Goal: Task Accomplishment & Management: Use online tool/utility

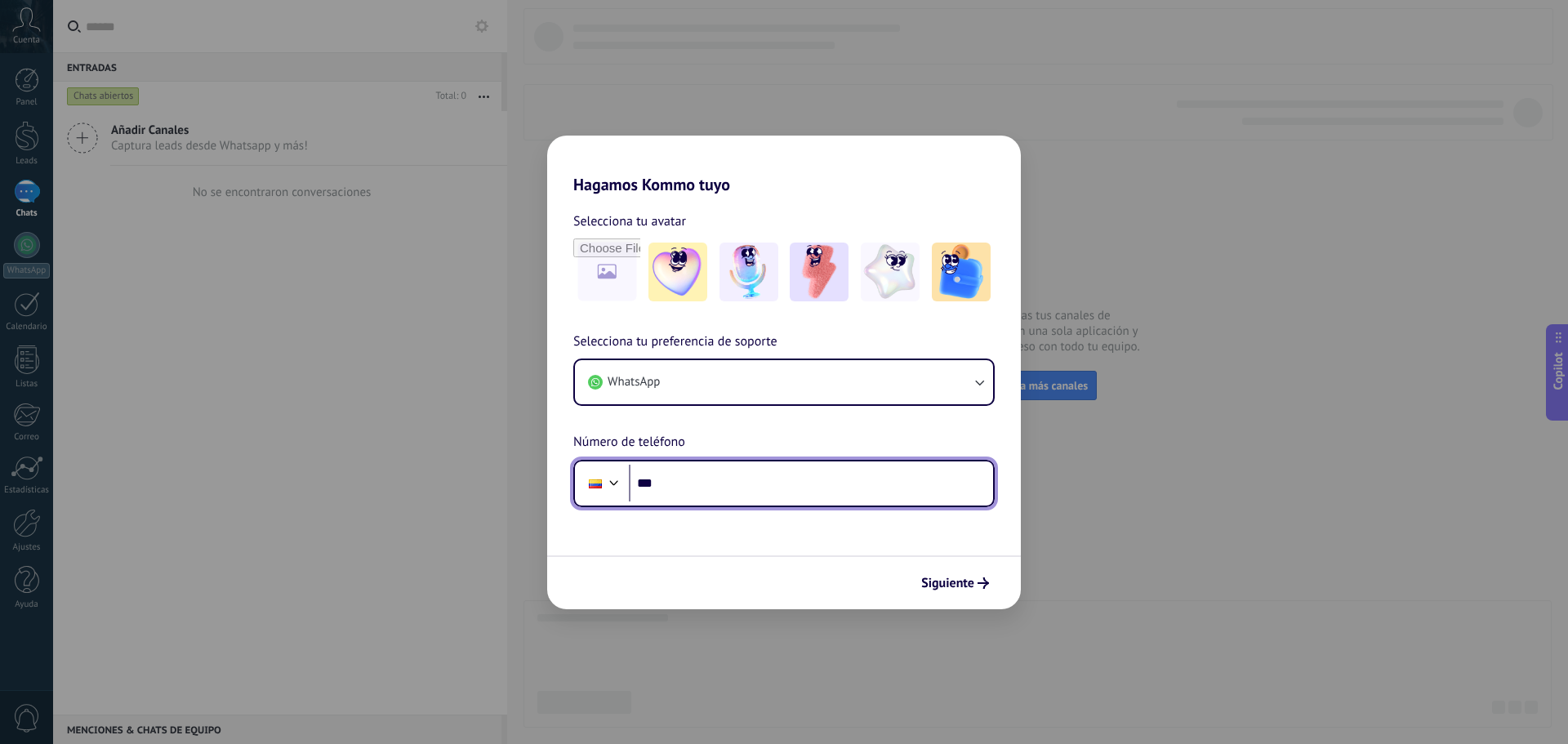
click at [755, 493] on input "***" at bounding box center [812, 483] width 365 height 38
type input "**********"
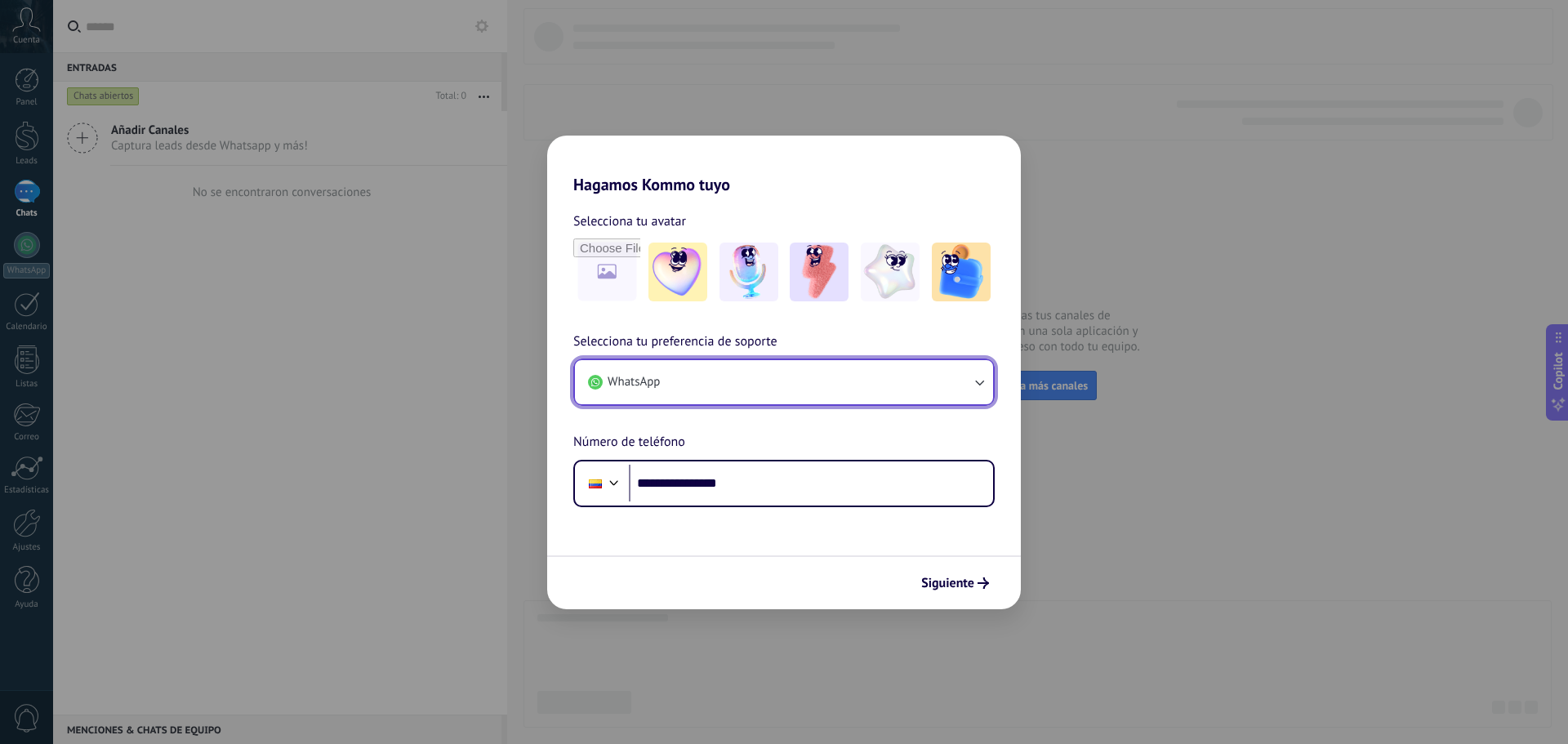
click at [966, 387] on button "WhatsApp" at bounding box center [784, 381] width 418 height 45
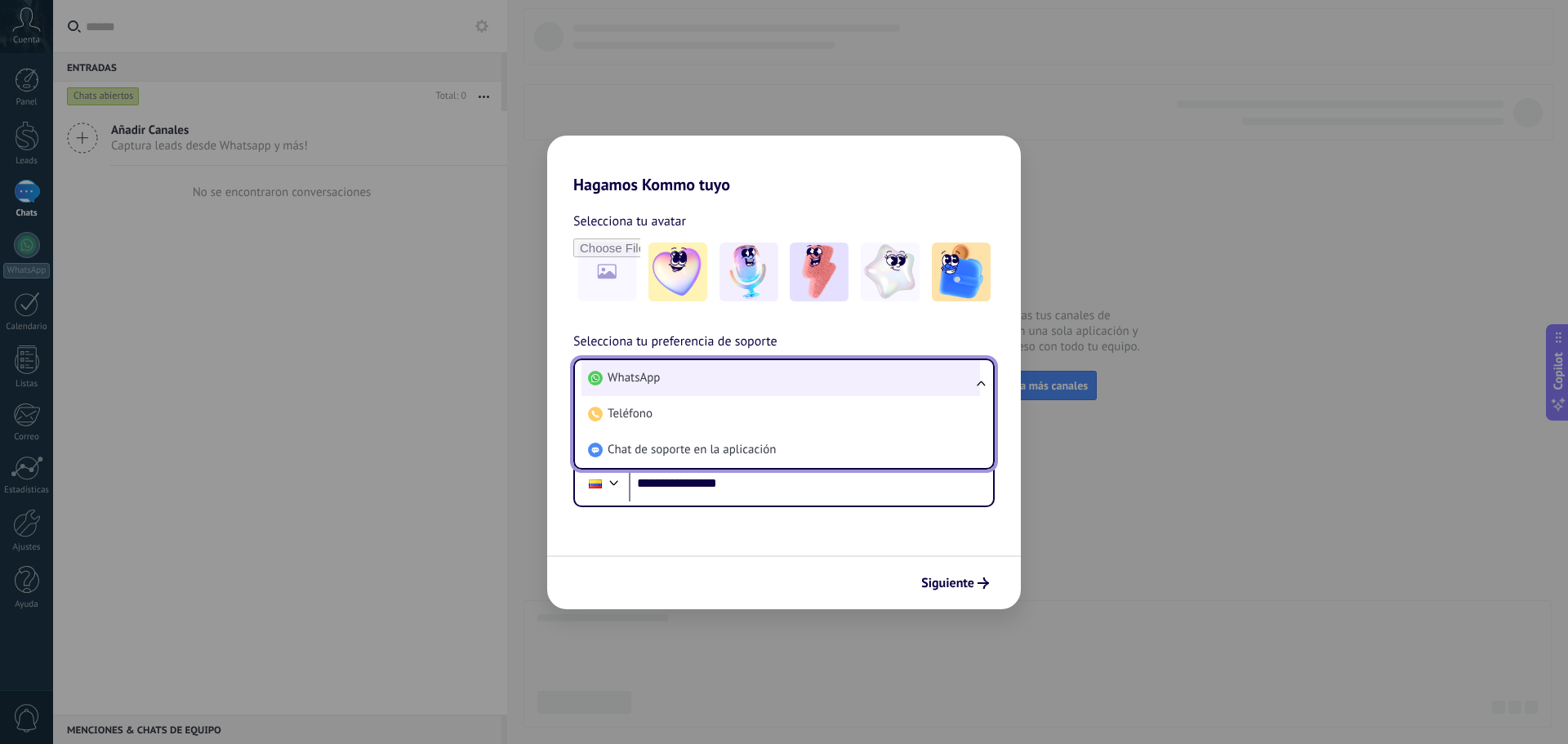
click at [750, 377] on li "WhatsApp" at bounding box center [781, 377] width 398 height 36
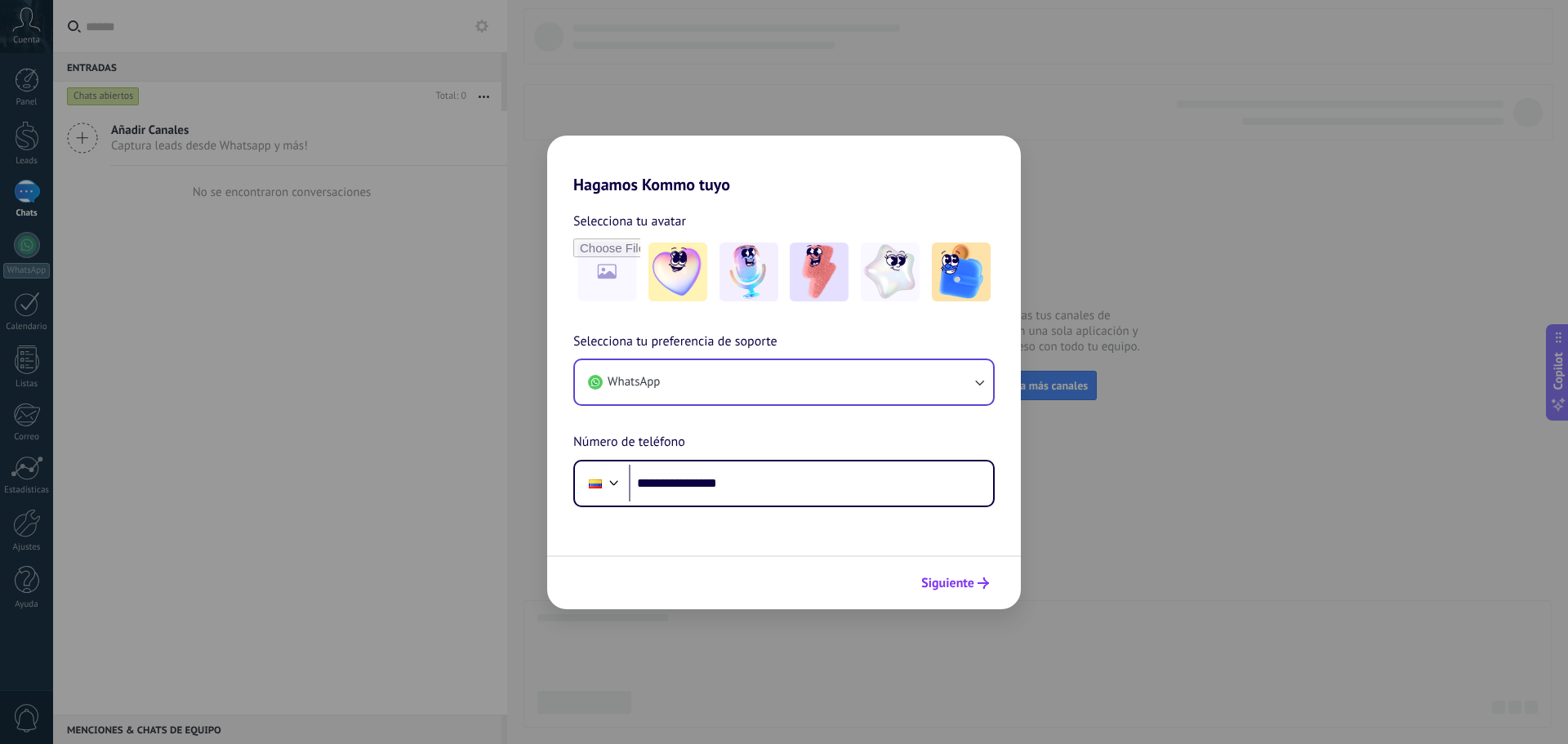
click at [956, 584] on span "Siguiente" at bounding box center [949, 584] width 54 height 12
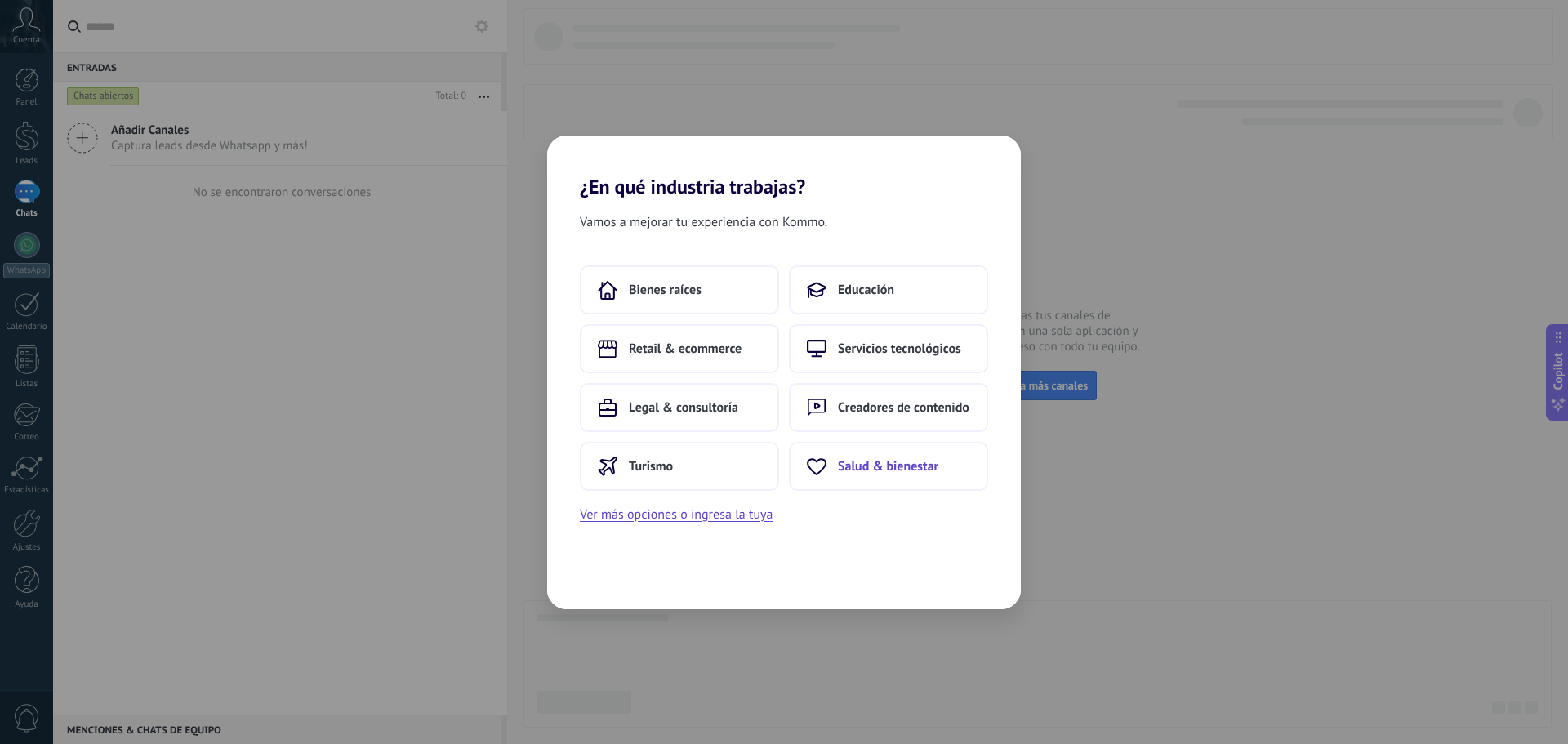
click at [894, 475] on button "Salud & bienestar" at bounding box center [888, 466] width 199 height 49
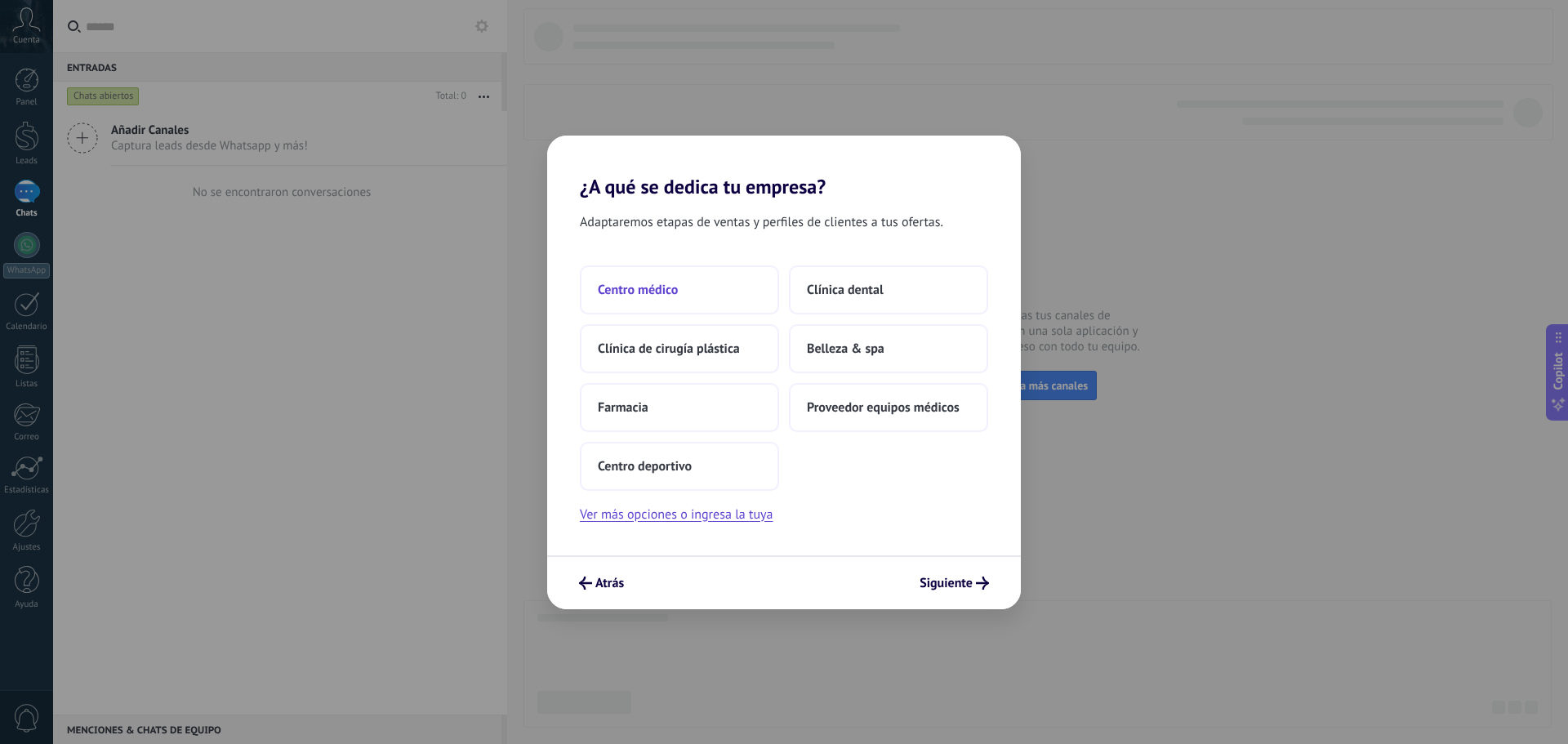
click at [682, 291] on button "Centro médico" at bounding box center [679, 289] width 199 height 49
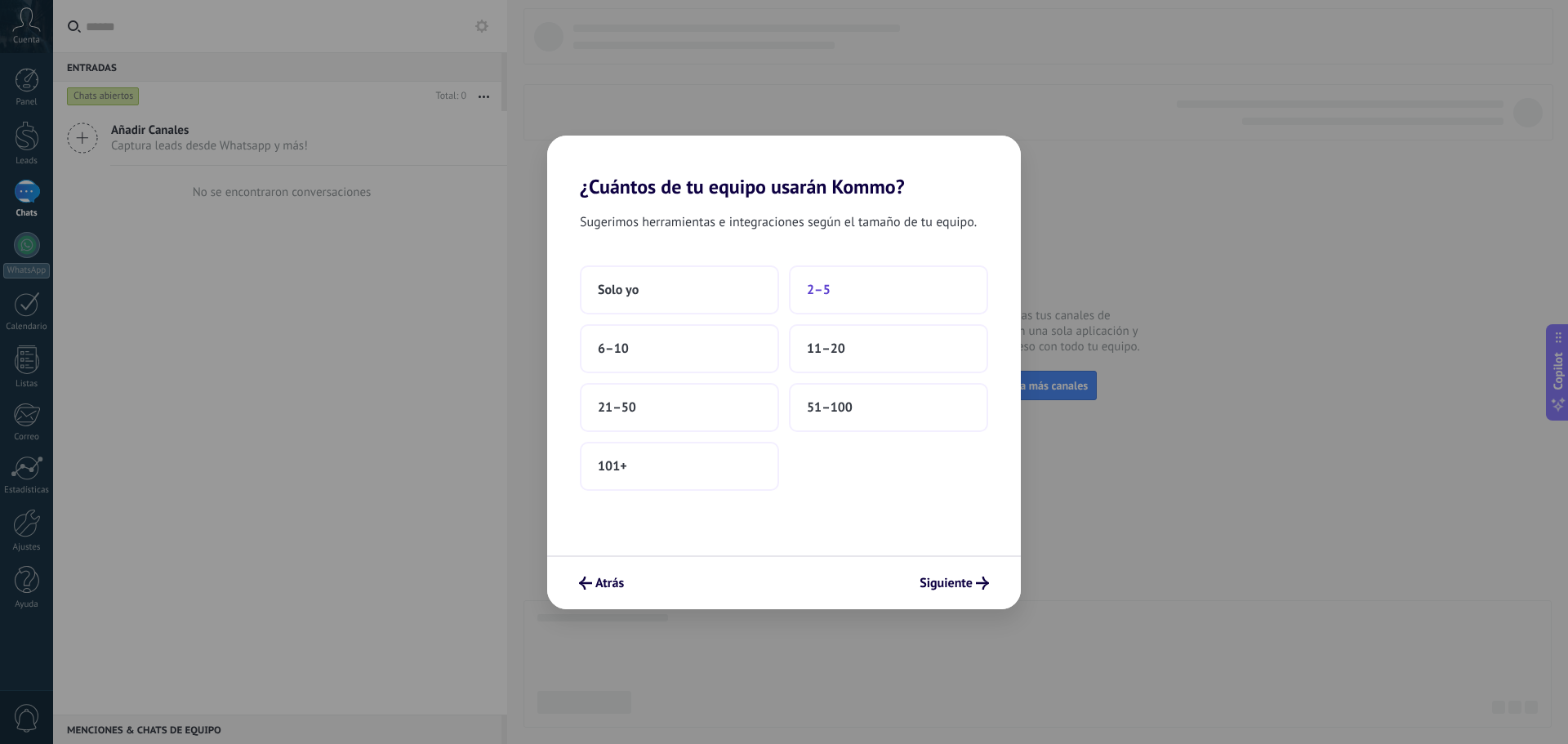
click at [842, 299] on button "2–5" at bounding box center [888, 289] width 199 height 49
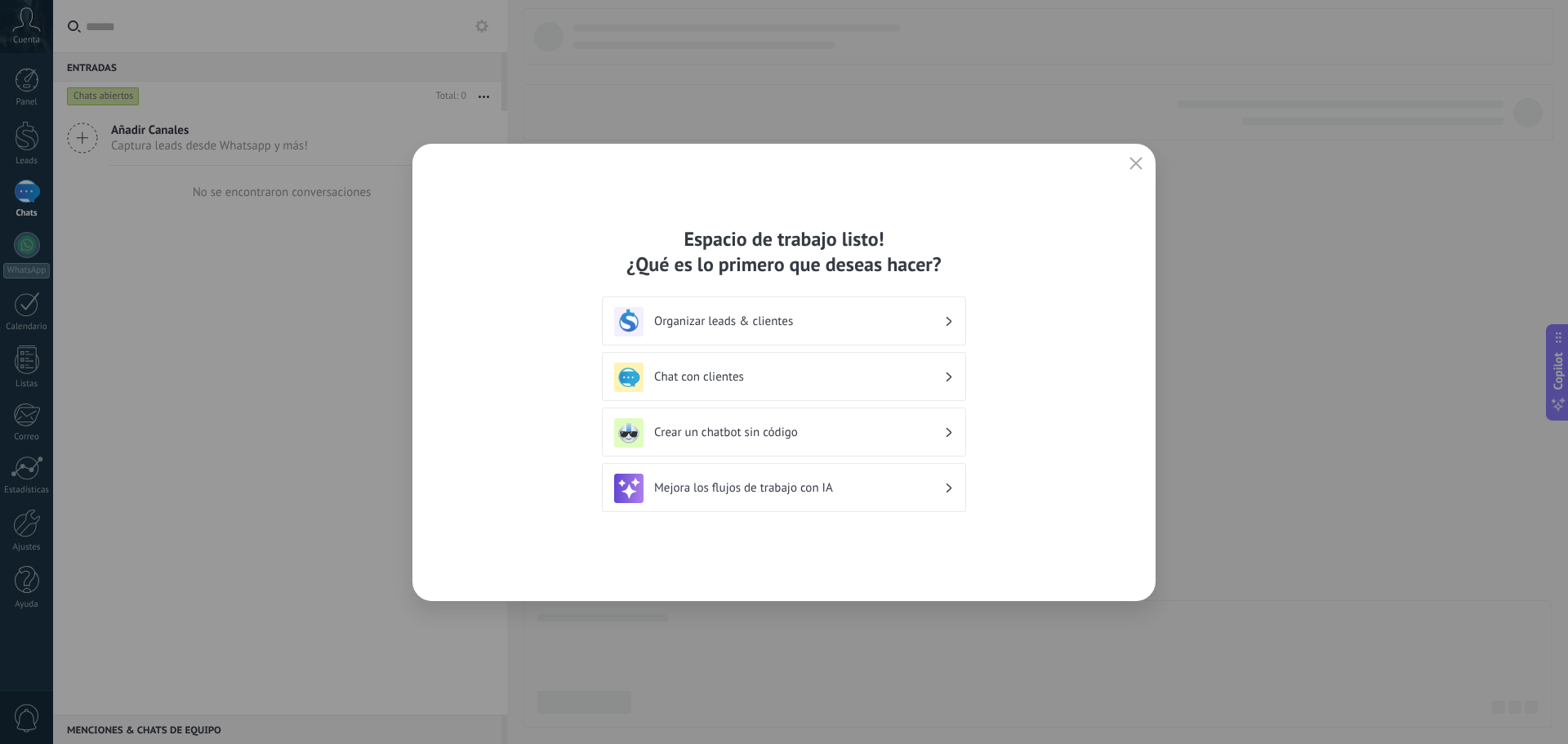
click at [844, 432] on h3 "Crear un chatbot sin código" at bounding box center [799, 433] width 290 height 16
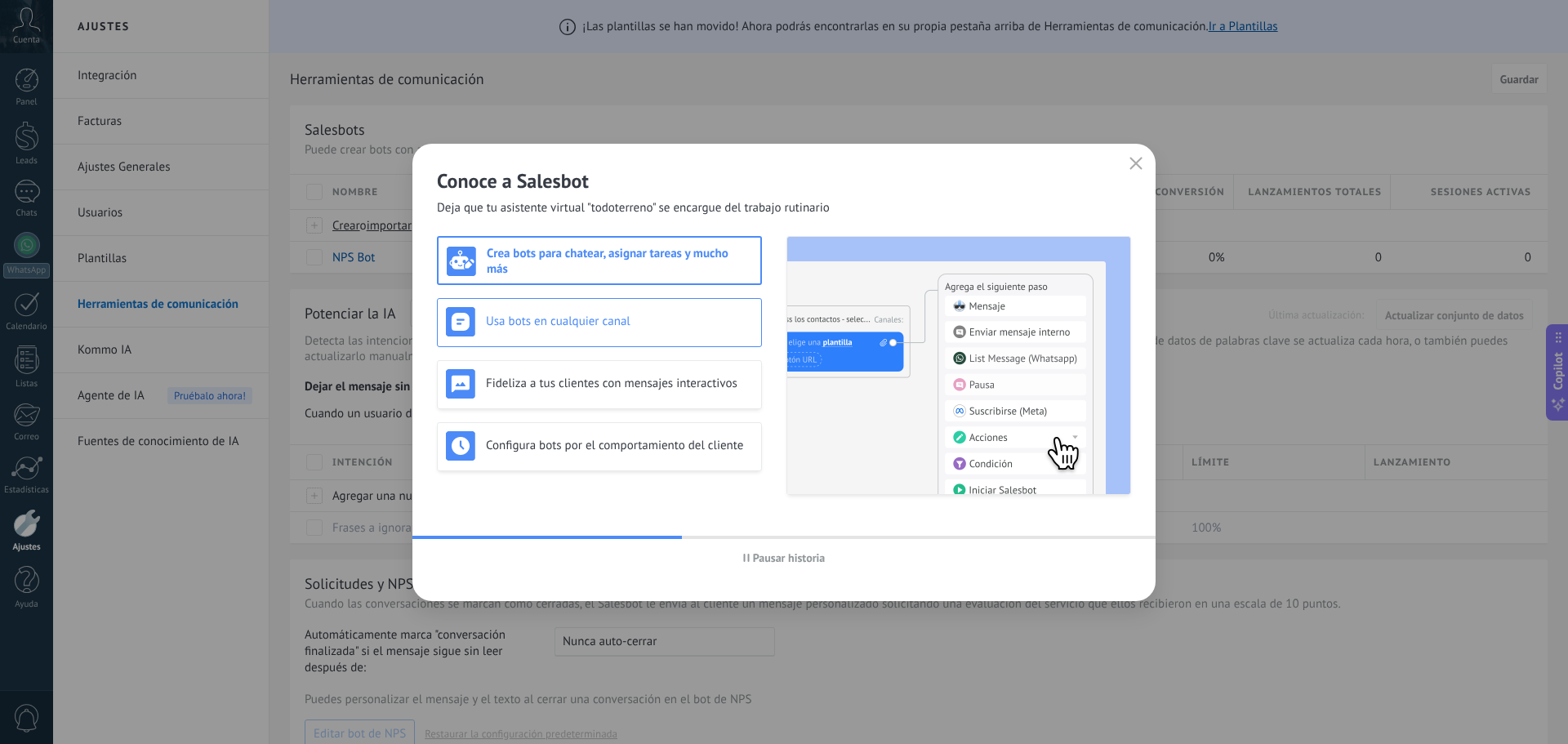
click at [645, 326] on h3 "Usa bots en cualquier canal" at bounding box center [618, 321] width 267 height 16
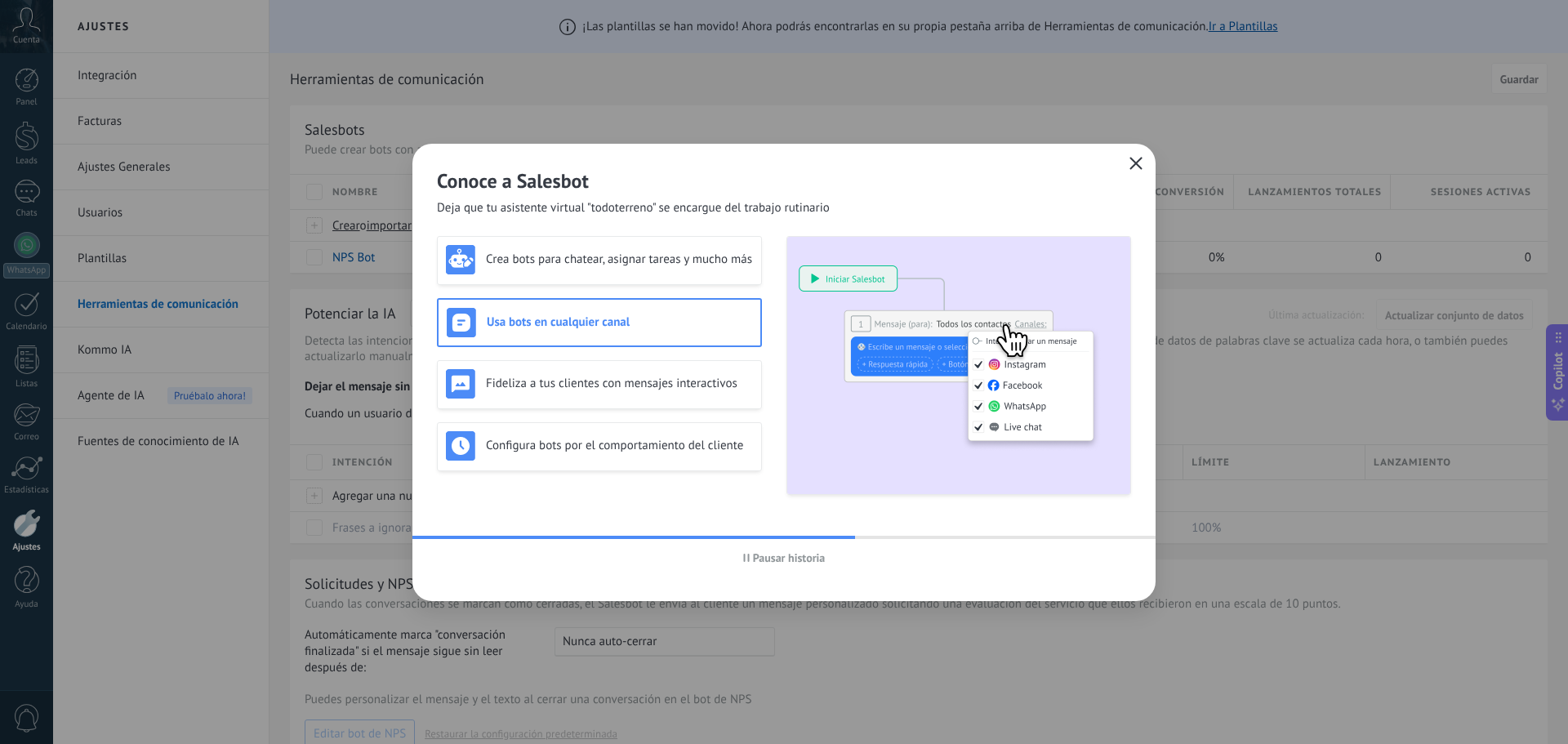
click at [1131, 166] on icon "button" at bounding box center [1136, 162] width 13 height 13
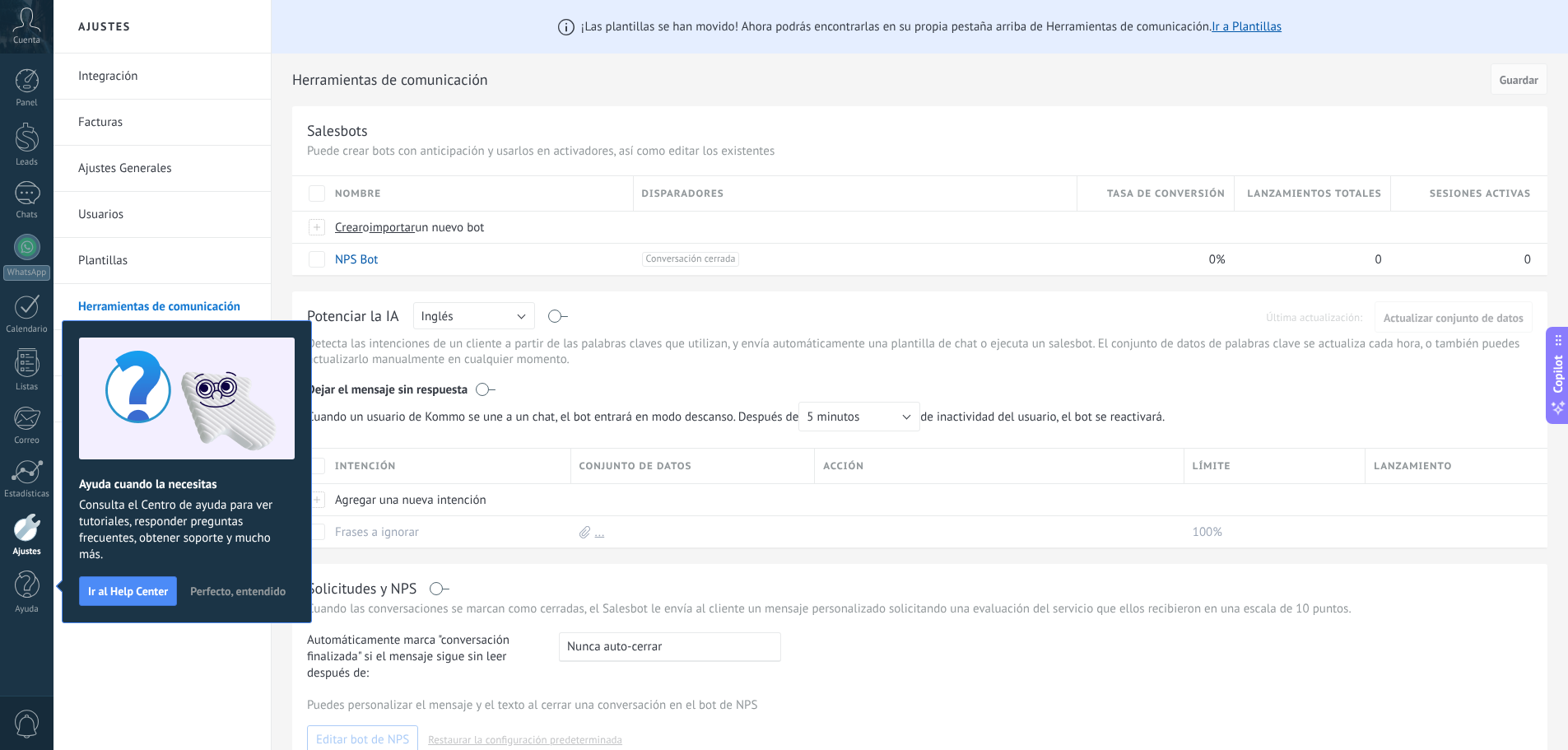
click at [242, 594] on span "Perfecto, entendido" at bounding box center [238, 591] width 96 height 12
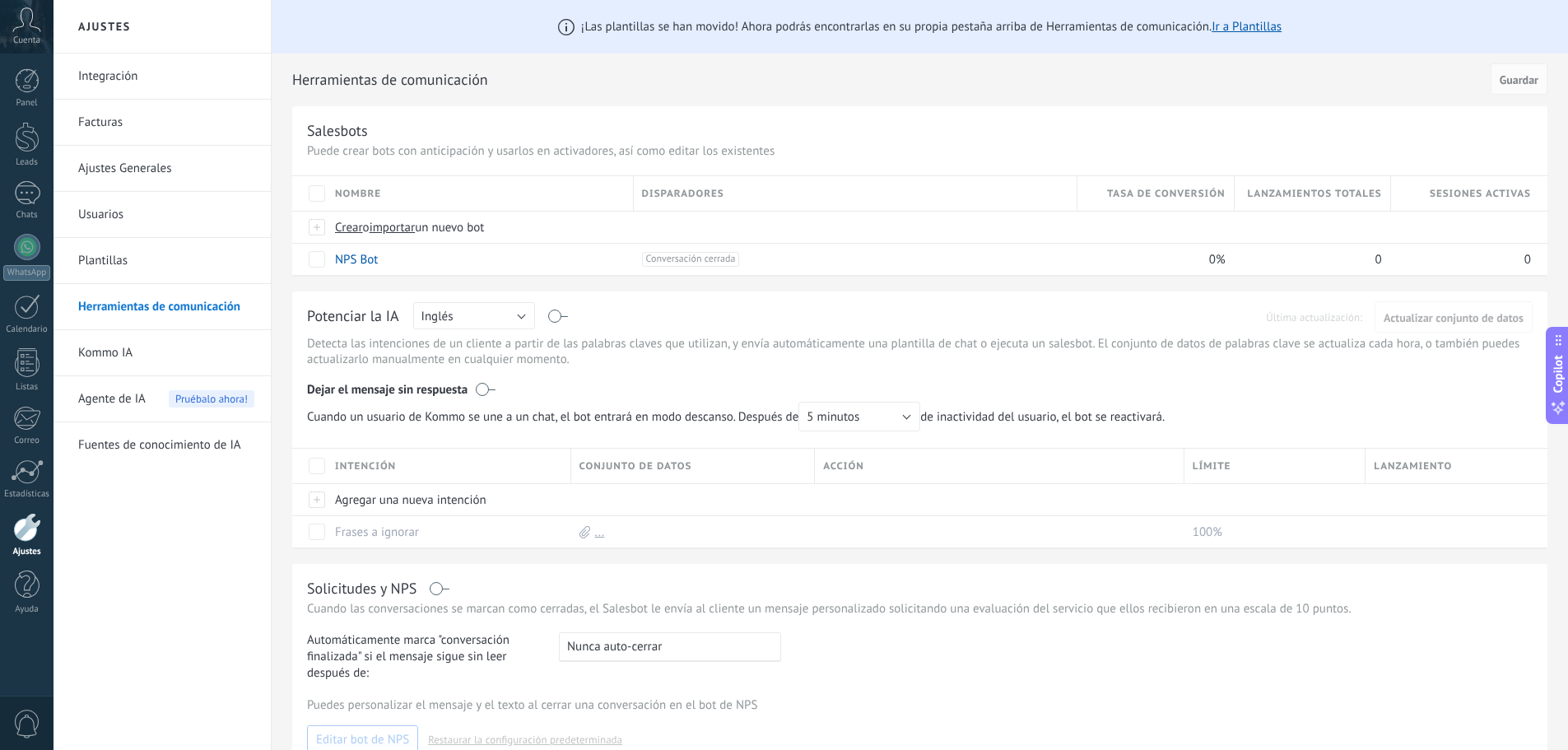
click at [25, 526] on div at bounding box center [27, 526] width 28 height 29
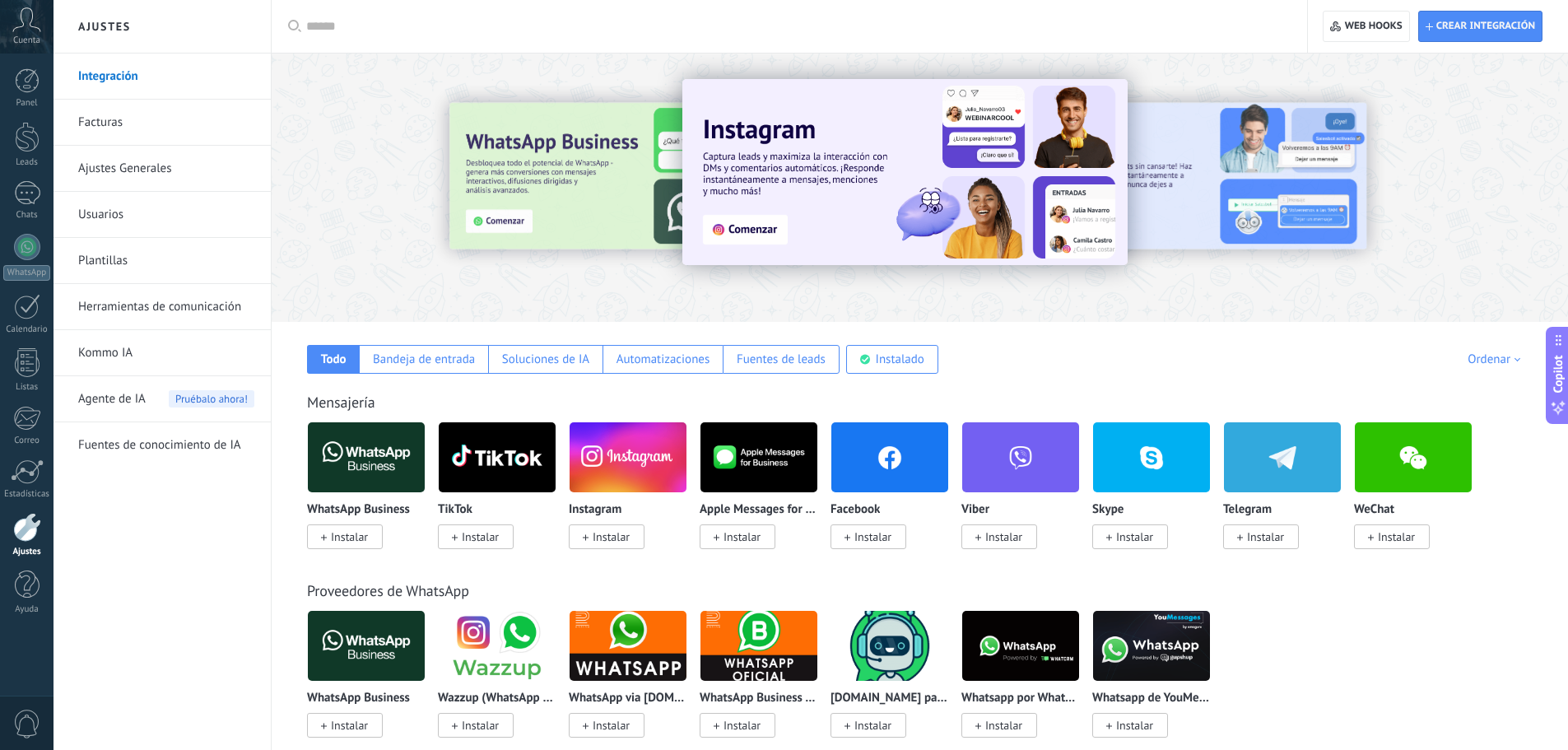
click at [184, 307] on link "Herramientas de comunicación" at bounding box center [166, 307] width 176 height 46
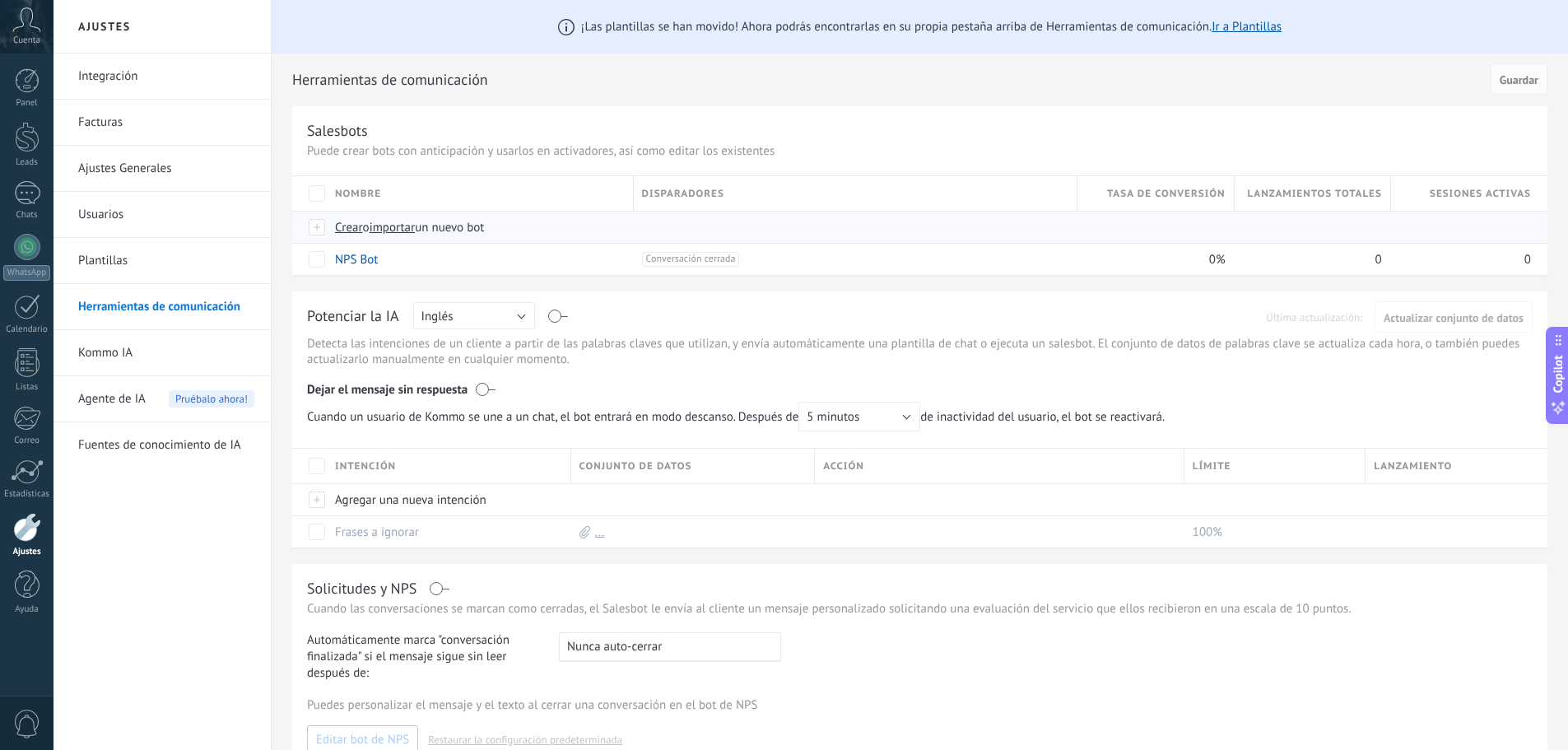
click at [314, 231] on div at bounding box center [318, 227] width 18 height 15
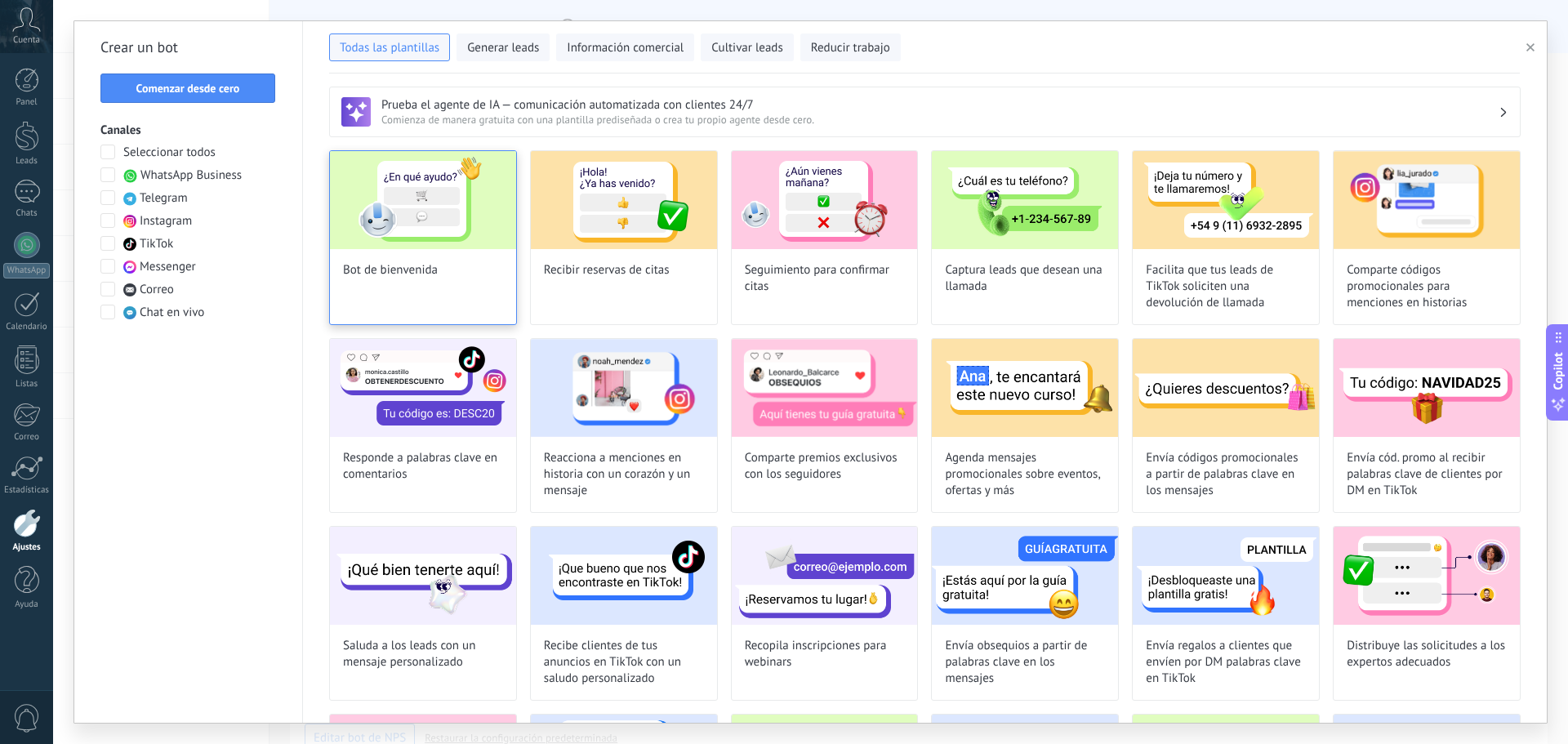
click at [437, 230] on img at bounding box center [423, 199] width 186 height 98
type input "**********"
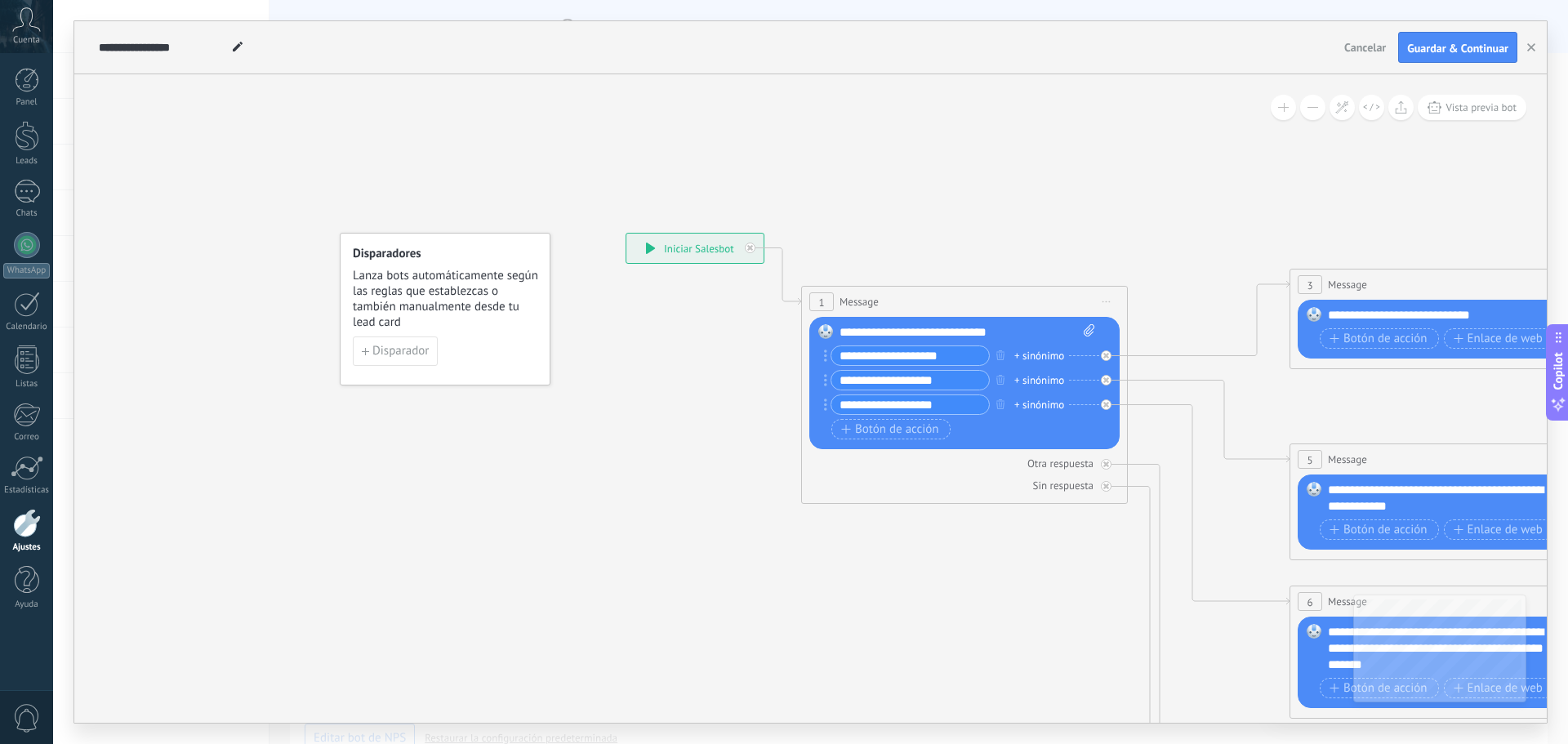
drag, startPoint x: 823, startPoint y: 609, endPoint x: 1027, endPoint y: 645, distance: 207.2
click at [1027, 645] on icon at bounding box center [1490, 640] width 2546 height 1632
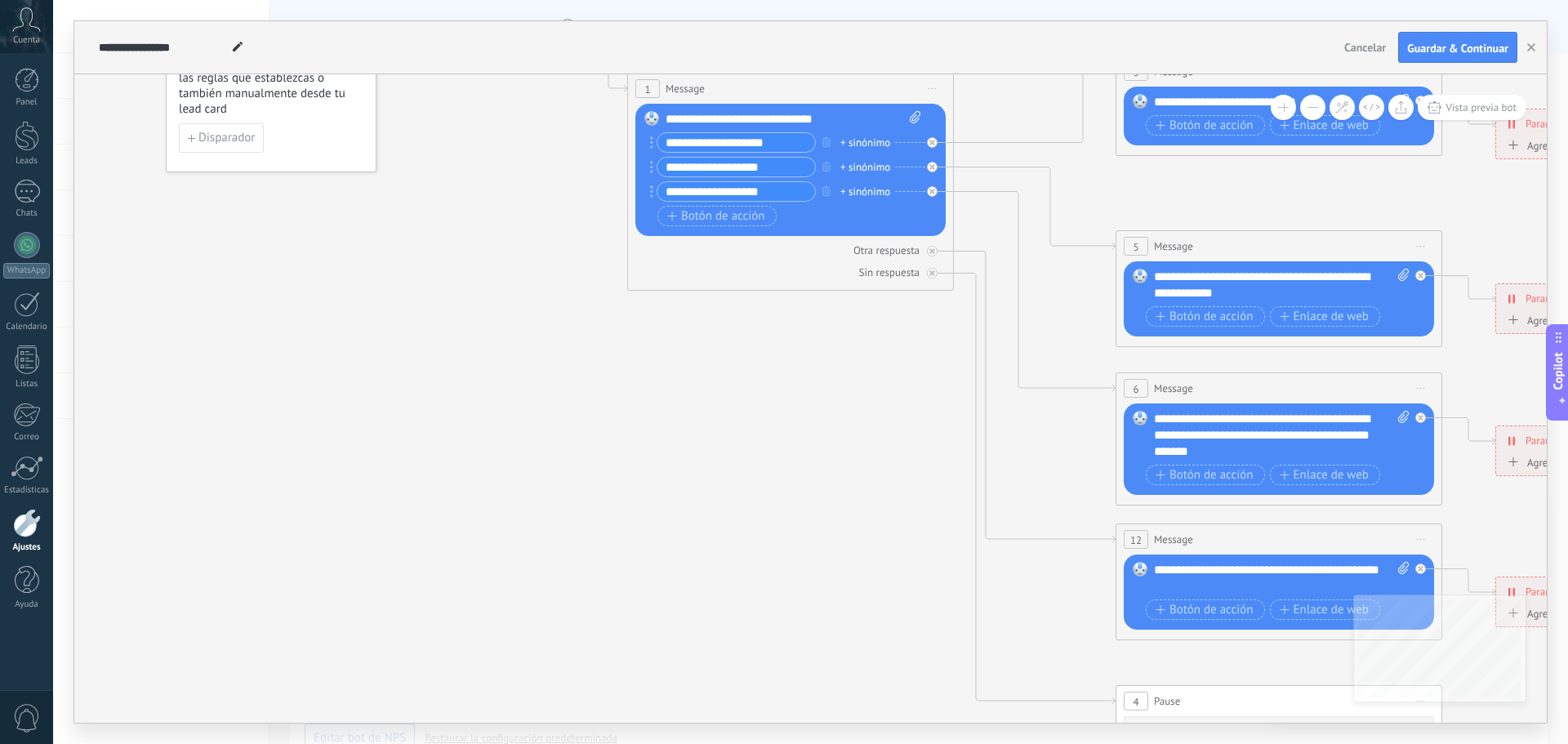
drag, startPoint x: 666, startPoint y: 413, endPoint x: 496, endPoint y: 217, distance: 259.5
click at [496, 217] on icon at bounding box center [1316, 427] width 2546 height 1632
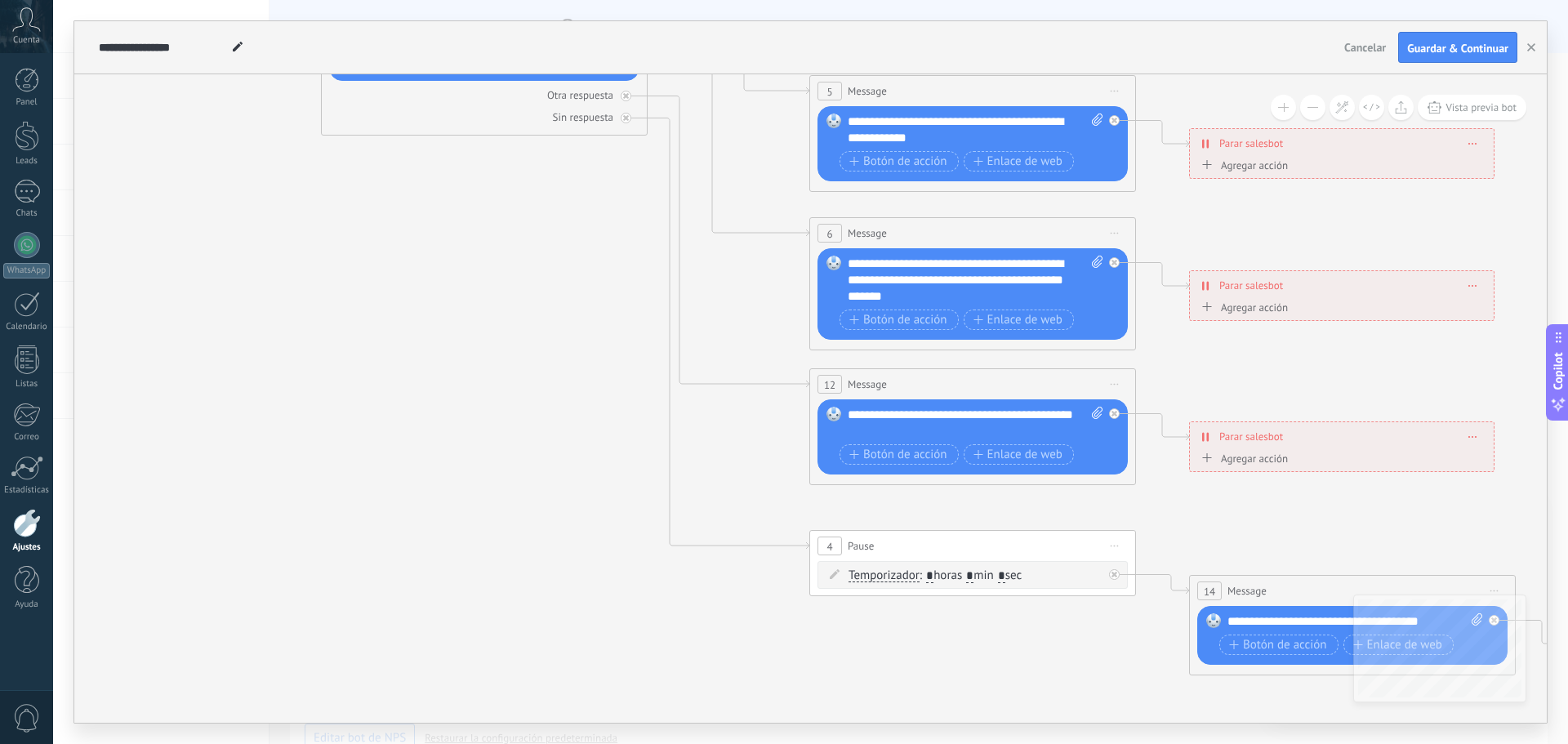
drag, startPoint x: 693, startPoint y: 458, endPoint x: 386, endPoint y: 304, distance: 343.5
click at [386, 304] on icon at bounding box center [1010, 271] width 2546 height 1632
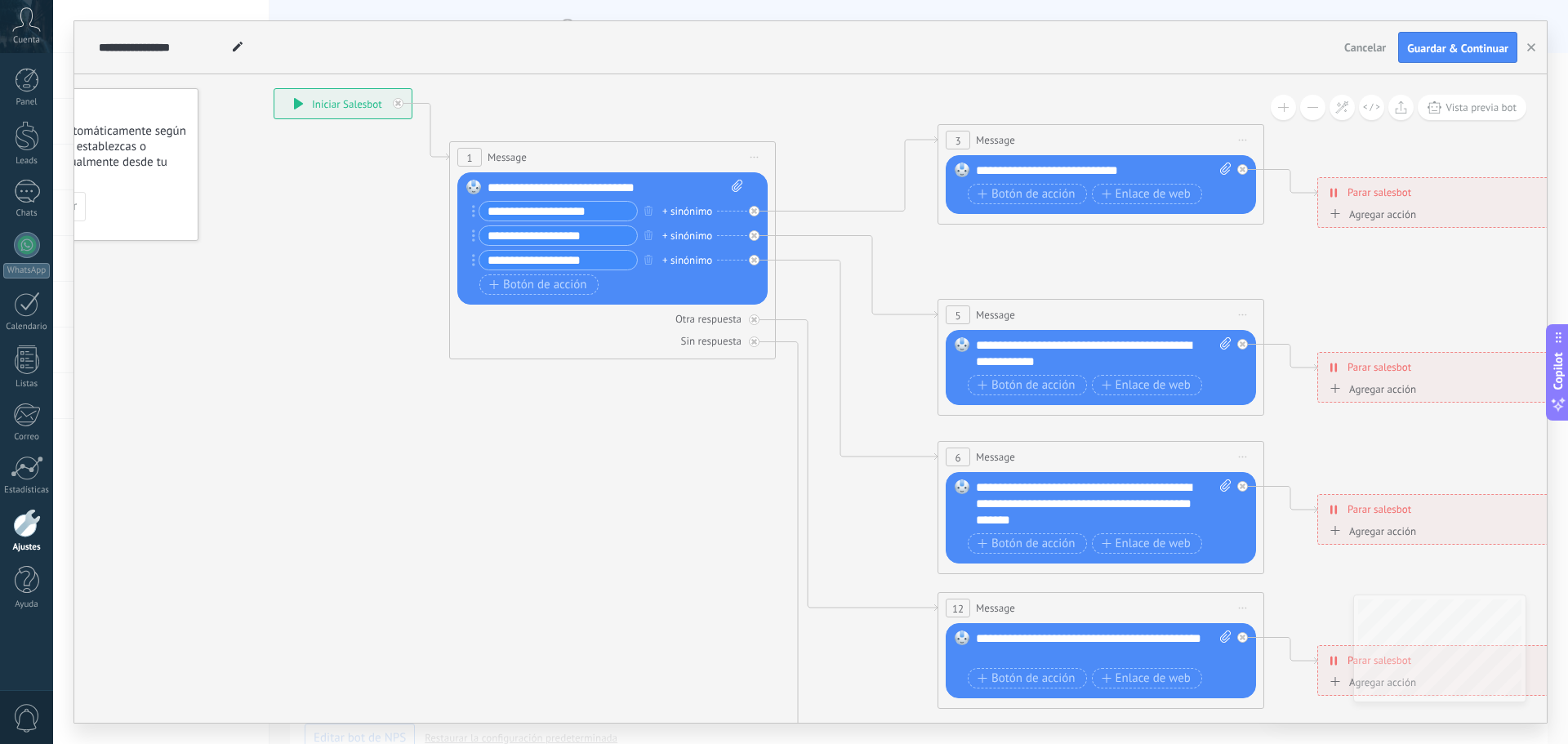
drag, startPoint x: 754, startPoint y: 474, endPoint x: 884, endPoint y: 696, distance: 257.3
click at [884, 696] on icon at bounding box center [1138, 495] width 2546 height 1632
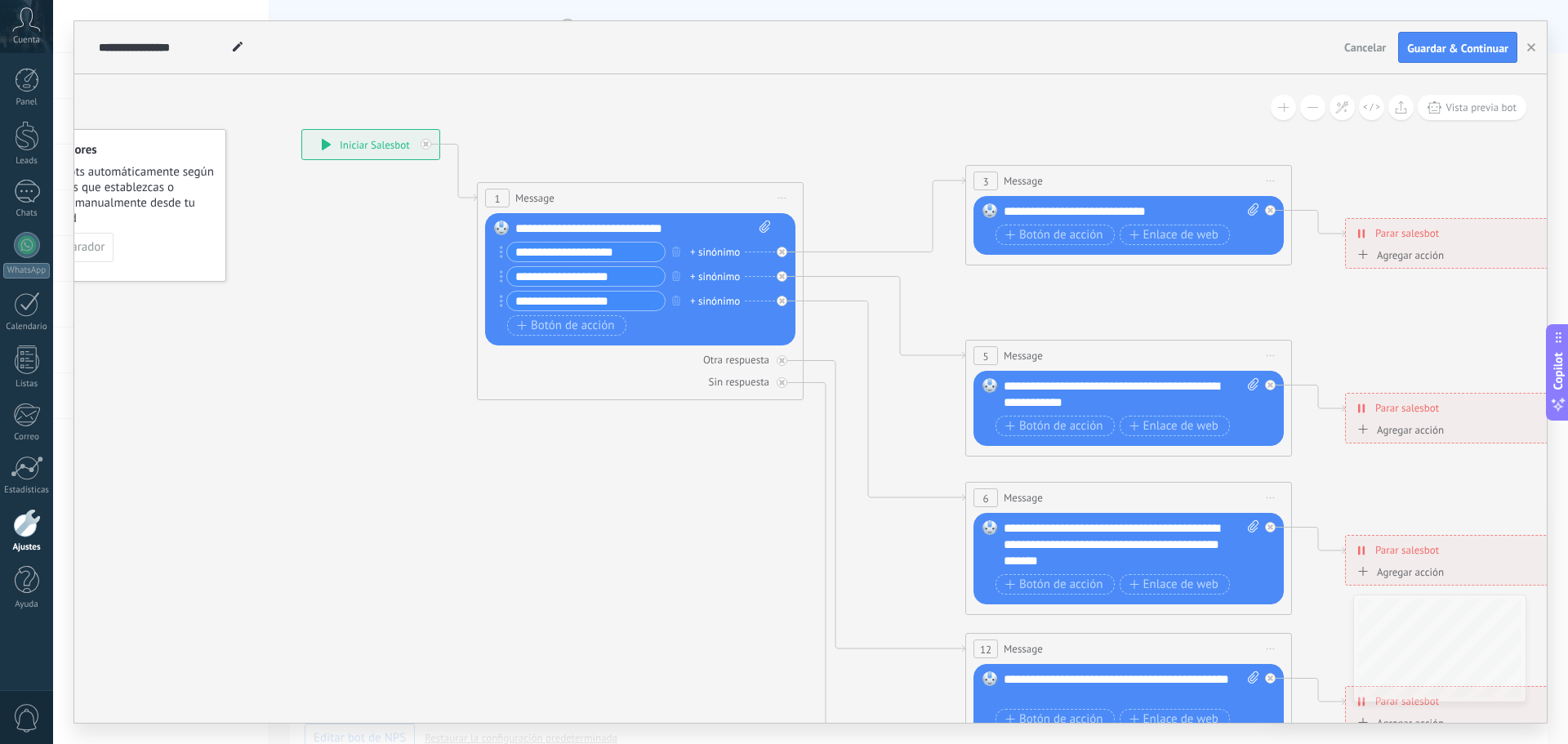
drag, startPoint x: 616, startPoint y: 432, endPoint x: 643, endPoint y: 473, distance: 49.1
click at [643, 473] on icon at bounding box center [1166, 536] width 2546 height 1632
click at [1038, 230] on span "Botón de acción" at bounding box center [1054, 235] width 98 height 13
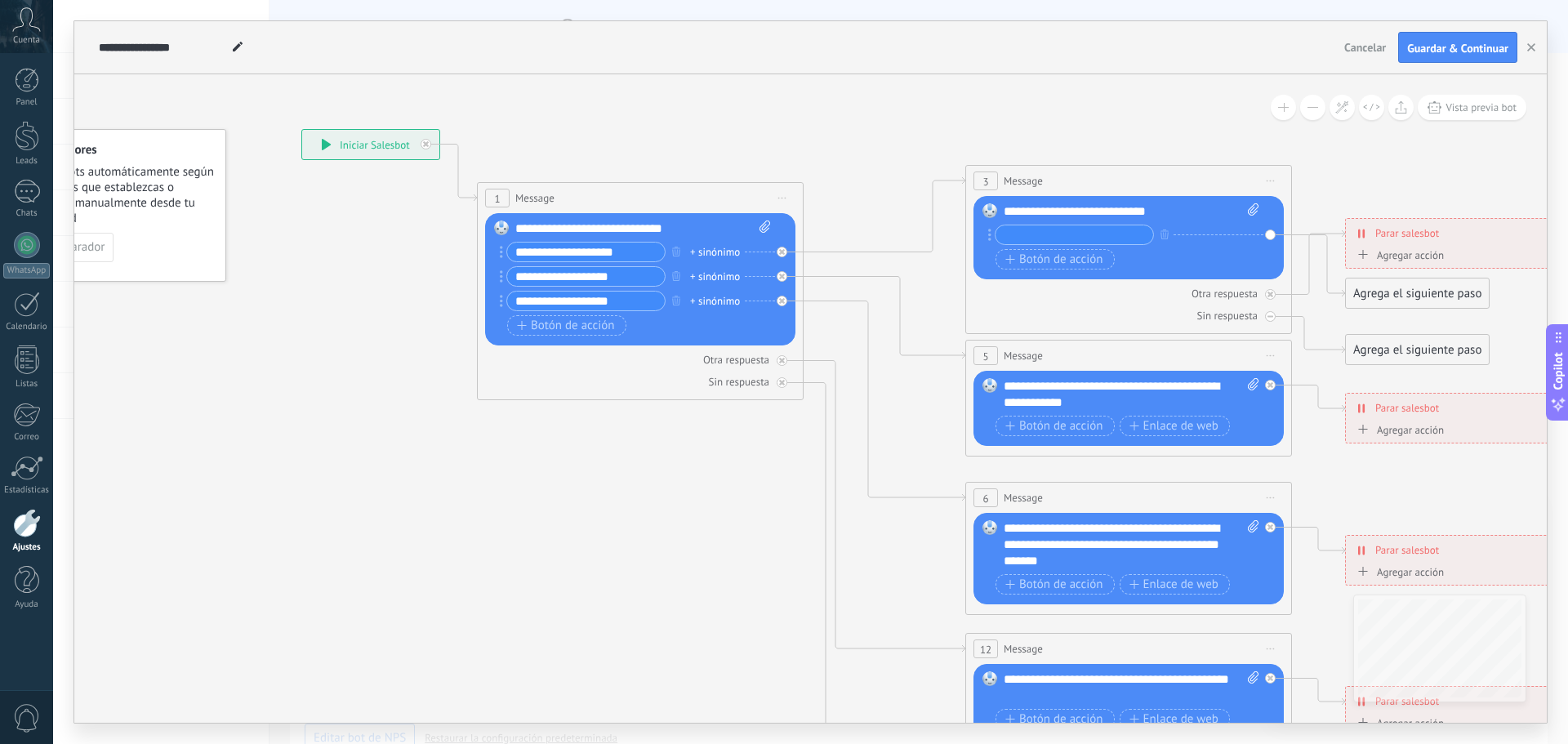
click at [1313, 174] on icon at bounding box center [1166, 536] width 2546 height 1632
click at [1306, 141] on icon at bounding box center [1166, 536] width 2546 height 1632
click at [1359, 195] on icon at bounding box center [1166, 536] width 2546 height 1632
click at [29, 259] on link "WhatsApp" at bounding box center [27, 255] width 54 height 47
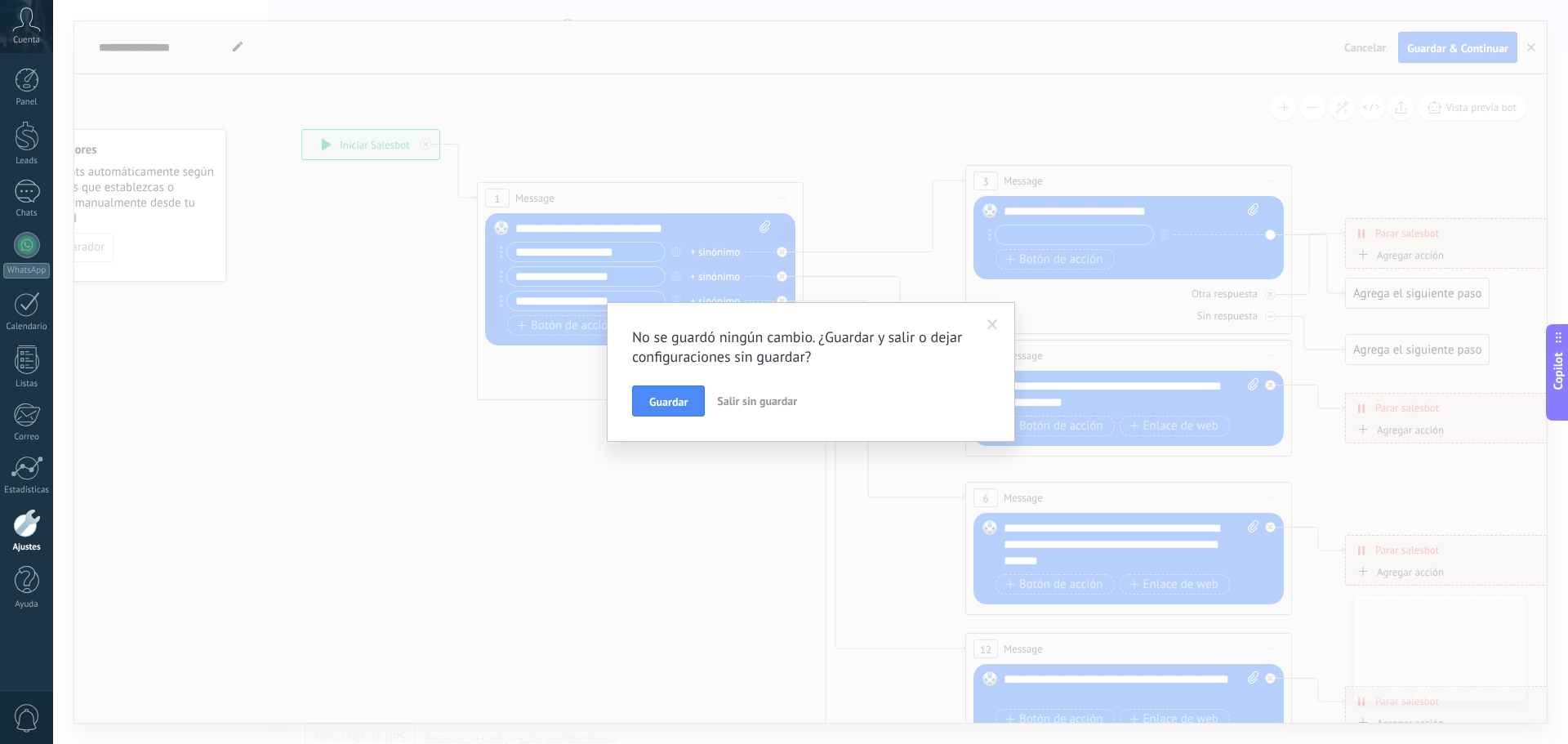
click at [764, 404] on span "Salir sin guardar" at bounding box center [757, 400] width 80 height 15
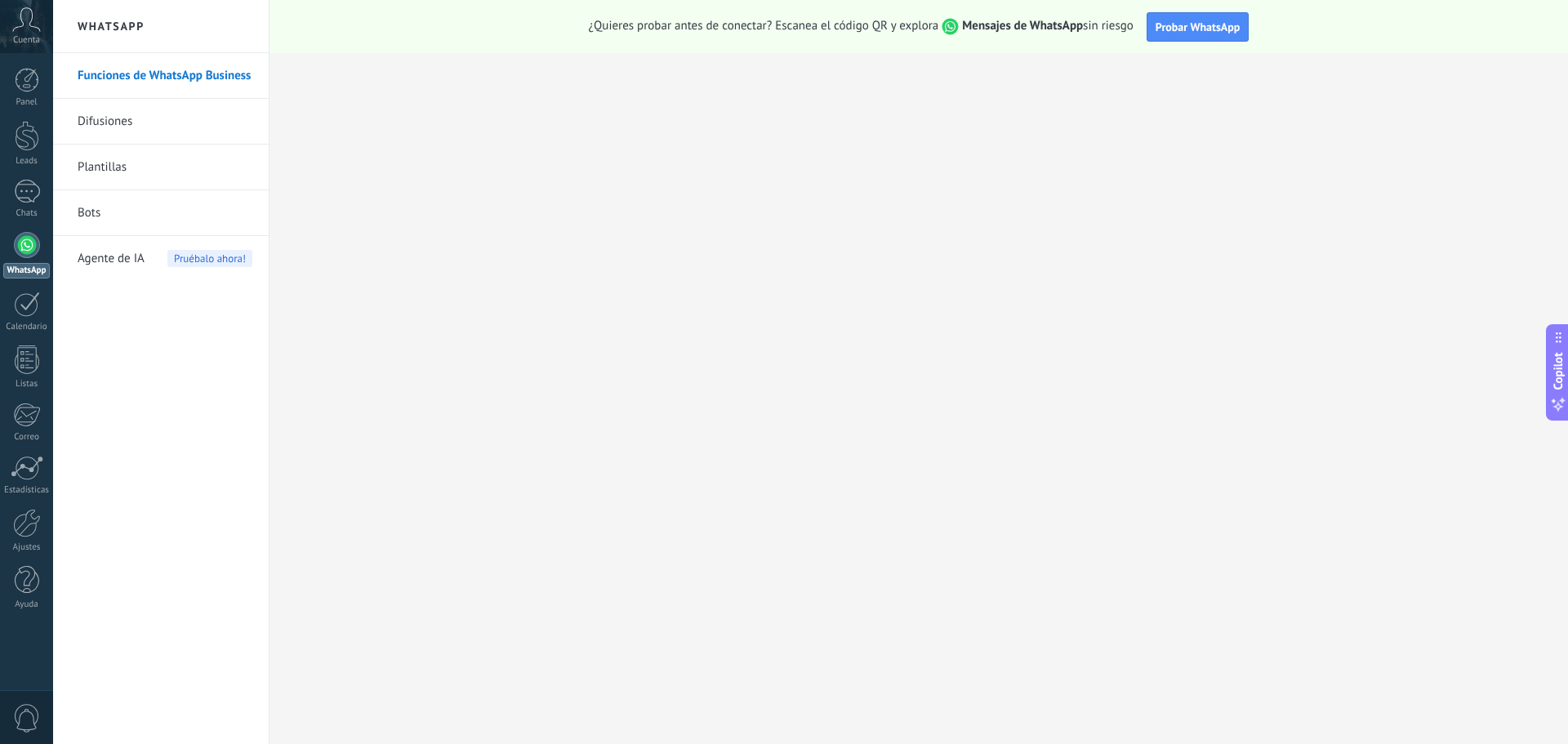
click at [133, 213] on link "Bots" at bounding box center [165, 213] width 174 height 46
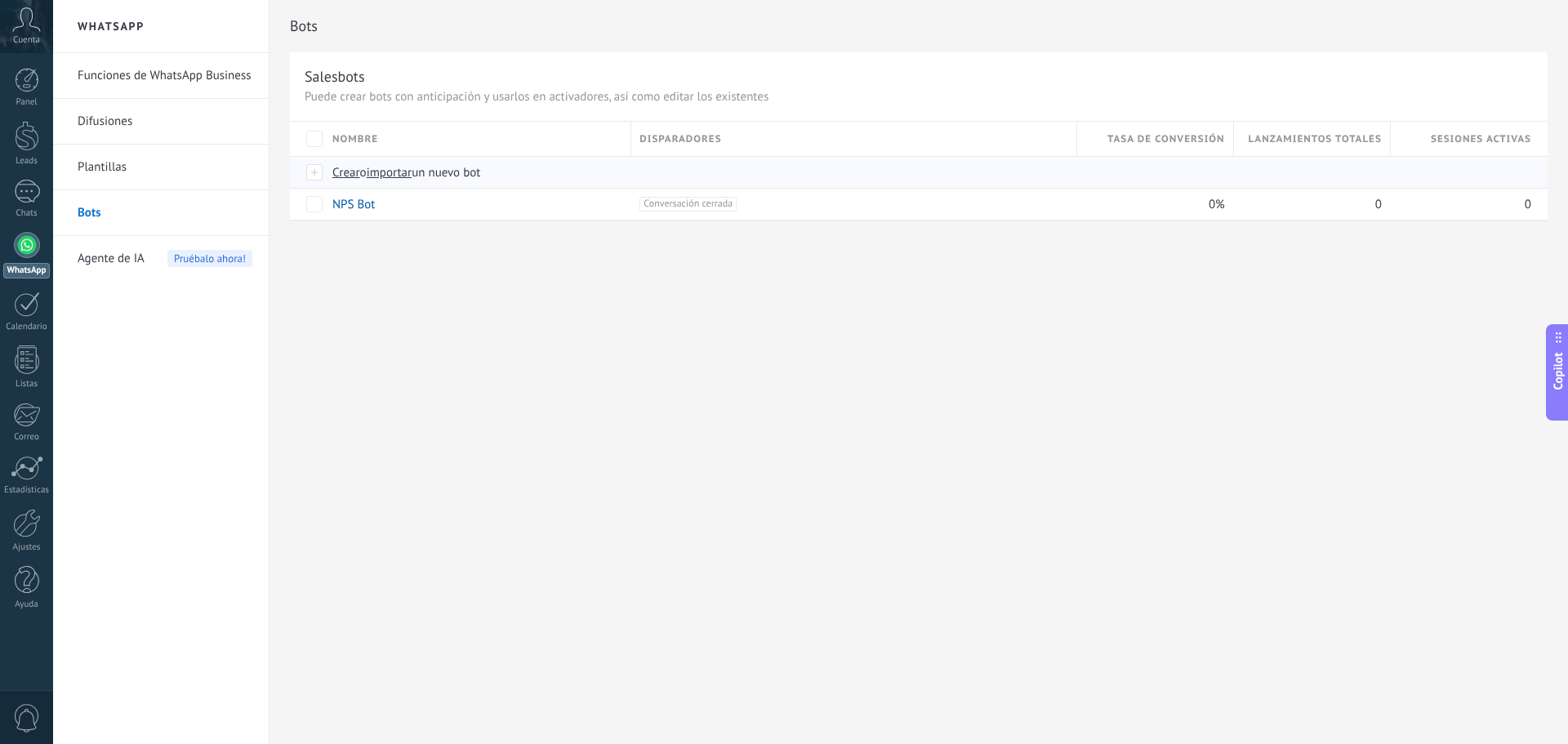
click at [322, 174] on div at bounding box center [315, 171] width 18 height 15
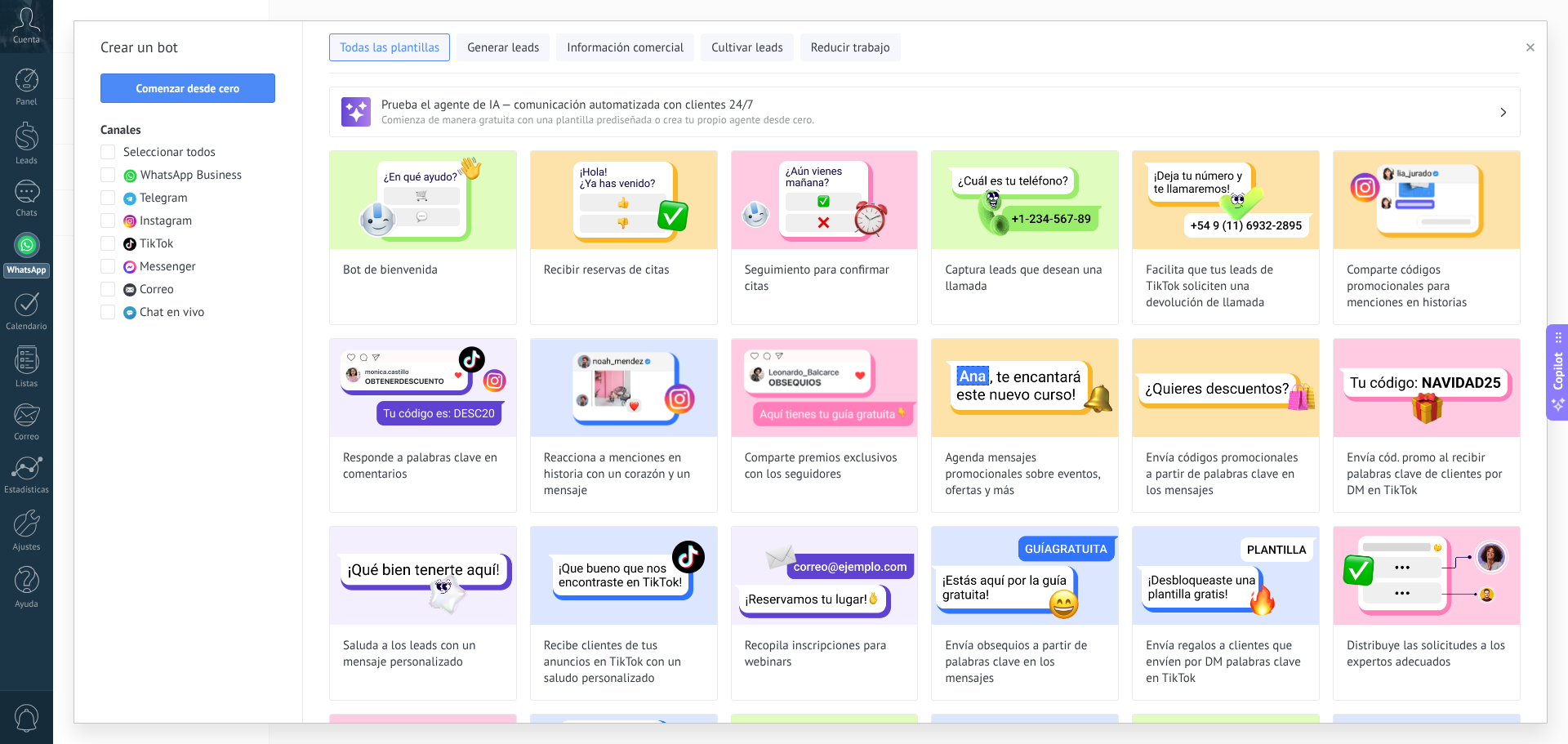
click at [114, 174] on span at bounding box center [107, 174] width 15 height 15
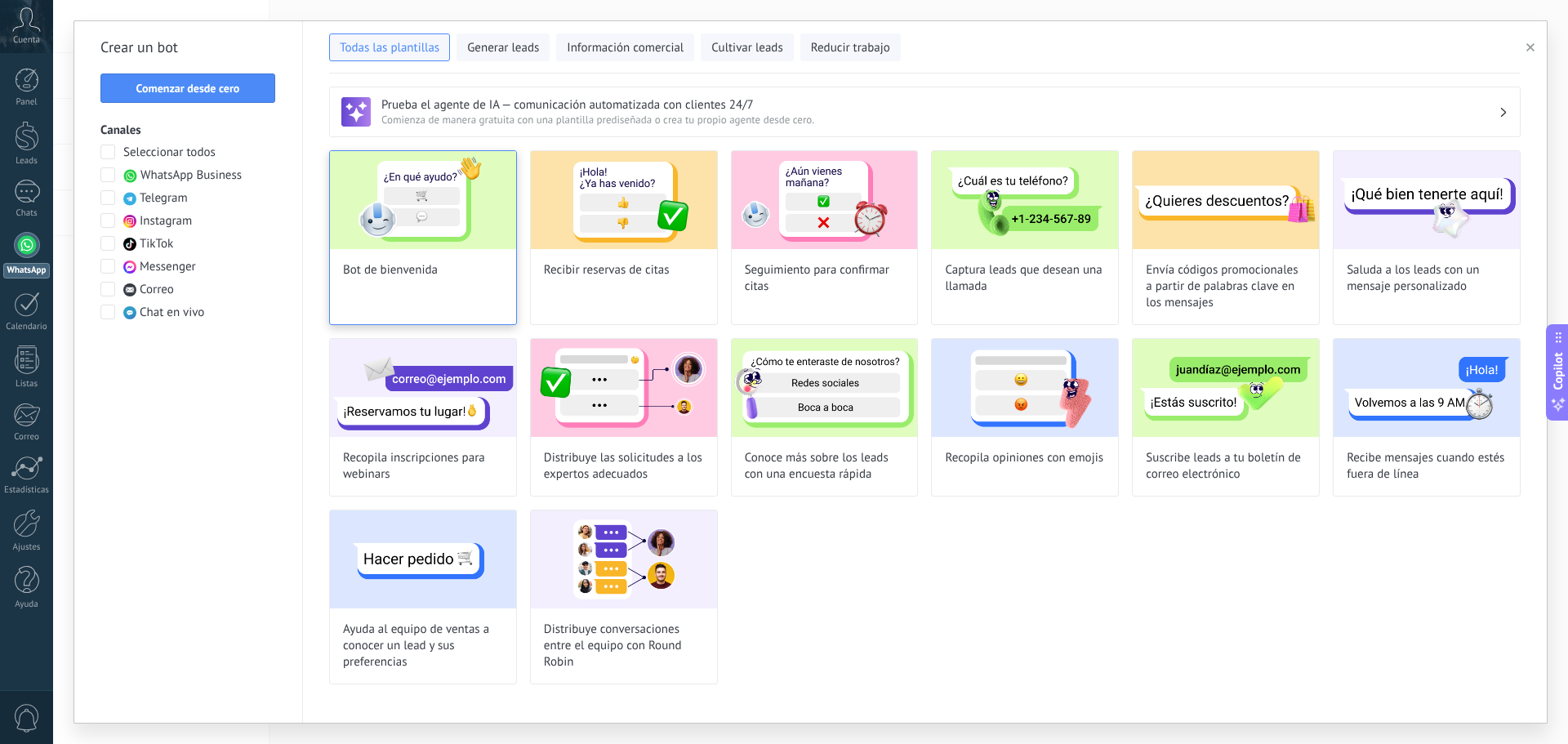
click at [454, 263] on div "Bot de bienvenida" at bounding box center [423, 238] width 188 height 174
type input "**********"
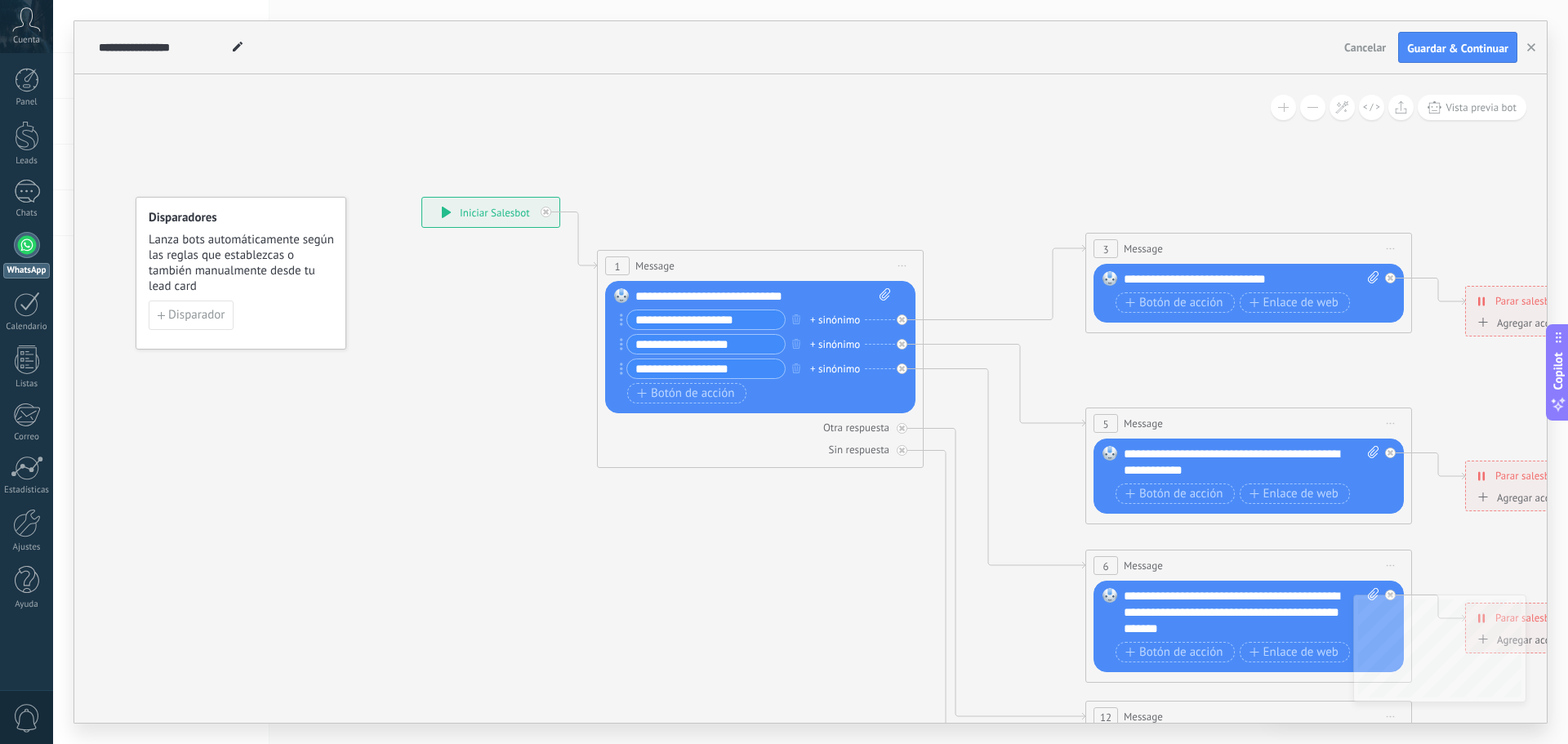
click at [736, 318] on input "**********" at bounding box center [706, 319] width 158 height 19
drag, startPoint x: 752, startPoint y: 319, endPoint x: 597, endPoint y: 323, distance: 155.1
click at [421, 197] on div "**********" at bounding box center [421, 197] width 0 height 0
paste input "text"
drag, startPoint x: 647, startPoint y: 315, endPoint x: 618, endPoint y: 315, distance: 29.0
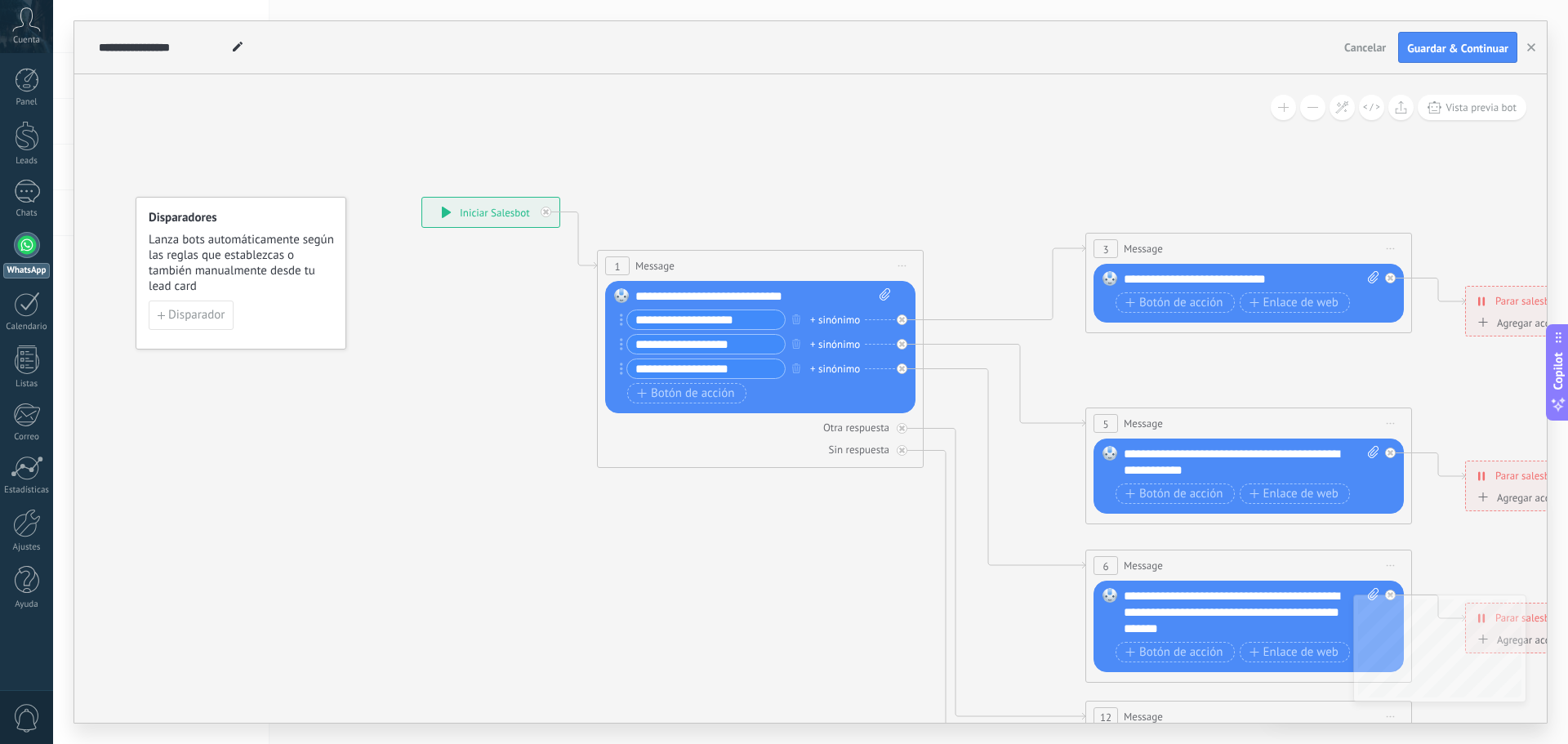
click at [618, 315] on div "Reemplazar Quitar Convertir a mensaje de voz Arrastre la imagen aquí para adjun…" at bounding box center [760, 347] width 310 height 133
click at [751, 320] on input "**********" at bounding box center [706, 319] width 158 height 19
type input "**********"
click at [764, 348] on input "**********" at bounding box center [706, 344] width 158 height 19
drag, startPoint x: 764, startPoint y: 348, endPoint x: 547, endPoint y: 348, distance: 217.0
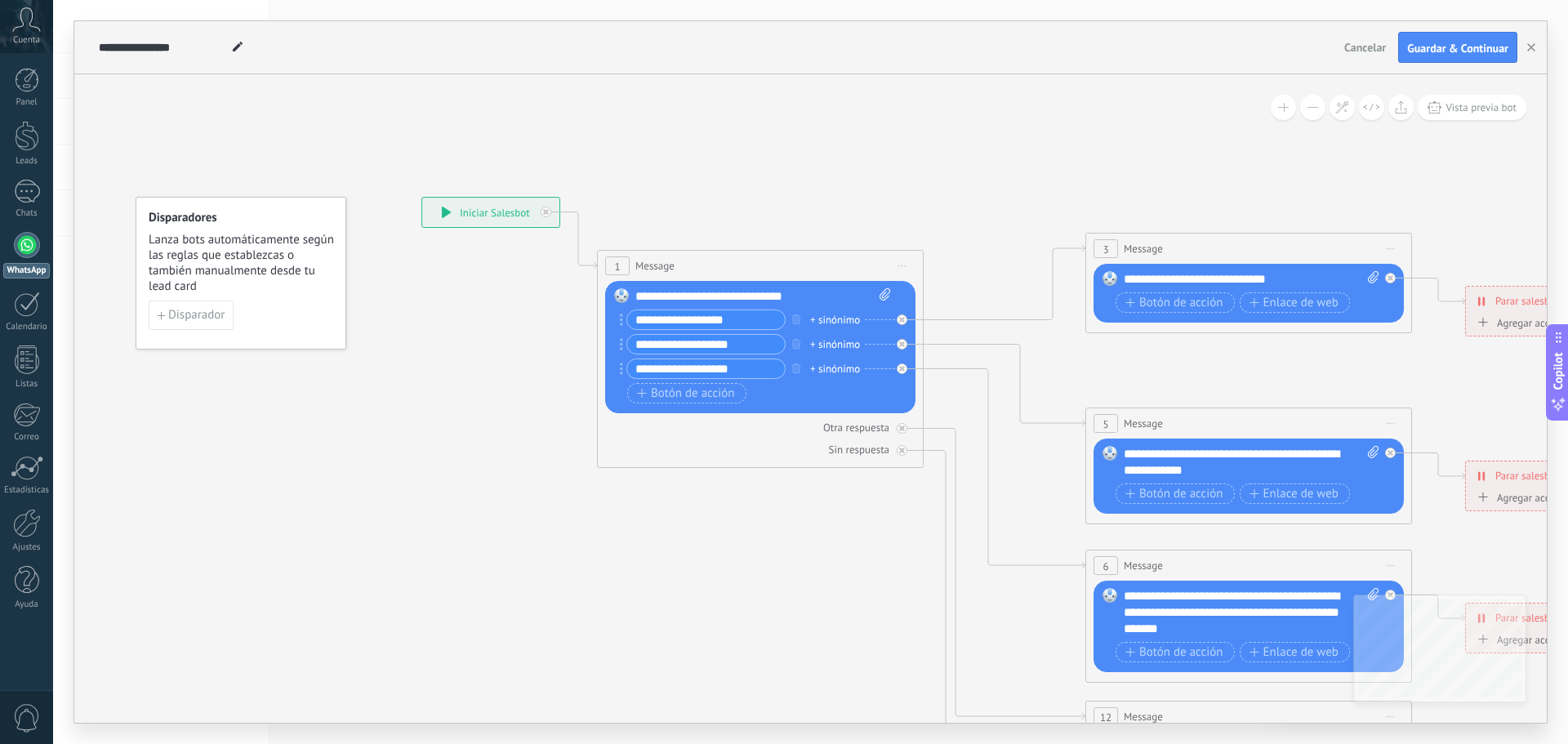
click at [421, 197] on div "**********" at bounding box center [421, 197] width 0 height 0
paste input "*"
drag, startPoint x: 673, startPoint y: 342, endPoint x: 551, endPoint y: 341, distance: 122.0
click at [421, 197] on div "**********" at bounding box center [421, 197] width 0 height 0
click at [731, 350] on input "**********" at bounding box center [706, 344] width 158 height 19
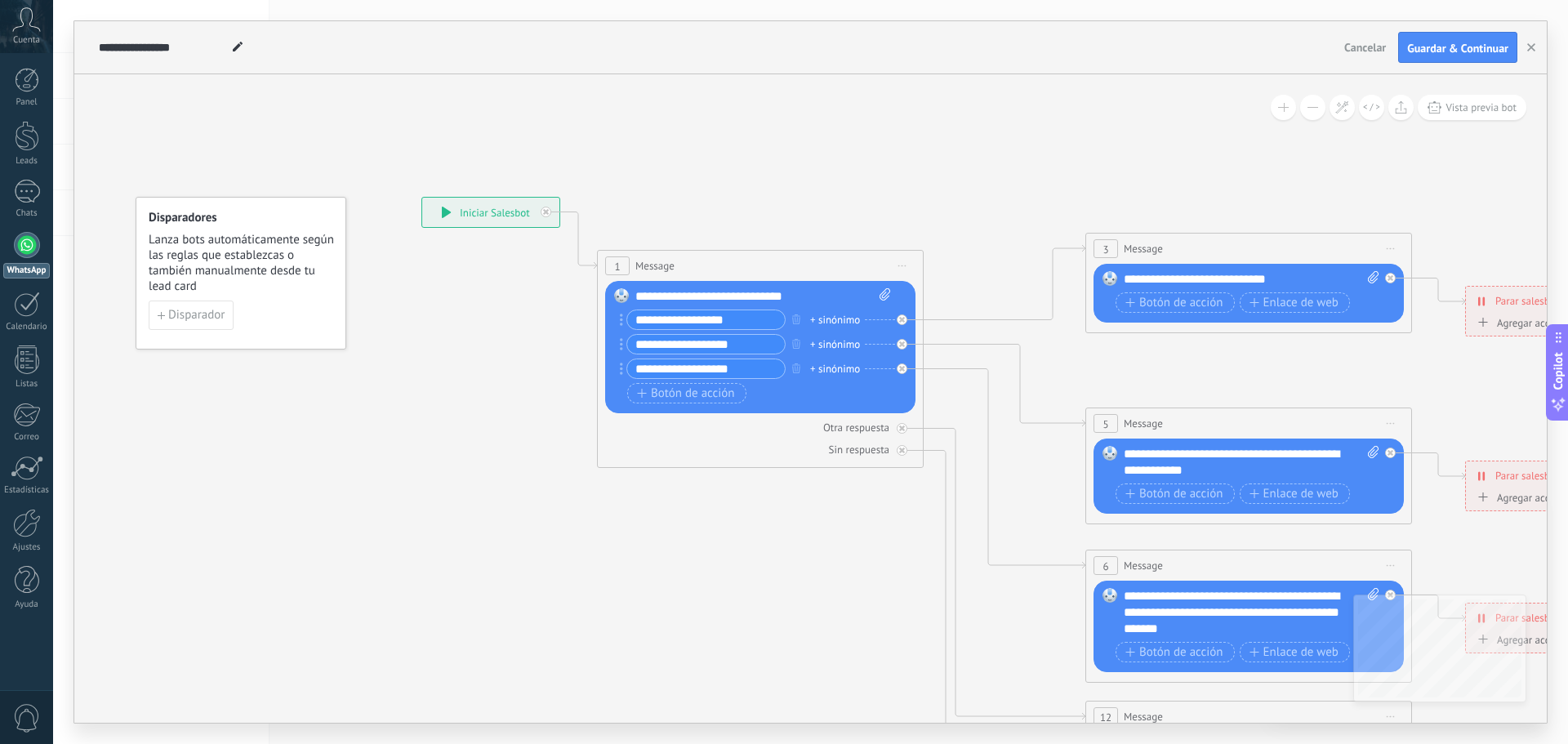
click at [701, 346] on input "**********" at bounding box center [706, 344] width 158 height 19
type input "**********"
click at [754, 369] on input "**********" at bounding box center [706, 369] width 158 height 19
drag, startPoint x: 754, startPoint y: 369, endPoint x: 555, endPoint y: 373, distance: 199.0
click at [421, 197] on div "**********" at bounding box center [421, 197] width 0 height 0
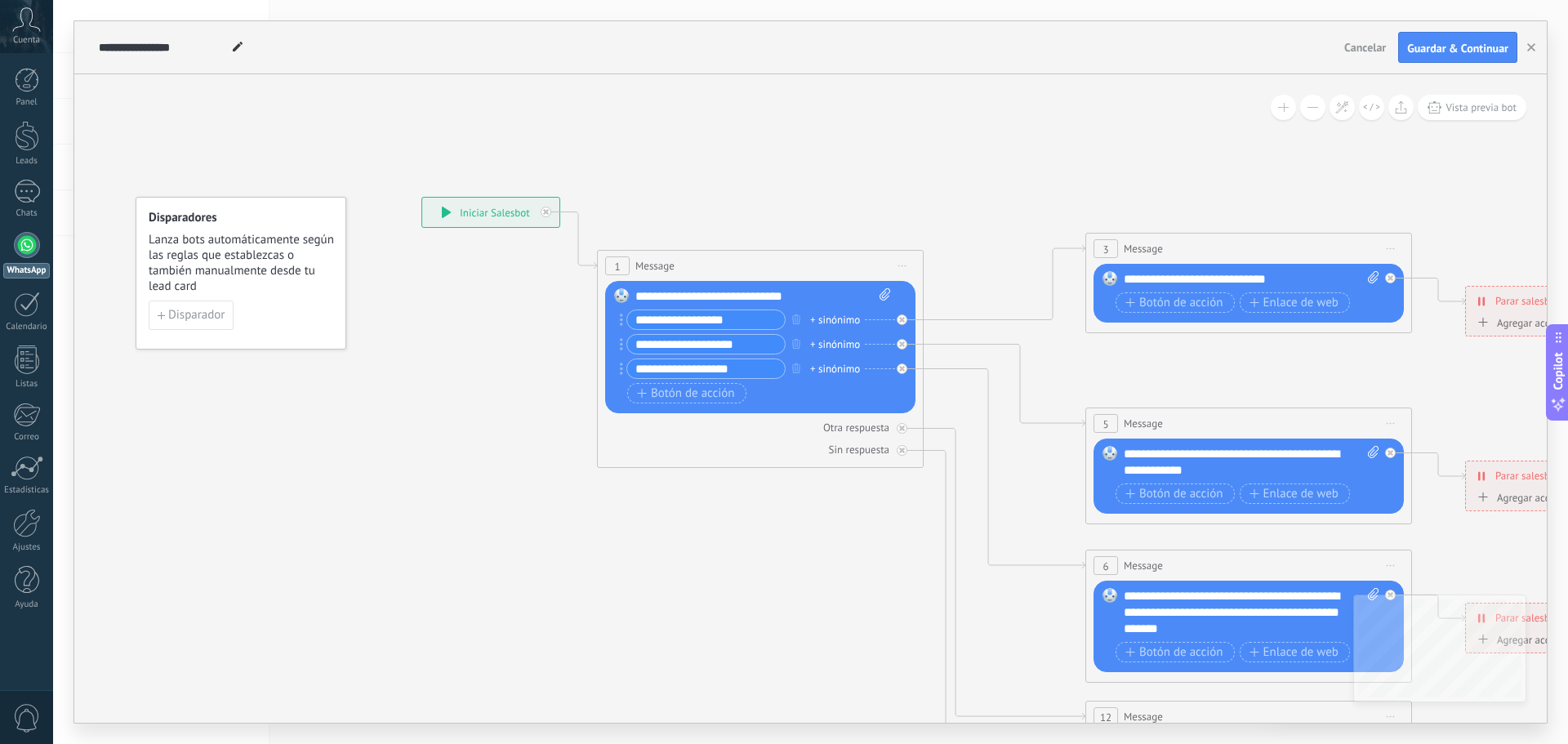
paste input "*"
drag, startPoint x: 647, startPoint y: 366, endPoint x: 580, endPoint y: 370, distance: 67.1
click at [421, 197] on div "**********" at bounding box center [421, 197] width 0 height 0
click at [734, 367] on input "**********" at bounding box center [706, 369] width 158 height 19
drag, startPoint x: 739, startPoint y: 367, endPoint x: 565, endPoint y: 378, distance: 174.3
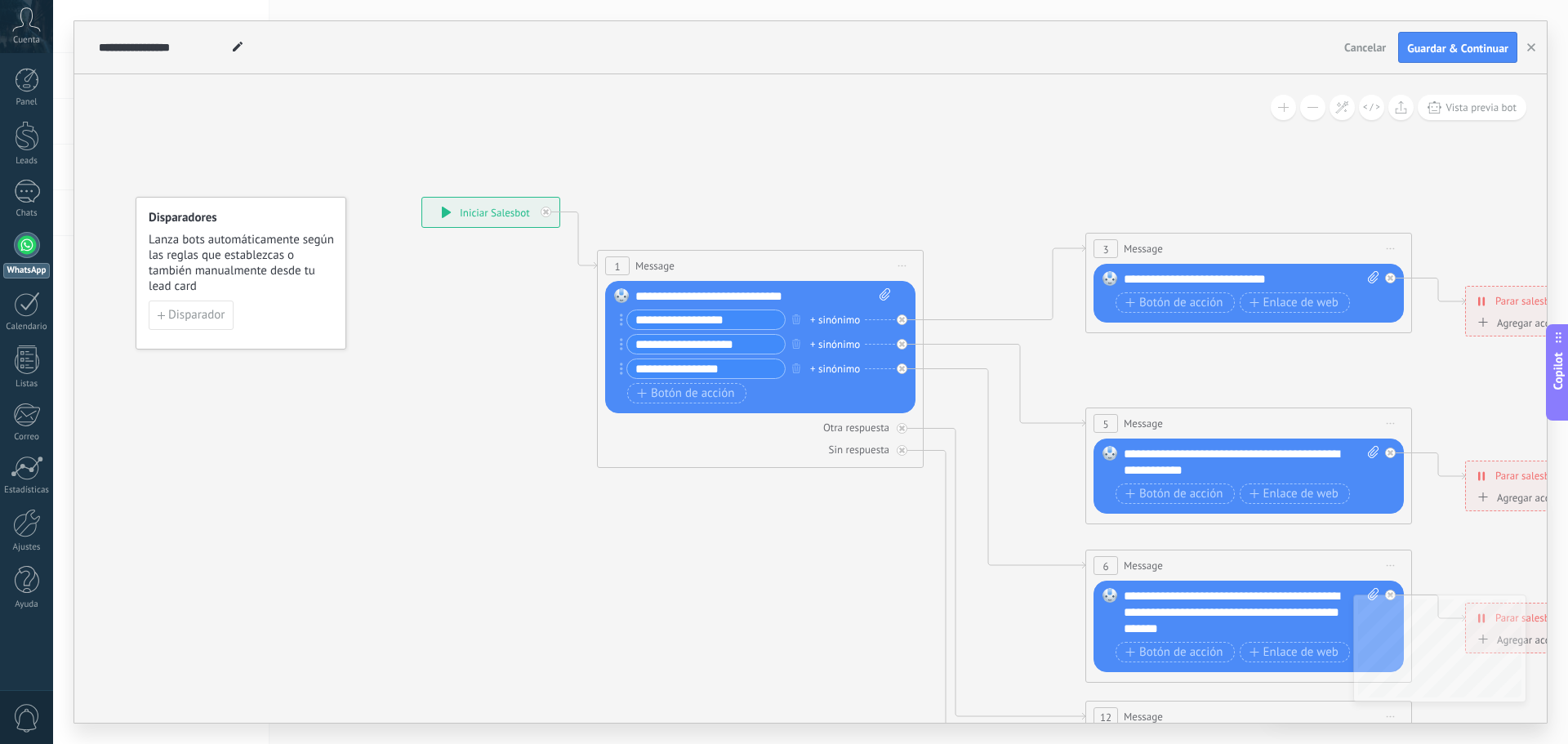
click at [421, 197] on div "**********" at bounding box center [421, 197] width 0 height 0
click at [753, 367] on input "**********" at bounding box center [706, 369] width 158 height 19
drag, startPoint x: 753, startPoint y: 367, endPoint x: 487, endPoint y: 363, distance: 266.0
click at [421, 197] on div "**********" at bounding box center [421, 197] width 0 height 0
paste input "text"
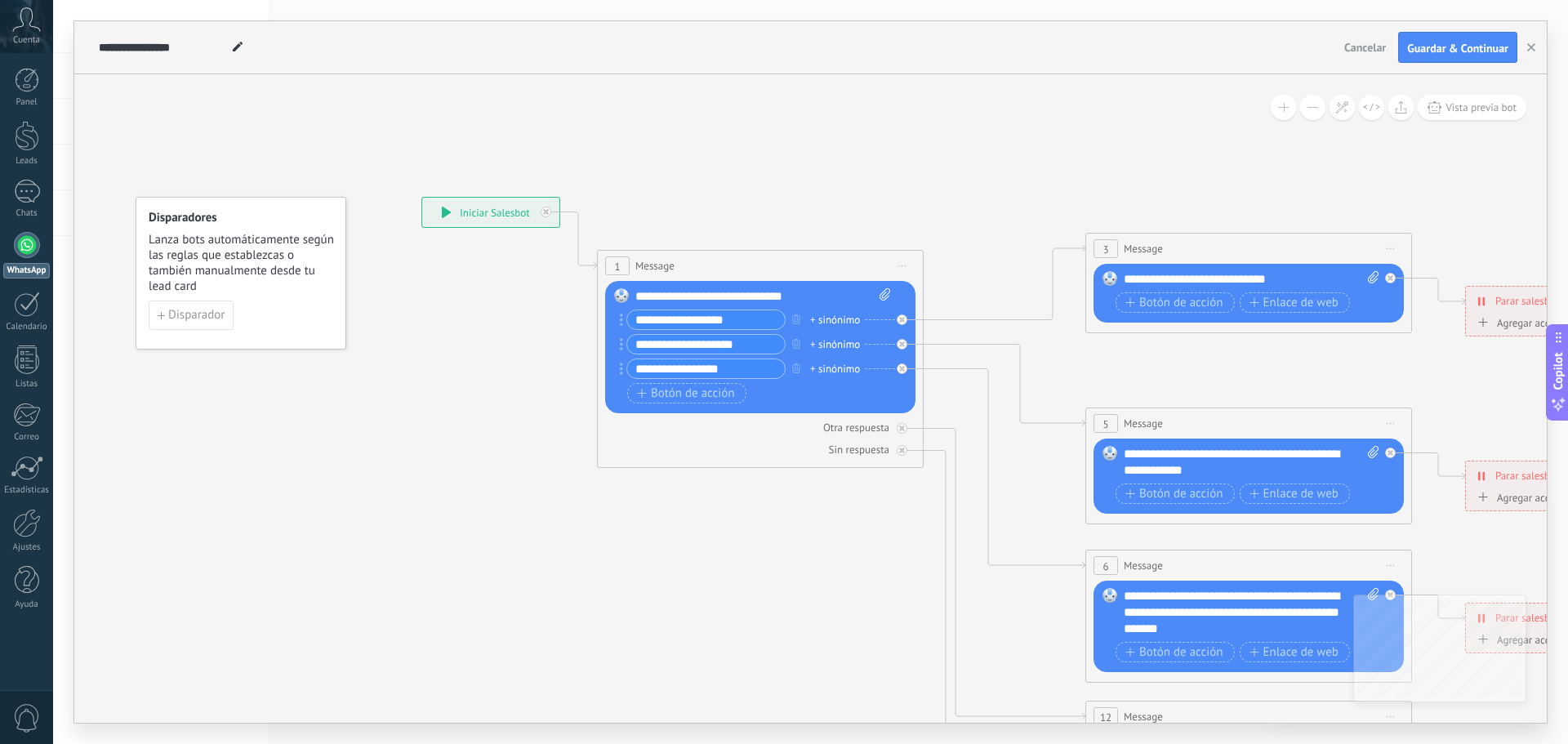
type input "**********"
drag, startPoint x: 758, startPoint y: 366, endPoint x: 530, endPoint y: 365, distance: 228.0
click at [421, 197] on div "**********" at bounding box center [421, 197] width 0 height 0
drag, startPoint x: 770, startPoint y: 340, endPoint x: 633, endPoint y: 337, distance: 137.0
click at [633, 337] on input "**********" at bounding box center [706, 344] width 158 height 19
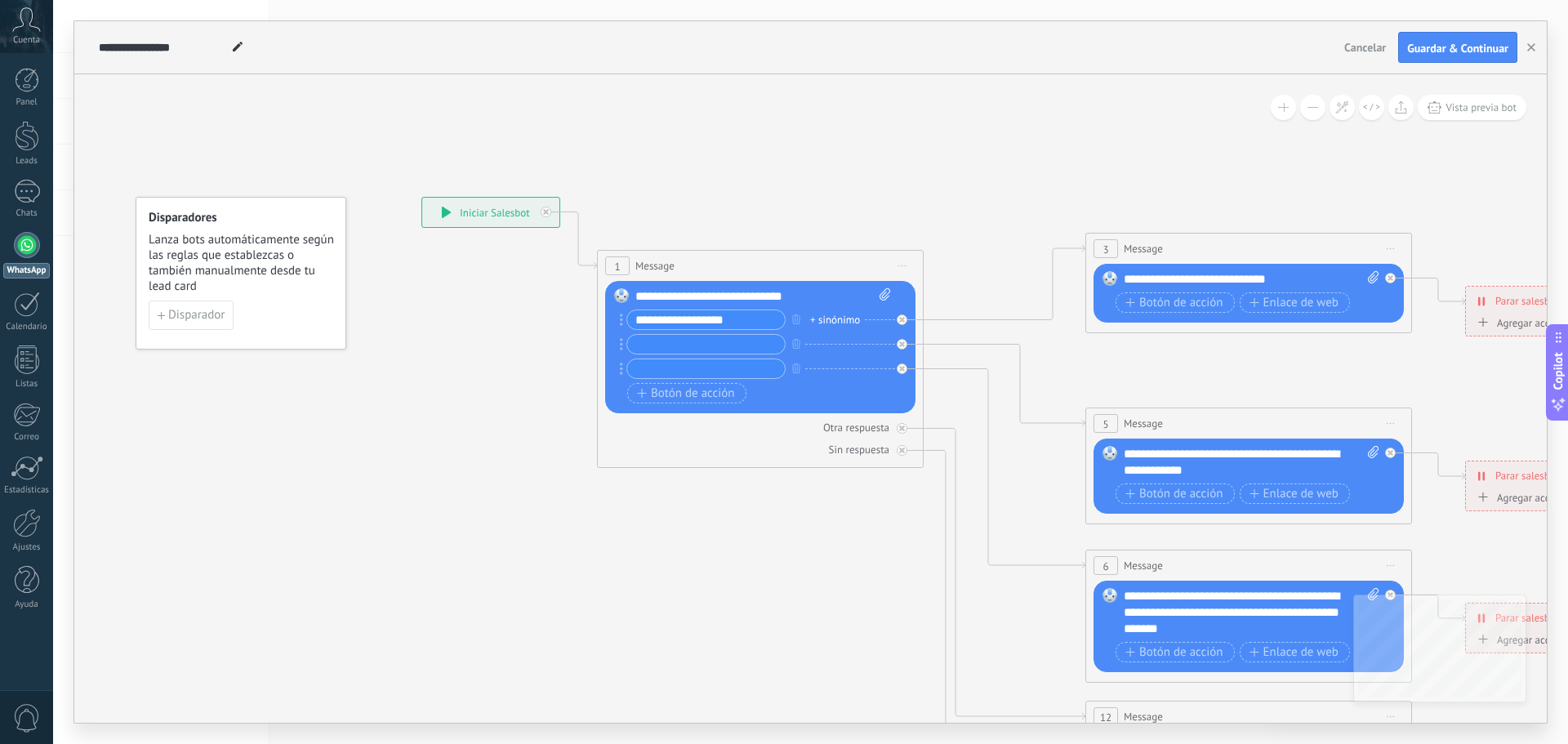
drag, startPoint x: 744, startPoint y: 322, endPoint x: 635, endPoint y: 323, distance: 109.0
click at [635, 323] on input "**********" at bounding box center [706, 319] width 158 height 19
type input "**********"
click at [697, 351] on input "text" at bounding box center [706, 344] width 158 height 19
type input "**********"
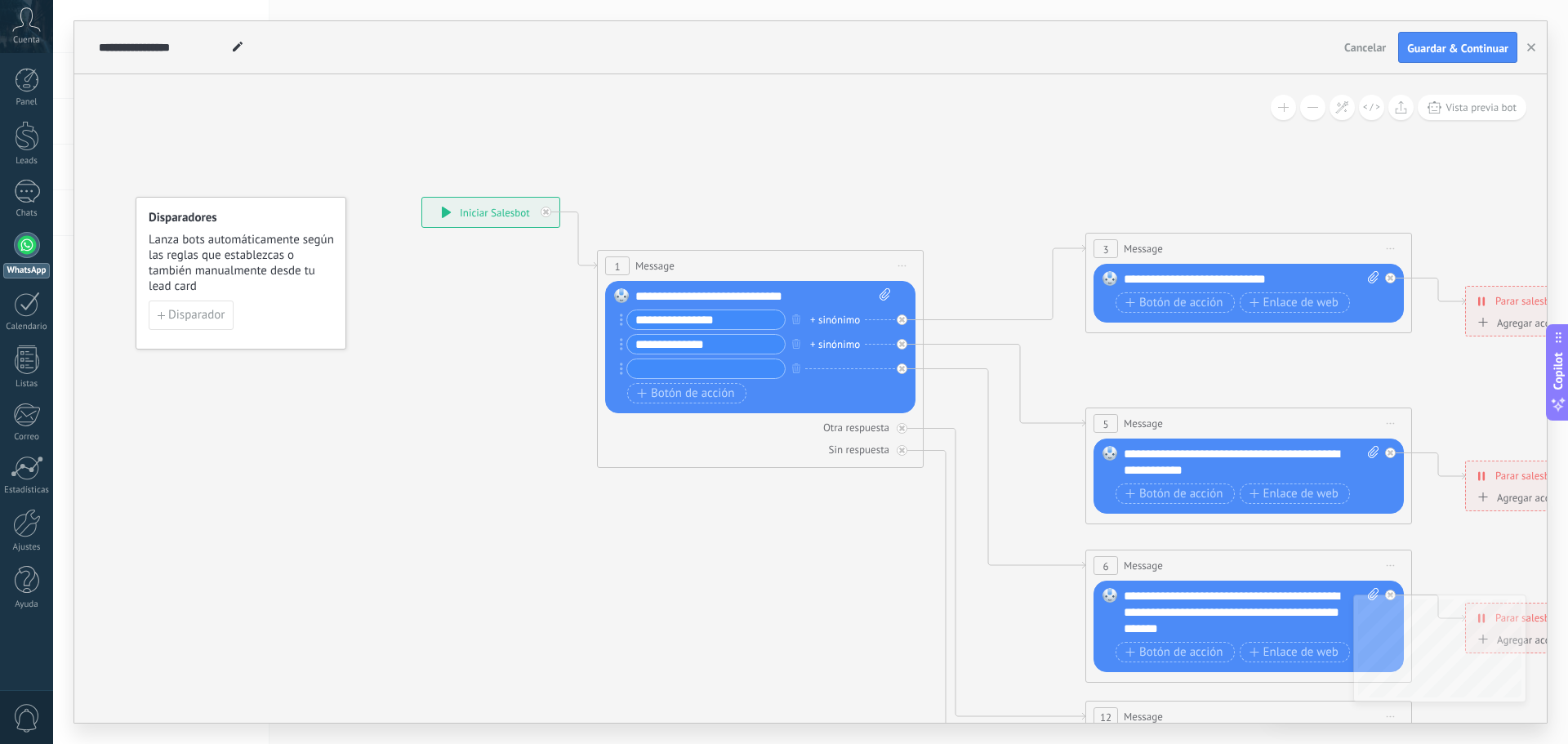
click at [829, 496] on icon at bounding box center [1286, 604] width 2546 height 1632
click at [800, 365] on icon "button" at bounding box center [796, 369] width 8 height 10
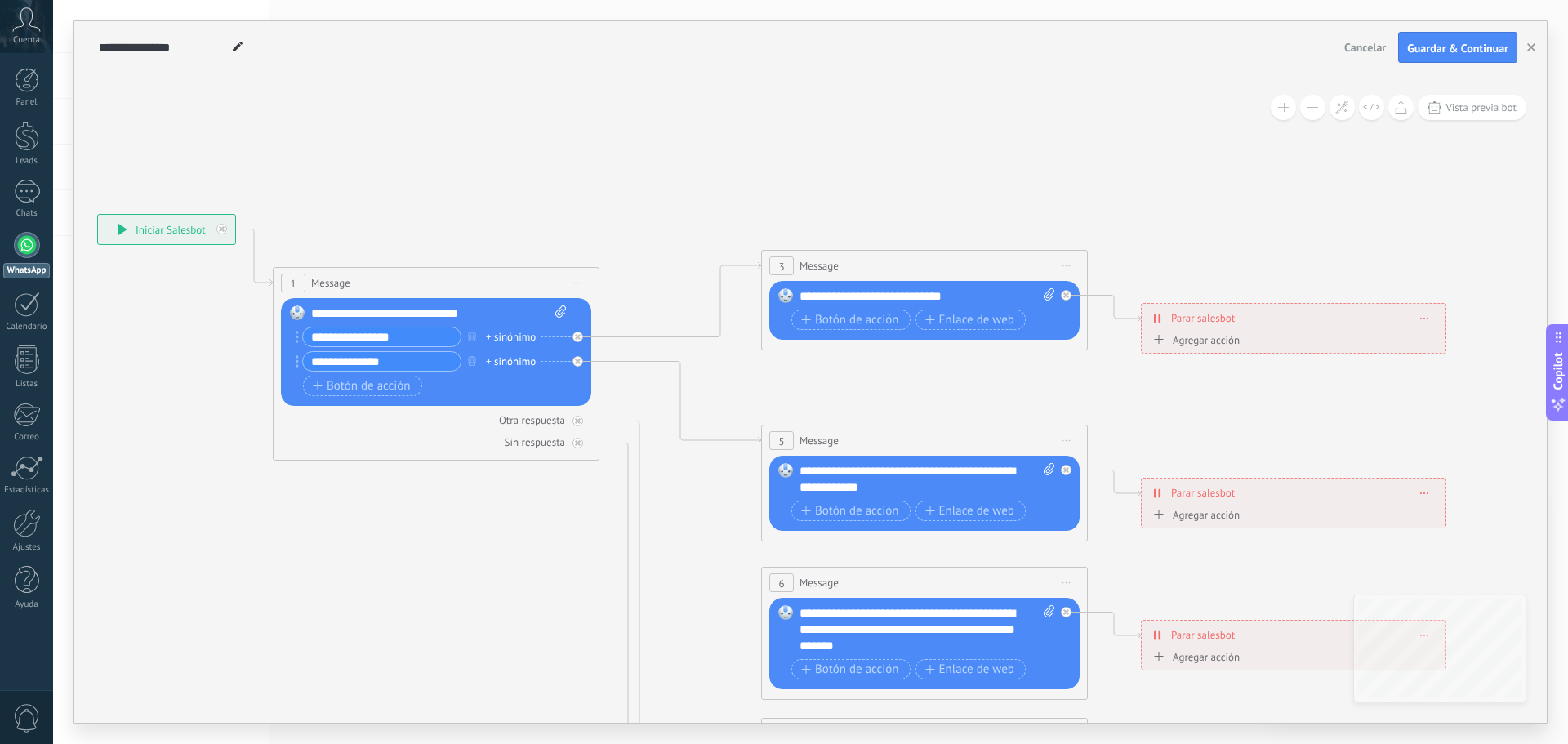
drag, startPoint x: 825, startPoint y: 550, endPoint x: 500, endPoint y: 568, distance: 325.5
click at [500, 568] on icon at bounding box center [961, 621] width 2546 height 1632
click at [909, 291] on div "**********" at bounding box center [928, 296] width 256 height 16
click at [977, 295] on div "**********" at bounding box center [928, 296] width 256 height 16
click at [966, 294] on div "**********" at bounding box center [928, 296] width 256 height 16
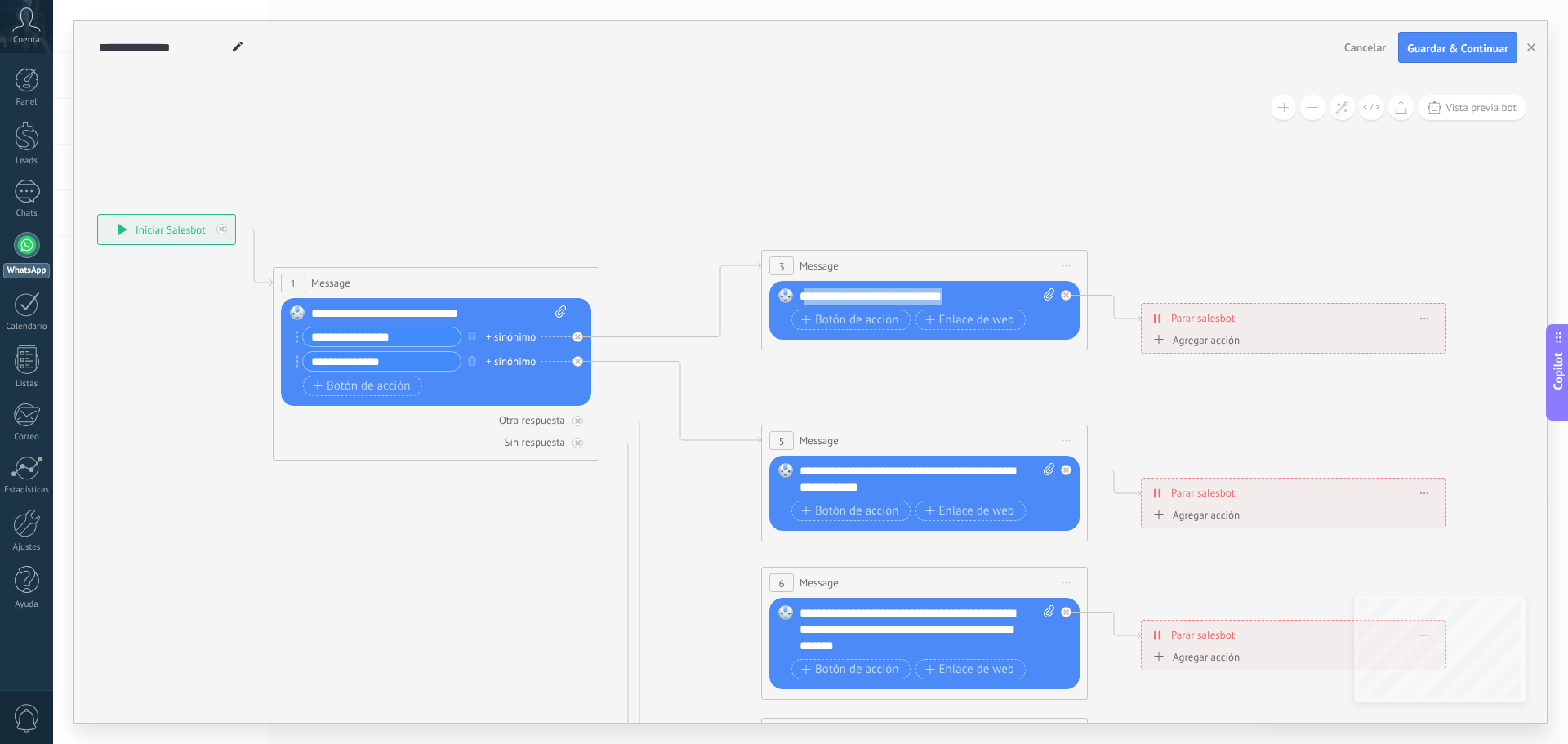
drag, startPoint x: 966, startPoint y: 294, endPoint x: 807, endPoint y: 294, distance: 159.0
click at [807, 294] on div "**********" at bounding box center [928, 296] width 256 height 16
click at [1048, 317] on div "Botón de acción Enlace de web" at bounding box center [923, 319] width 263 height 21
click at [831, 313] on span "Botón de acción" at bounding box center [849, 319] width 98 height 13
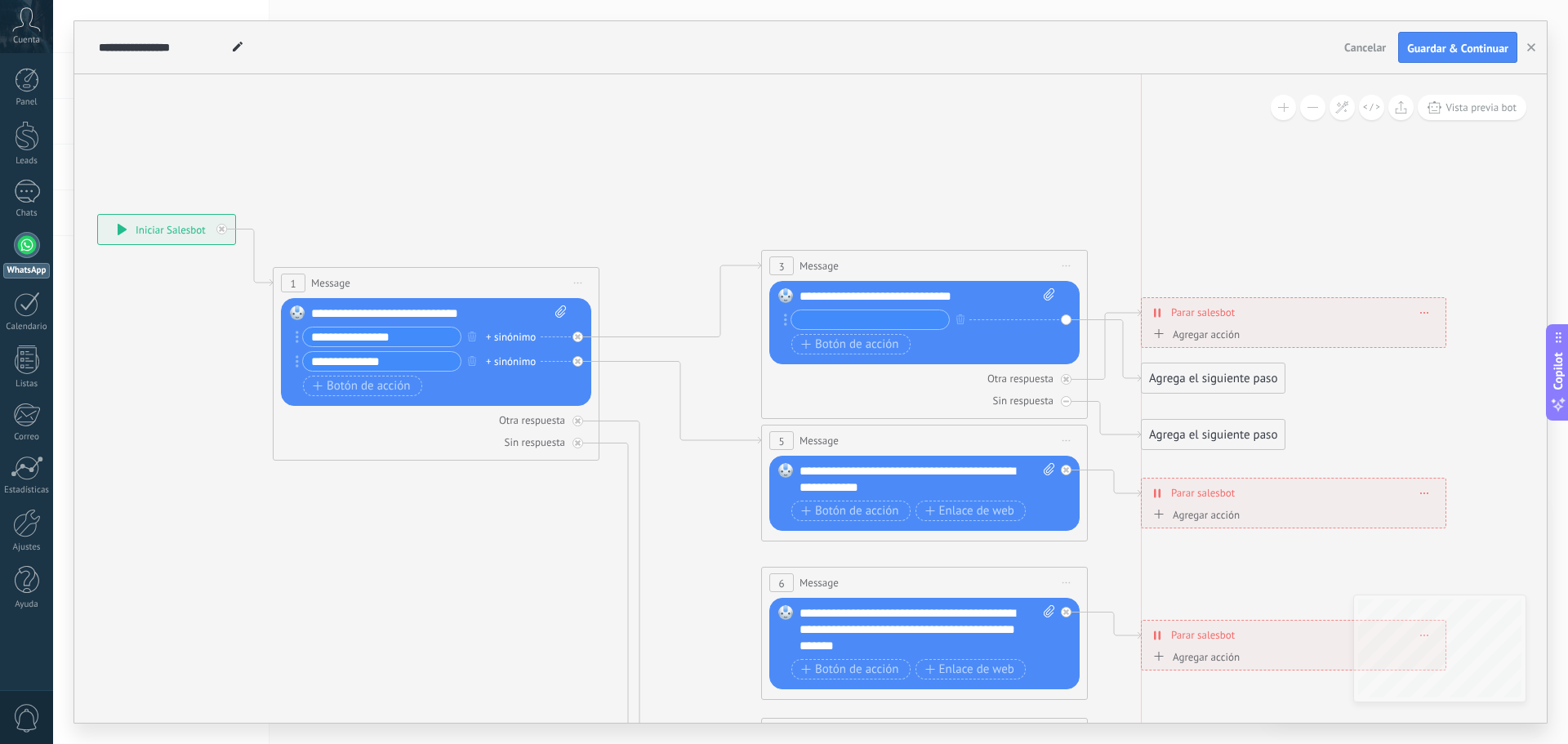
click at [1235, 300] on div "**********" at bounding box center [1293, 312] width 304 height 29
click at [1248, 313] on div "**********" at bounding box center [1293, 318] width 304 height 29
click at [890, 322] on input "text" at bounding box center [870, 319] width 158 height 19
drag, startPoint x: 890, startPoint y: 322, endPoint x: 809, endPoint y: 327, distance: 81.2
click at [809, 327] on input "**********" at bounding box center [870, 319] width 158 height 19
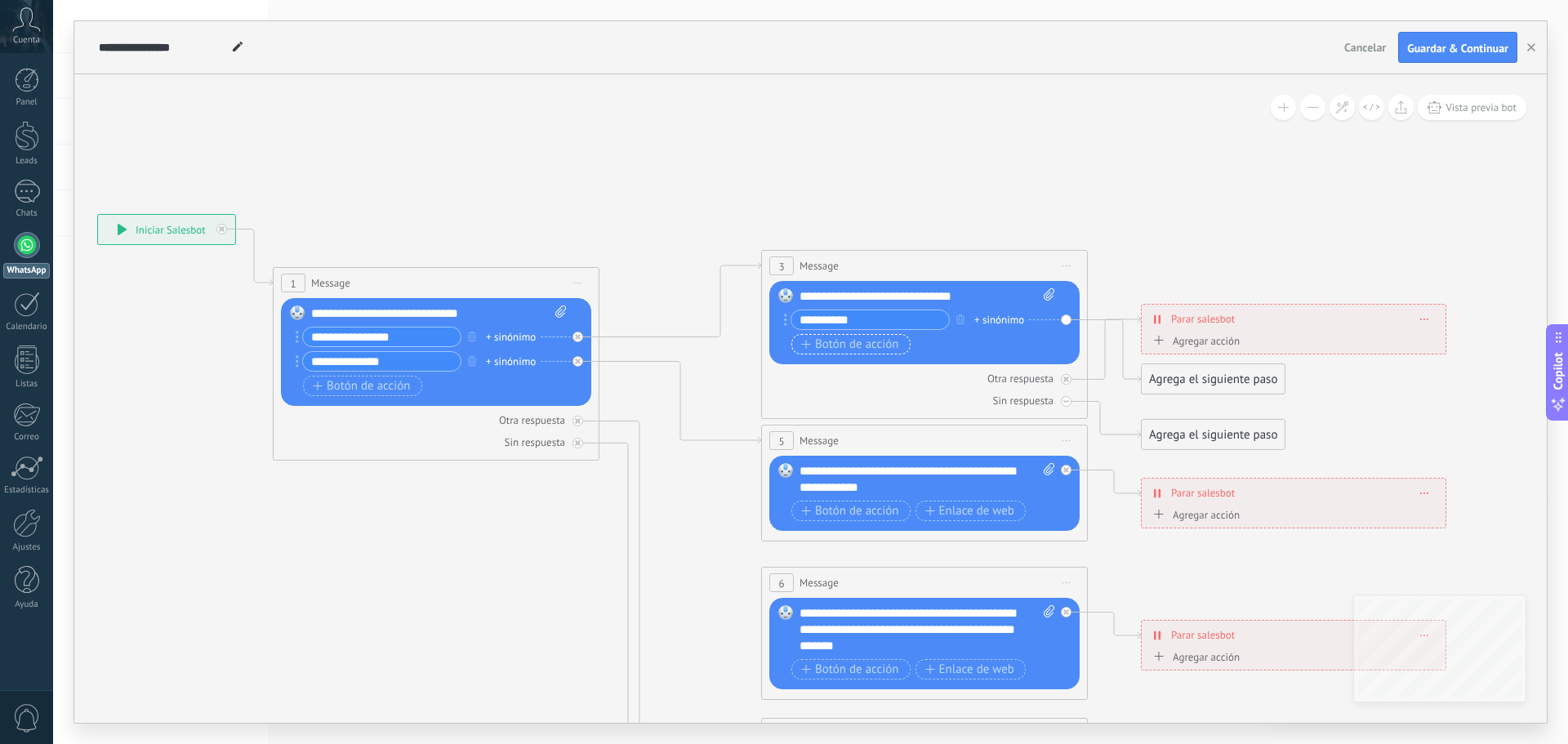
type input "**********"
click at [827, 339] on span "Botón de acción" at bounding box center [849, 344] width 98 height 13
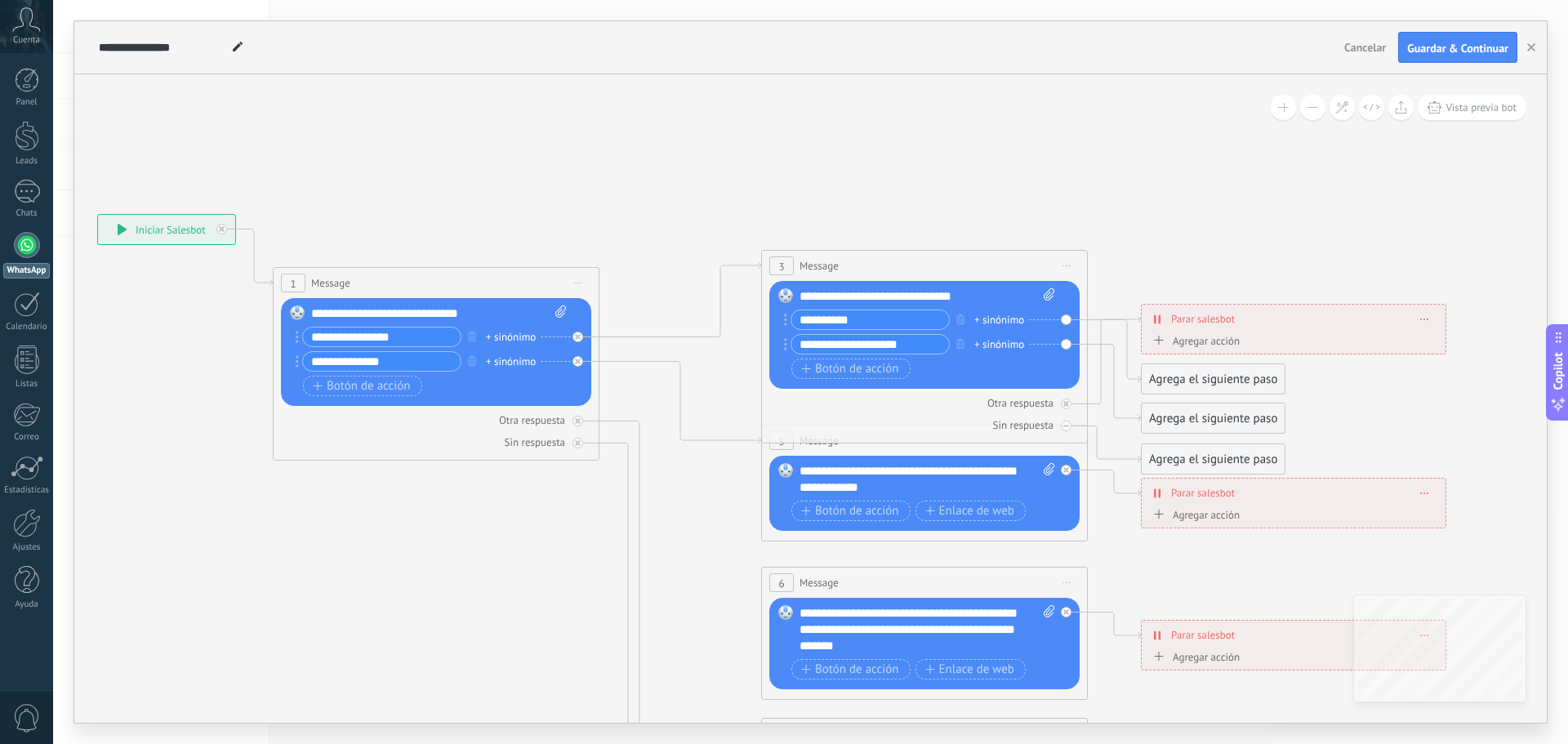
click at [866, 345] on input "**********" at bounding box center [870, 344] width 158 height 19
click at [875, 369] on span "Botón de acción" at bounding box center [849, 369] width 98 height 13
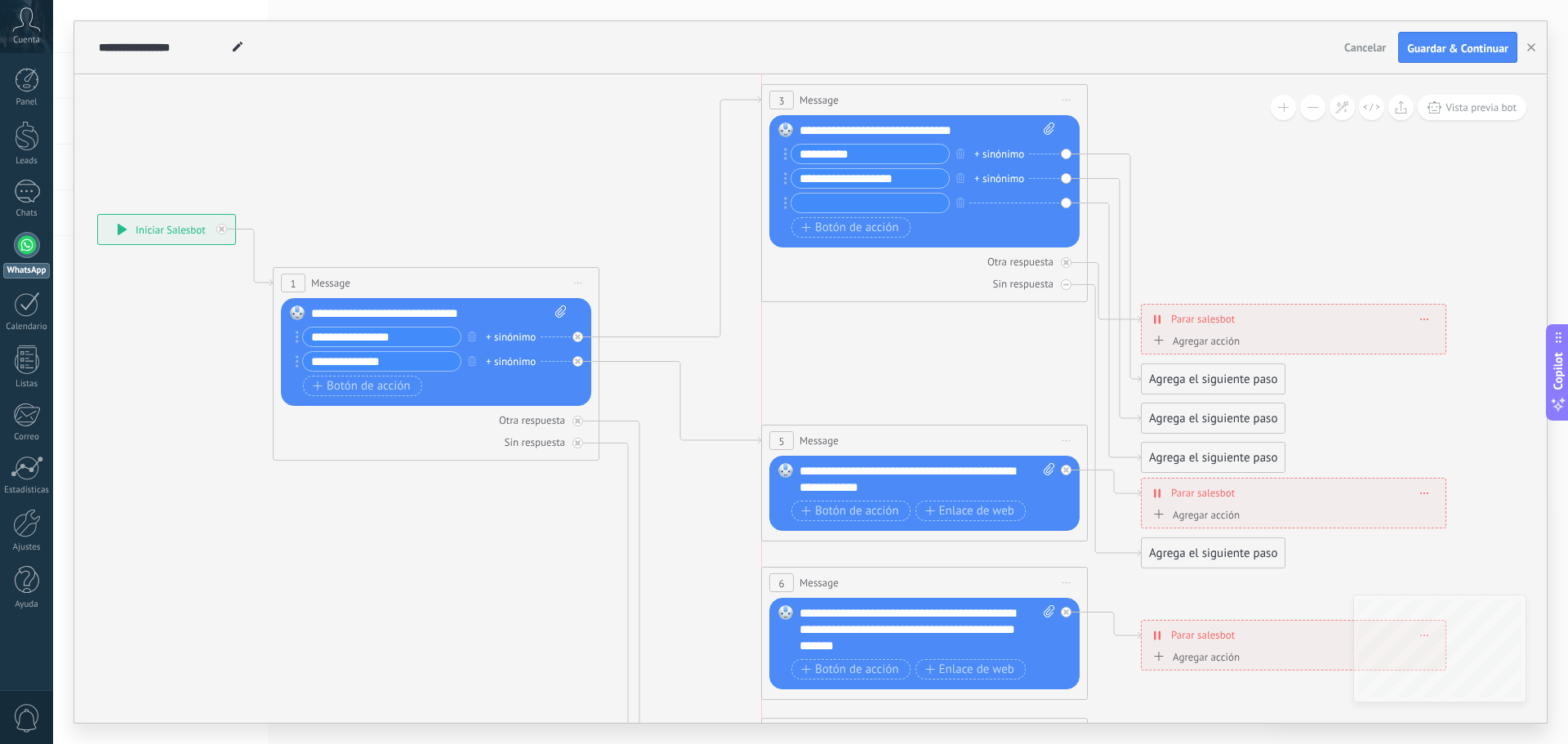
drag, startPoint x: 857, startPoint y: 253, endPoint x: 862, endPoint y: 87, distance: 166.1
click at [862, 87] on div "3 Message ******* (a): Todos los contactos - canales seleccionados Todos los co…" at bounding box center [925, 100] width 325 height 30
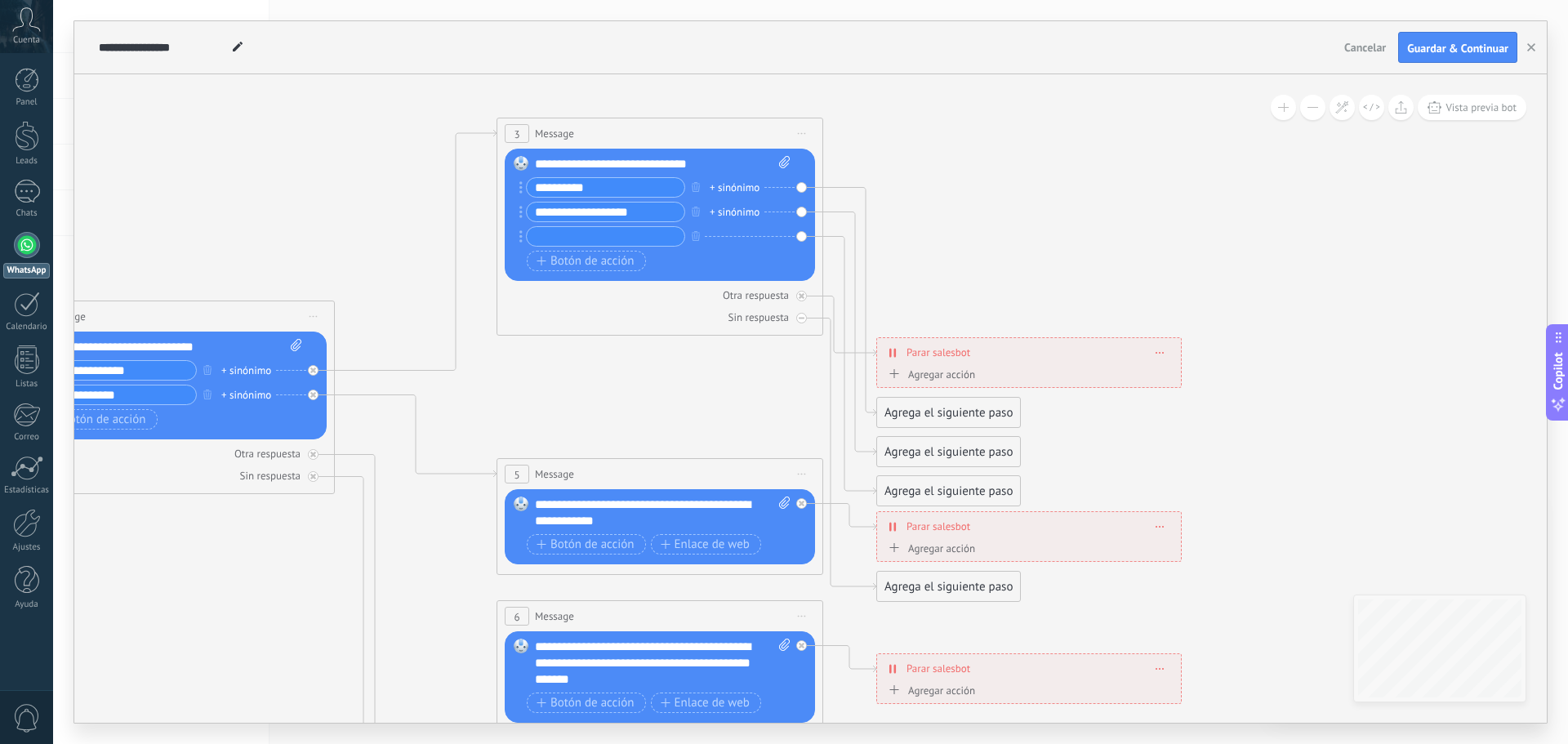
drag, startPoint x: 671, startPoint y: 88, endPoint x: 406, endPoint y: 122, distance: 267.2
click at [406, 122] on icon at bounding box center [697, 587] width 2546 height 1756
click at [583, 230] on input "text" at bounding box center [606, 236] width 158 height 19
click at [539, 210] on input "**********" at bounding box center [606, 211] width 158 height 19
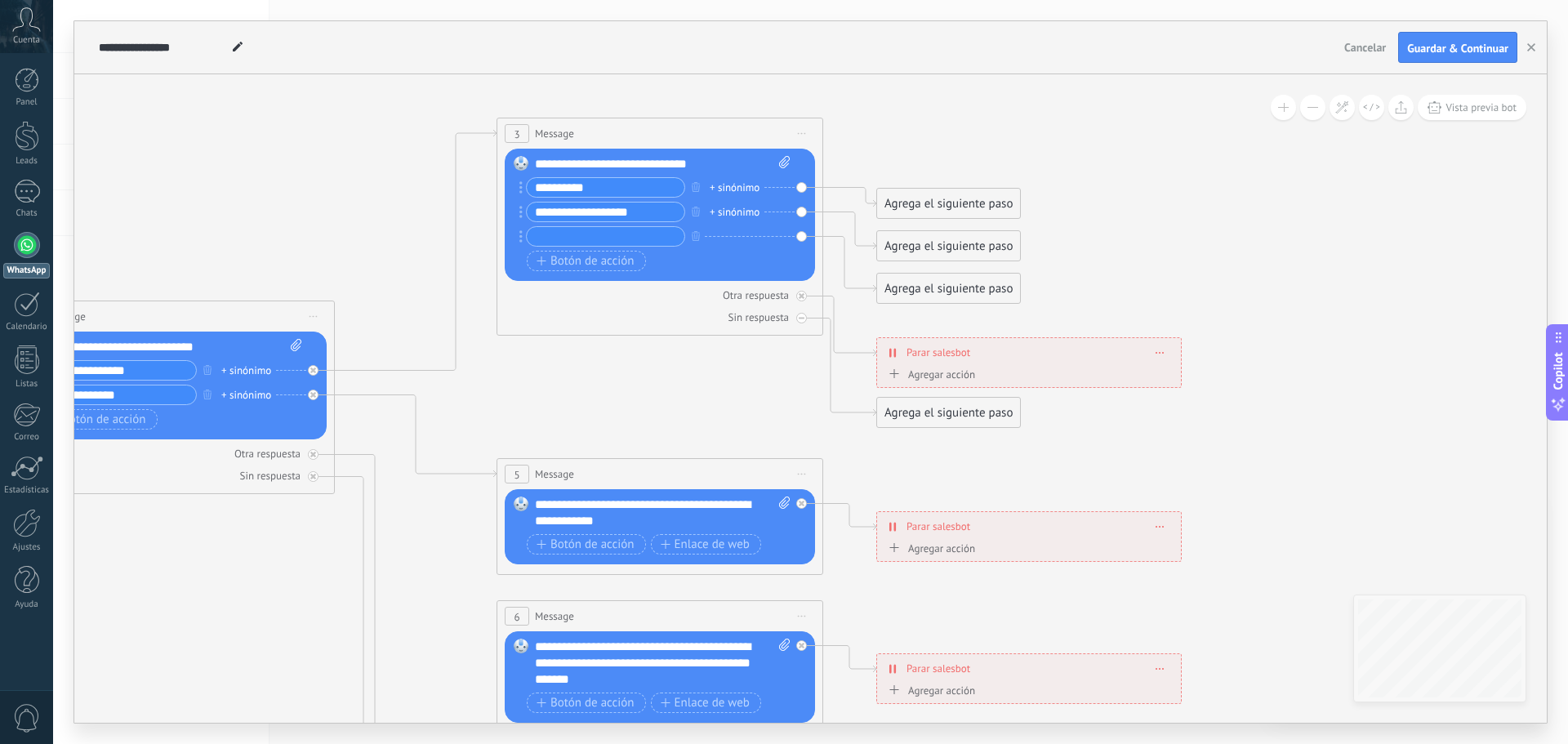
type input "**********"
click at [587, 235] on input "text" at bounding box center [606, 236] width 158 height 19
type input "**********"
click at [577, 257] on span "Botón de acción" at bounding box center [585, 261] width 98 height 13
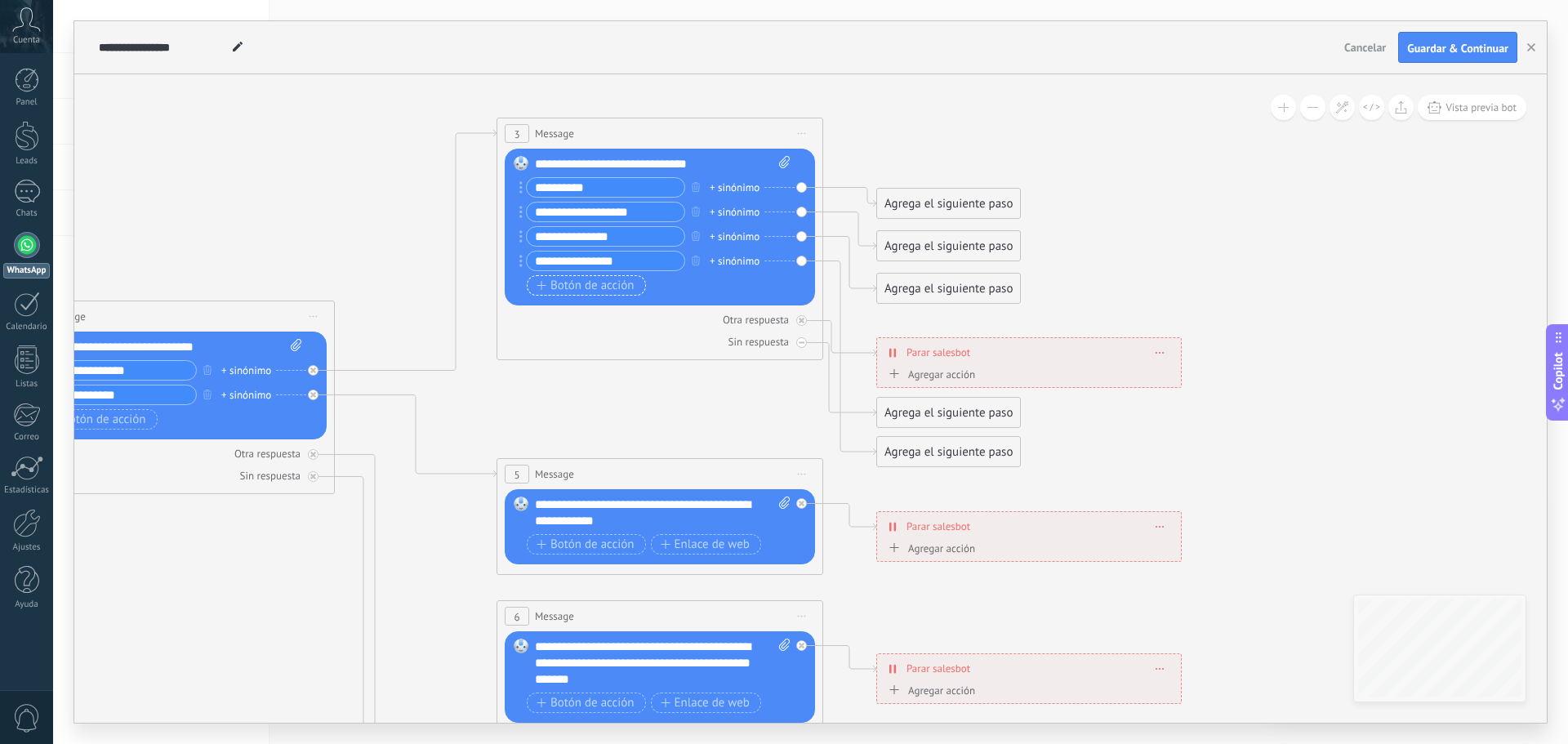
type input "**********"
click at [579, 291] on span "Botón de acción" at bounding box center [585, 285] width 98 height 13
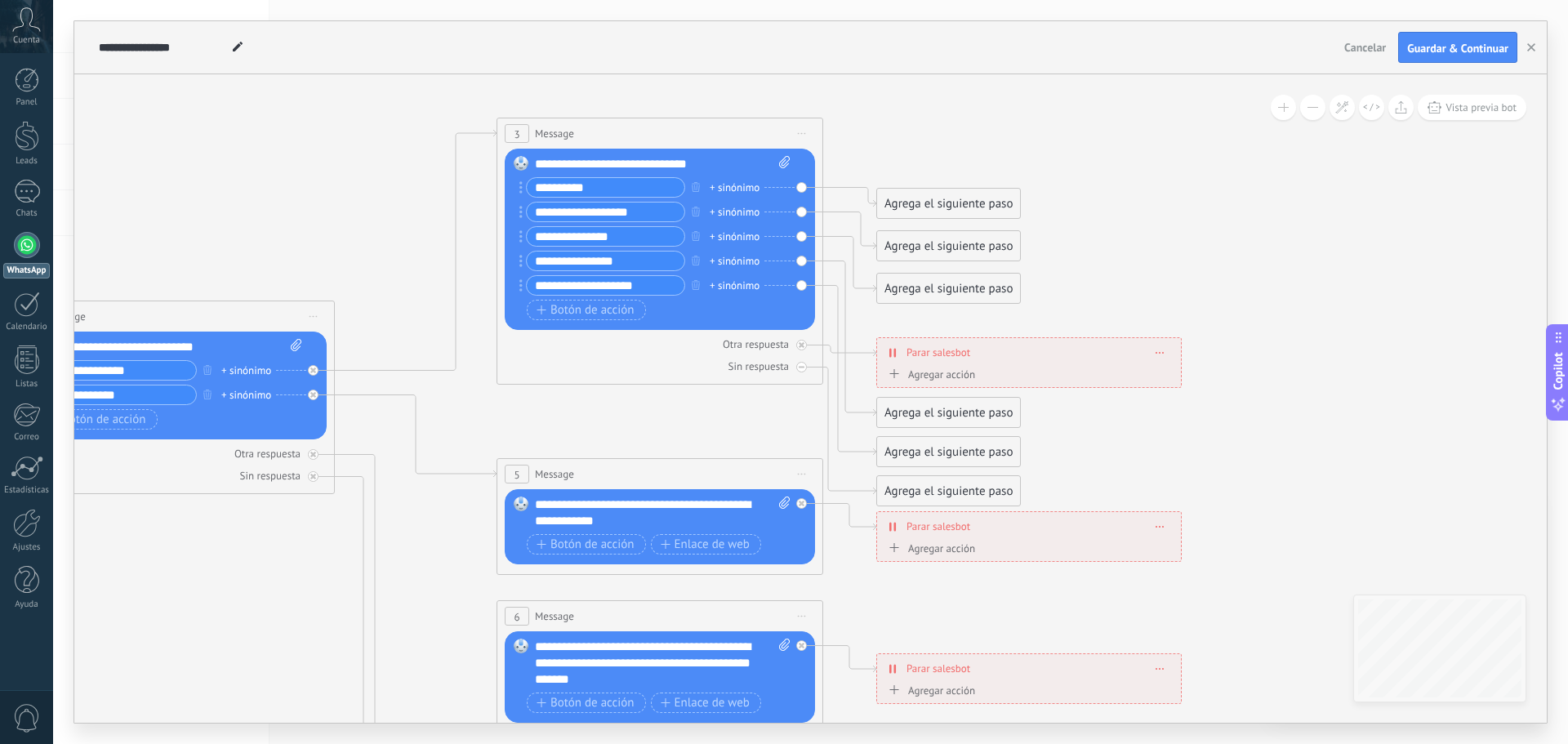
type input "**********"
drag, startPoint x: 977, startPoint y: 197, endPoint x: 968, endPoint y: 91, distance: 106.4
click at [968, 91] on div "Agrega el siguiente paso" at bounding box center [940, 97] width 143 height 27
click at [937, 92] on div "Agrega el siguiente paso" at bounding box center [940, 97] width 143 height 27
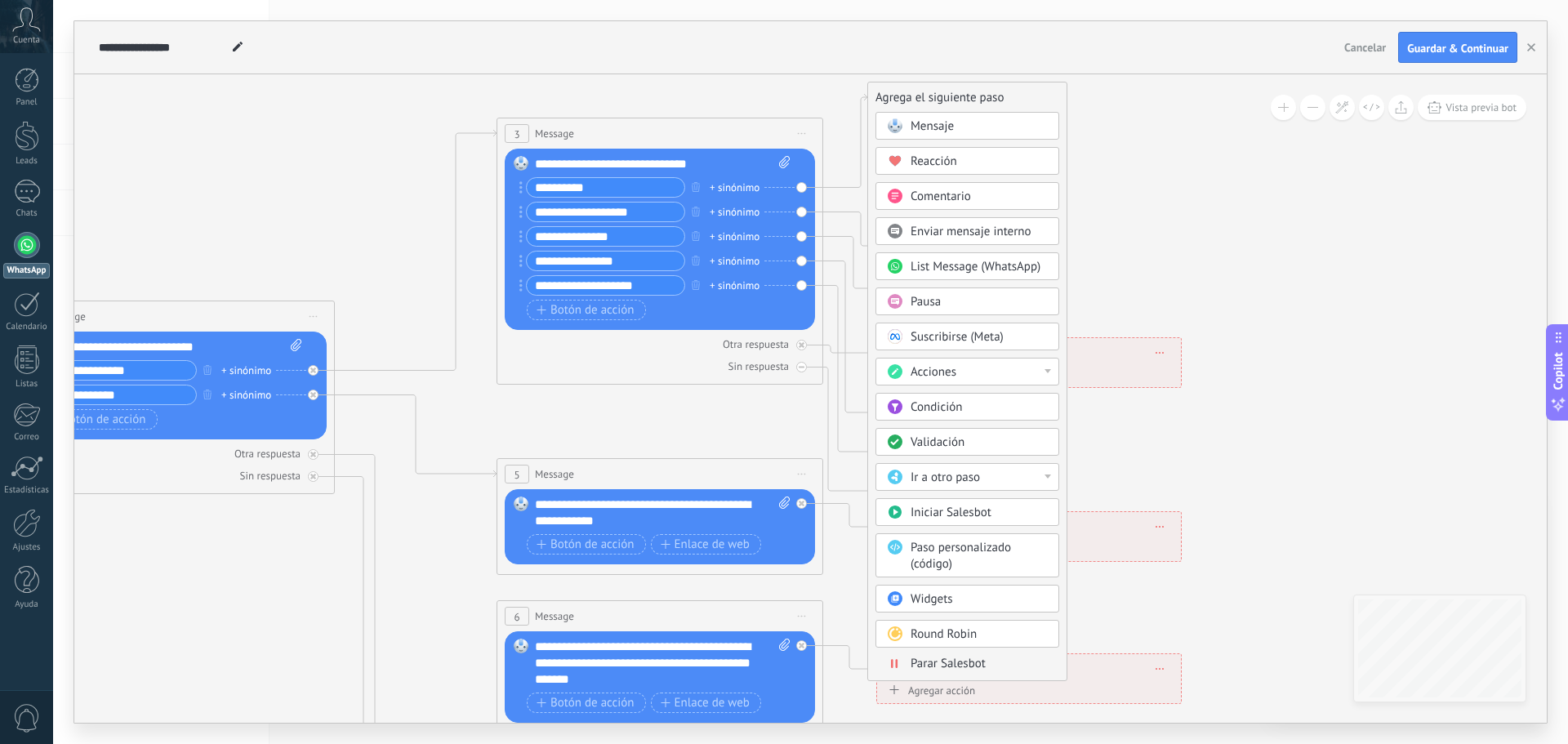
click at [1144, 196] on icon at bounding box center [697, 546] width 2546 height 1746
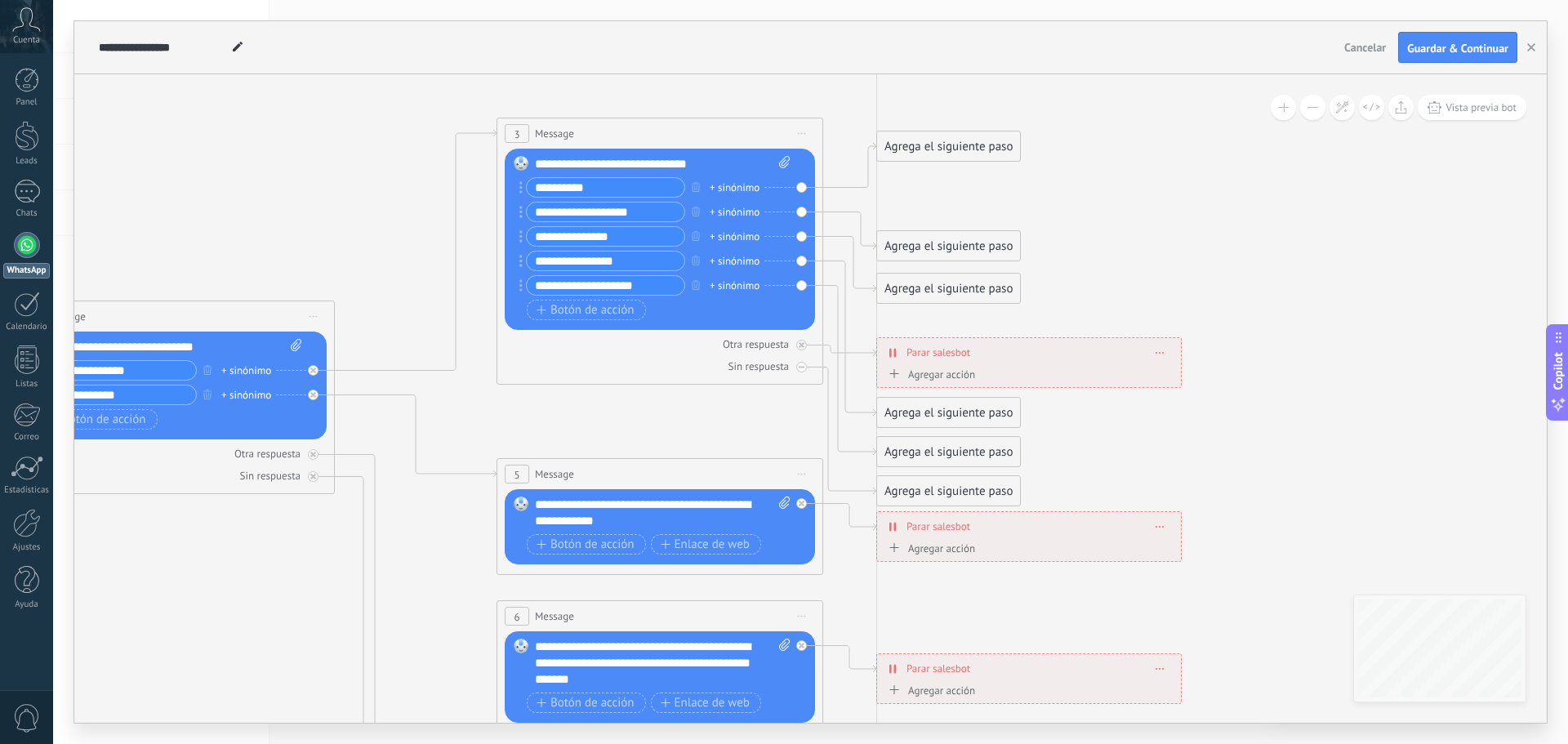
drag, startPoint x: 950, startPoint y: 105, endPoint x: 952, endPoint y: 154, distance: 49.0
click at [952, 154] on div "Agrega el siguiente paso" at bounding box center [949, 146] width 143 height 27
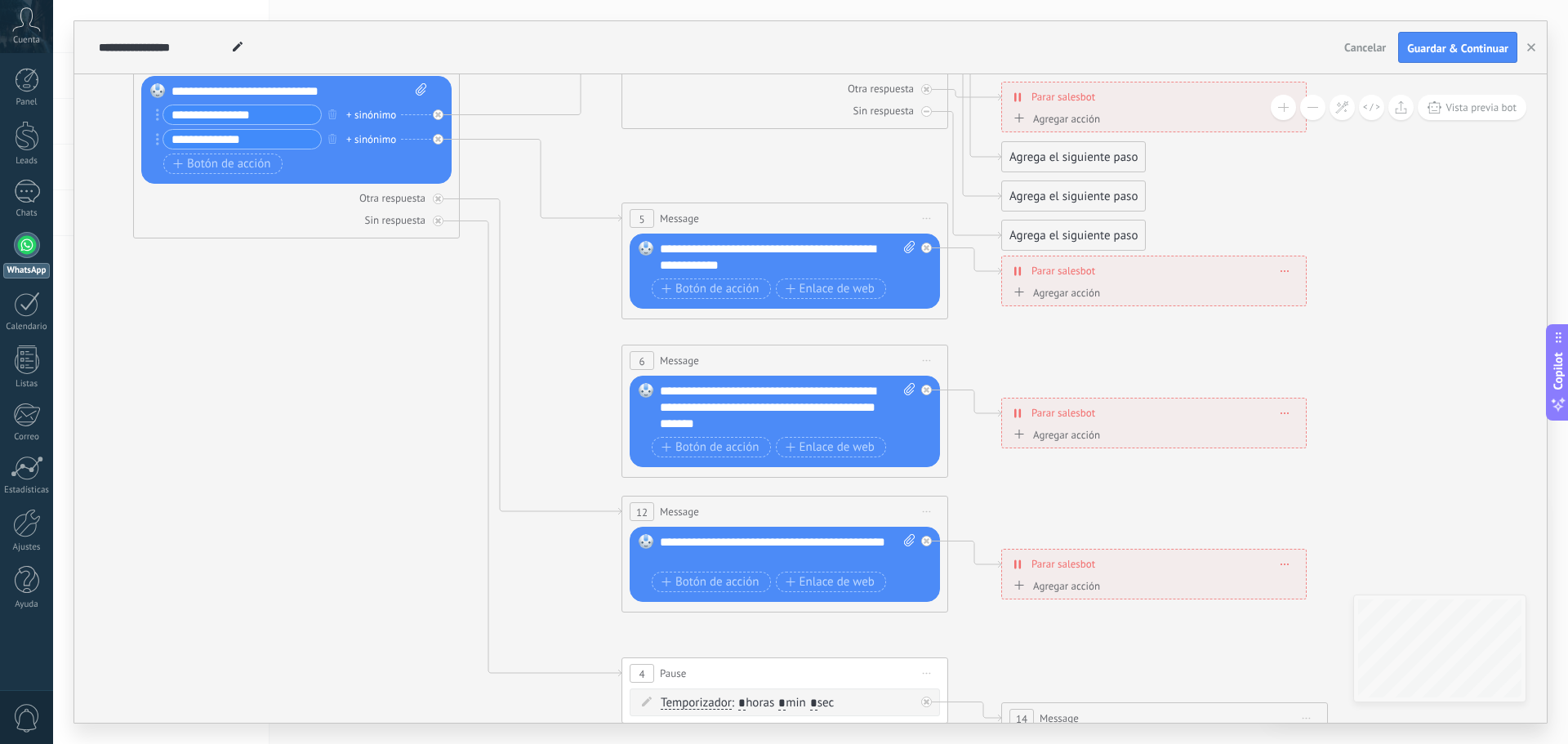
drag, startPoint x: 407, startPoint y: 524, endPoint x: 529, endPoint y: 387, distance: 183.4
click at [529, 387] on icon at bounding box center [822, 309] width 2546 height 1710
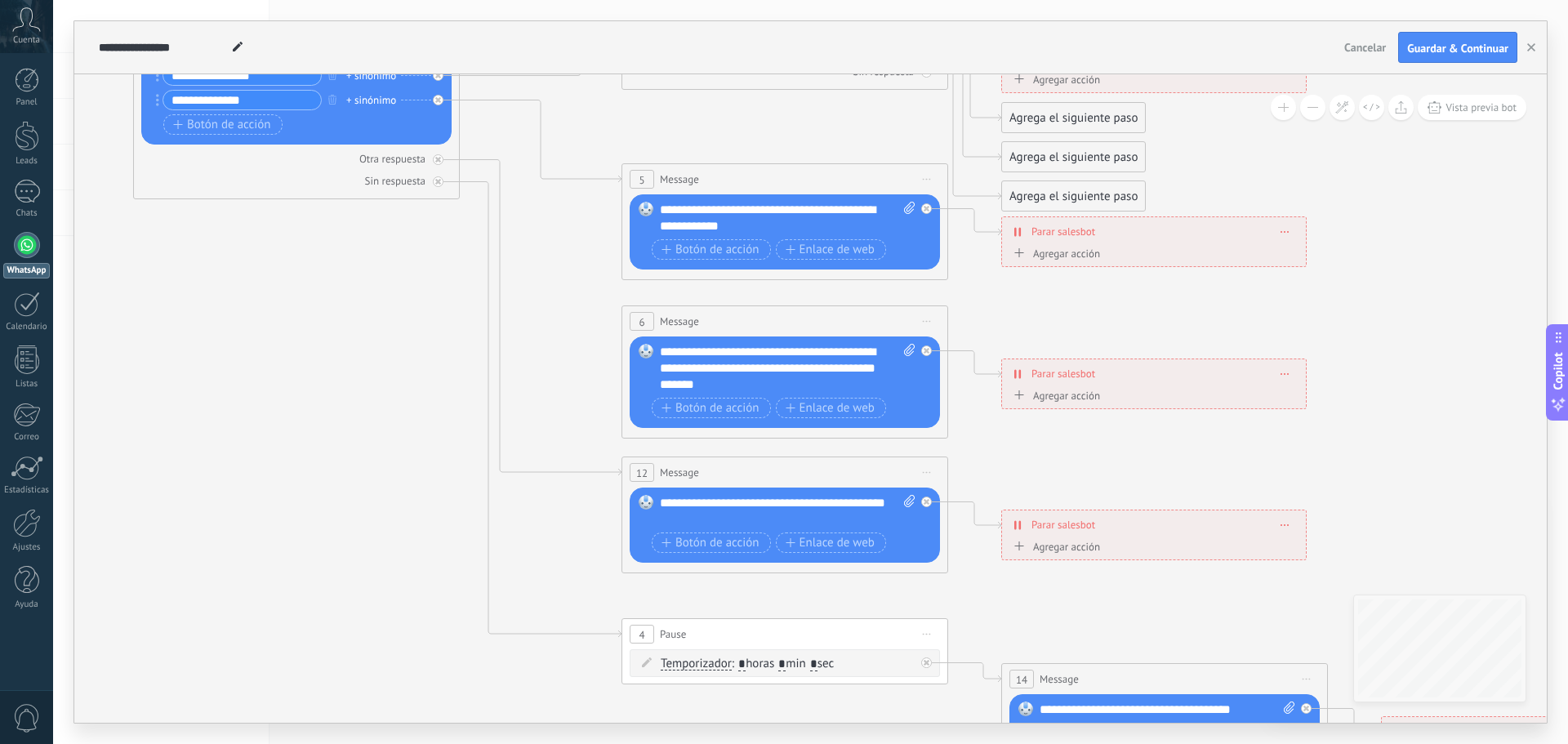
click at [930, 472] on icon at bounding box center [927, 473] width 8 height 2
click at [768, 471] on div "12 Message ******* (a): Todos los contactos - canales seleccionados Todos los c…" at bounding box center [785, 472] width 325 height 30
drag, startPoint x: 756, startPoint y: 516, endPoint x: 657, endPoint y: 502, distance: 100.0
click at [657, 502] on div "Reemplazar Quitar Convertir a mensaje de voz Arrastre la imagen aquí para adjun…" at bounding box center [784, 525] width 310 height 75
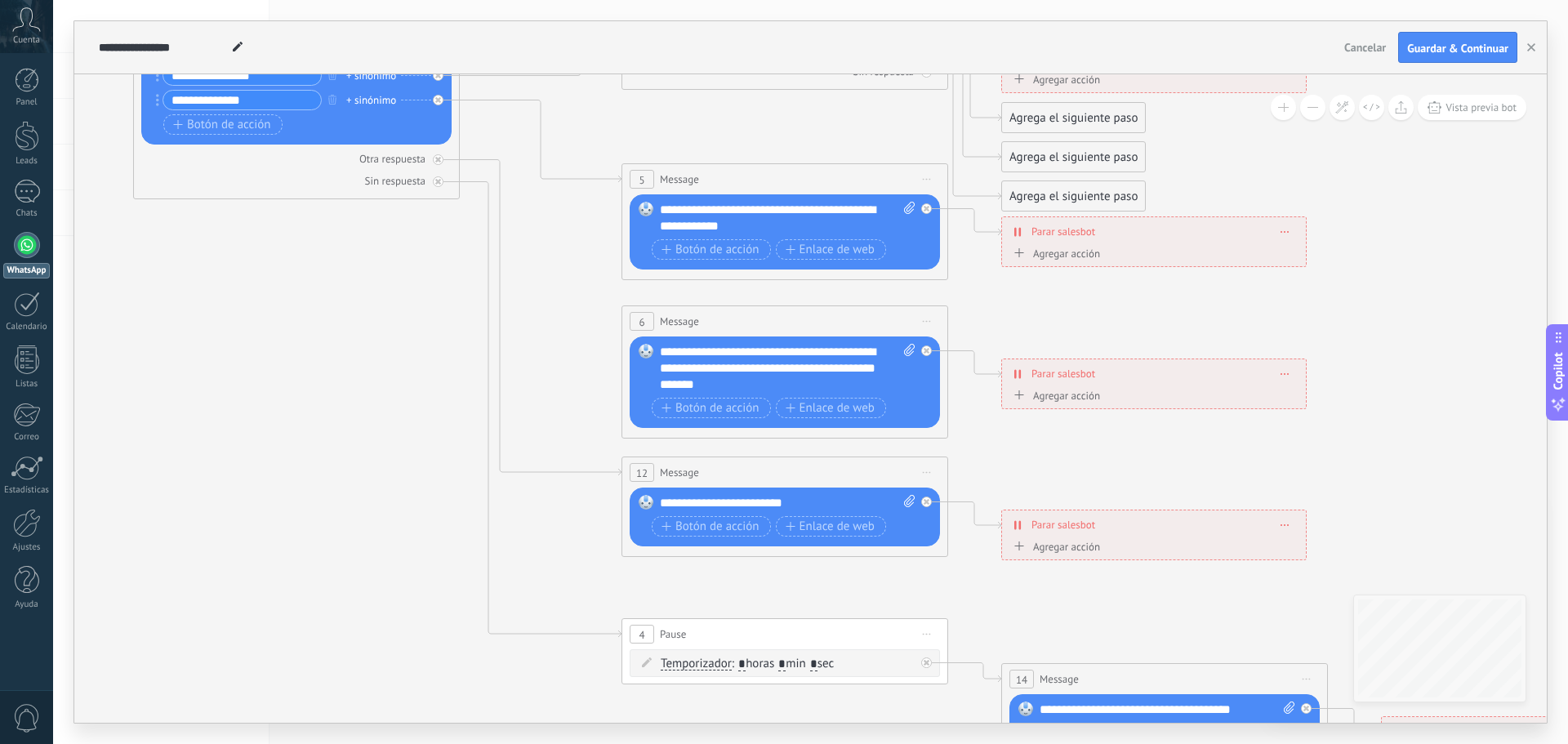
click at [1047, 526] on span "Parar salesbot" at bounding box center [1064, 525] width 63 height 16
click at [1290, 527] on div "**********" at bounding box center [1154, 524] width 304 height 29
click at [1287, 527] on span at bounding box center [1285, 524] width 7 height 9
click at [1321, 546] on div "Borrar" at bounding box center [1315, 548] width 72 height 28
click at [1047, 524] on div "Agrega el siguiente paso" at bounding box center [1073, 525] width 143 height 27
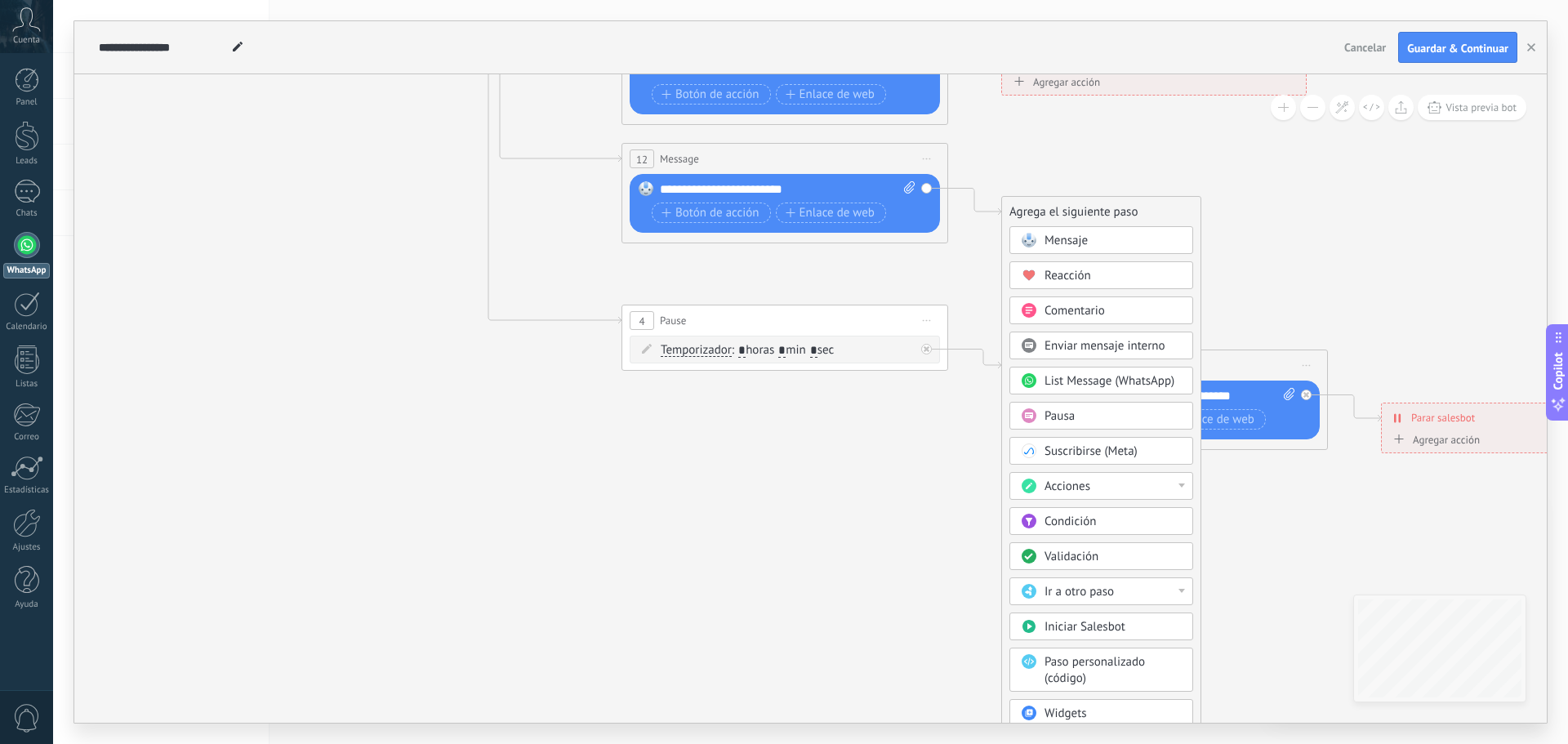
click at [1089, 626] on span "Iniciar Salesbot" at bounding box center [1085, 627] width 81 height 16
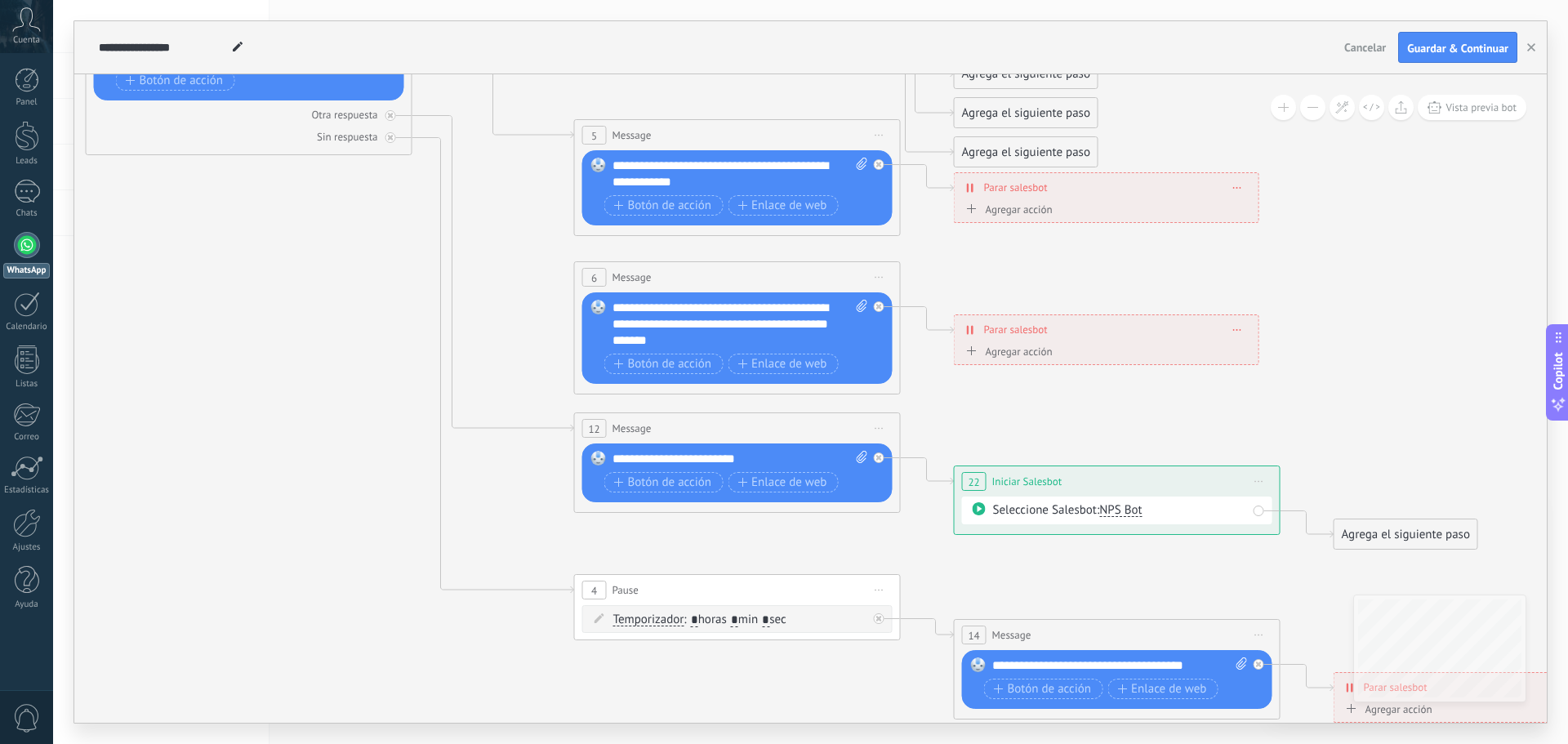
drag, startPoint x: 756, startPoint y: 297, endPoint x: 1063, endPoint y: 567, distance: 408.8
click at [1063, 567] on icon at bounding box center [774, 252] width 2546 height 1761
click at [1122, 512] on span "NPS Bot" at bounding box center [1120, 510] width 43 height 16
click at [1122, 512] on span "NPS Bot" at bounding box center [1179, 510] width 197 height 16
drag, startPoint x: 960, startPoint y: 511, endPoint x: 982, endPoint y: 513, distance: 22.1
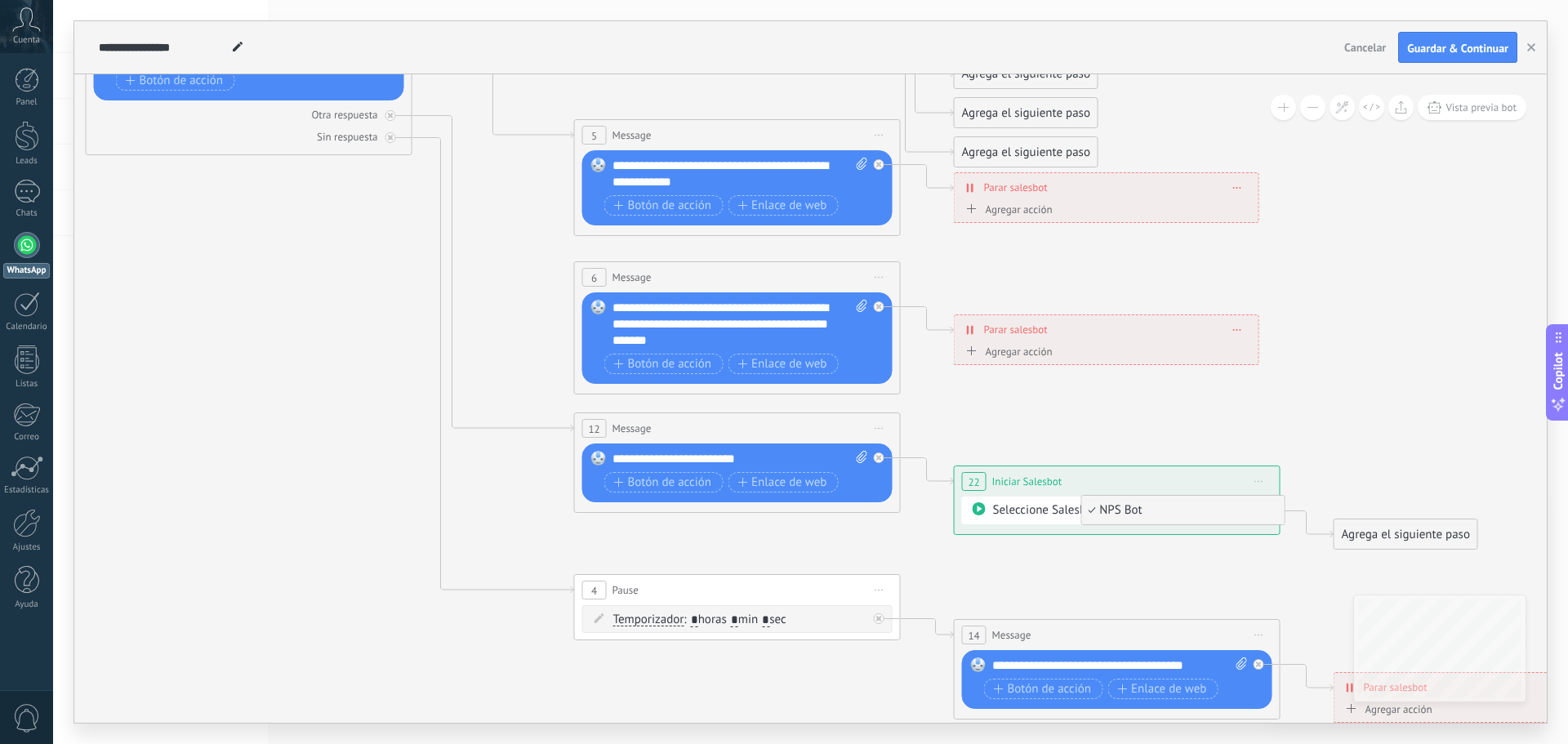
click at [964, 512] on div "**********" at bounding box center [1118, 500] width 327 height 69
click at [982, 513] on icon at bounding box center [978, 508] width 13 height 13
click at [1123, 514] on span "NPS Bot" at bounding box center [1120, 510] width 43 height 16
click at [1127, 575] on icon at bounding box center [774, 252] width 2546 height 1761
click at [1261, 510] on div "Seleccione Salesbot: NPS Bot" at bounding box center [1117, 510] width 310 height 28
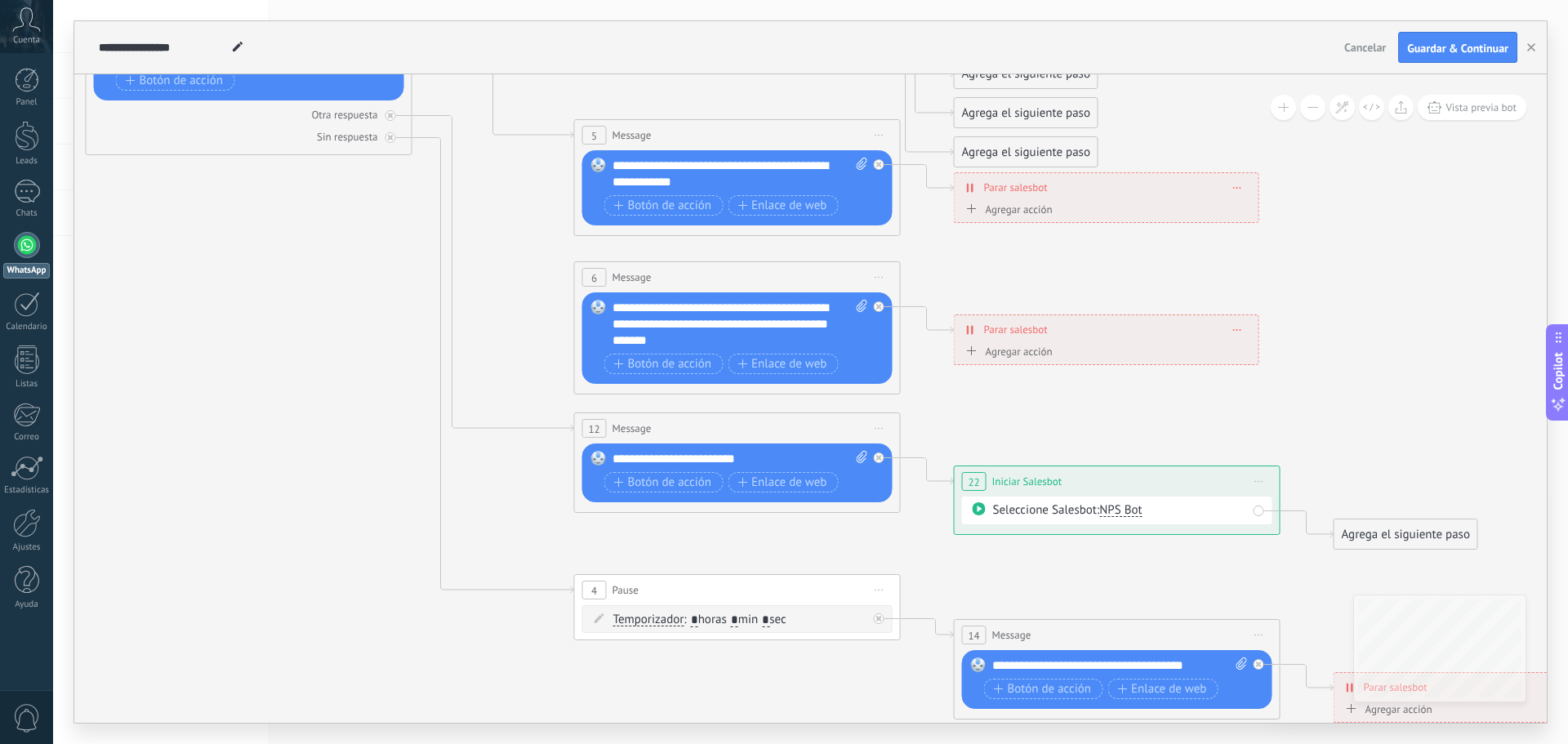
click at [1265, 485] on span "Iniciar vista previa aquí Cambiar nombre Duplicar [GEOGRAPHIC_DATA]" at bounding box center [1260, 481] width 26 height 24
click at [1303, 587] on div "Borrar" at bounding box center [1333, 587] width 162 height 28
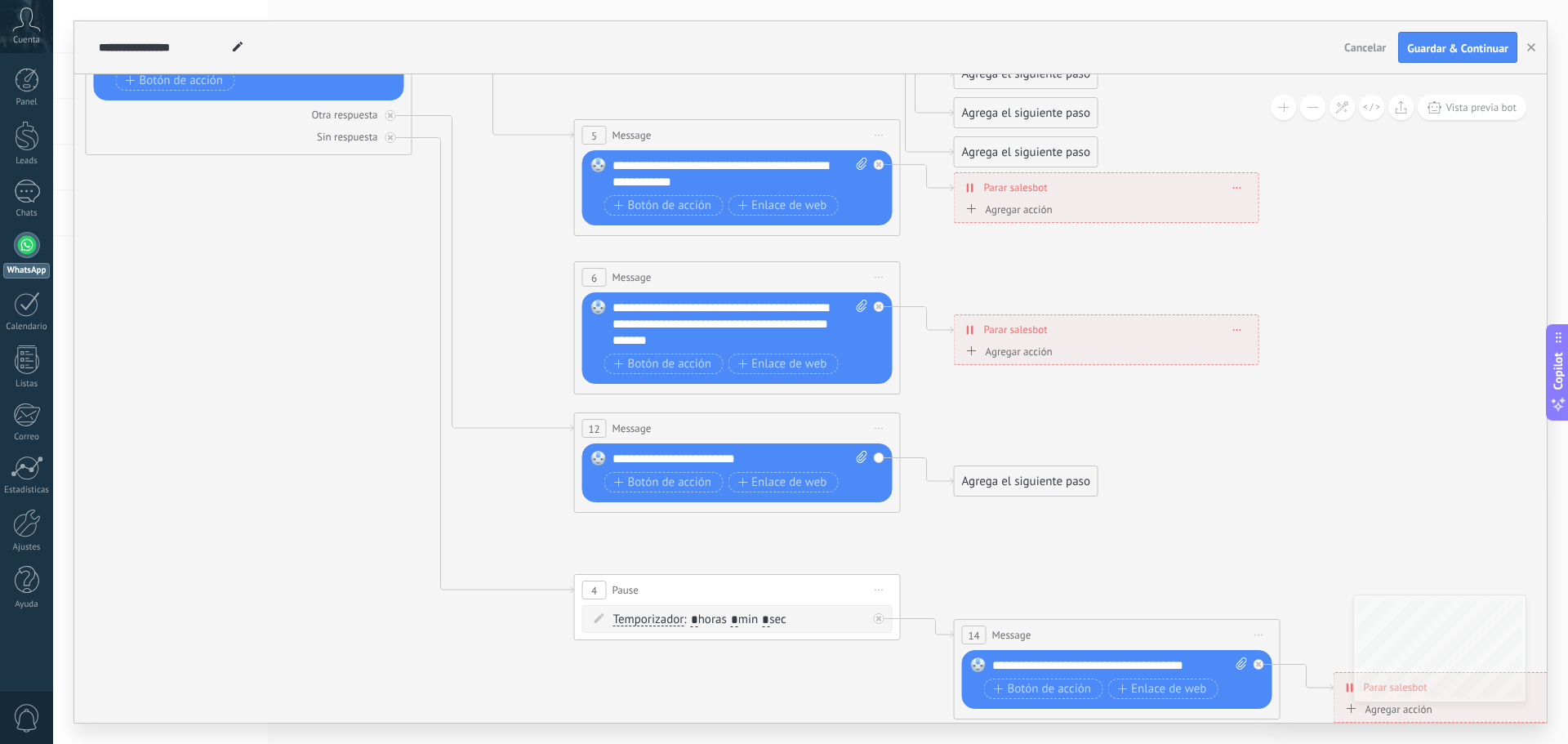
click at [983, 469] on div "Agrega el siguiente paso" at bounding box center [1026, 480] width 143 height 27
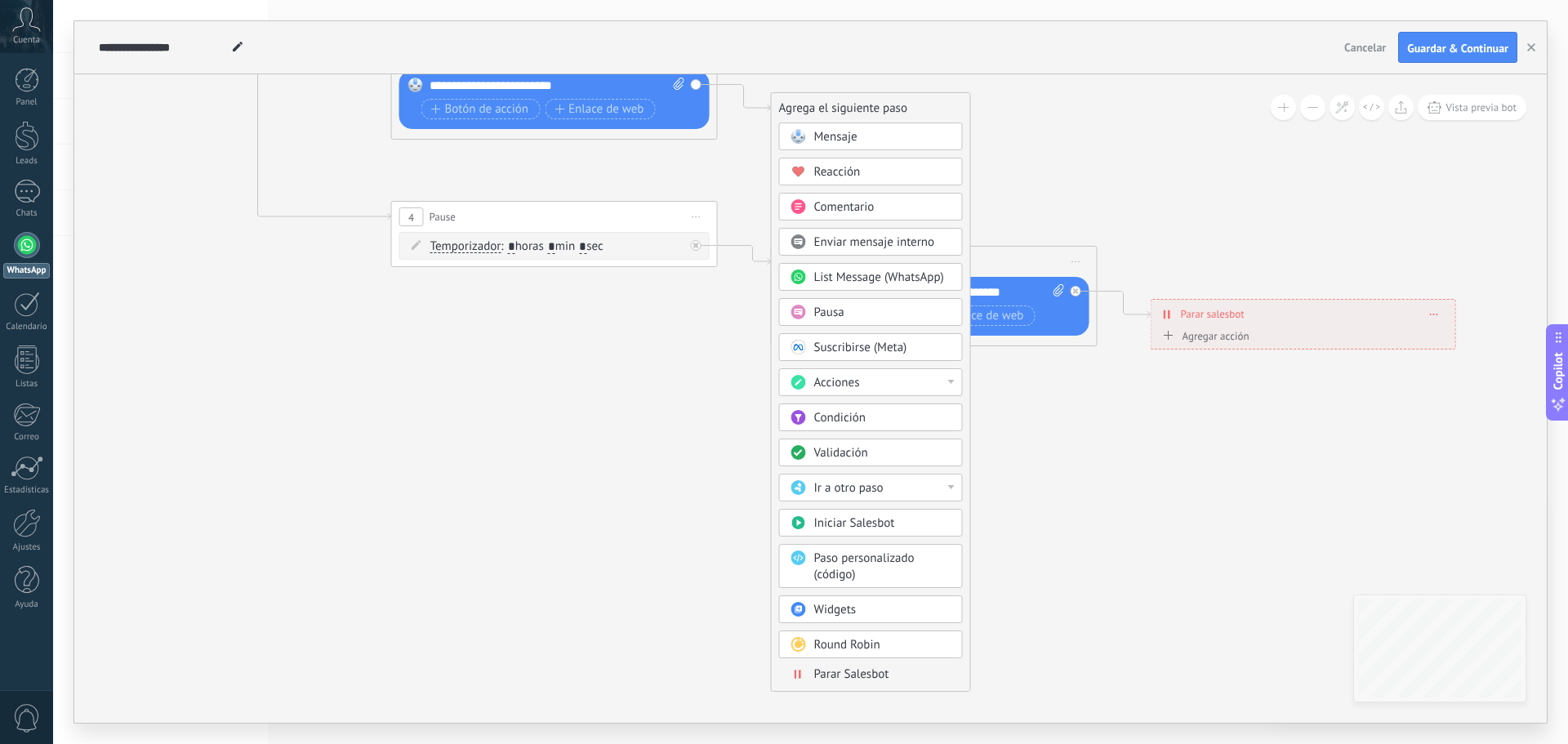
drag, startPoint x: 1269, startPoint y: 555, endPoint x: 1085, endPoint y: 182, distance: 415.9
click at [945, 486] on div "Ir a otro paso" at bounding box center [883, 488] width 137 height 16
click at [854, 486] on div "1: Message" at bounding box center [871, 488] width 182 height 28
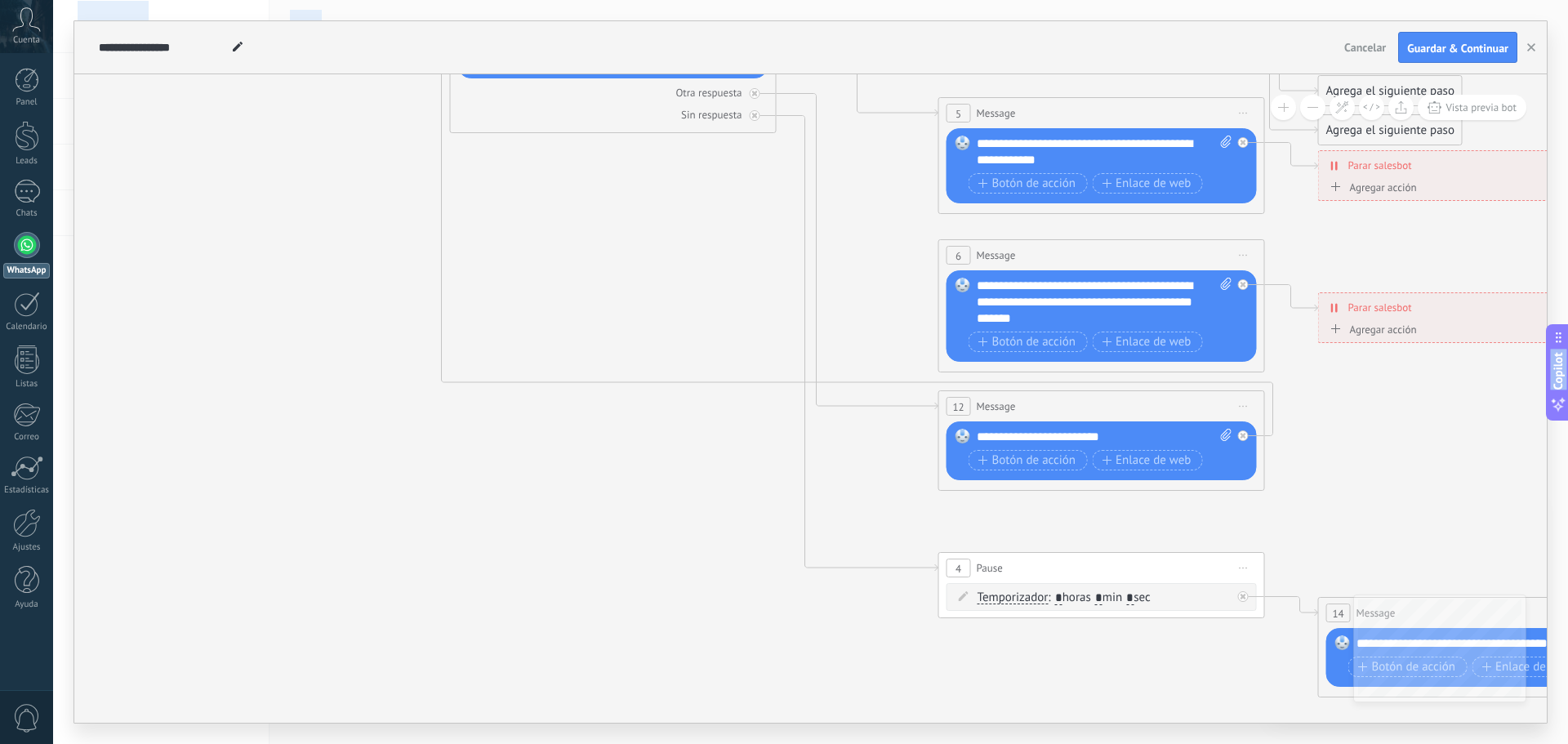
drag, startPoint x: 728, startPoint y: 431, endPoint x: 1133, endPoint y: 659, distance: 464.8
click at [1253, 743] on html ".abccls-1,.abccls-2{fill-rule:evenodd}.abccls-2{fill:#fff} .abfcls-1{fill:none}…" at bounding box center [784, 372] width 1568 height 744
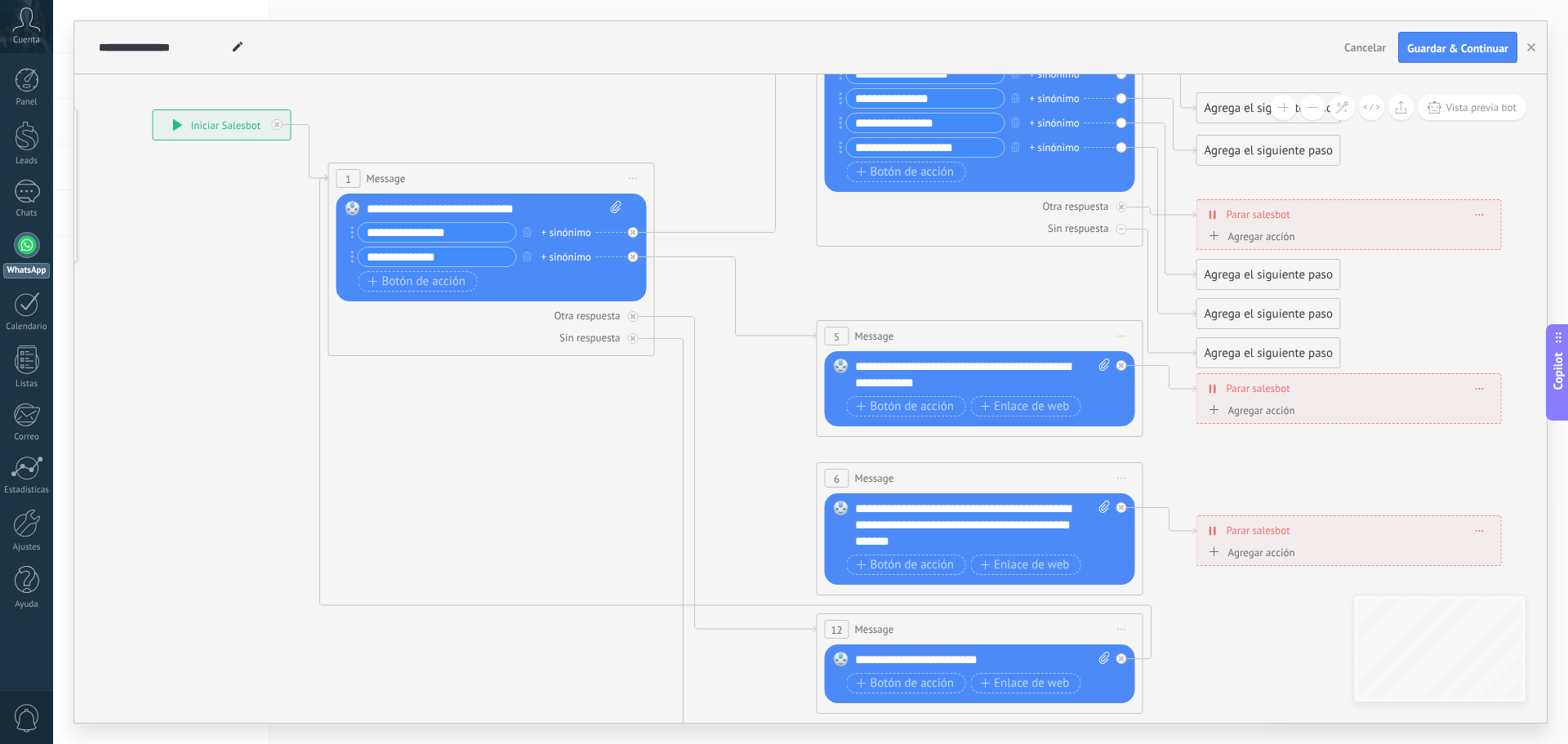
drag, startPoint x: 584, startPoint y: 178, endPoint x: 485, endPoint y: 417, distance: 258.7
click at [485, 417] on icon at bounding box center [1017, 452] width 2546 height 1761
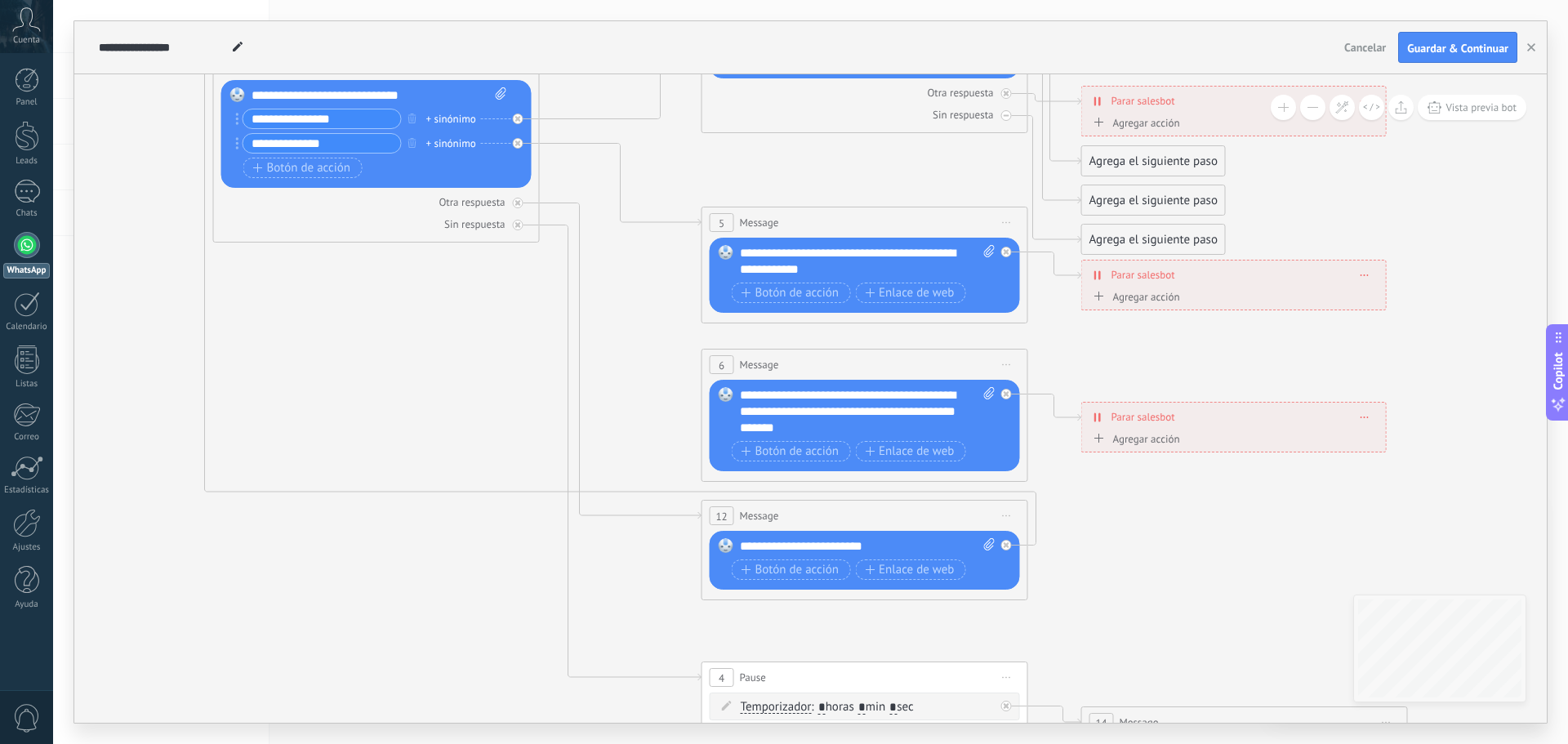
drag, startPoint x: 1288, startPoint y: 635, endPoint x: 1173, endPoint y: 522, distance: 161.2
click at [1173, 522] on icon at bounding box center [902, 339] width 2546 height 1761
click at [879, 360] on div "6 Message ******* (a): Todos los contactos - canales seleccionados Todos los co…" at bounding box center [865, 368] width 325 height 30
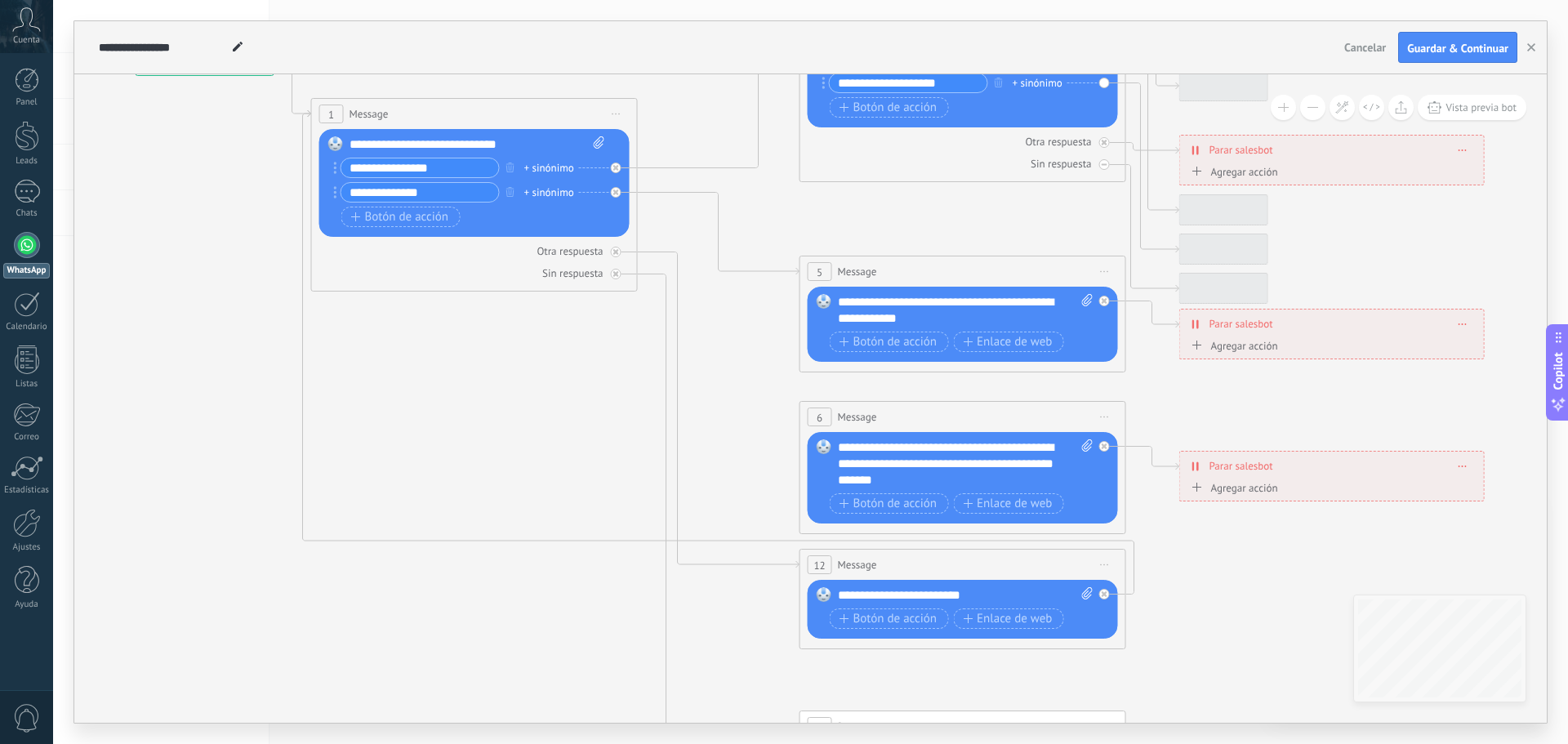
drag, startPoint x: 513, startPoint y: 381, endPoint x: 495, endPoint y: 400, distance: 26.2
click at [490, 398] on icon at bounding box center [1000, 387] width 2546 height 1761
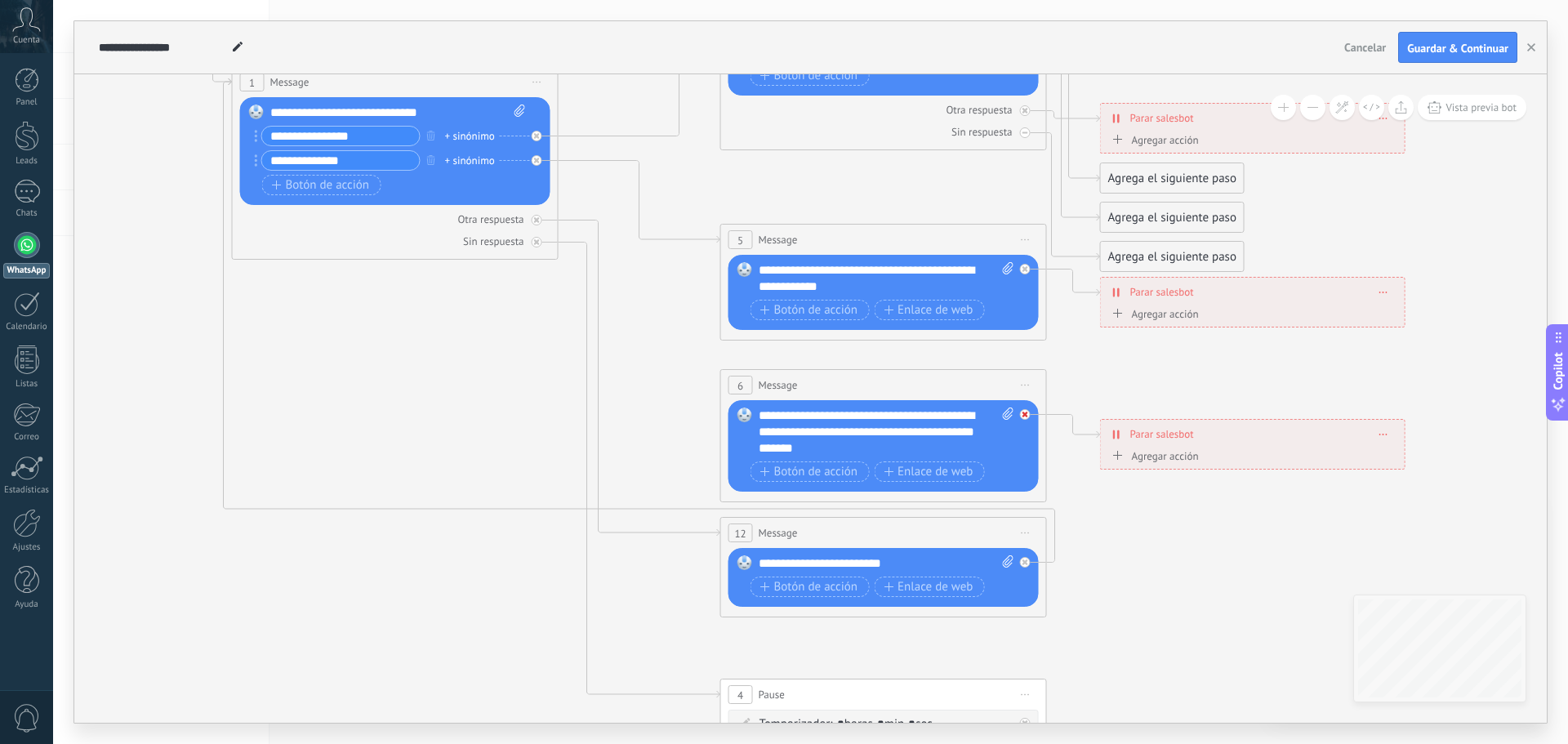
click at [1024, 415] on icon at bounding box center [1026, 414] width 6 height 6
click at [1034, 386] on span "Iniciar vista previa aquí Cambiar nombre Duplicar [GEOGRAPHIC_DATA]" at bounding box center [1026, 385] width 26 height 24
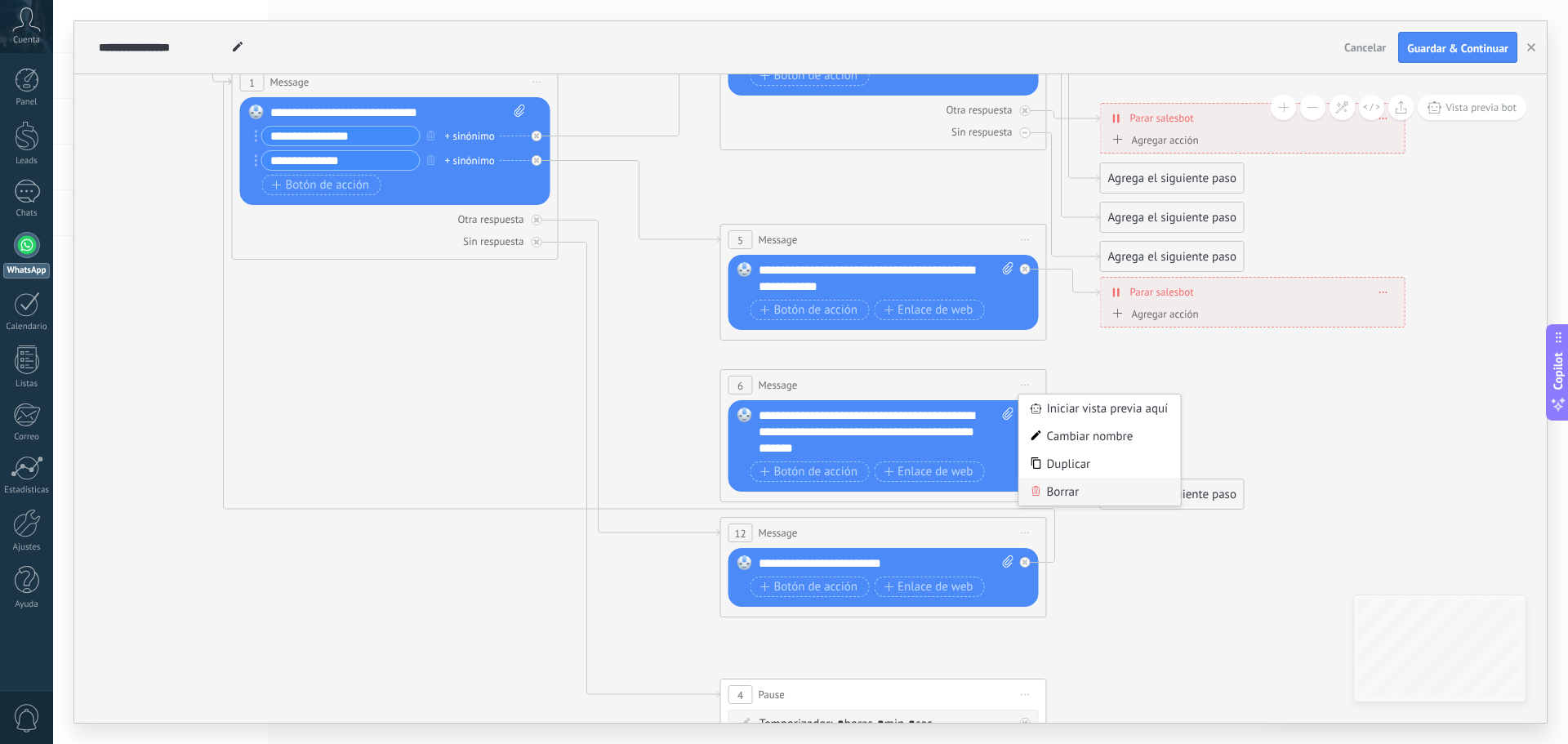
click at [1075, 489] on div "Borrar" at bounding box center [1099, 491] width 162 height 28
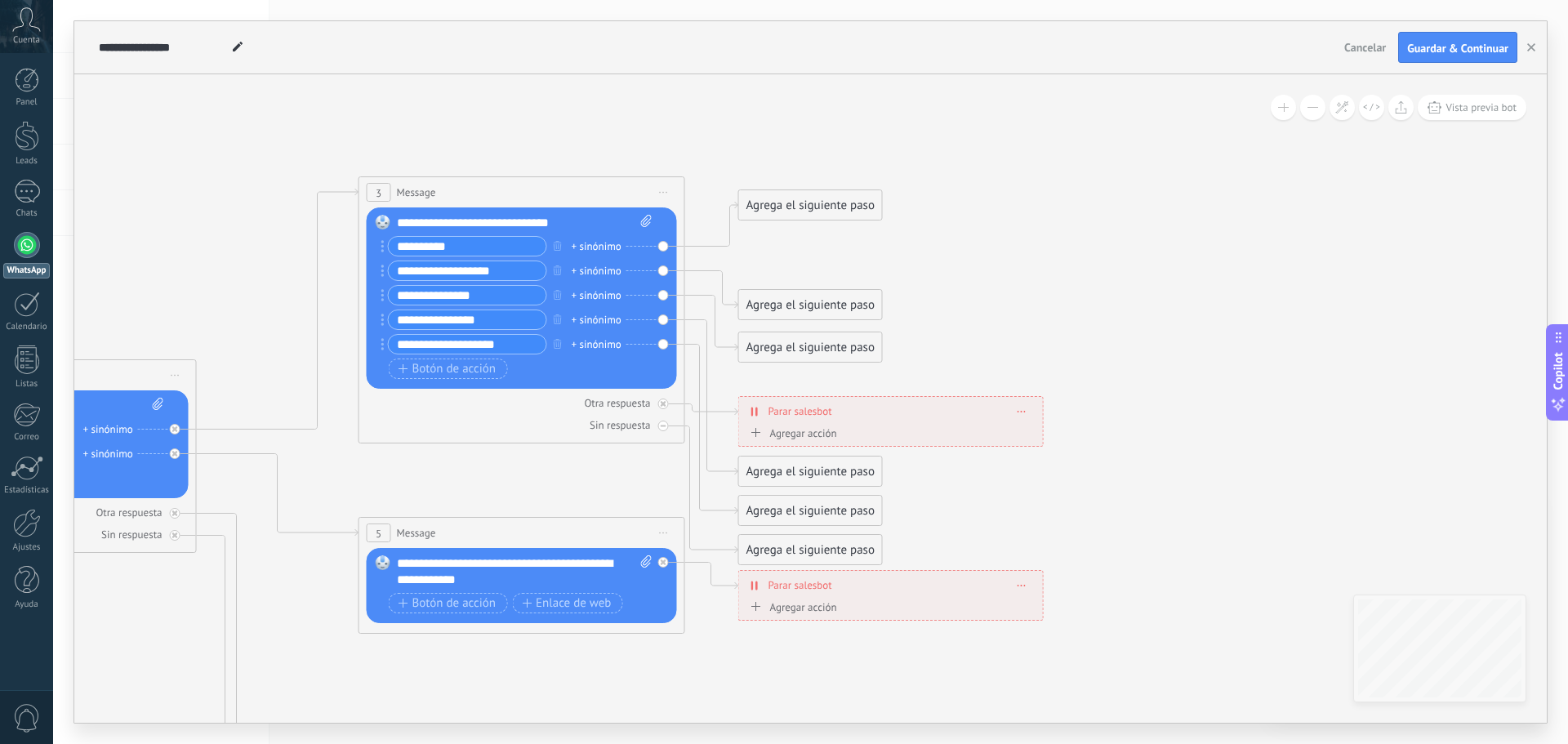
drag, startPoint x: 1007, startPoint y: 406, endPoint x: 645, endPoint y: 699, distance: 465.7
click at [645, 699] on icon at bounding box center [559, 649] width 2546 height 1761
click at [773, 509] on div "Agrega el siguiente paso" at bounding box center [811, 510] width 143 height 27
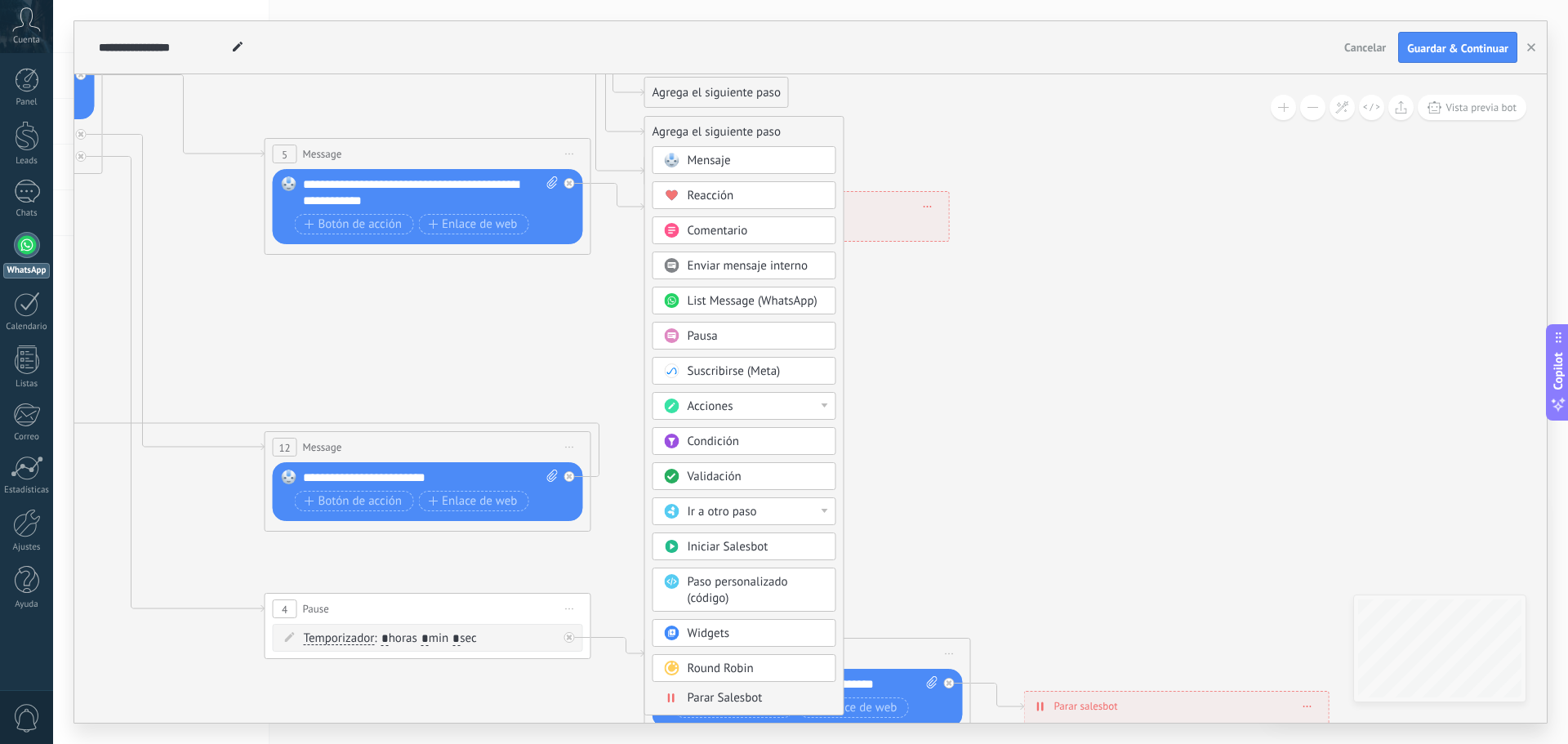
drag, startPoint x: 1083, startPoint y: 540, endPoint x: 989, endPoint y: 160, distance: 391.5
click at [989, 160] on icon at bounding box center [465, 270] width 2546 height 1761
click at [717, 698] on span "Parar Salesbot" at bounding box center [726, 697] width 75 height 16
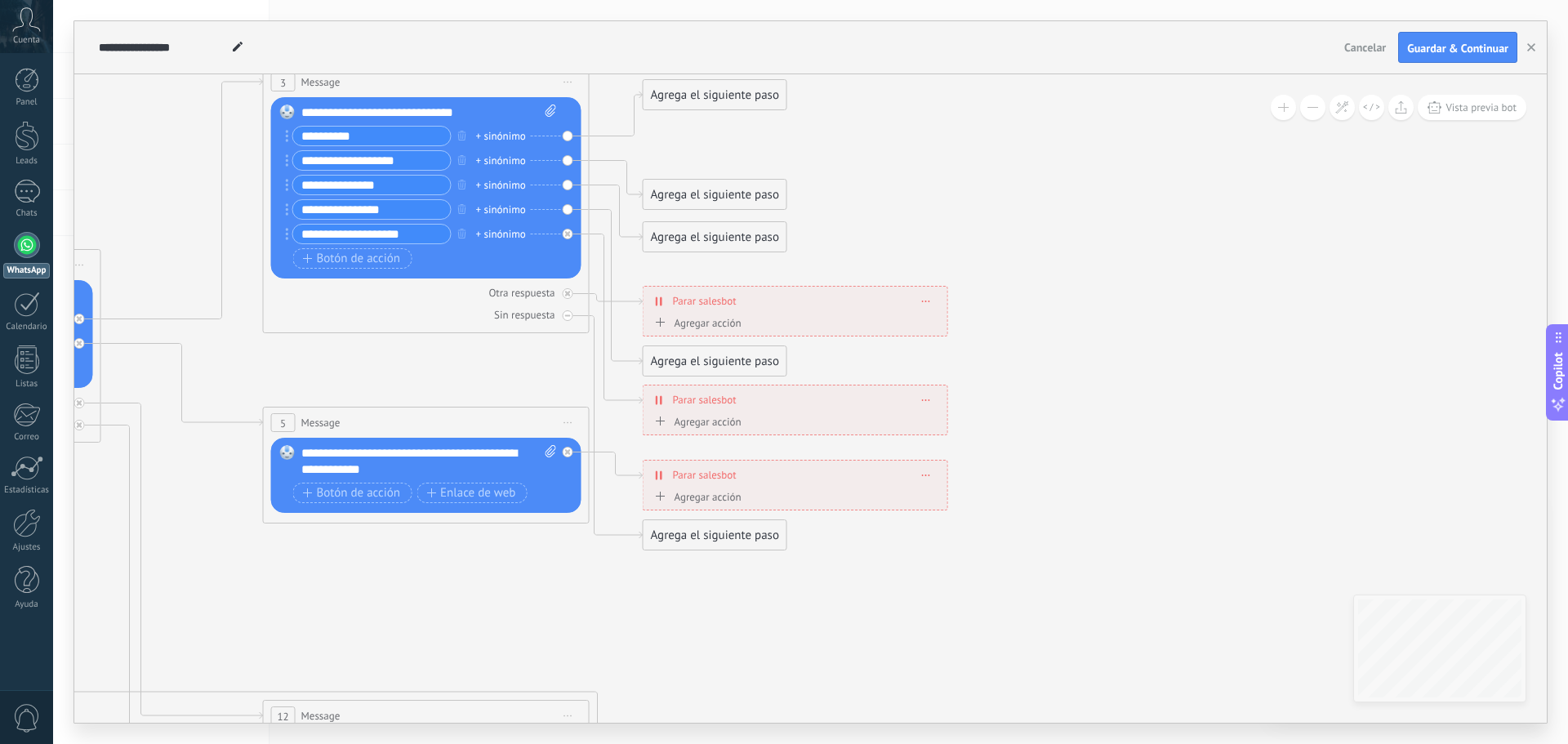
drag, startPoint x: 812, startPoint y: 475, endPoint x: 792, endPoint y: 687, distance: 212.9
click at [792, 687] on icon at bounding box center [463, 539] width 2546 height 1761
click at [718, 362] on div "Agrega el siguiente paso" at bounding box center [715, 365] width 143 height 27
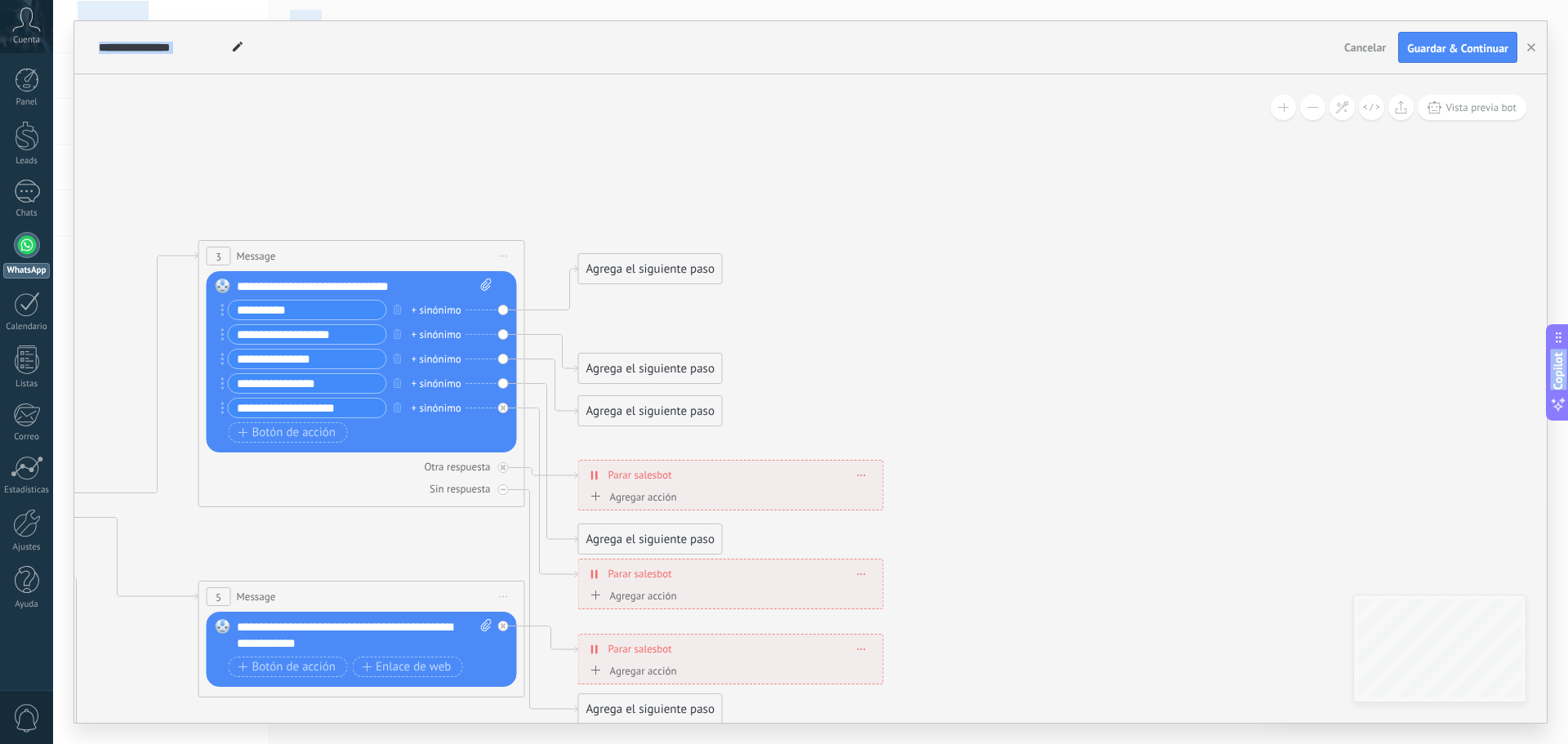
drag, startPoint x: 1149, startPoint y: 608, endPoint x: 1084, endPoint y: 782, distance: 185.7
click at [1084, 743] on html ".abccls-1,.abccls-2{fill-rule:evenodd}.abccls-2{fill:#fff} .abfcls-1{fill:none}…" at bounding box center [784, 372] width 1568 height 744
drag, startPoint x: 648, startPoint y: 261, endPoint x: 654, endPoint y: 96, distance: 165.1
click at [654, 96] on div "Agrega el siguiente paso" at bounding box center [650, 104] width 143 height 27
drag, startPoint x: 643, startPoint y: 364, endPoint x: 647, endPoint y: 141, distance: 223.0
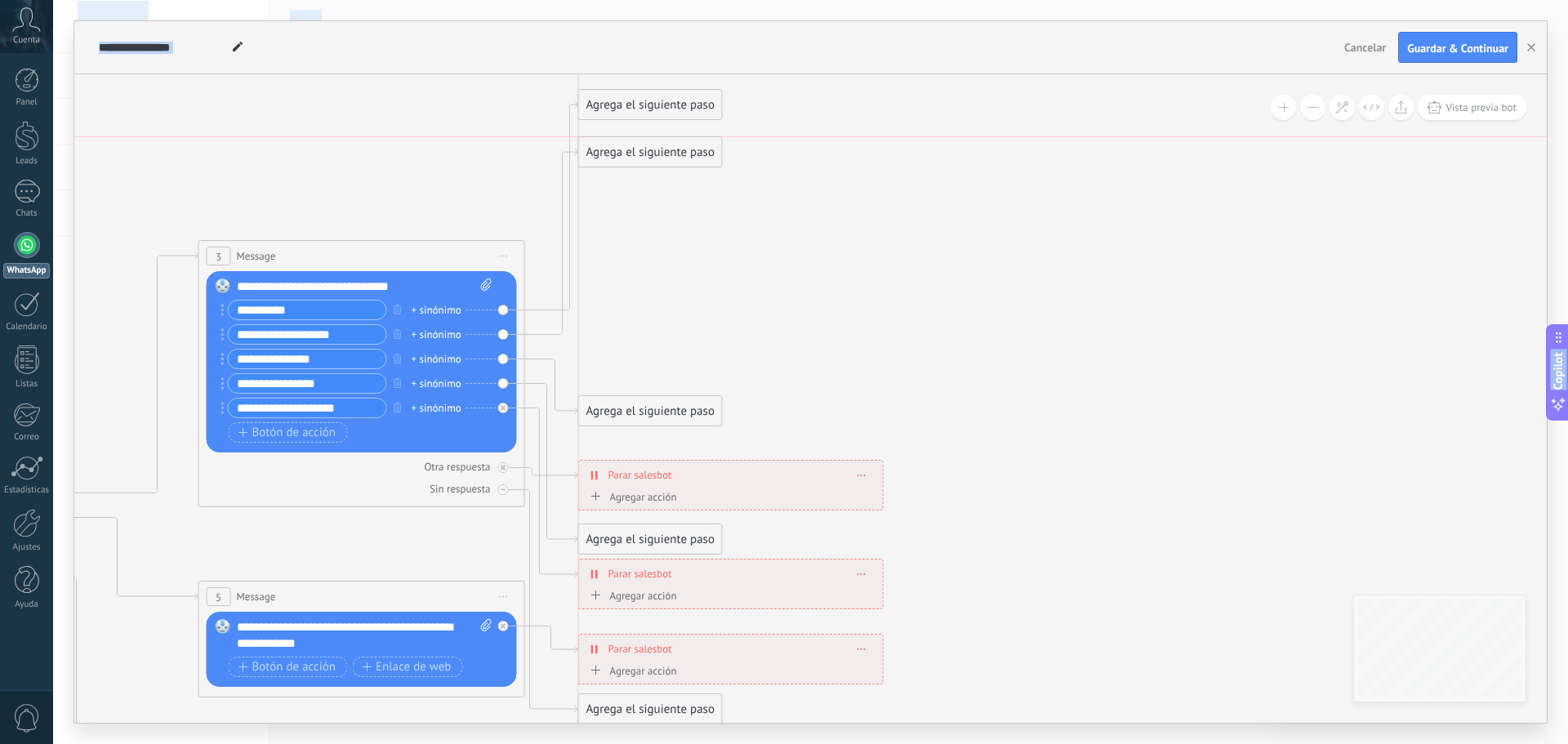
click at [647, 141] on div "Agrega el siguiente paso" at bounding box center [650, 152] width 143 height 27
drag, startPoint x: 643, startPoint y: 404, endPoint x: 641, endPoint y: 185, distance: 219.0
click at [641, 185] on div "Agrega el siguiente paso Mensaje Mensaje Mensaje Reacción Comentario Enviar men…" at bounding box center [650, 198] width 145 height 31
drag, startPoint x: 648, startPoint y: 545, endPoint x: 648, endPoint y: 257, distance: 288.0
click at [648, 257] on div "Agrega el siguiente paso" at bounding box center [650, 247] width 143 height 27
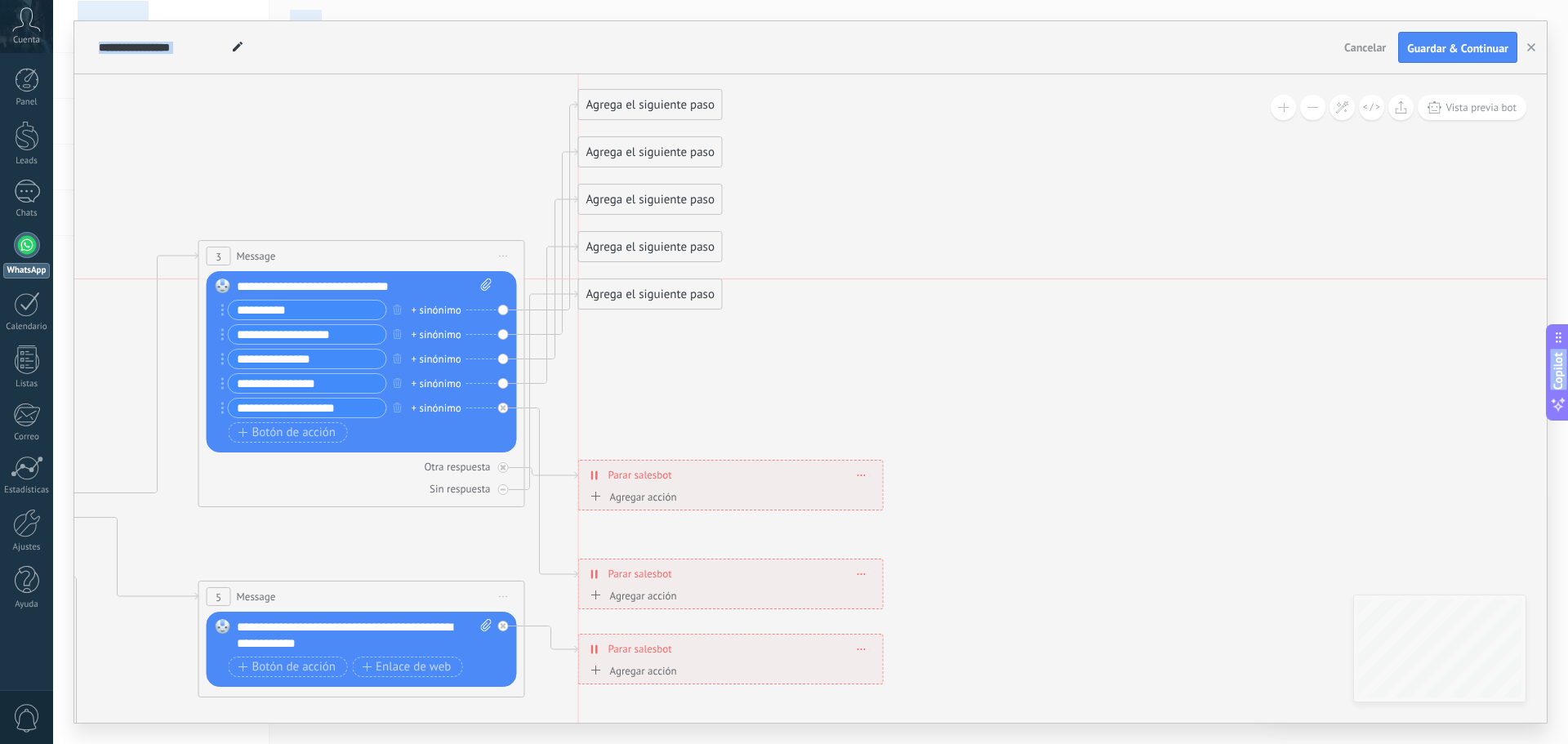
drag, startPoint x: 670, startPoint y: 710, endPoint x: 671, endPoint y: 288, distance: 422.0
click at [671, 288] on div "Agrega el siguiente paso" at bounding box center [650, 293] width 143 height 27
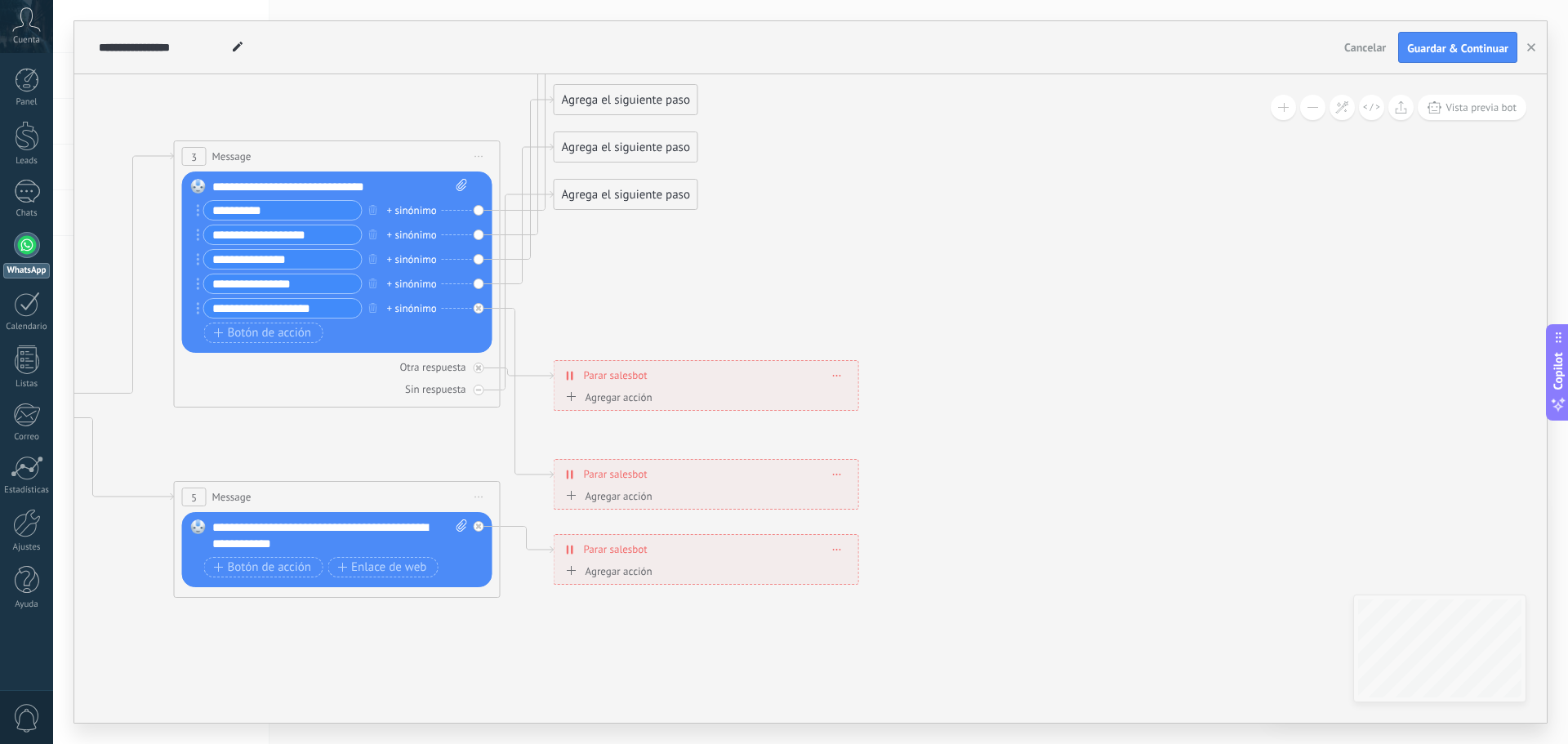
drag, startPoint x: 1111, startPoint y: 471, endPoint x: 1086, endPoint y: 372, distance: 102.1
click at [1086, 372] on icon at bounding box center [375, 537] width 2546 height 1912
drag, startPoint x: 699, startPoint y: 397, endPoint x: 700, endPoint y: 375, distance: 22.0
click at [700, 375] on div "**********" at bounding box center [707, 384] width 305 height 51
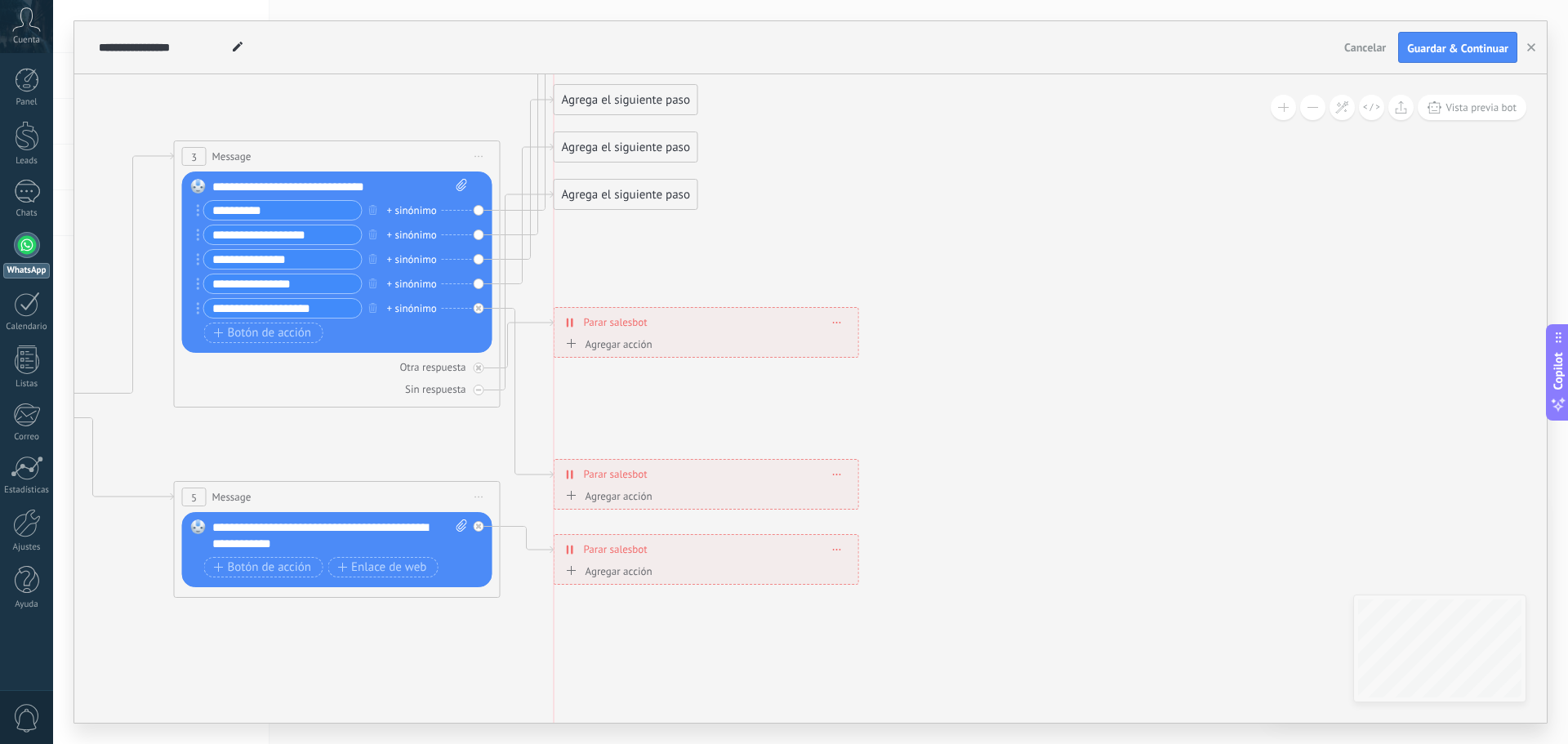
drag, startPoint x: 668, startPoint y: 369, endPoint x: 650, endPoint y: 315, distance: 56.9
click at [650, 315] on div "**********" at bounding box center [707, 322] width 304 height 29
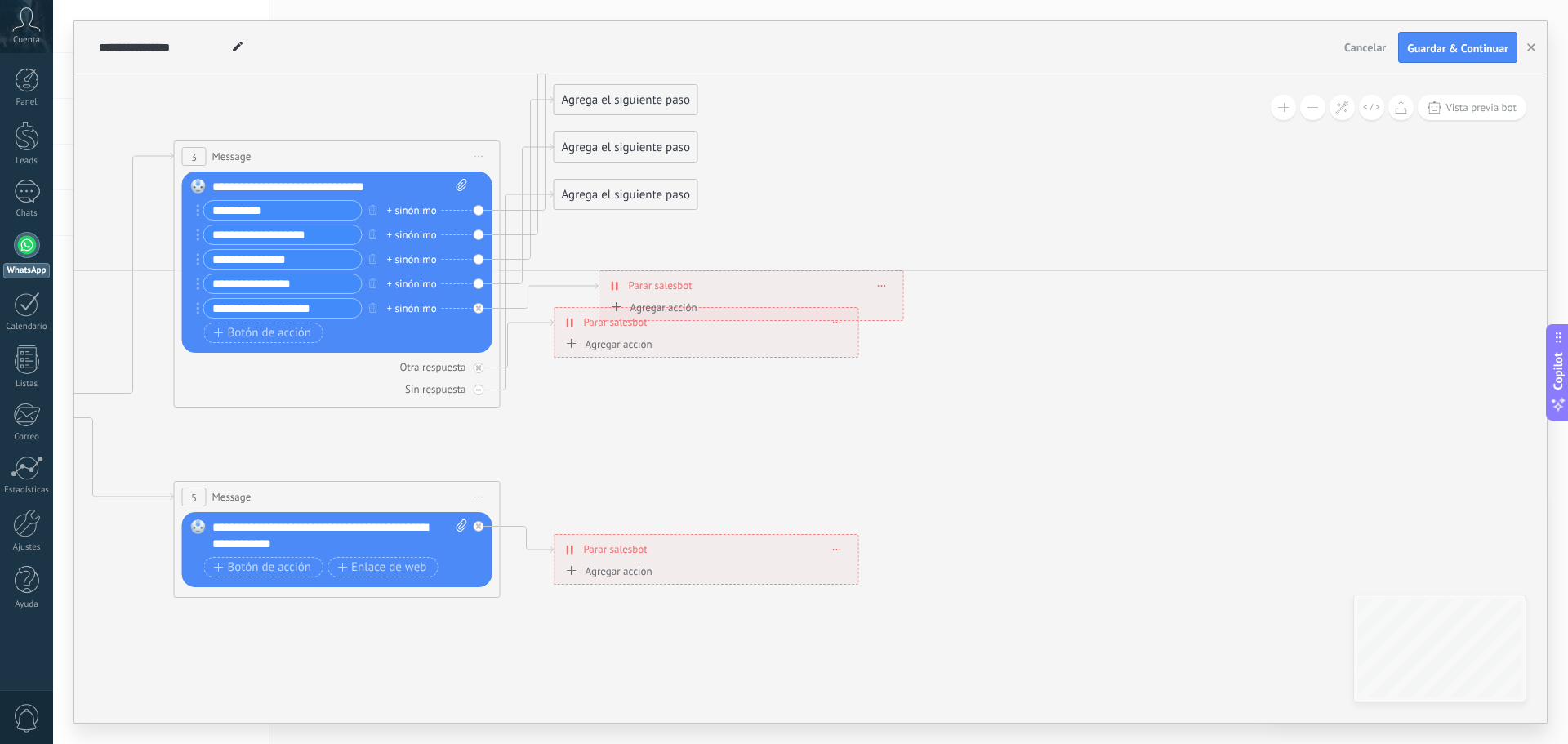
drag, startPoint x: 671, startPoint y: 485, endPoint x: 717, endPoint y: 294, distance: 196.5
click at [717, 294] on div "**********" at bounding box center [751, 285] width 304 height 29
click at [880, 285] on icon at bounding box center [882, 286] width 8 height 2
click at [908, 308] on div "Borrar" at bounding box center [912, 308] width 72 height 28
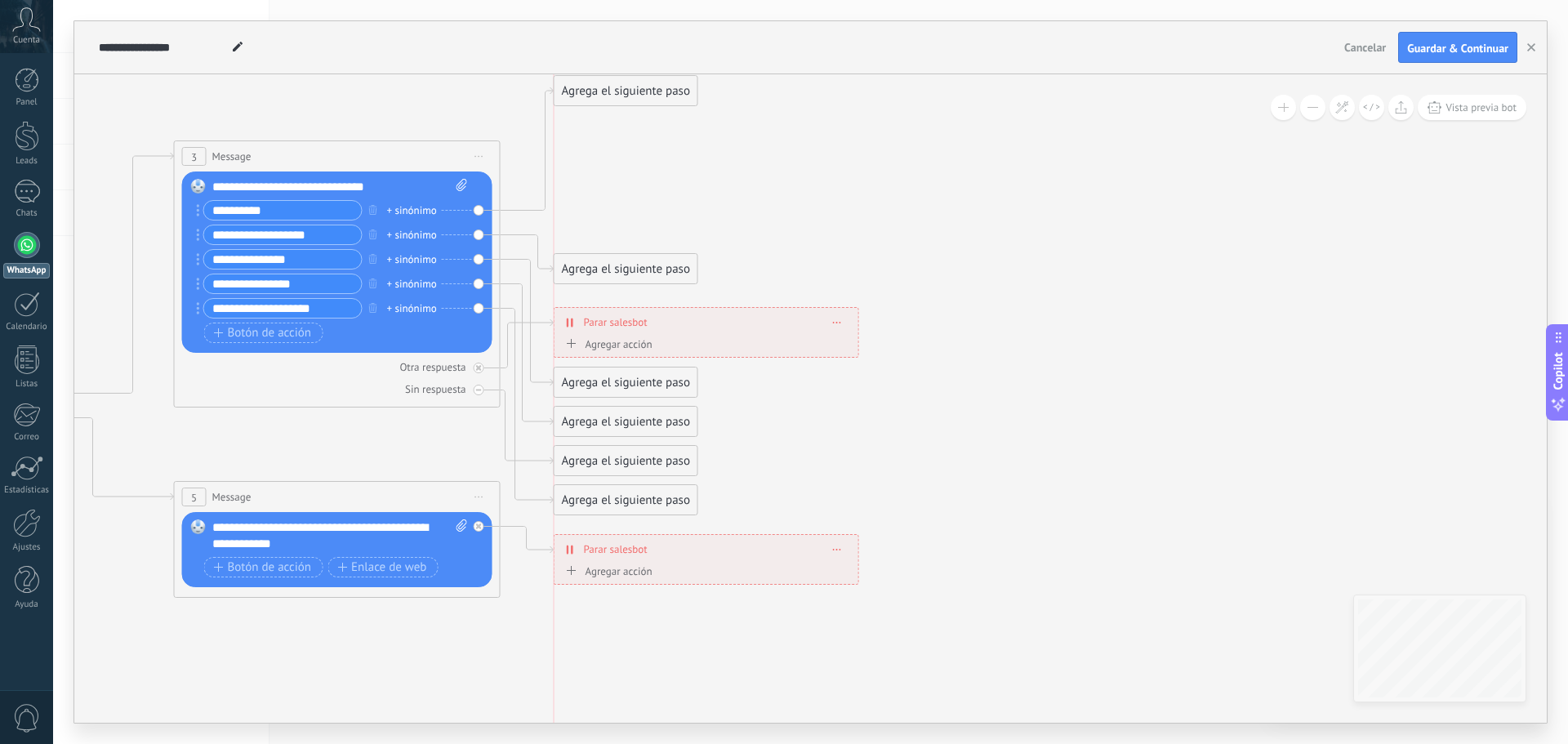
drag, startPoint x: 621, startPoint y: 224, endPoint x: 619, endPoint y: 88, distance: 136.0
click at [619, 88] on div "Agrega el siguiente paso" at bounding box center [626, 90] width 143 height 27
drag, startPoint x: 619, startPoint y: 265, endPoint x: 617, endPoint y: 123, distance: 142.0
click at [617, 123] on div "Agrega el siguiente paso" at bounding box center [626, 127] width 143 height 27
drag, startPoint x: 624, startPoint y: 373, endPoint x: 620, endPoint y: 156, distance: 217.0
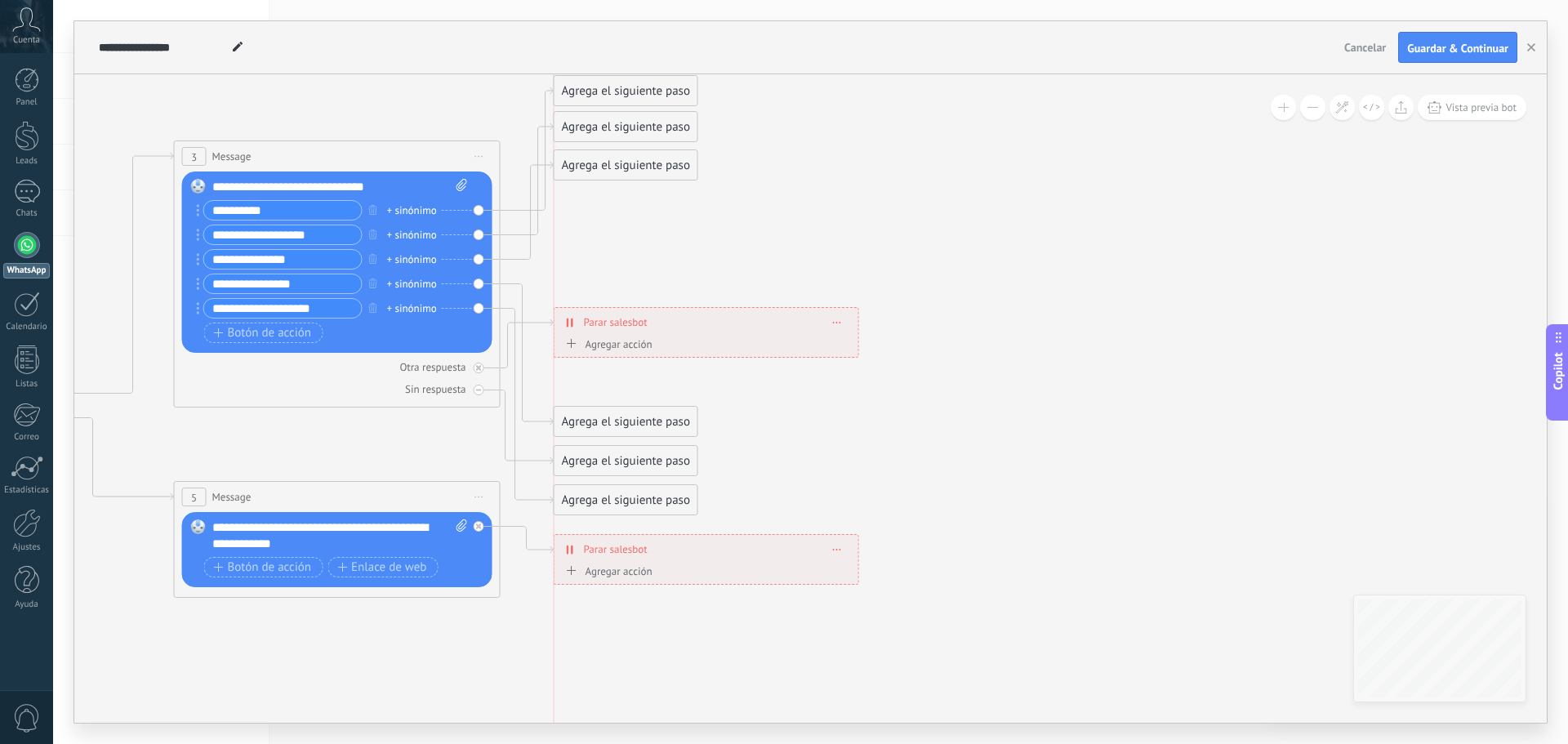
click at [620, 156] on div "Agrega el siguiente paso" at bounding box center [626, 164] width 143 height 27
drag, startPoint x: 637, startPoint y: 424, endPoint x: 632, endPoint y: 201, distance: 223.1
click at [632, 201] on div "Agrega el siguiente paso" at bounding box center [626, 198] width 143 height 27
drag, startPoint x: 634, startPoint y: 463, endPoint x: 627, endPoint y: 236, distance: 227.1
click at [627, 236] on div "Agrega el siguiente paso" at bounding box center [626, 234] width 143 height 27
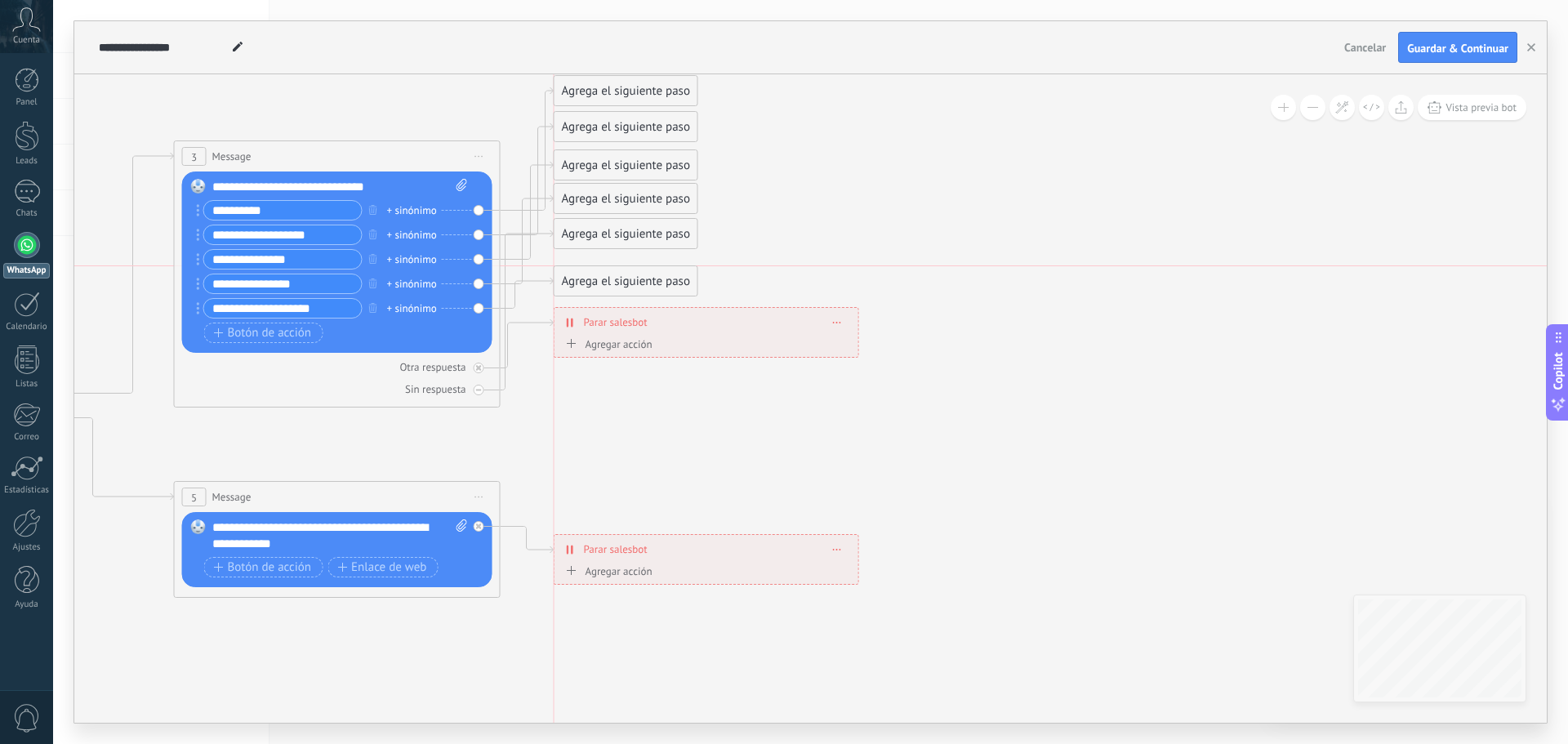
drag, startPoint x: 643, startPoint y: 506, endPoint x: 638, endPoint y: 281, distance: 225.1
click at [638, 281] on div "Agrega el siguiente paso" at bounding box center [626, 280] width 143 height 27
drag, startPoint x: 616, startPoint y: 278, endPoint x: 615, endPoint y: 266, distance: 12.0
click at [615, 266] on div "Agrega el siguiente paso" at bounding box center [626, 267] width 143 height 27
drag, startPoint x: 621, startPoint y: 248, endPoint x: 672, endPoint y: 425, distance: 184.2
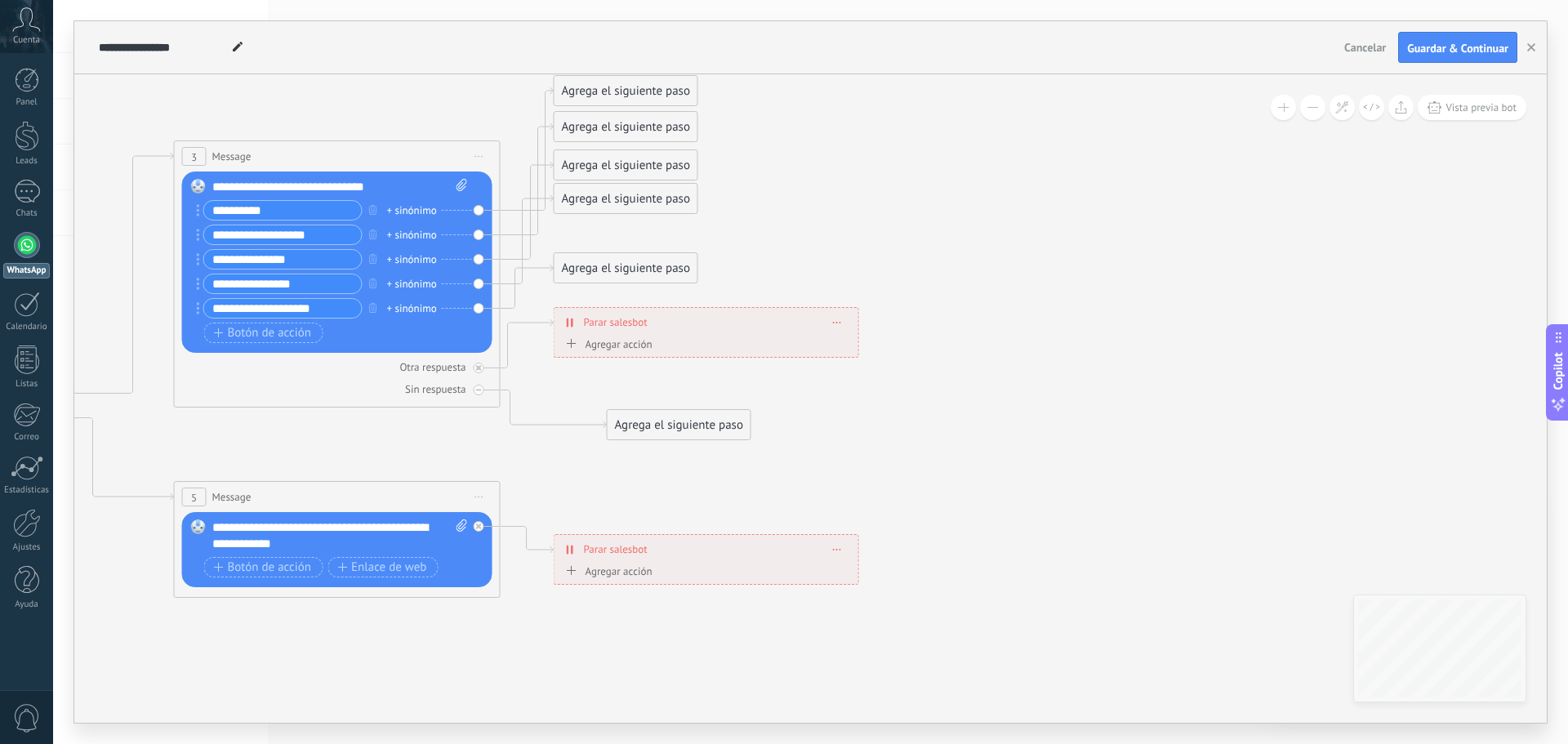
click at [672, 425] on div "Agrega el siguiente paso" at bounding box center [679, 424] width 143 height 27
drag, startPoint x: 612, startPoint y: 265, endPoint x: 611, endPoint y: 234, distance: 31.0
click at [611, 234] on div "Agrega el siguiente paso" at bounding box center [626, 237] width 143 height 27
drag, startPoint x: 718, startPoint y: 424, endPoint x: 660, endPoint y: 404, distance: 61.4
click at [660, 404] on div "Agrega el siguiente paso" at bounding box center [626, 405] width 143 height 27
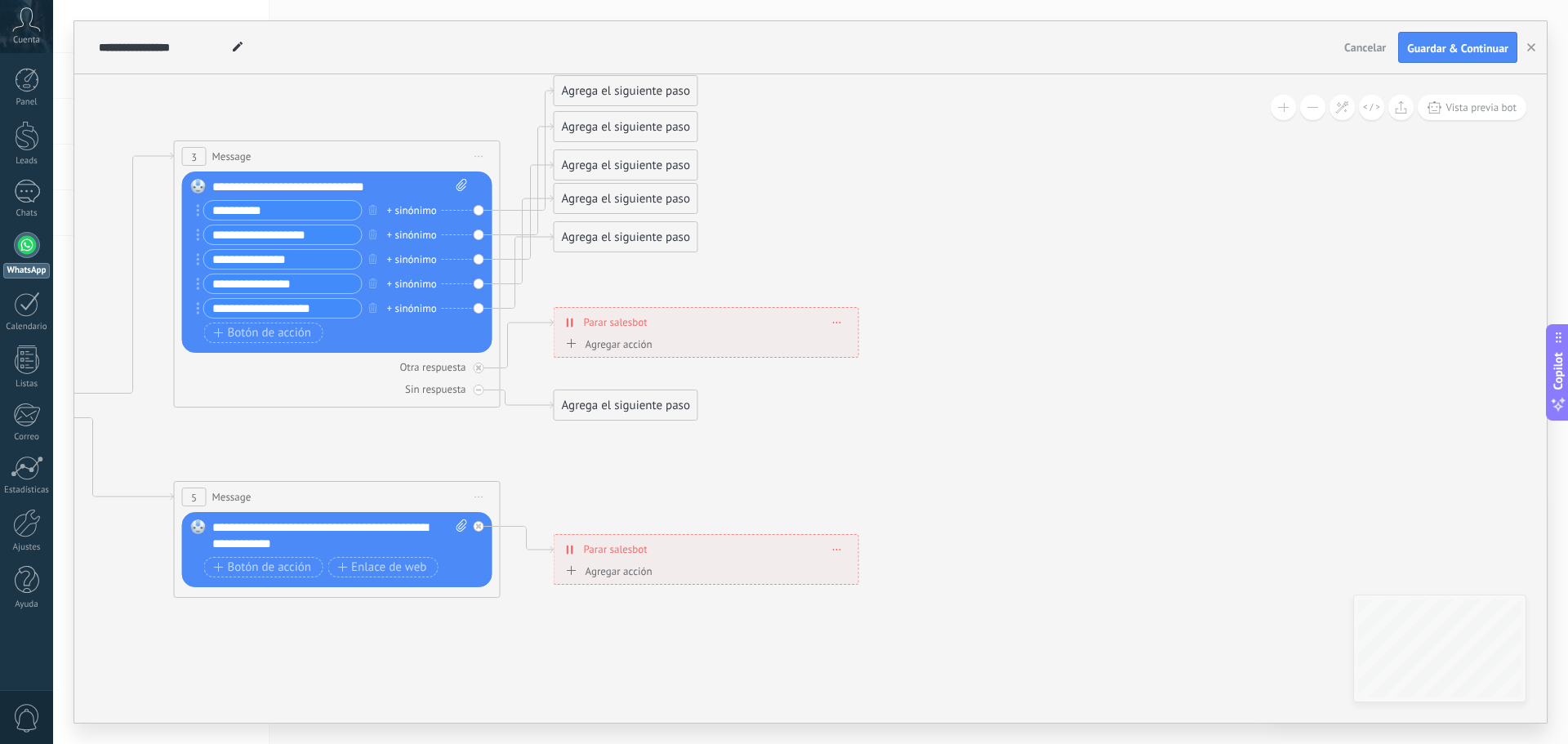
click at [627, 402] on div "Agrega el siguiente paso" at bounding box center [626, 405] width 143 height 27
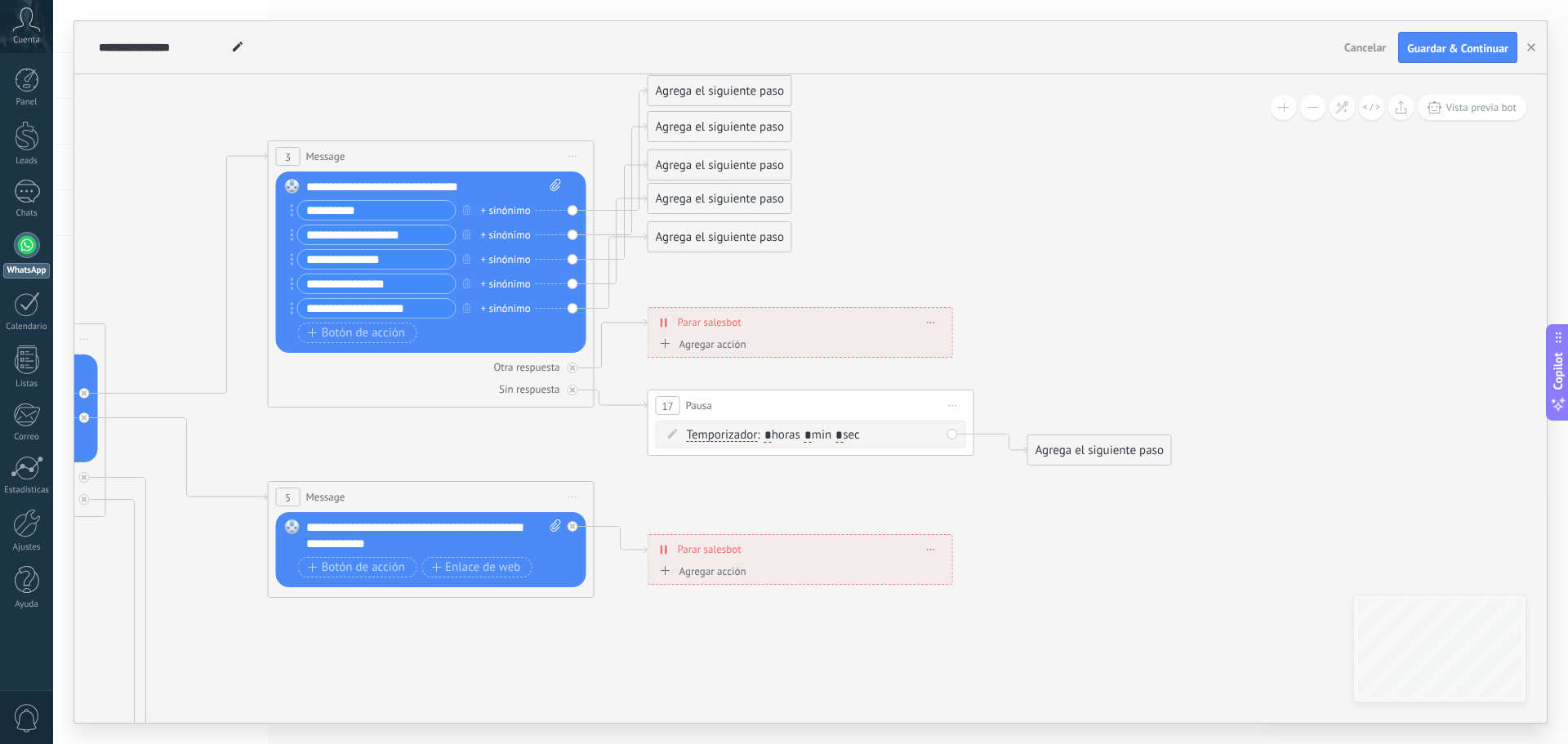
click at [1073, 449] on div "Agrega el siguiente paso" at bounding box center [1100, 450] width 143 height 27
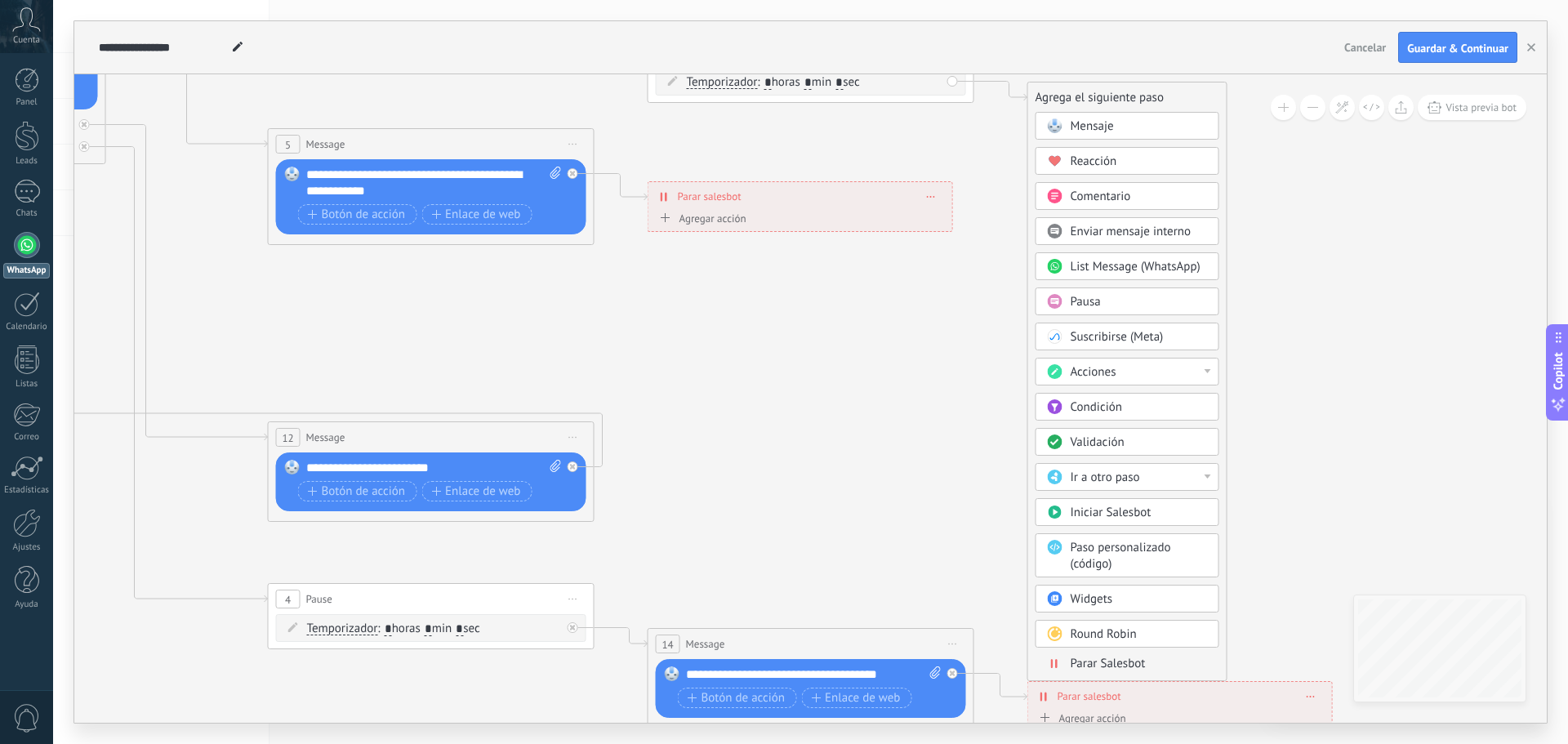
click at [1104, 665] on span "Parar Salesbot" at bounding box center [1108, 664] width 75 height 16
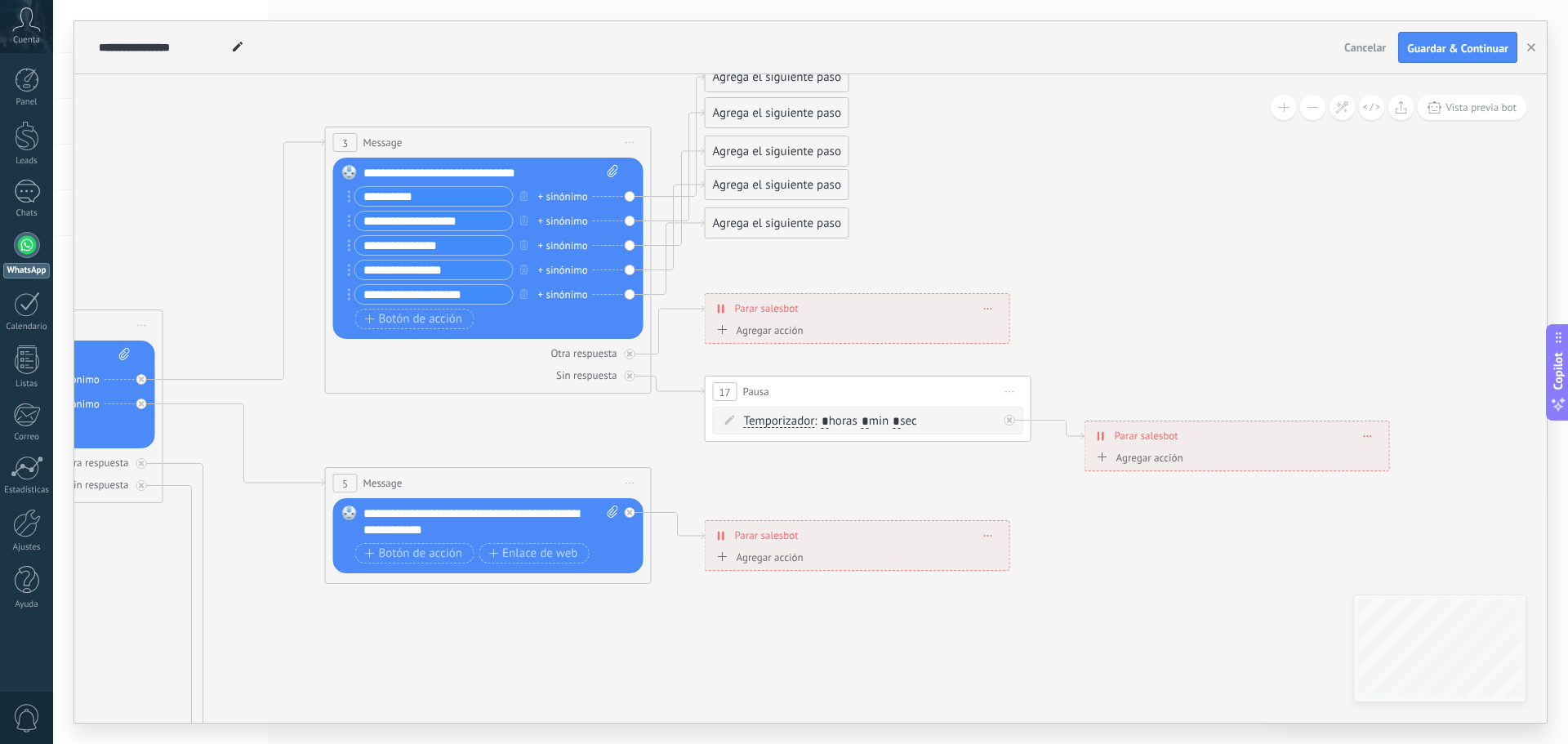
drag, startPoint x: 915, startPoint y: 327, endPoint x: 1209, endPoint y: 311, distance: 294.4
click at [1209, 311] on icon at bounding box center [525, 541] width 2546 height 1775
click at [1369, 435] on icon at bounding box center [1368, 436] width 8 height 2
click at [1260, 346] on icon at bounding box center [525, 541] width 2546 height 1775
click at [1126, 466] on span "Agregar acción" at bounding box center [1138, 461] width 90 height 19
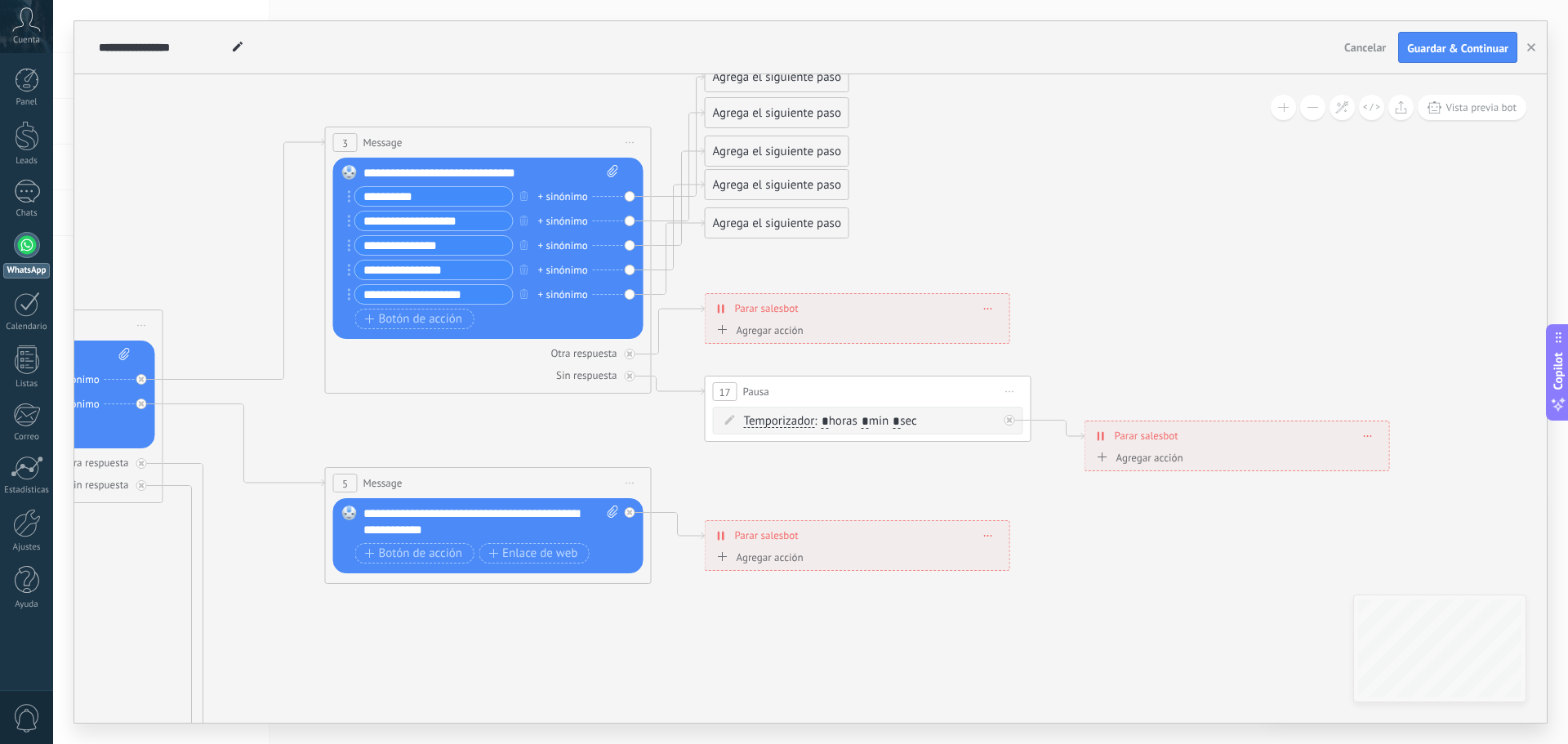
click at [1126, 466] on button "Conversación marcada como cerrada" at bounding box center [1186, 458] width 204 height 30
click at [1155, 457] on span "Conversación marcada como cerrada" at bounding box center [1183, 459] width 197 height 16
click at [1368, 463] on icon at bounding box center [1368, 464] width 8 height 2
click at [1385, 484] on div "Borrar" at bounding box center [1398, 486] width 72 height 28
click at [1131, 460] on div "Agregar acción" at bounding box center [1138, 458] width 90 height 12
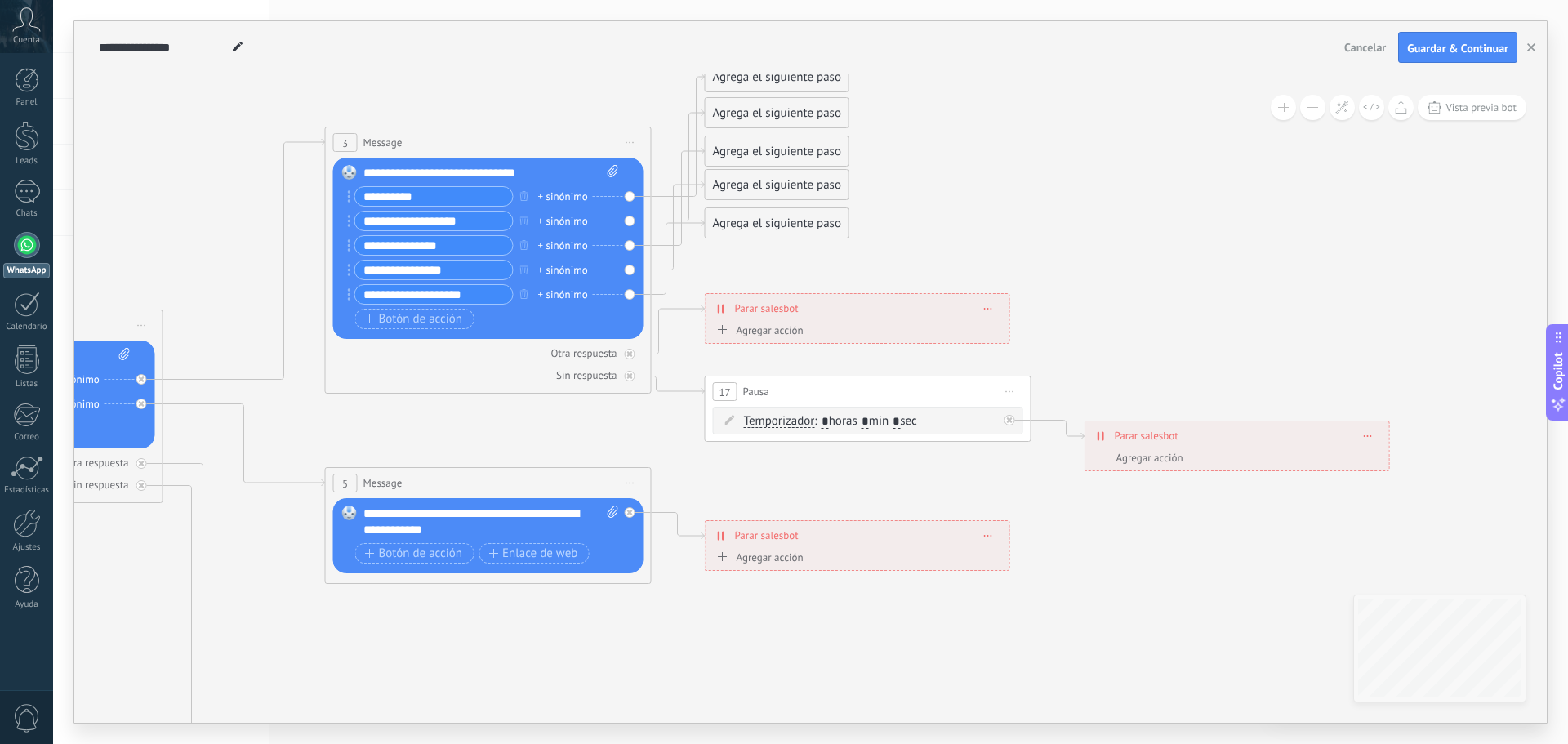
click at [1131, 460] on button "Conversación marcada como cerrada" at bounding box center [1186, 458] width 204 height 30
click at [1159, 490] on span "Iniciar Salesbot" at bounding box center [1183, 486] width 197 height 16
click at [1250, 462] on span "NPS Bot" at bounding box center [1228, 464] width 43 height 16
click at [1356, 463] on span "NPS Bot" at bounding box center [1288, 464] width 197 height 16
click at [1395, 528] on icon at bounding box center [525, 541] width 2546 height 1775
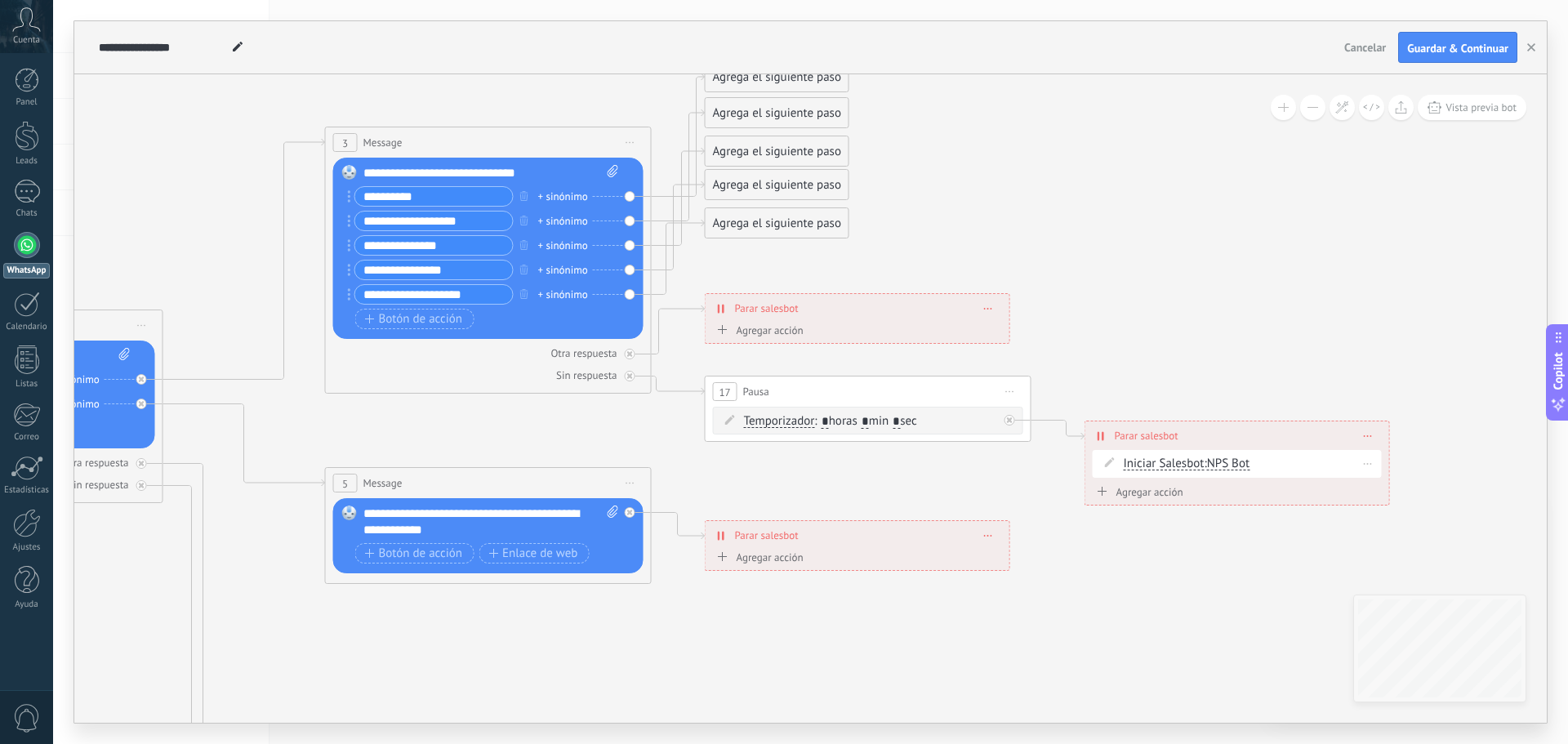
click at [1368, 463] on icon at bounding box center [1368, 464] width 8 height 2
click at [1387, 480] on div "Borrar" at bounding box center [1398, 486] width 72 height 28
click at [1149, 448] on div "**********" at bounding box center [1237, 435] width 304 height 29
click at [1143, 455] on div "Agregar acción" at bounding box center [1138, 458] width 90 height 12
click at [1143, 455] on button "Iniciar Salesbot" at bounding box center [1186, 458] width 204 height 30
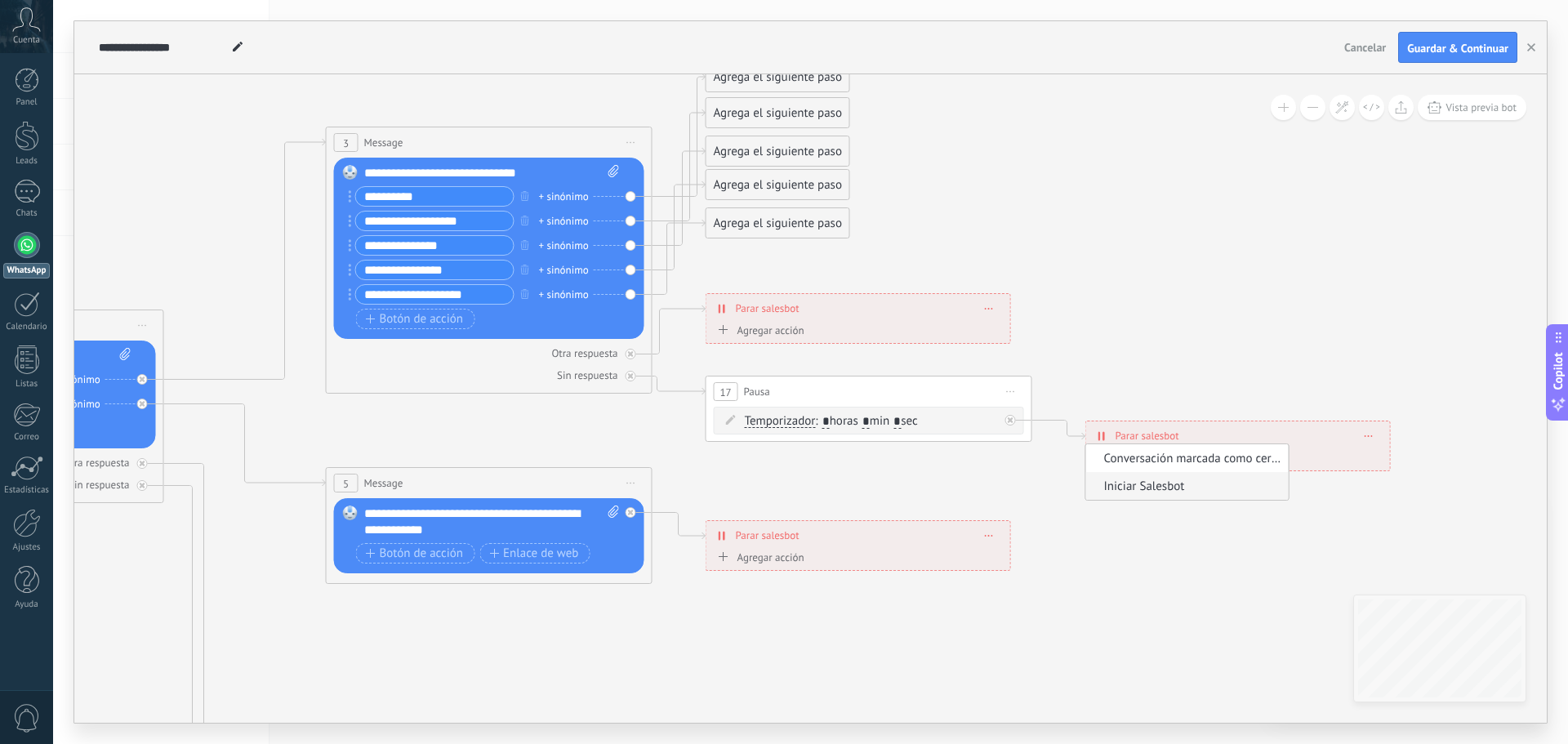
click at [1132, 575] on icon at bounding box center [526, 541] width 2546 height 1775
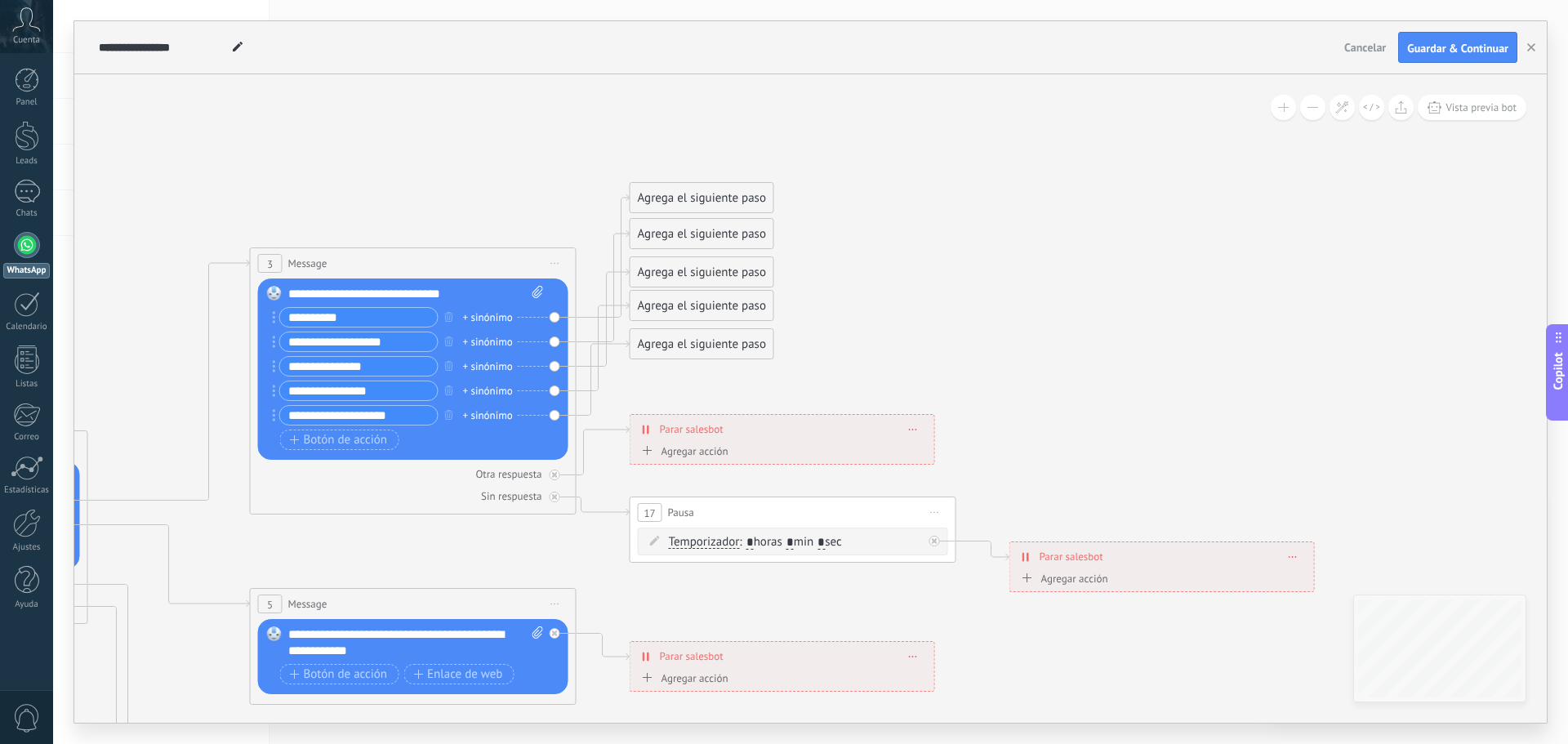
drag, startPoint x: 1108, startPoint y: 576, endPoint x: 1009, endPoint y: 658, distance: 128.5
click at [977, 697] on icon at bounding box center [450, 662] width 2546 height 1775
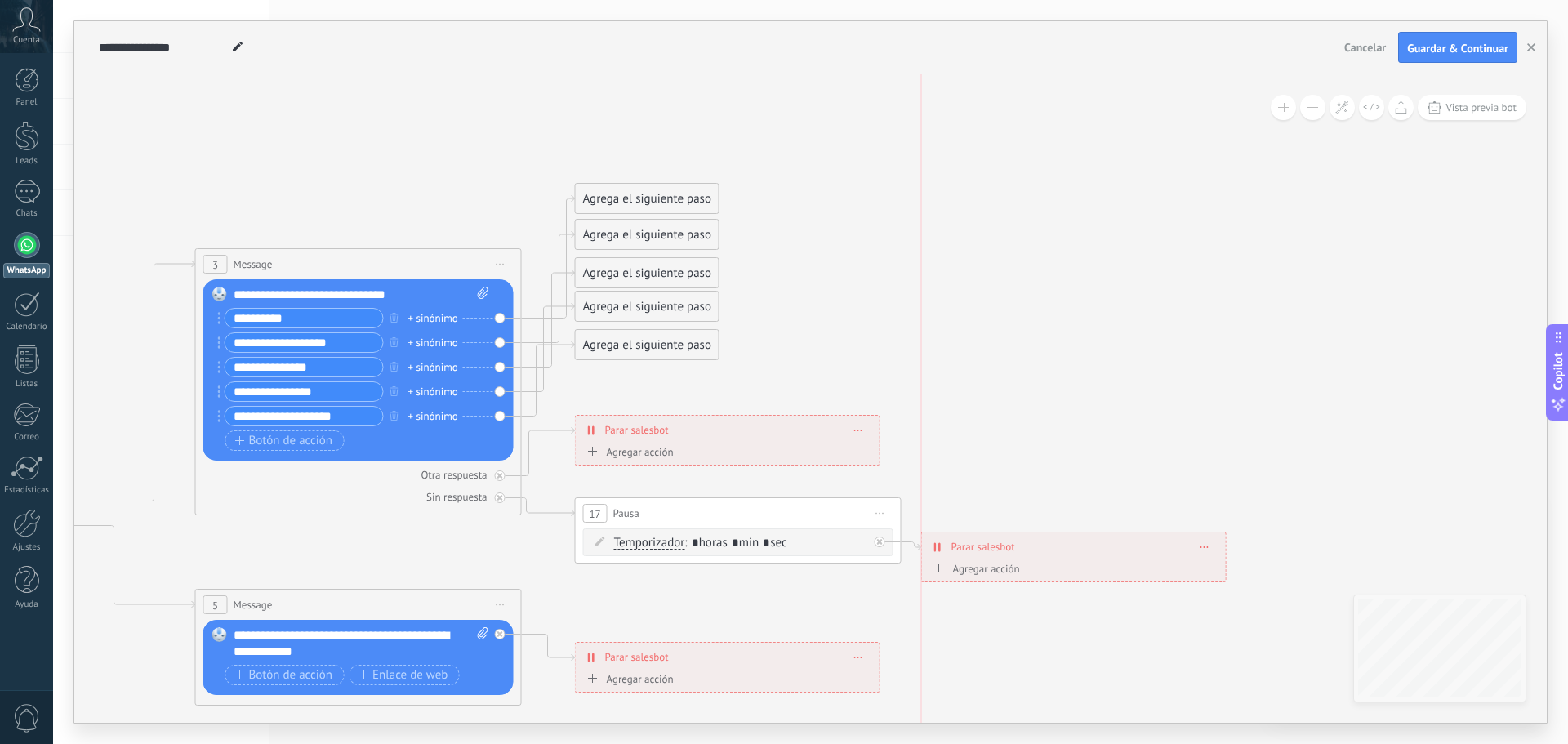
drag, startPoint x: 1066, startPoint y: 541, endPoint x: 1025, endPoint y: 539, distance: 41.0
click at [1025, 539] on div "**********" at bounding box center [1073, 546] width 304 height 29
click at [643, 603] on icon at bounding box center [395, 663] width 2546 height 1775
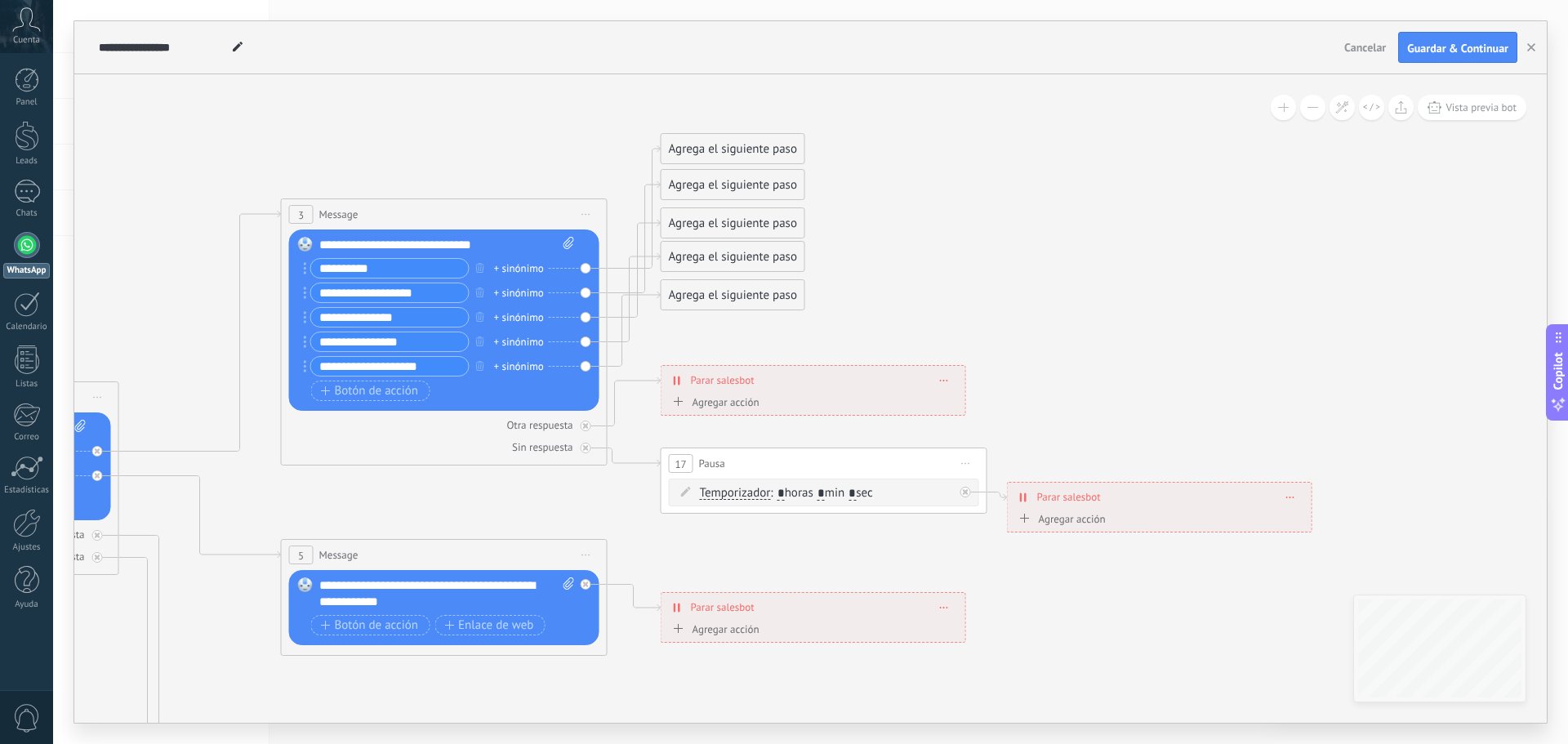
drag, startPoint x: 463, startPoint y: 586, endPoint x: 567, endPoint y: 524, distance: 121.1
click at [565, 525] on icon at bounding box center [481, 612] width 2546 height 1775
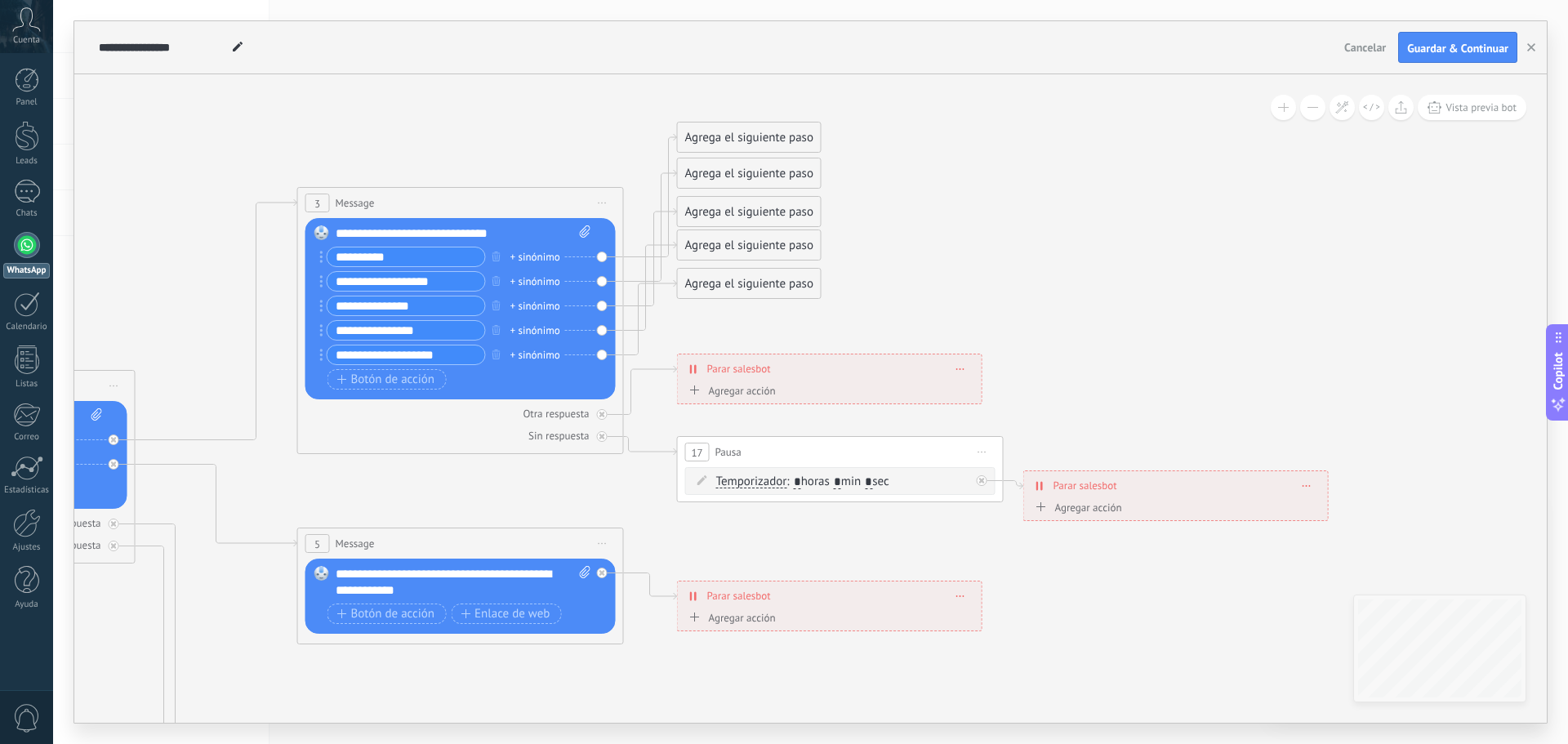
click at [1063, 512] on div "Agregar acción" at bounding box center [1076, 507] width 90 height 12
click at [1063, 512] on button "Iniciar Salesbot" at bounding box center [1126, 508] width 204 height 30
click at [1098, 511] on span "Conversación marcada como cerrada" at bounding box center [1122, 508] width 197 height 16
click at [728, 394] on div "Agregar acción" at bounding box center [729, 390] width 90 height 12
click at [728, 394] on button "Conversación marcada como cerrada" at bounding box center [779, 391] width 204 height 30
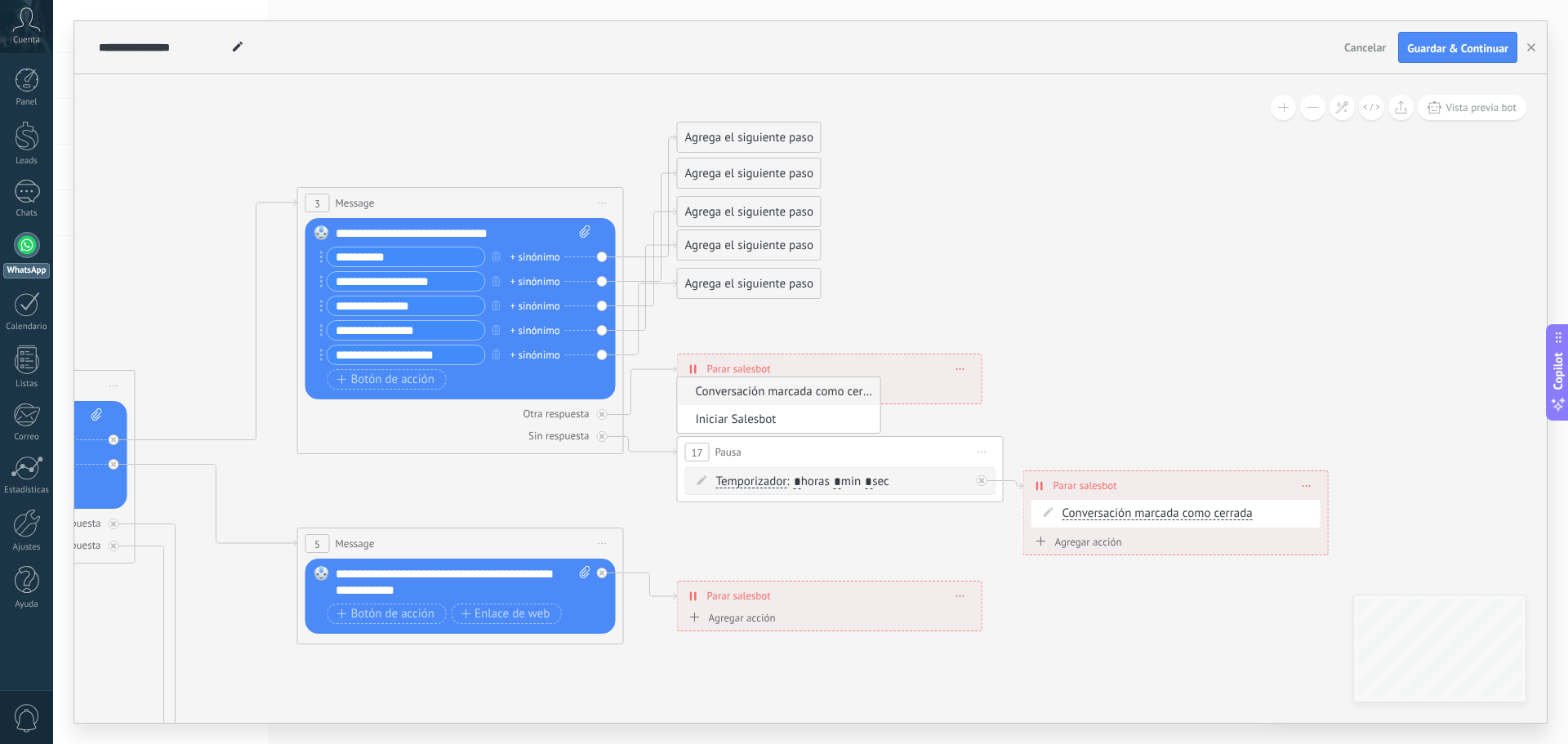
click at [728, 394] on span "Conversación marcada como cerrada" at bounding box center [776, 391] width 197 height 16
click at [1083, 350] on icon at bounding box center [498, 601] width 2546 height 1775
click at [1063, 320] on icon at bounding box center [498, 601] width 2546 height 1775
click at [963, 364] on div "**********" at bounding box center [831, 369] width 304 height 29
click at [958, 373] on div "**********" at bounding box center [831, 369] width 304 height 29
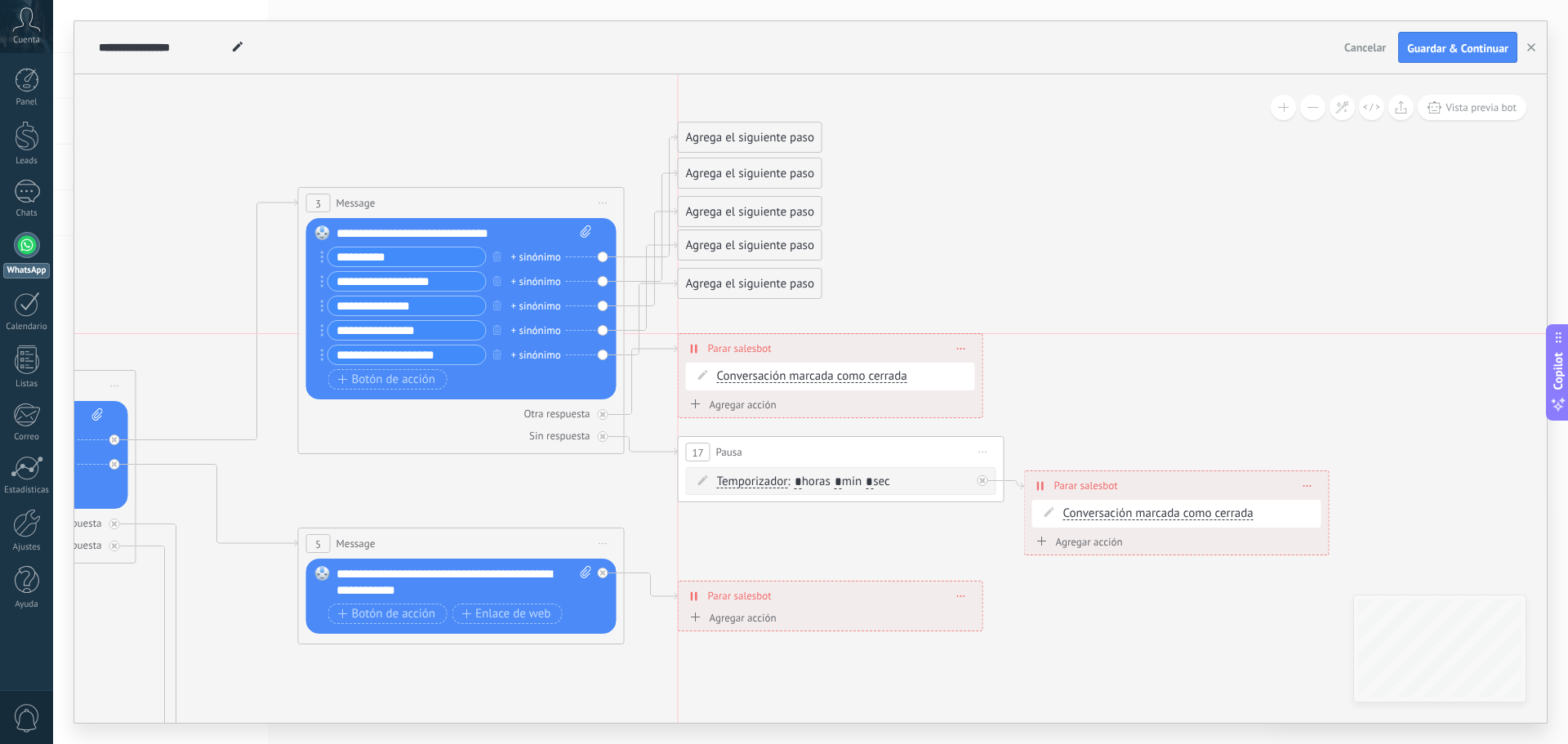
drag, startPoint x: 775, startPoint y: 358, endPoint x: 770, endPoint y: 342, distance: 16.8
click at [770, 342] on div "**********" at bounding box center [831, 348] width 304 height 29
click at [958, 375] on icon at bounding box center [961, 376] width 8 height 2
click at [970, 401] on icon at bounding box center [972, 398] width 10 height 10
click at [965, 346] on span "Borrar" at bounding box center [961, 348] width 9 height 7
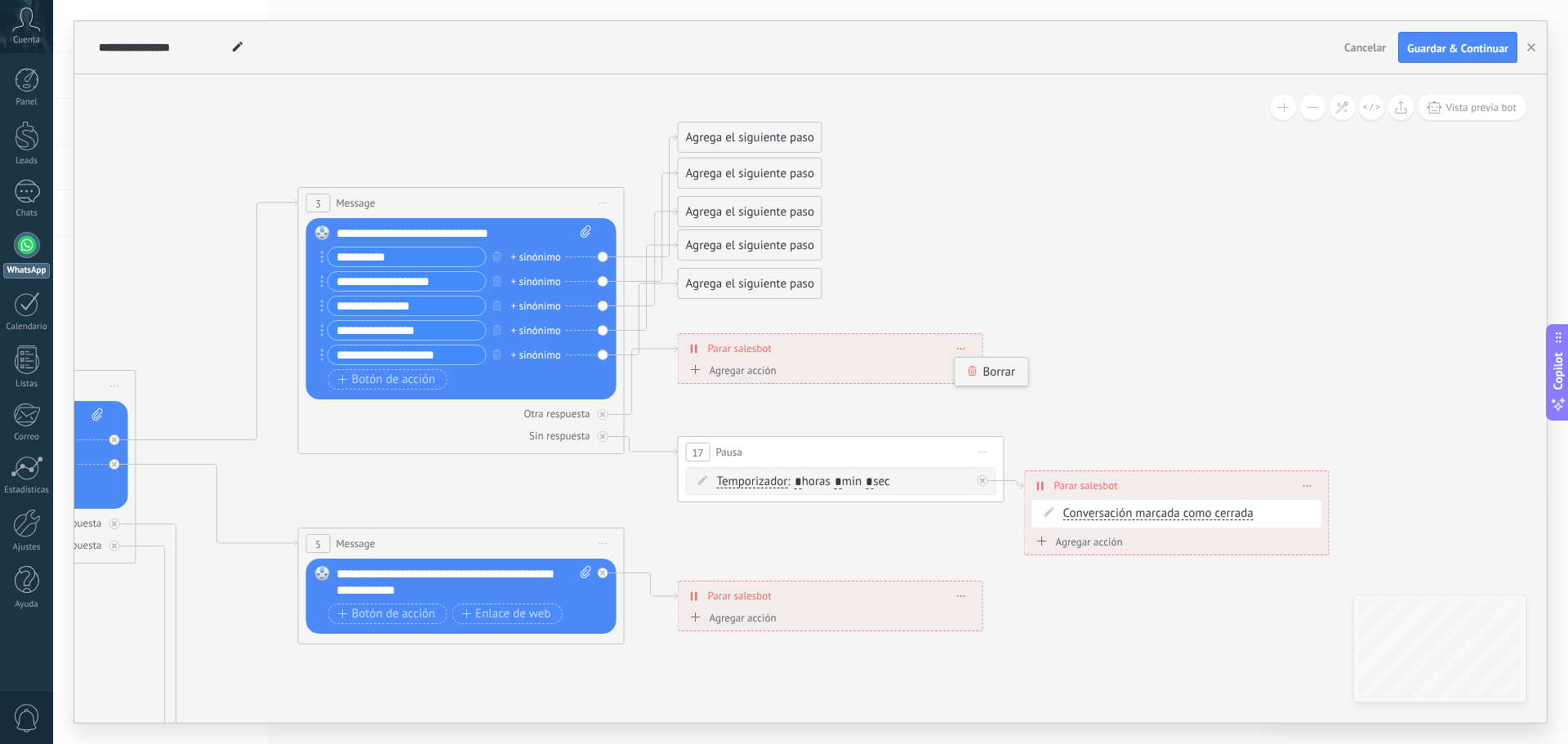
click at [985, 372] on div "Borrar" at bounding box center [991, 372] width 72 height 28
drag, startPoint x: 740, startPoint y: 339, endPoint x: 731, endPoint y: 399, distance: 60.7
click at [731, 399] on div "Agrega el siguiente paso" at bounding box center [750, 397] width 143 height 27
click at [735, 389] on div "Agrega el siguiente paso" at bounding box center [750, 395] width 143 height 27
click at [754, 393] on div "Agrega el siguiente paso" at bounding box center [750, 395] width 143 height 27
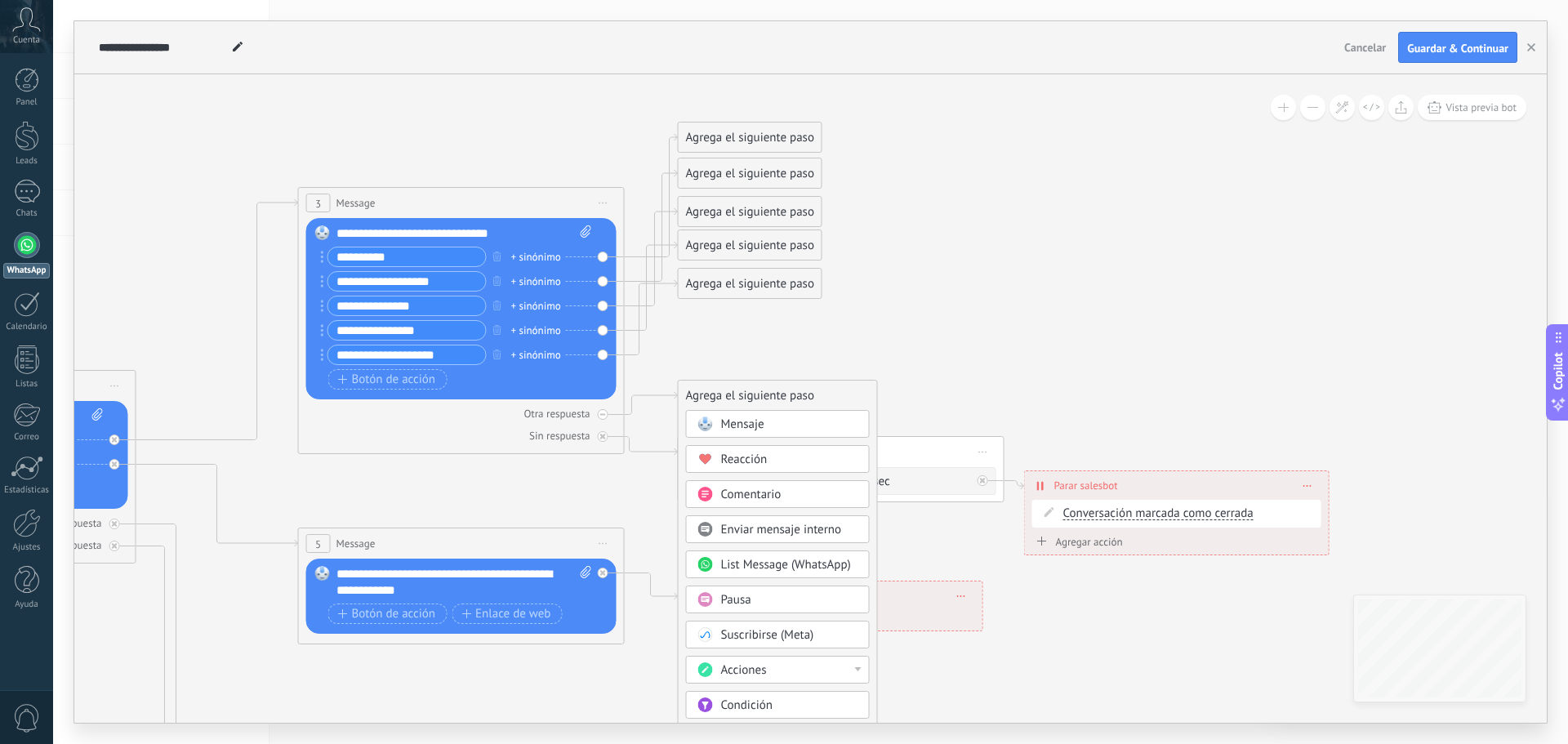
click at [754, 422] on span "Mensaje" at bounding box center [743, 424] width 44 height 16
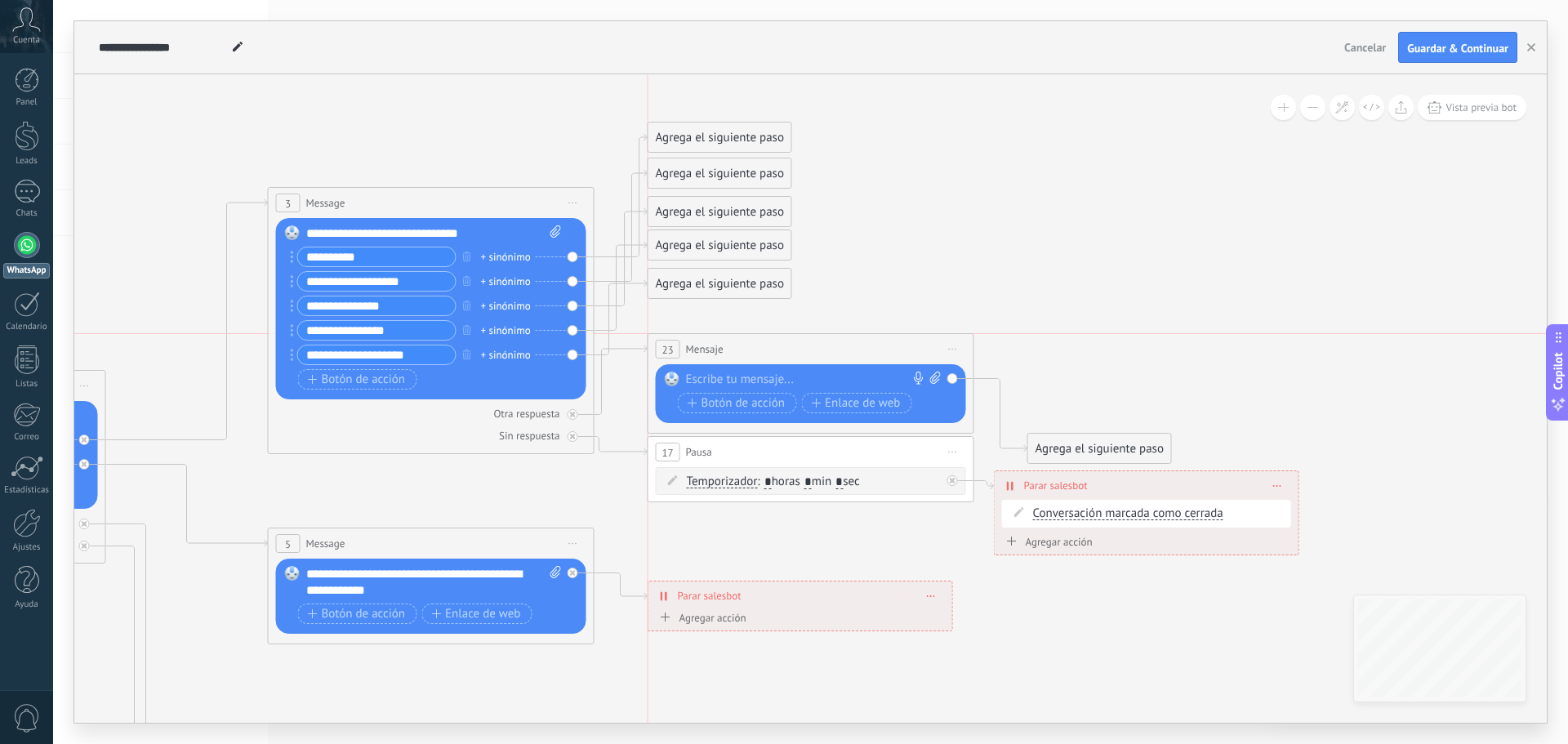
drag, startPoint x: 738, startPoint y: 386, endPoint x: 736, endPoint y: 348, distance: 38.1
click at [736, 348] on div "23 Mensaje ******* (a): Todos los contactos - canales seleccionados Todos los c…" at bounding box center [811, 349] width 325 height 30
click at [724, 347] on div "23 Mensaje ******* (a): Todos los contactos - canales seleccionados Todos los c…" at bounding box center [811, 349] width 325 height 30
click at [740, 378] on div at bounding box center [807, 379] width 243 height 16
click at [1074, 442] on div "Agrega el siguiente paso" at bounding box center [1100, 448] width 143 height 27
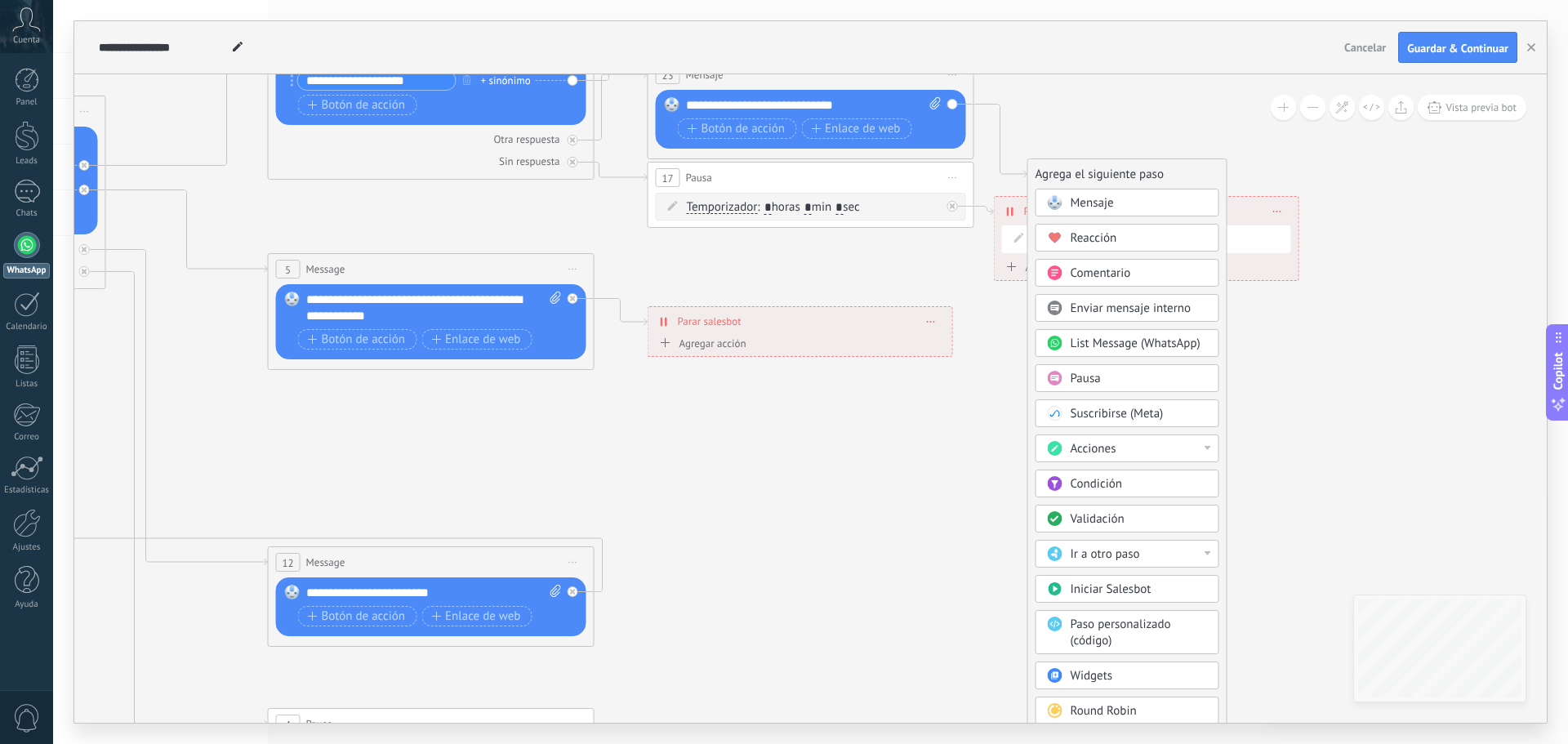
click at [1117, 559] on span "Ir a otro paso" at bounding box center [1105, 554] width 69 height 16
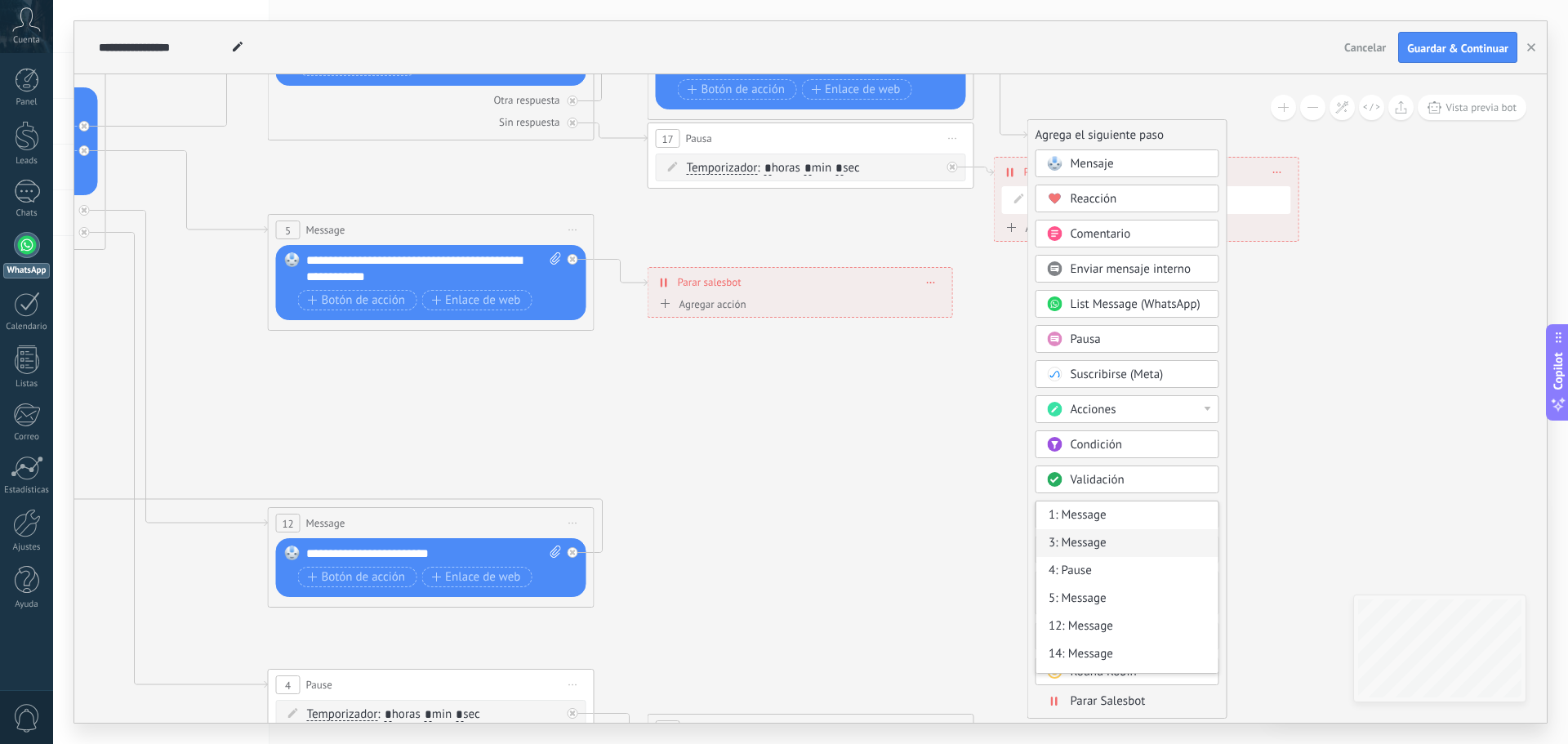
click at [1095, 544] on div "3: Message" at bounding box center [1128, 543] width 182 height 28
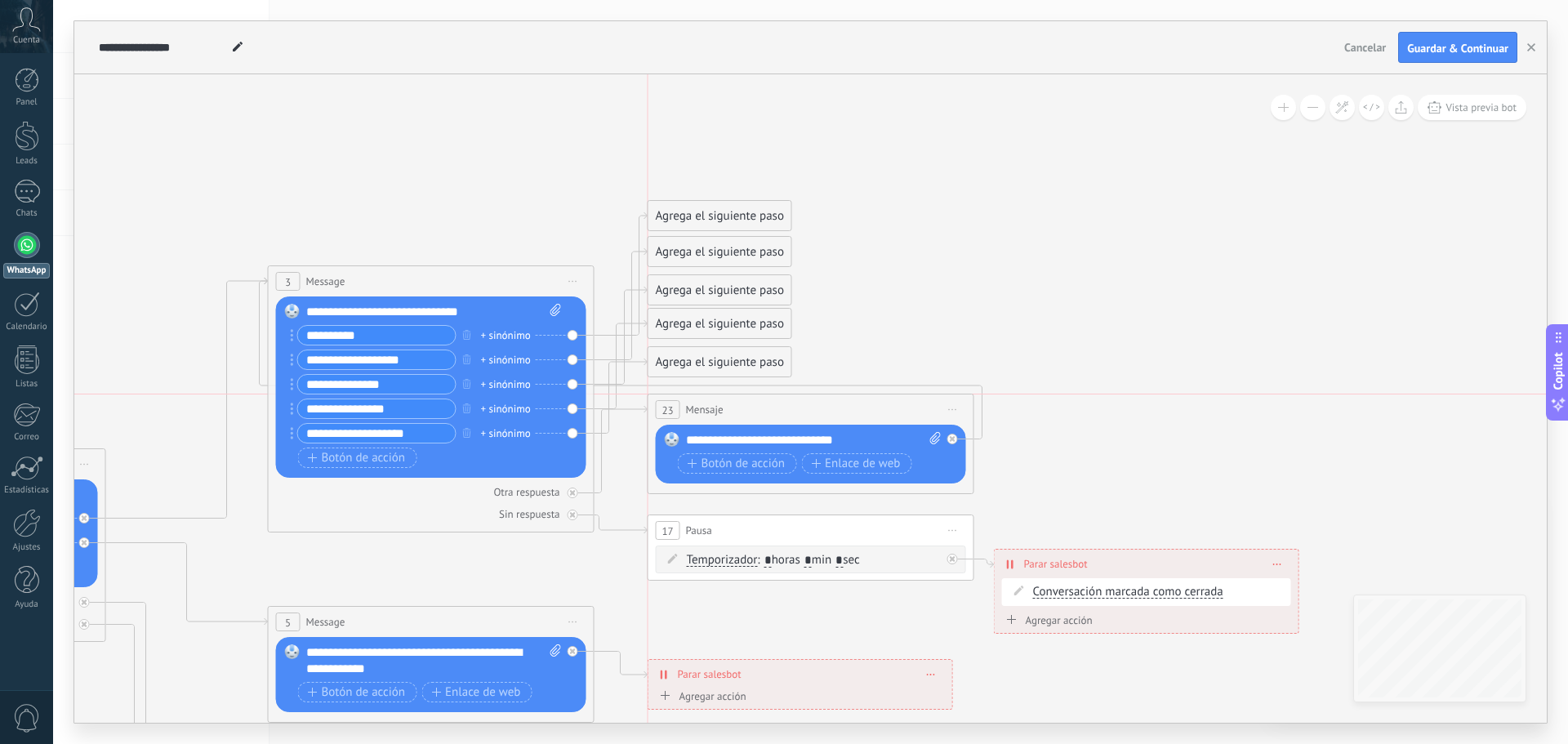
drag, startPoint x: 765, startPoint y: 426, endPoint x: 759, endPoint y: 415, distance: 12.5
click at [759, 415] on div "23 Mensaje ******* (a): Todos los contactos - canales seleccionados Todos los c…" at bounding box center [811, 409] width 325 height 30
click at [1132, 453] on icon at bounding box center [468, 704] width 2546 height 1826
click at [685, 287] on div "Agrega el siguiente paso" at bounding box center [720, 289] width 143 height 27
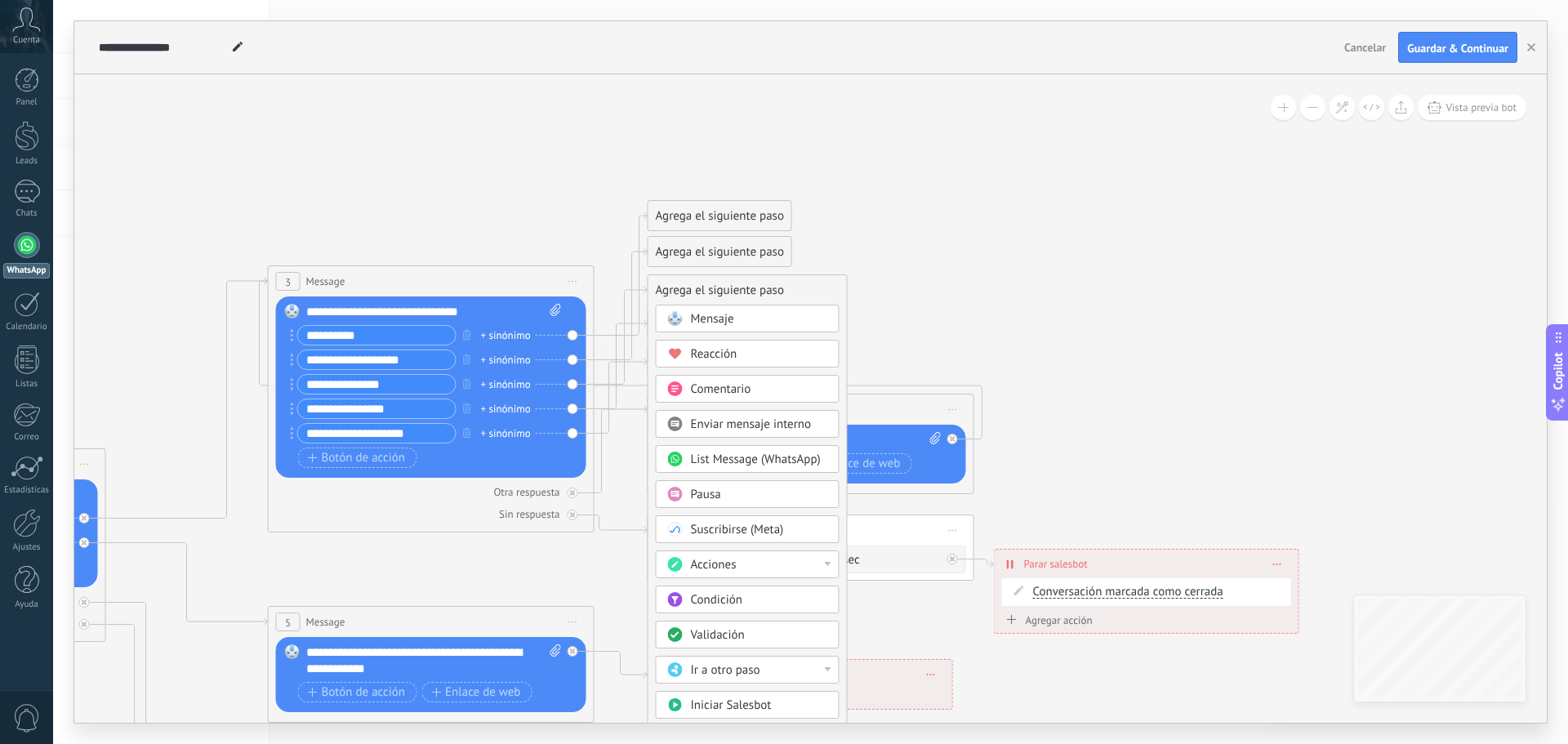
click at [719, 310] on div "Mensaje" at bounding box center [747, 318] width 183 height 28
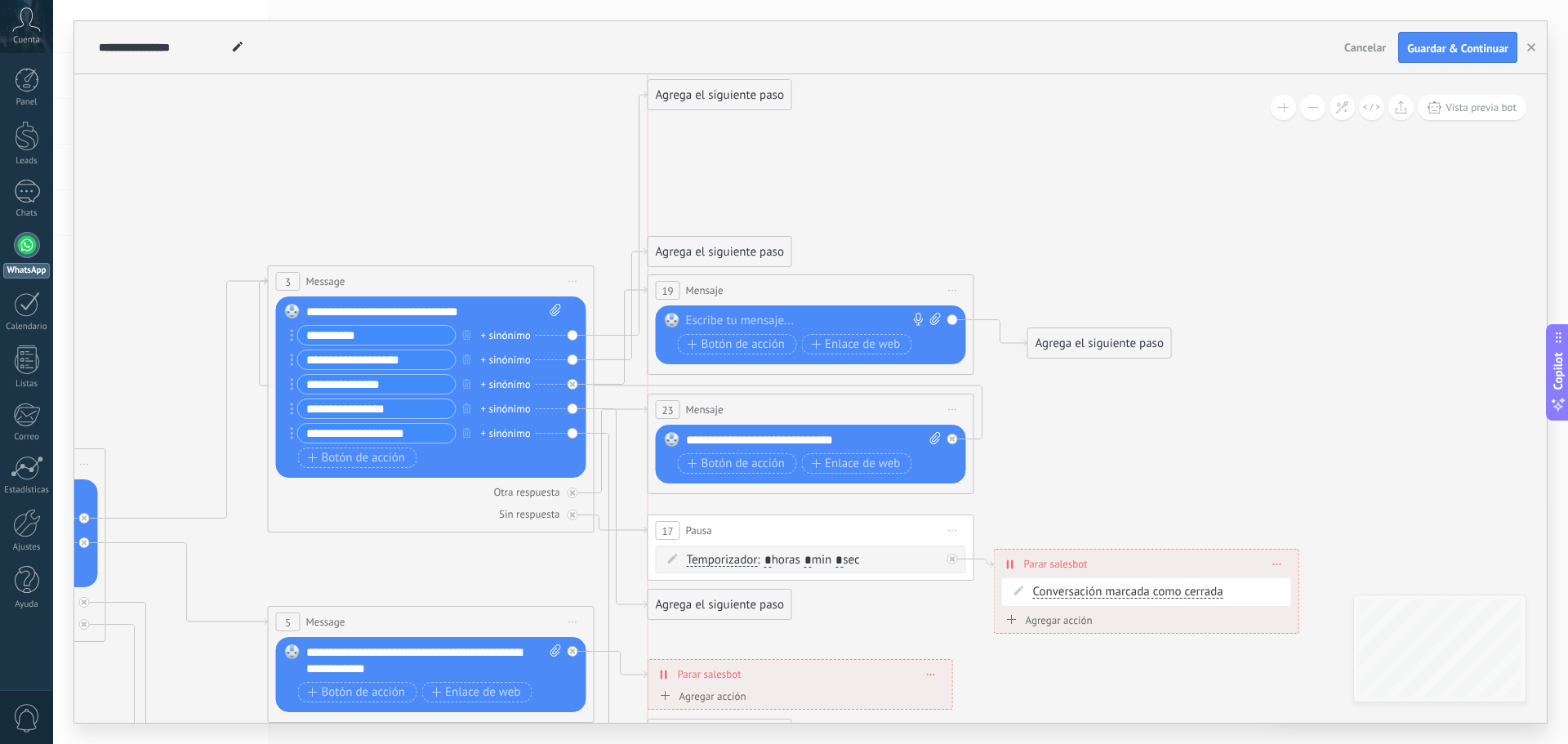
drag, startPoint x: 689, startPoint y: 209, endPoint x: 683, endPoint y: 83, distance: 126.1
click at [683, 83] on div "Agrega el siguiente paso" at bounding box center [720, 94] width 143 height 27
drag, startPoint x: 721, startPoint y: 247, endPoint x: 985, endPoint y: 90, distance: 307.2
click at [985, 90] on div "Agrega el siguiente paso" at bounding box center [984, 89] width 143 height 27
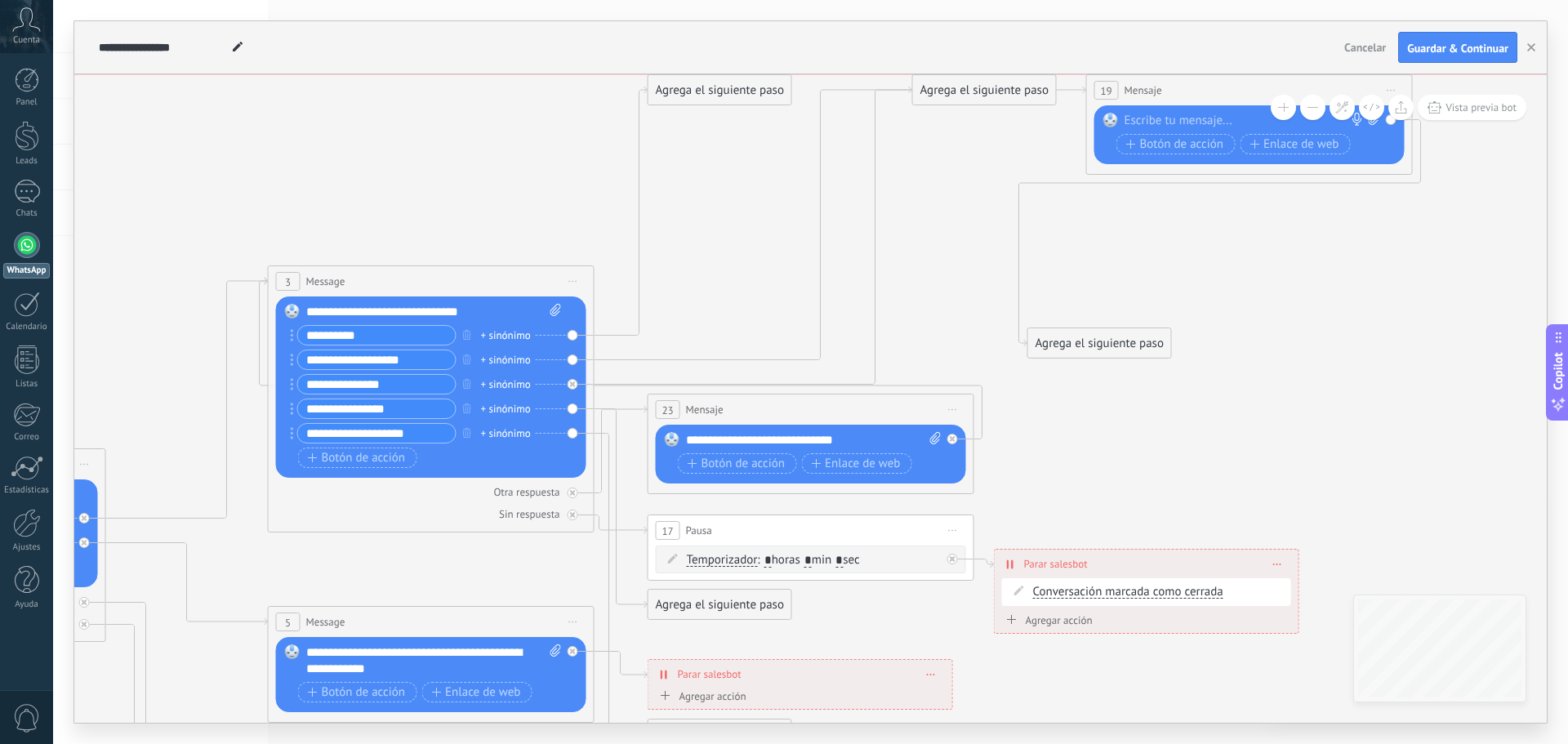
drag, startPoint x: 826, startPoint y: 286, endPoint x: 1265, endPoint y: 86, distance: 482.4
click at [1265, 86] on div "19 Mensaje ******* (a): Todos los contactos - canales seleccionados Todos los c…" at bounding box center [1250, 90] width 325 height 30
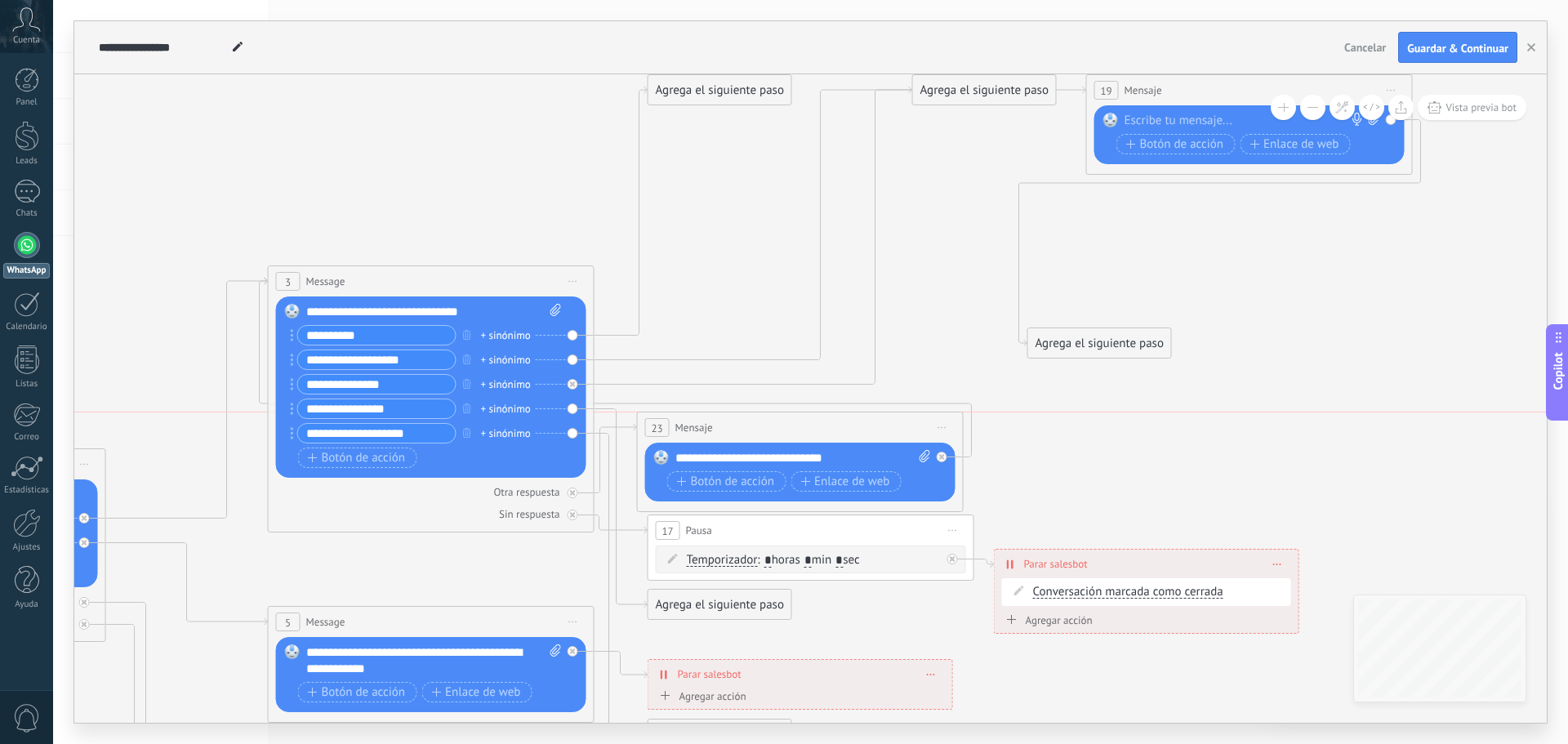
drag, startPoint x: 786, startPoint y: 408, endPoint x: 775, endPoint y: 421, distance: 17.0
click at [775, 421] on div "23 Mensaje ******* (a): Todos los contactos - canales seleccionados Todos los c…" at bounding box center [801, 427] width 325 height 30
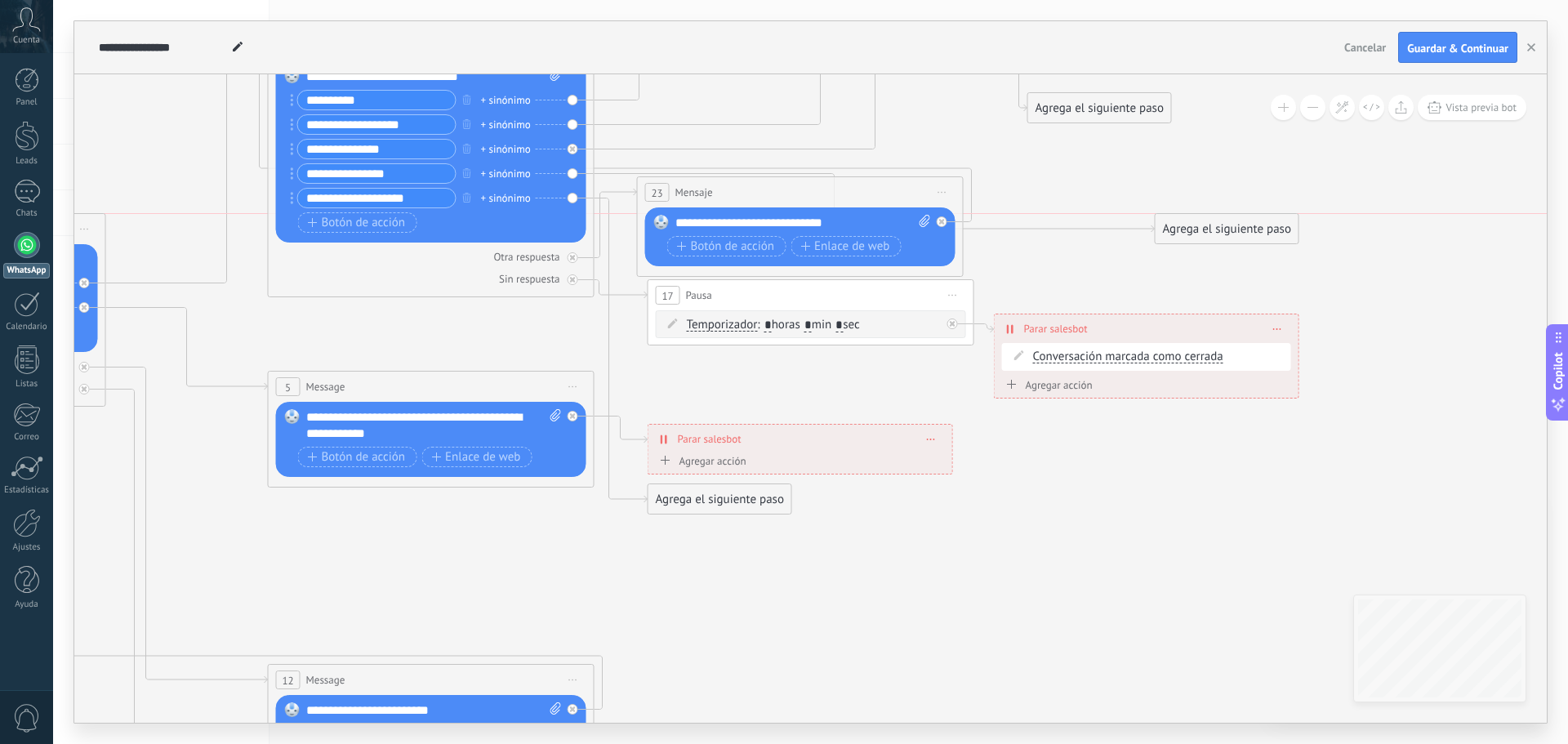
drag, startPoint x: 686, startPoint y: 372, endPoint x: 1214, endPoint y: 181, distance: 561.5
click at [1214, 216] on div "Agrega el siguiente paso" at bounding box center [1227, 229] width 143 height 27
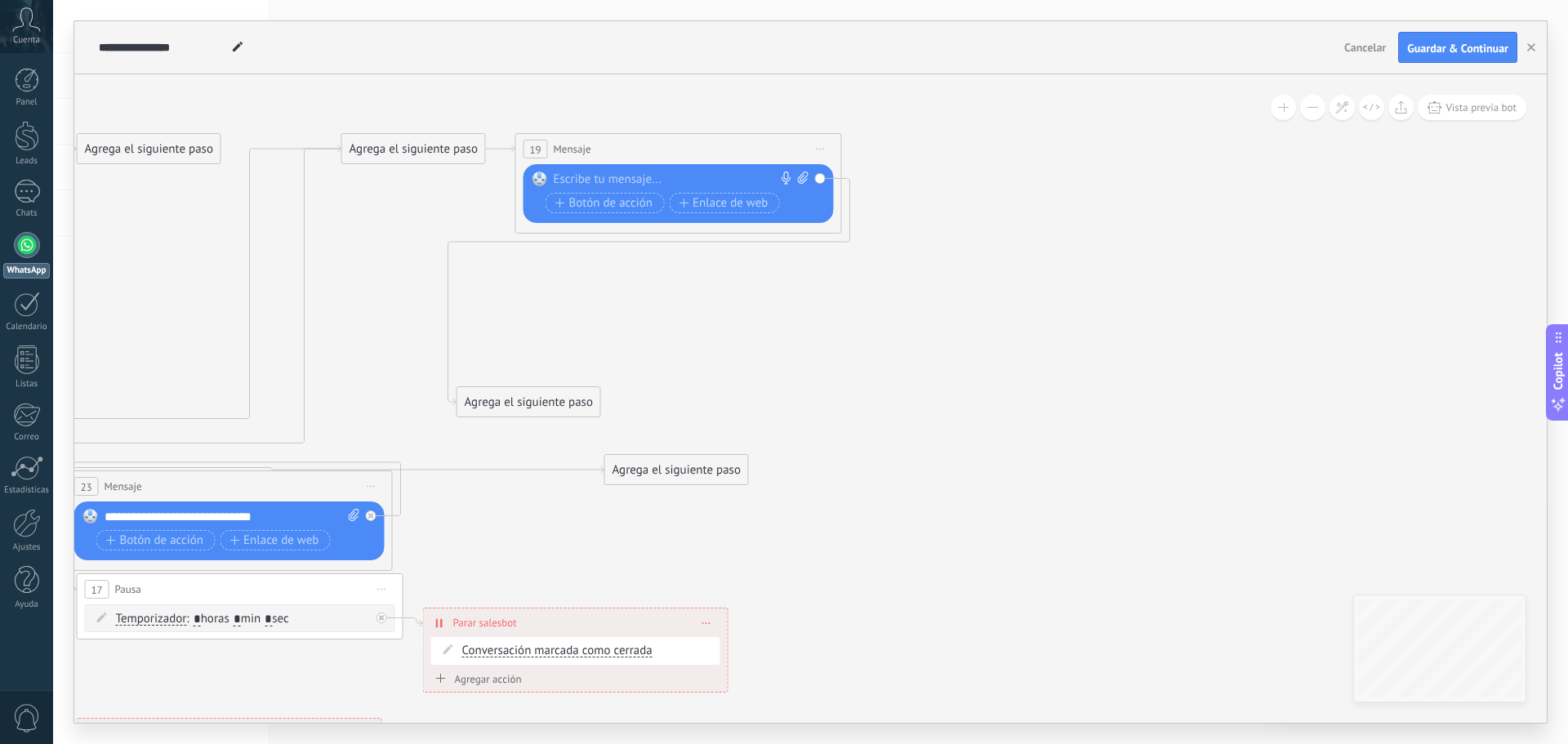
drag, startPoint x: 1243, startPoint y: 318, endPoint x: 674, endPoint y: 429, distance: 579.7
drag, startPoint x: 690, startPoint y: 477, endPoint x: 977, endPoint y: 152, distance: 433.6
click at [977, 152] on div "Agrega el siguiente paso" at bounding box center [962, 149] width 143 height 27
drag, startPoint x: 561, startPoint y: 389, endPoint x: 606, endPoint y: 266, distance: 131.0
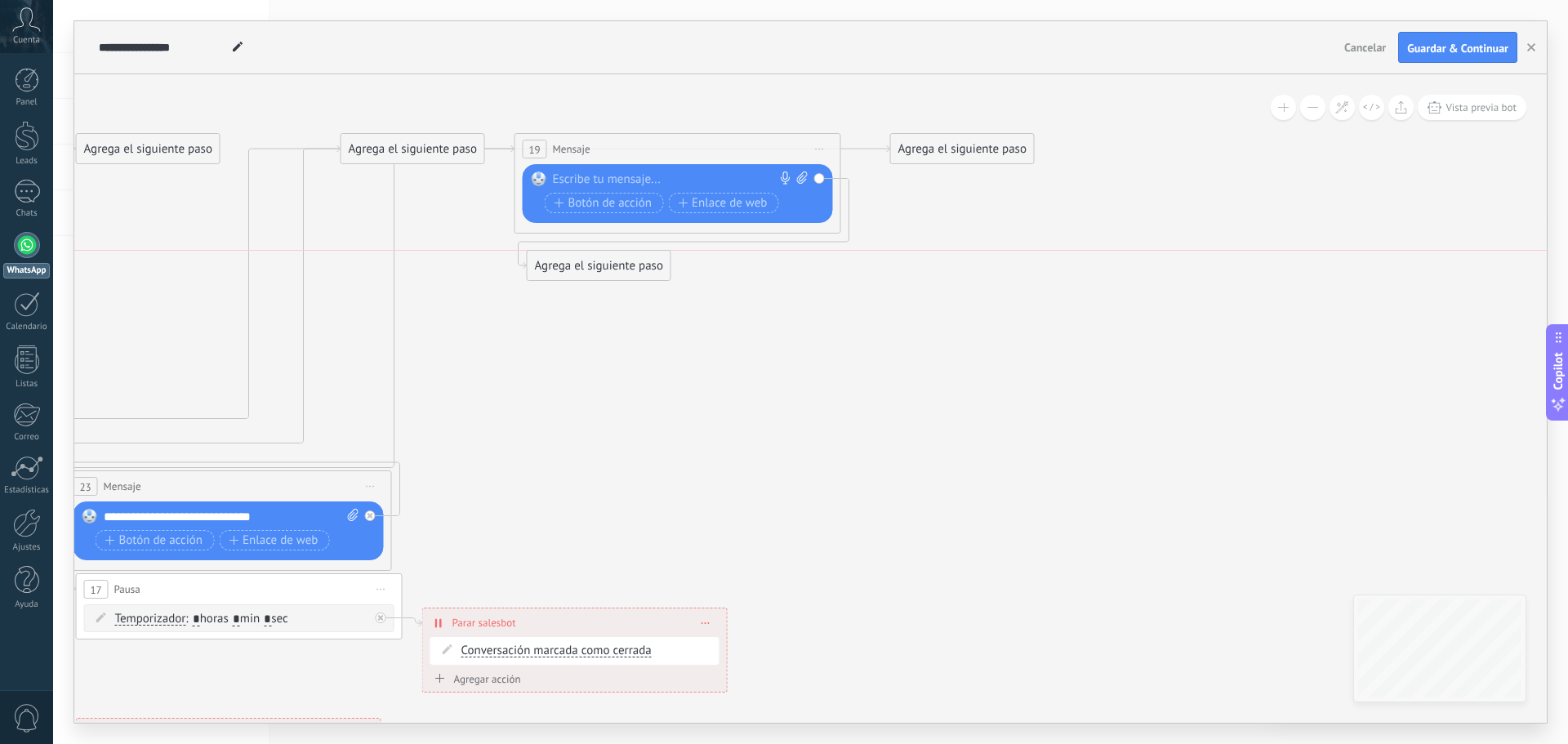
click at [606, 266] on div "Agrega el siguiente paso" at bounding box center [599, 266] width 143 height 27
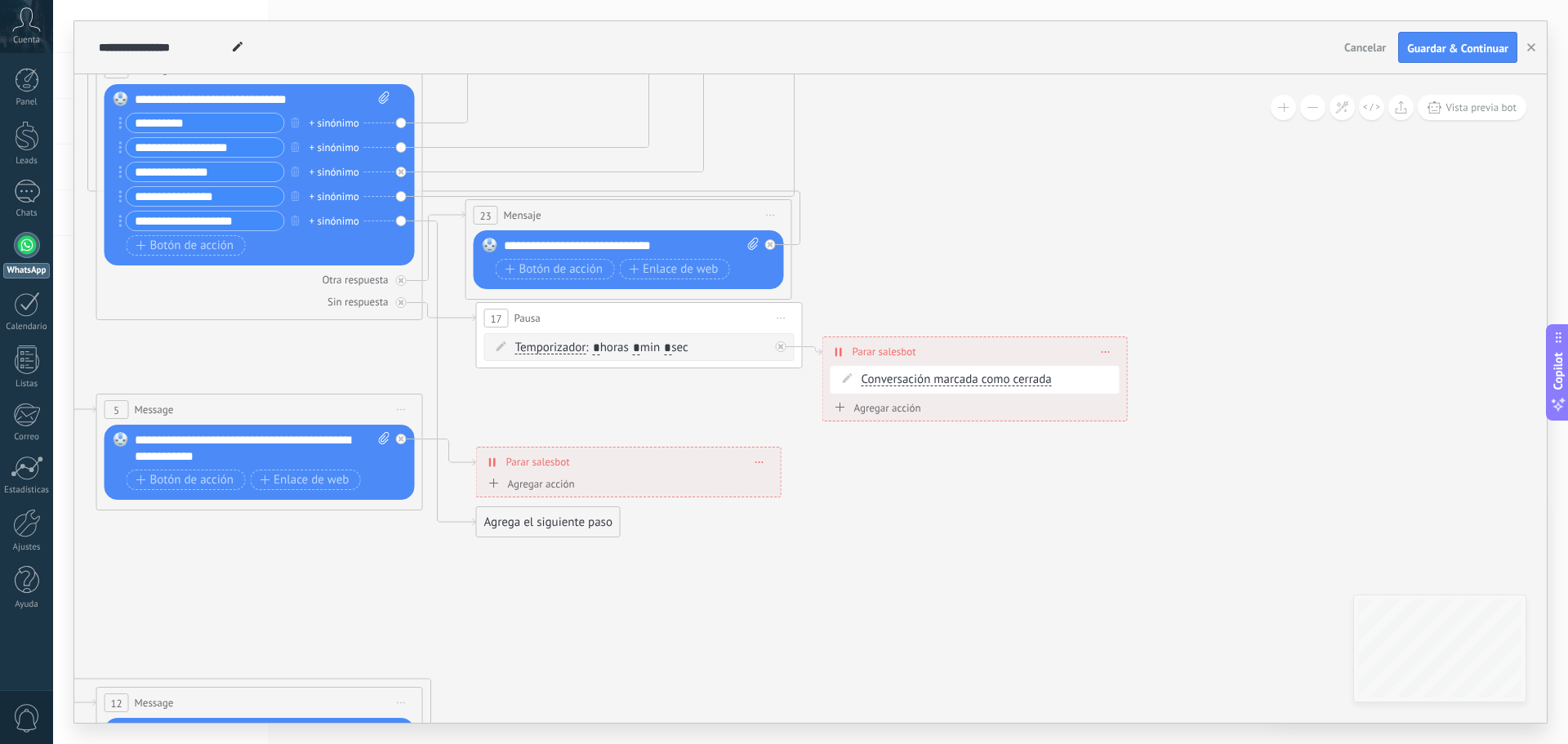
drag, startPoint x: 648, startPoint y: 466, endPoint x: 973, endPoint y: 262, distance: 383.7
click at [973, 262] on icon at bounding box center [405, 404] width 2764 height 1900
drag, startPoint x: 526, startPoint y: 517, endPoint x: 1143, endPoint y: 154, distance: 715.9
click at [1143, 216] on div "Agrega el siguiente paso" at bounding box center [1118, 229] width 143 height 27
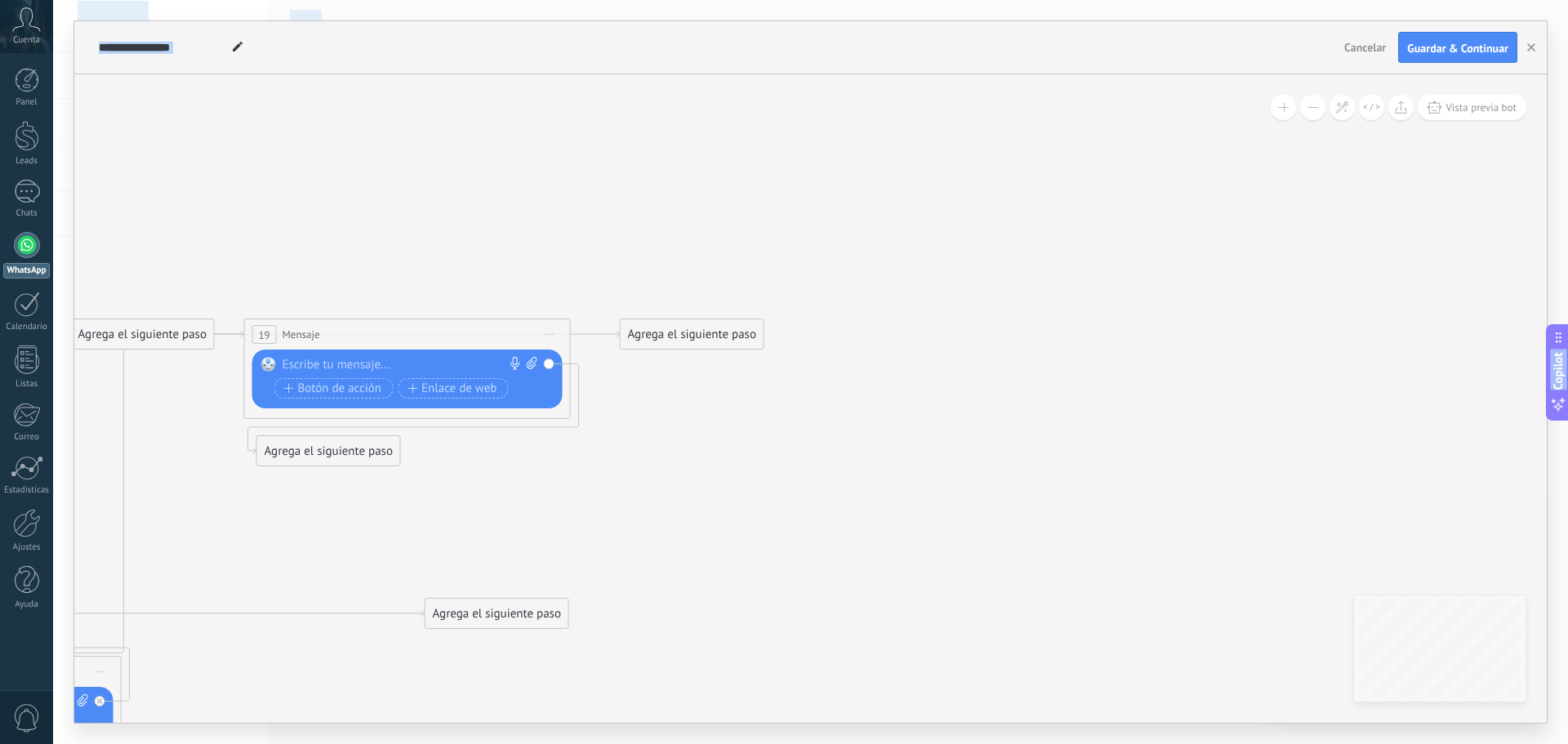
drag, startPoint x: 1207, startPoint y: 288, endPoint x: 536, endPoint y: 745, distance: 811.8
click at [536, 743] on html ".abccls-1,.abccls-2{fill-rule:evenodd}.abccls-2{fill:#fff} .abfcls-1{fill:none}…" at bounding box center [784, 372] width 1568 height 744
drag, startPoint x: 490, startPoint y: 613, endPoint x: 883, endPoint y: 331, distance: 483.7
click at [883, 331] on div "Agrega el siguiente paso" at bounding box center [891, 334] width 143 height 27
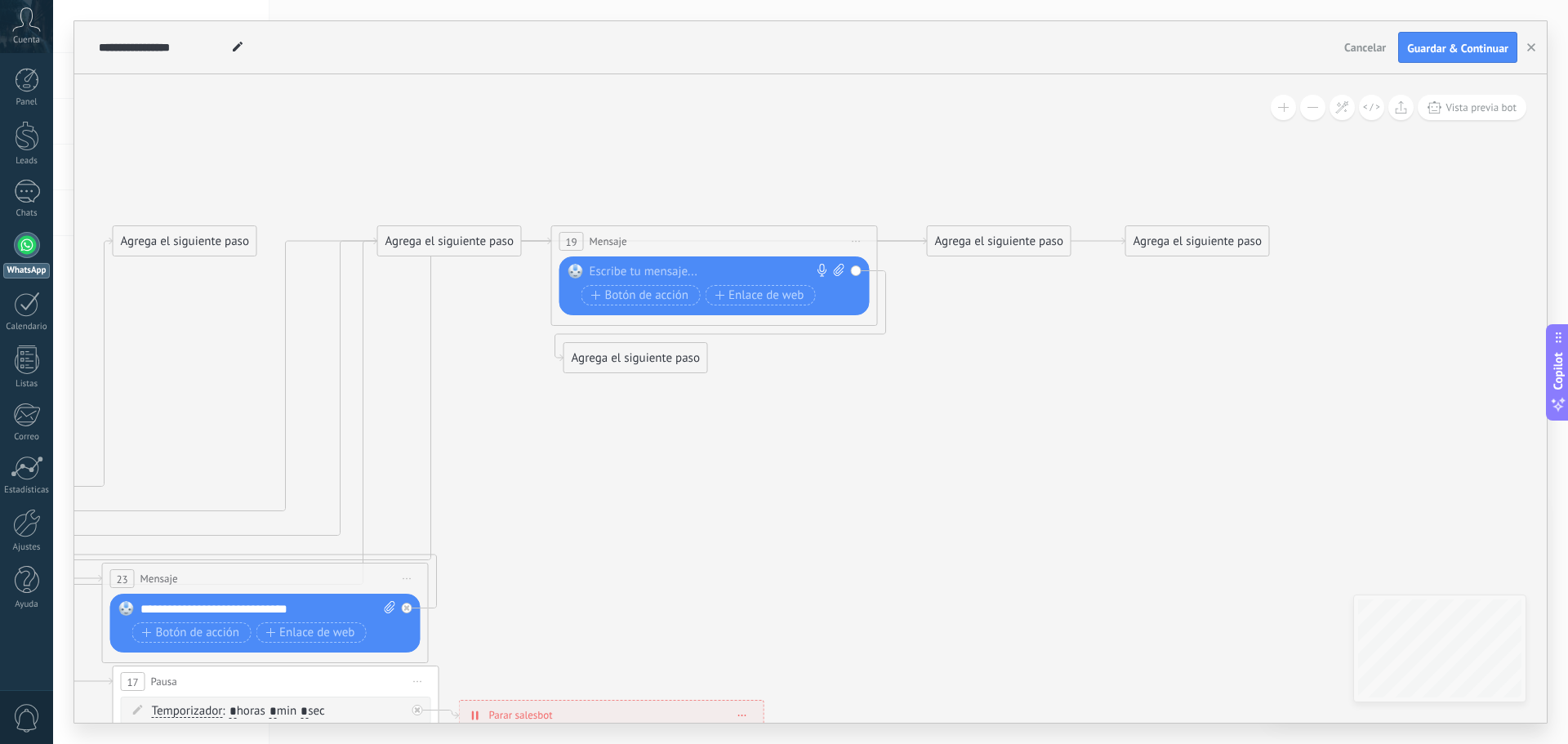
drag, startPoint x: 759, startPoint y: 536, endPoint x: 1065, endPoint y: 443, distance: 319.8
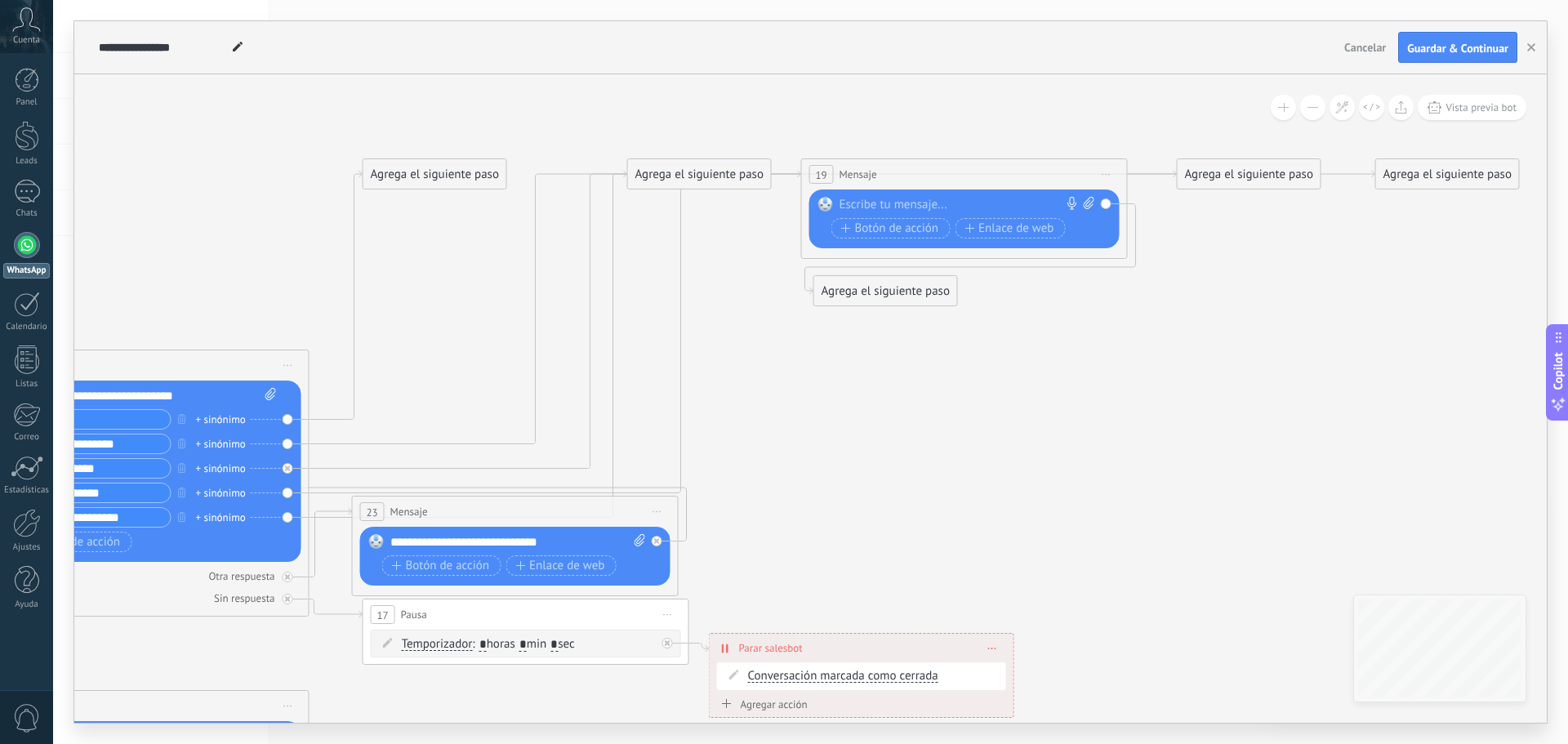
drag, startPoint x: 607, startPoint y: 494, endPoint x: 800, endPoint y: 444, distance: 199.4
click at [800, 444] on icon at bounding box center [392, 724] width 2962 height 1948
click at [883, 197] on div at bounding box center [960, 205] width 243 height 16
click at [920, 202] on div at bounding box center [960, 205] width 243 height 16
paste div
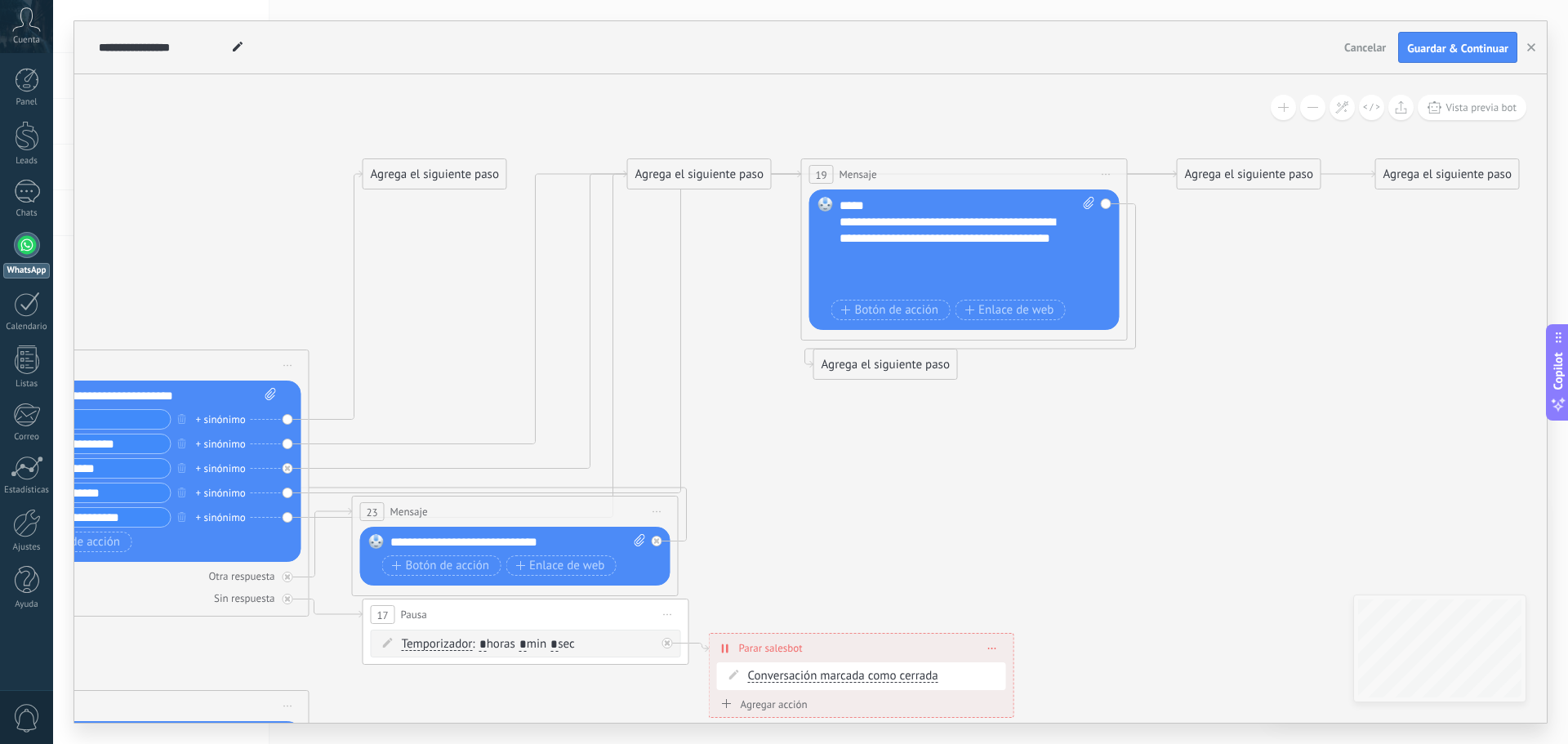
scroll to position [440, 0]
click at [890, 360] on div "Agrega el siguiente paso" at bounding box center [886, 364] width 143 height 27
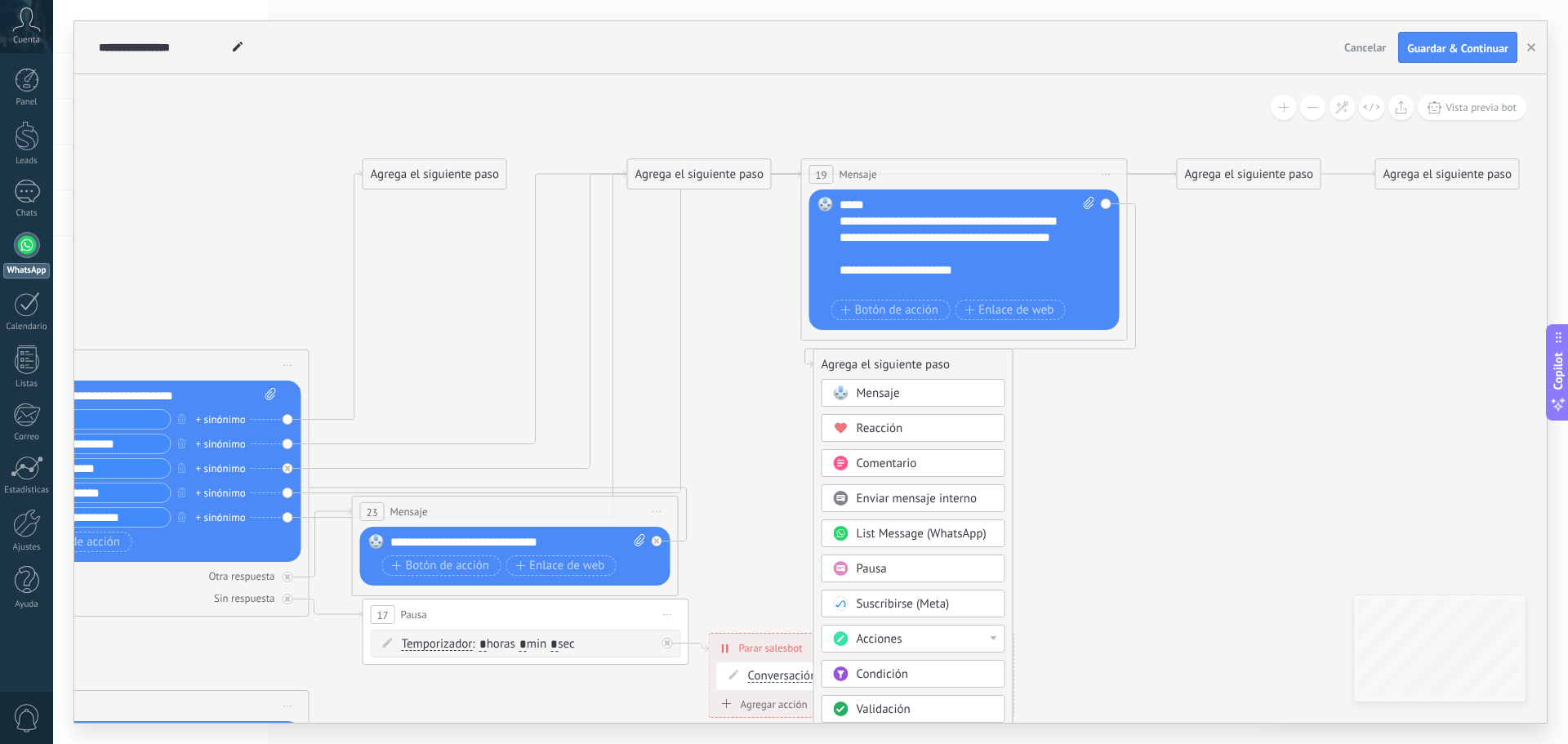
click at [931, 360] on div "Agrega el siguiente paso" at bounding box center [914, 364] width 198 height 27
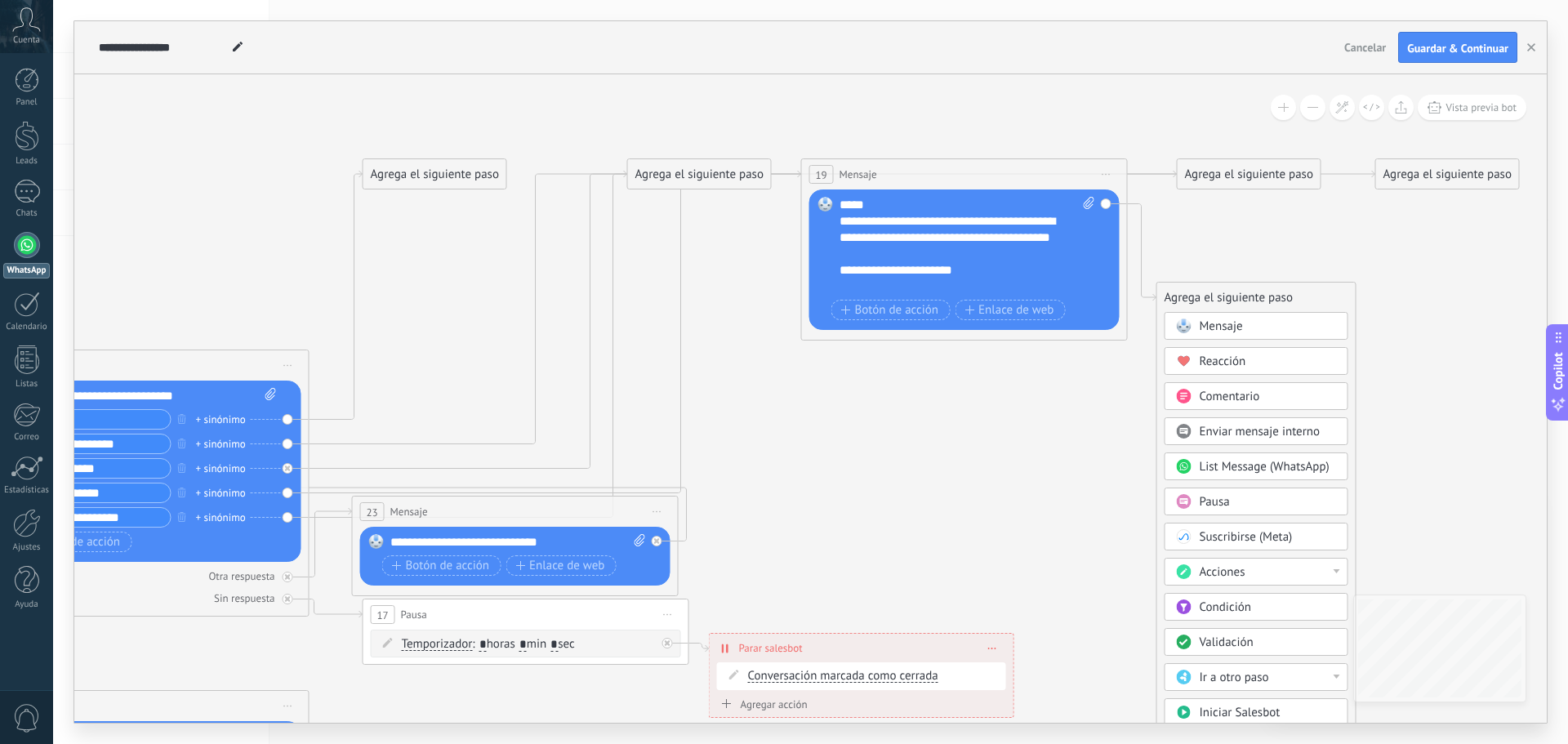
drag, startPoint x: 922, startPoint y: 360, endPoint x: 1266, endPoint y: 292, distance: 350.7
click at [1266, 292] on div "Agrega el siguiente paso" at bounding box center [1257, 297] width 198 height 27
click at [1103, 408] on icon at bounding box center [392, 700] width 2963 height 1900
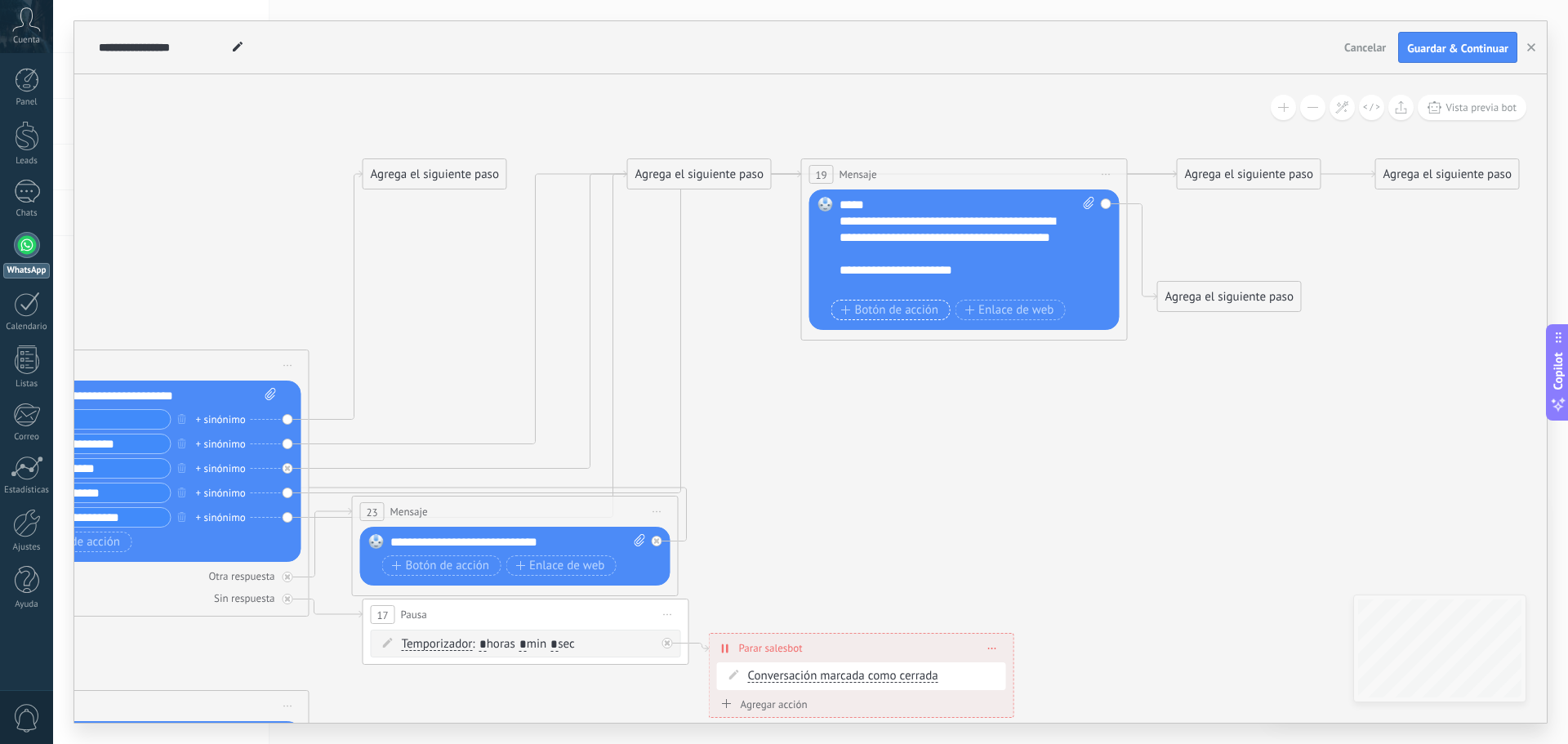
click at [917, 304] on span "Botón de acción" at bounding box center [890, 310] width 98 height 13
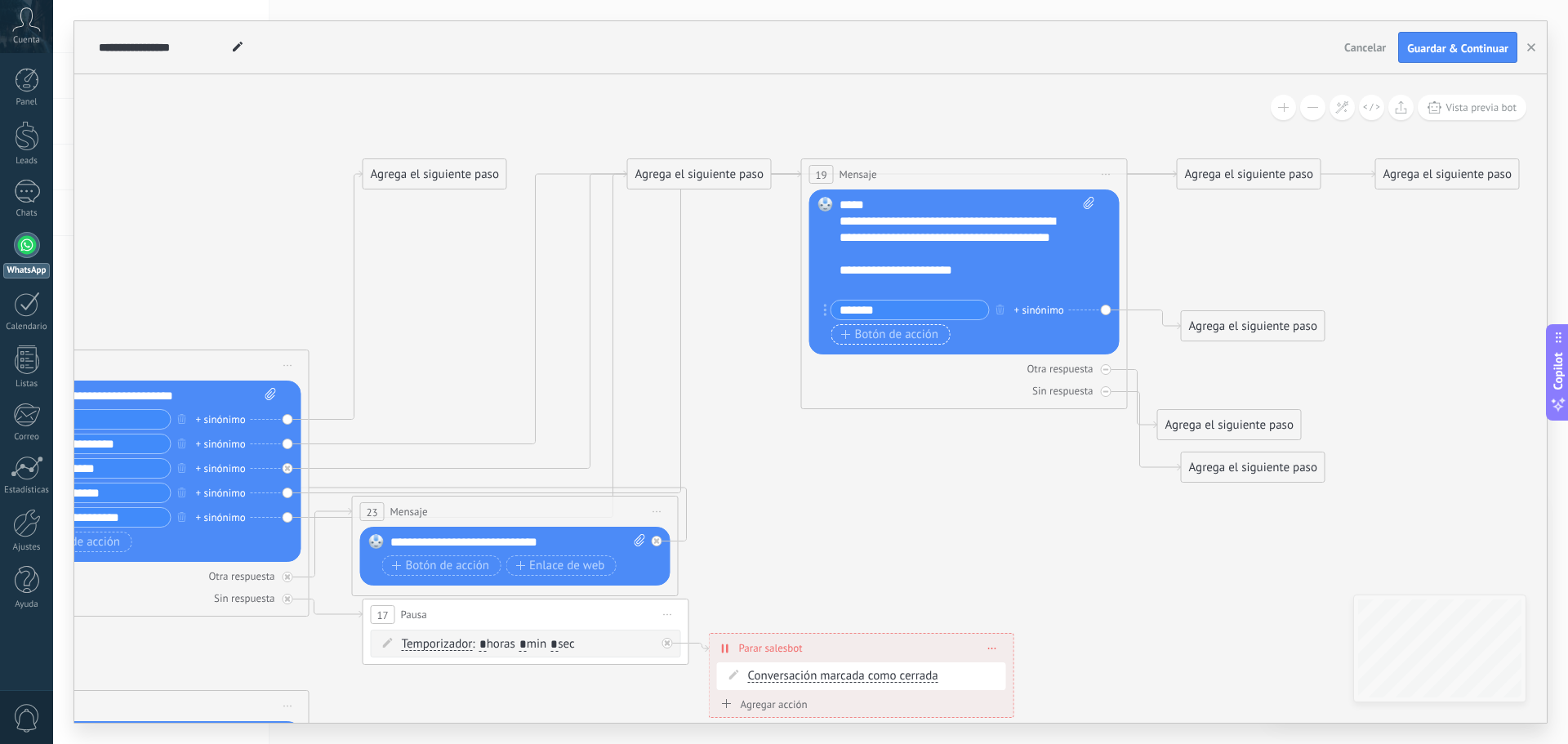
type input "*******"
click at [897, 335] on span "Botón de acción" at bounding box center [890, 334] width 98 height 13
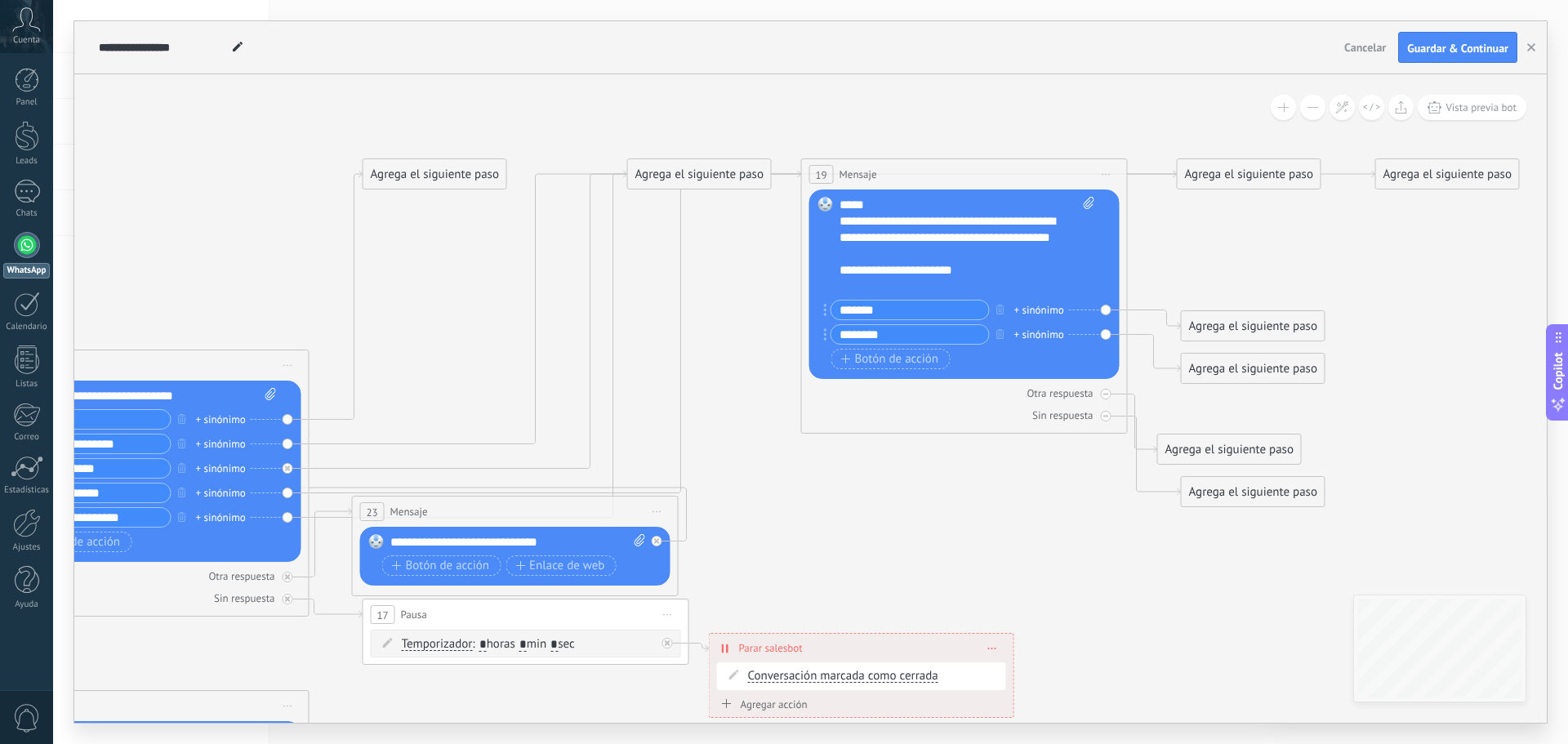
type input "********"
click at [963, 537] on icon at bounding box center [392, 700] width 2963 height 1900
drag, startPoint x: 1216, startPoint y: 324, endPoint x: 1188, endPoint y: 285, distance: 48.0
click at [1188, 285] on div "Agrega el siguiente paso" at bounding box center [1230, 286] width 143 height 27
drag, startPoint x: 1219, startPoint y: 352, endPoint x: 1204, endPoint y: 334, distance: 23.4
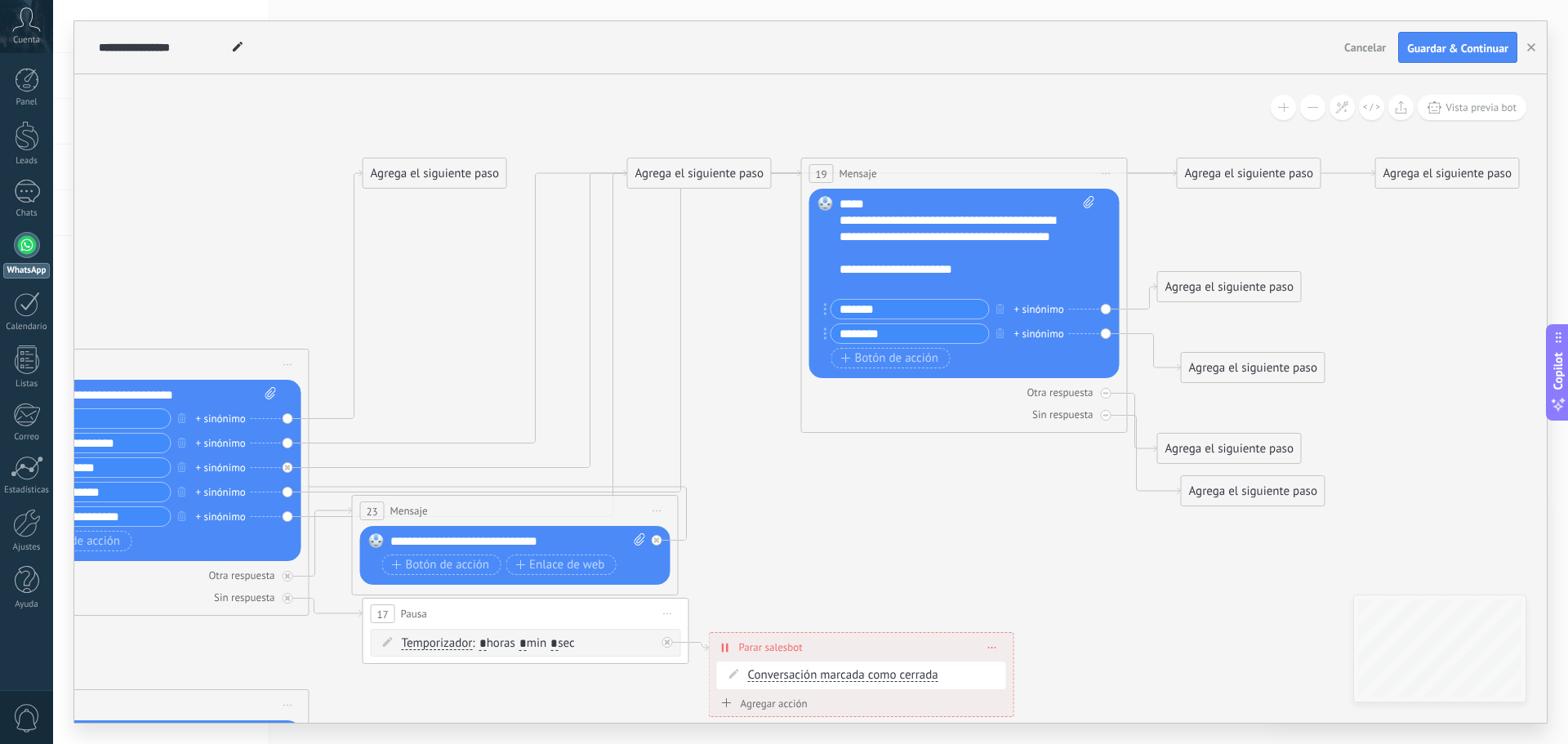
drag, startPoint x: 1227, startPoint y: 360, endPoint x: 1201, endPoint y: 318, distance: 49.4
click at [1200, 318] on div "Agrega el siguiente paso" at bounding box center [1230, 326] width 143 height 27
drag, startPoint x: 1223, startPoint y: 430, endPoint x: 1199, endPoint y: 404, distance: 35.4
click at [1199, 404] on div "Agrega el siguiente paso" at bounding box center [1230, 405] width 143 height 27
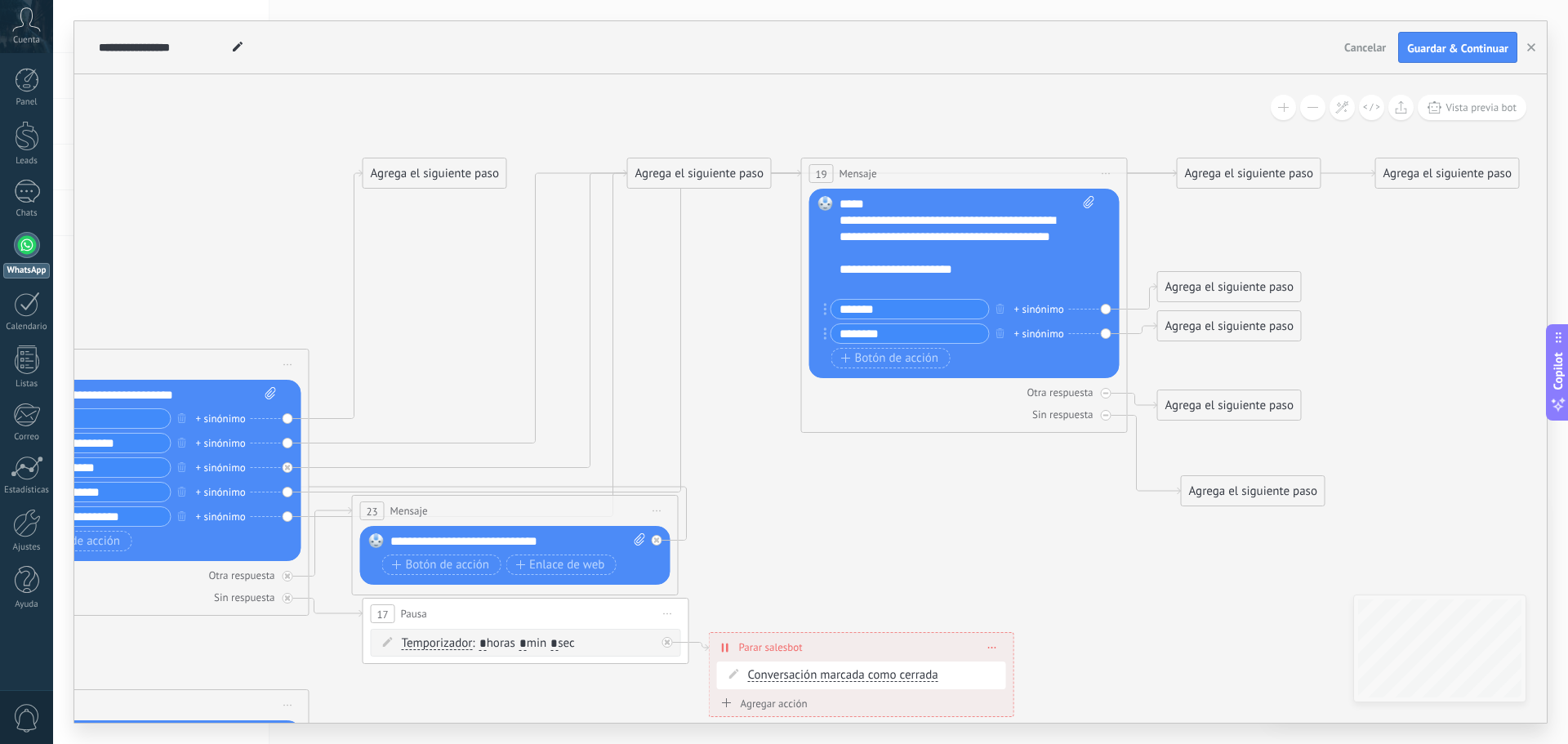
click at [1204, 406] on div "Agrega el siguiente paso" at bounding box center [1230, 405] width 143 height 27
click at [1231, 434] on span "Mensaje" at bounding box center [1222, 434] width 44 height 16
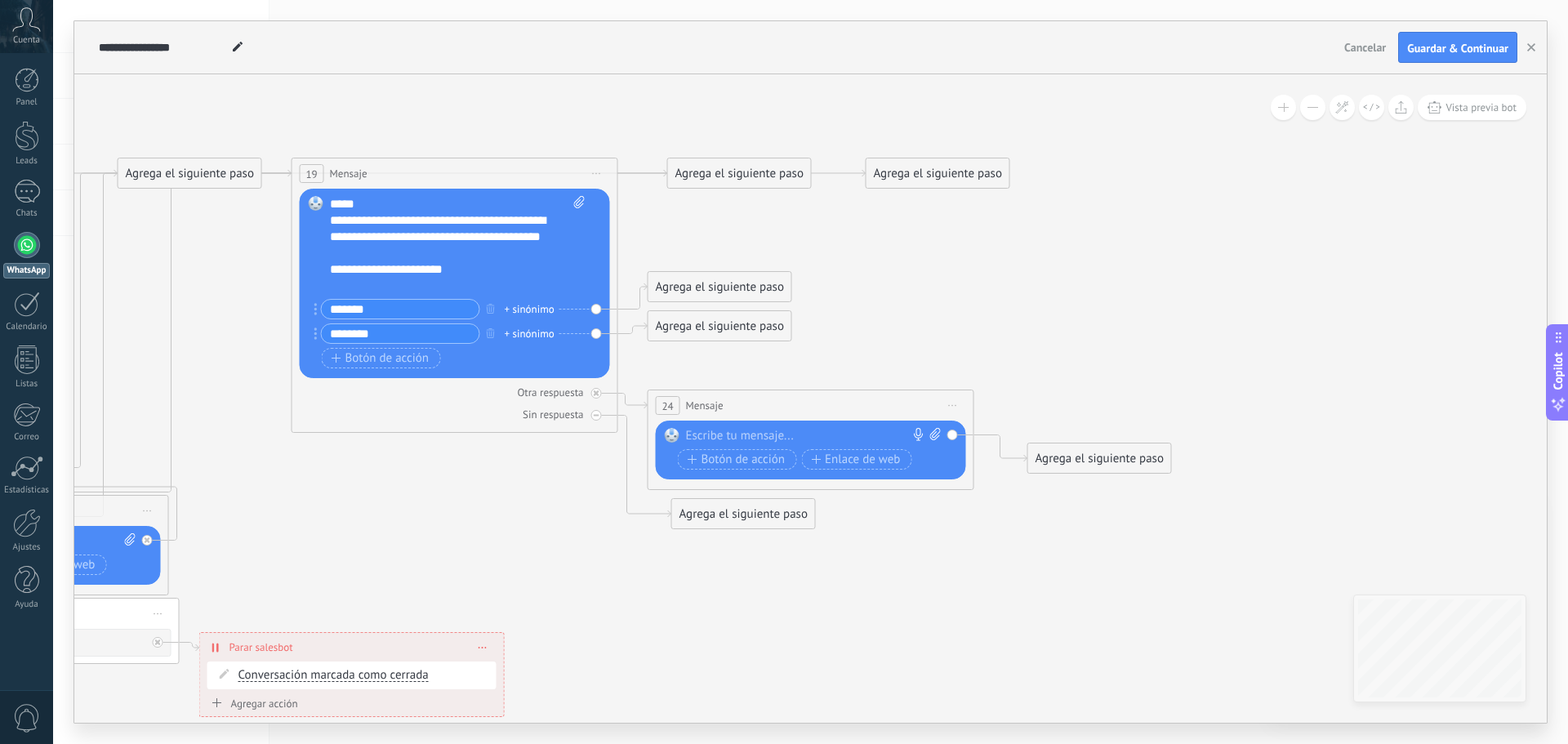
click at [769, 417] on div "24 Mensaje ******* (a): Todos los contactos - canales seleccionados Todos los c…" at bounding box center [811, 405] width 325 height 30
click at [766, 429] on div at bounding box center [807, 436] width 243 height 16
click at [1085, 467] on div "Agrega el siguiente paso" at bounding box center [1100, 458] width 143 height 27
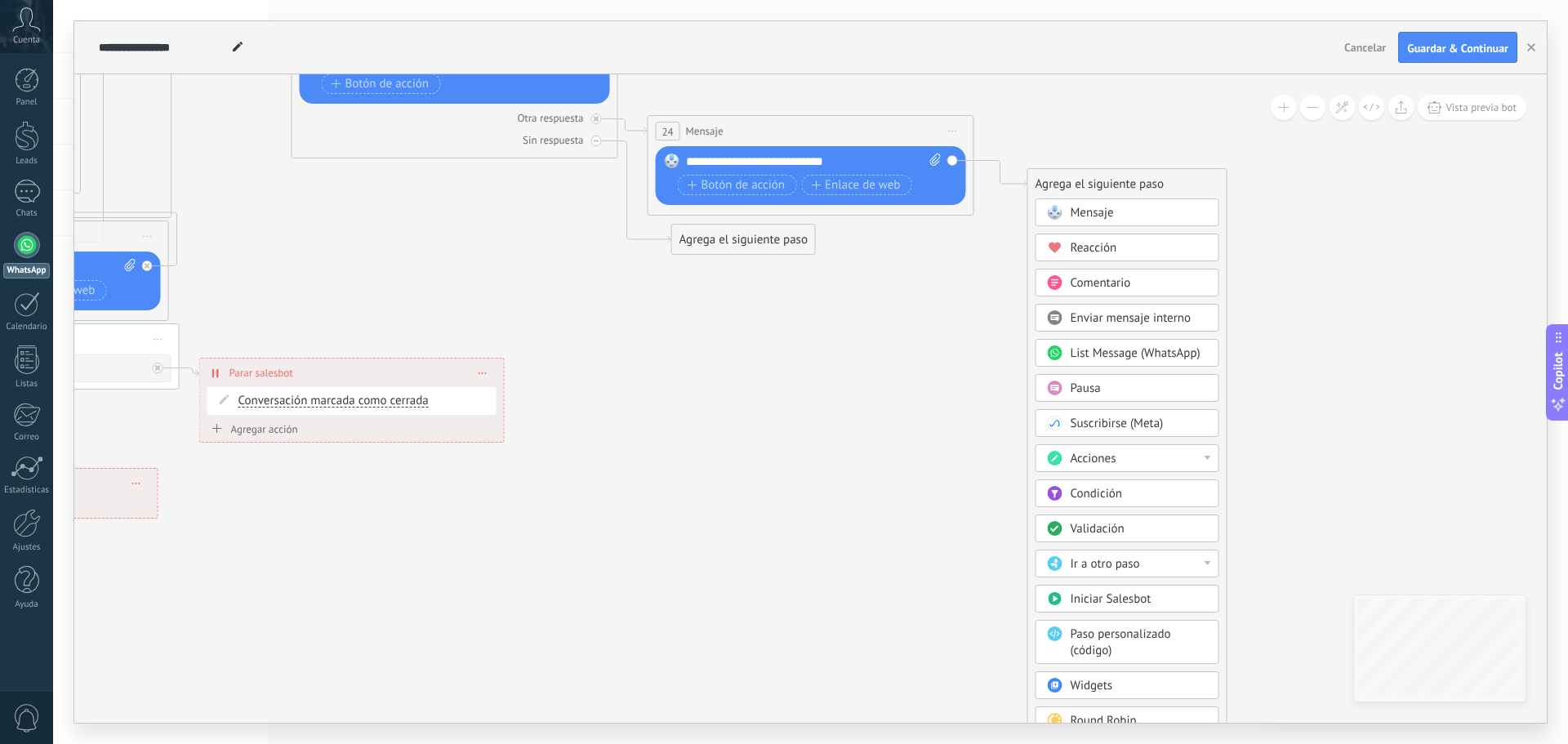
click at [1132, 455] on div "Acciones" at bounding box center [1139, 459] width 137 height 16
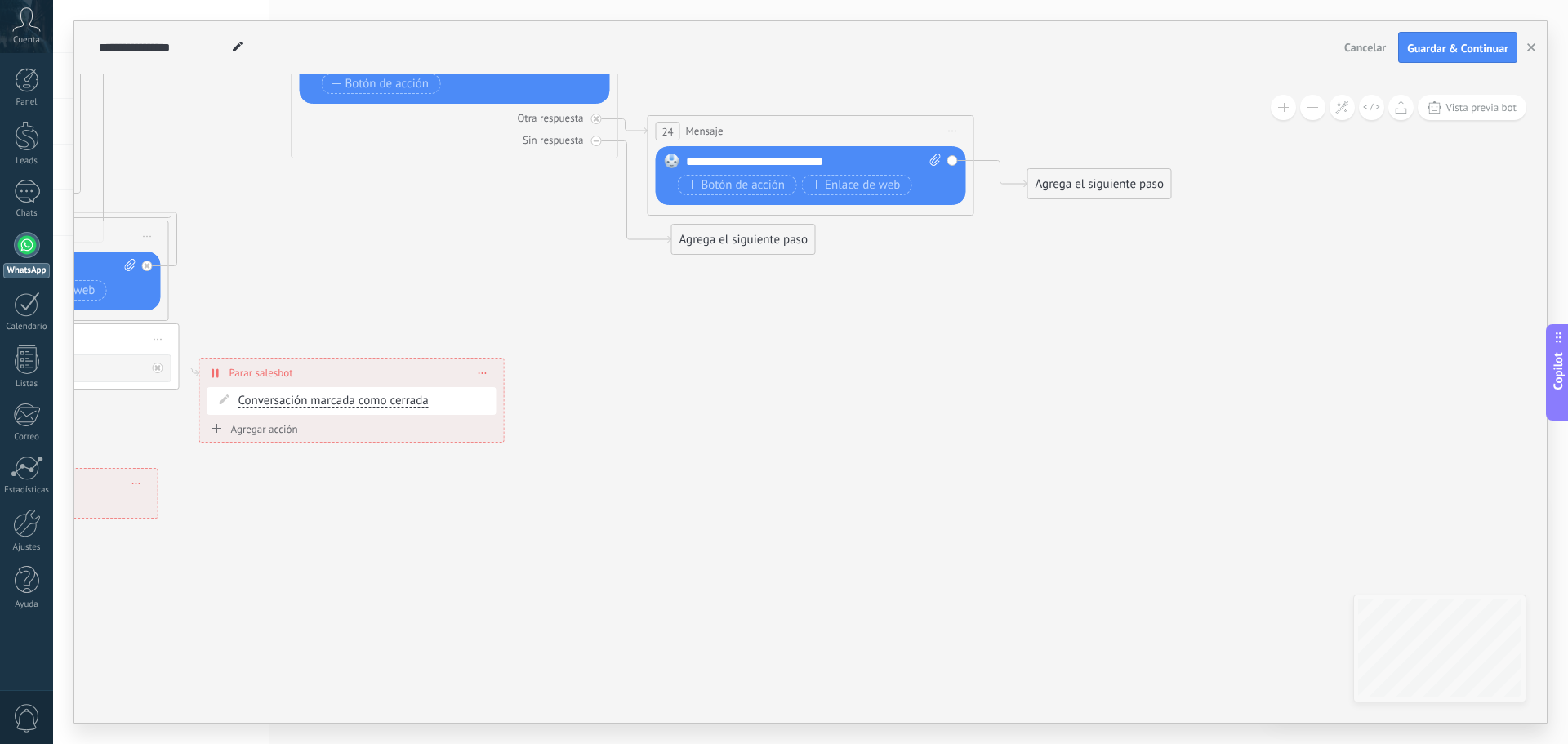
click at [1087, 177] on div "Agrega el siguiente paso" at bounding box center [1100, 183] width 143 height 27
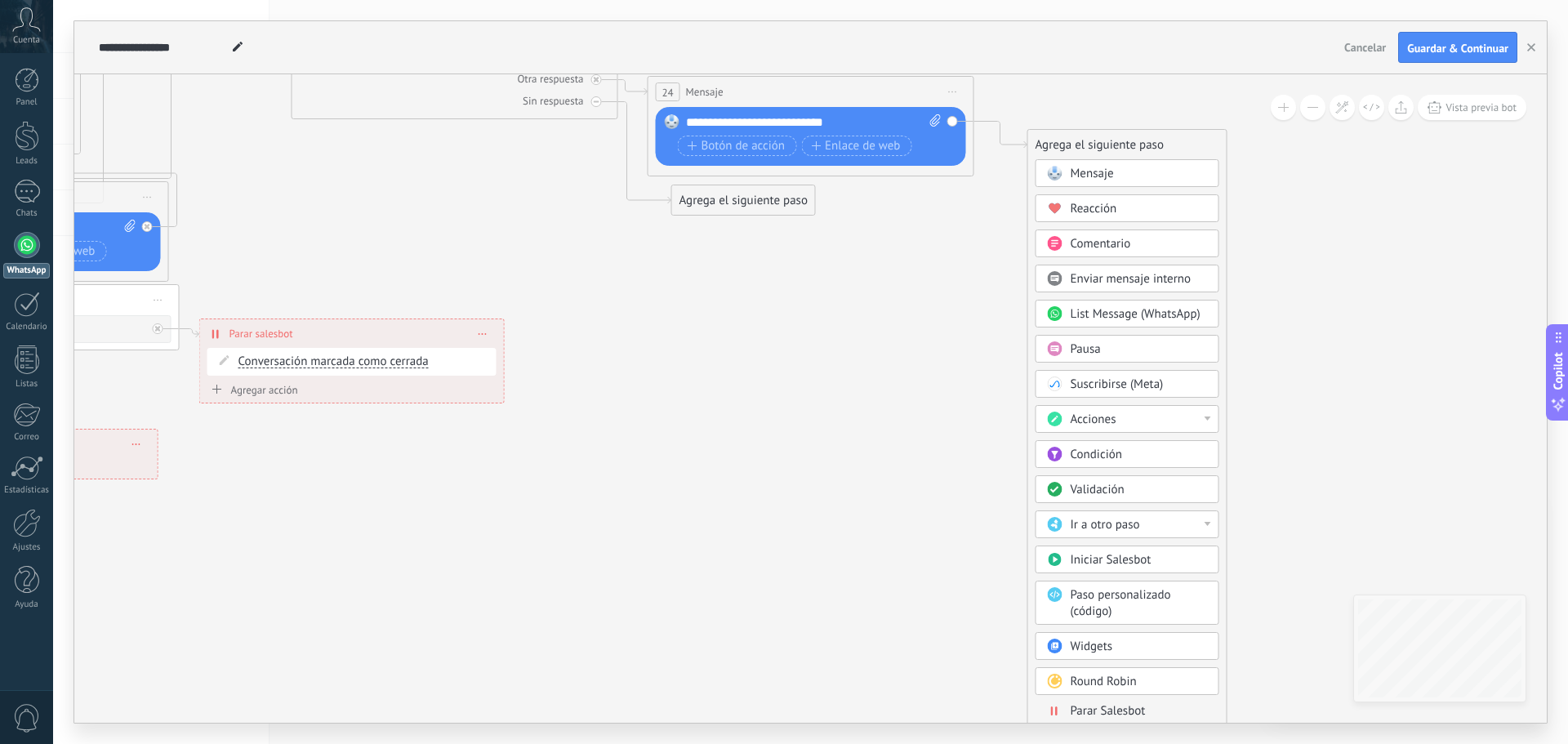
click at [1146, 526] on div "Ir a otro paso" at bounding box center [1139, 525] width 137 height 16
click at [1111, 633] on div "19: Mensaje" at bounding box center [1128, 641] width 182 height 28
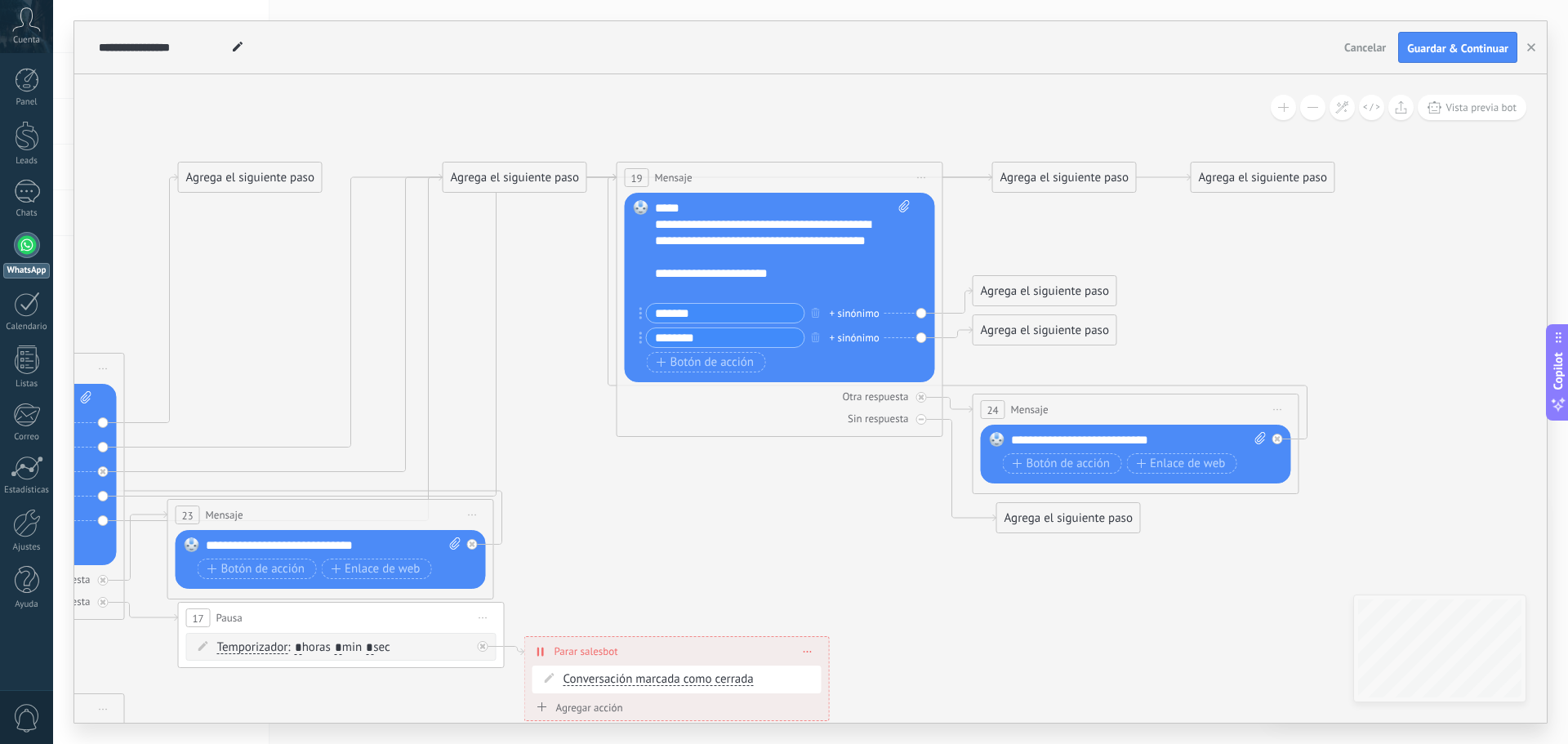
drag, startPoint x: 866, startPoint y: 350, endPoint x: 1191, endPoint y: 667, distance: 454.0
click at [1191, 667] on icon at bounding box center [287, 703] width 3124 height 1900
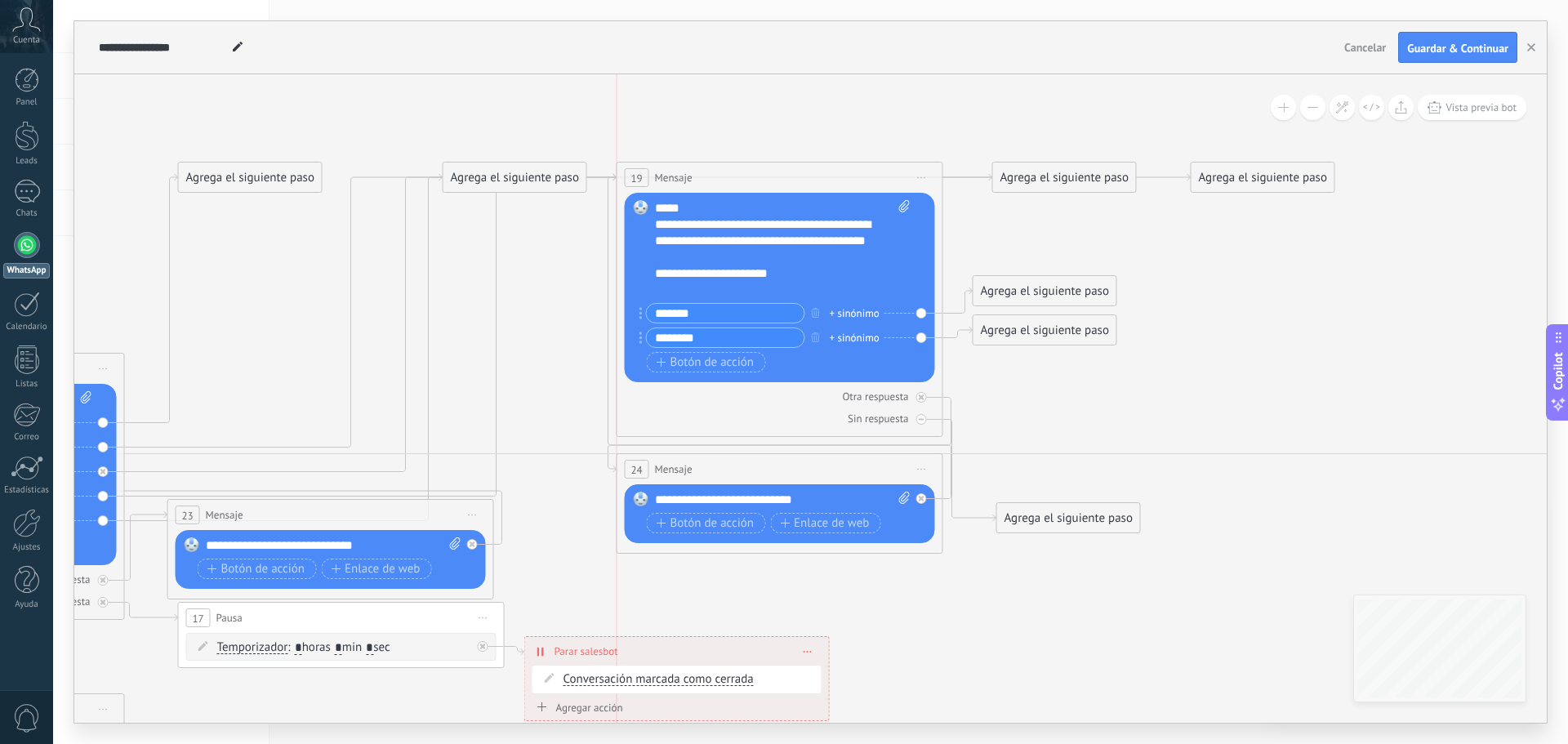
drag, startPoint x: 1056, startPoint y: 464, endPoint x: 718, endPoint y: 463, distance: 338.0
click at [718, 463] on div "24 Mensaje ******* (a): Todos los contactos - canales seleccionados Todos los c…" at bounding box center [780, 469] width 325 height 30
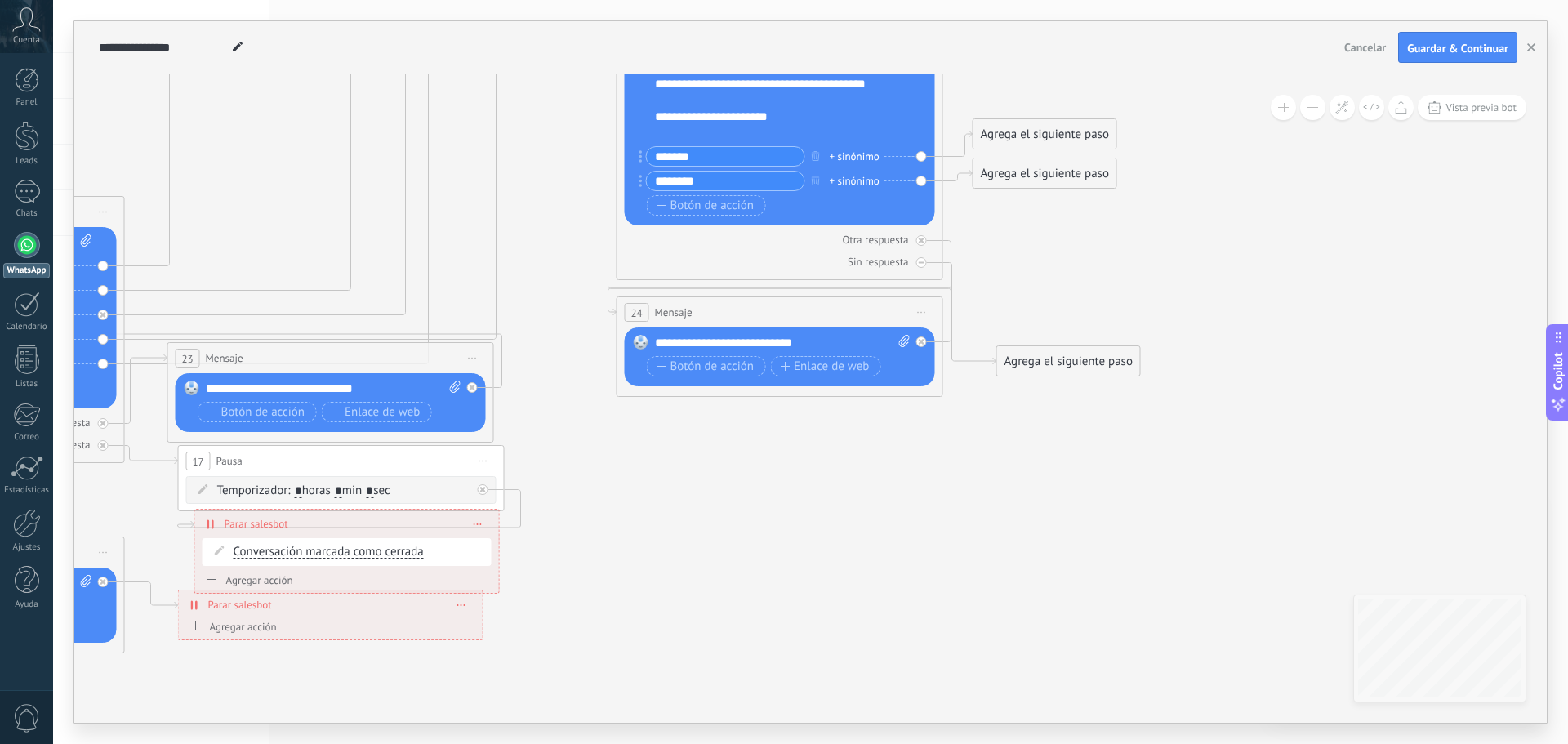
drag, startPoint x: 642, startPoint y: 492, endPoint x: 312, endPoint y: 522, distance: 331.4
click at [312, 522] on div "**********" at bounding box center [347, 523] width 304 height 29
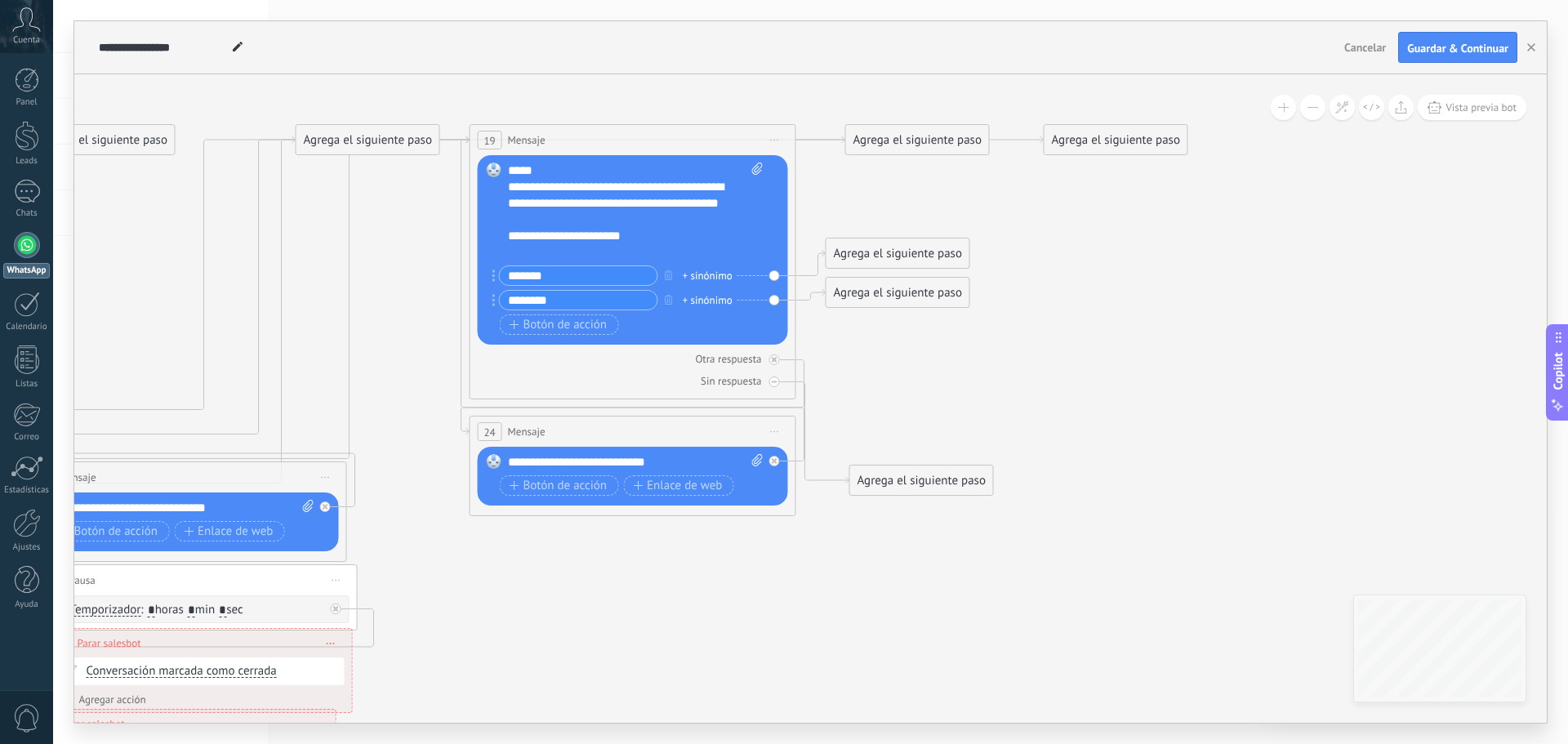
drag, startPoint x: 872, startPoint y: 536, endPoint x: 726, endPoint y: 657, distance: 189.6
click at [726, 657] on icon at bounding box center [59, 666] width 2963 height 1900
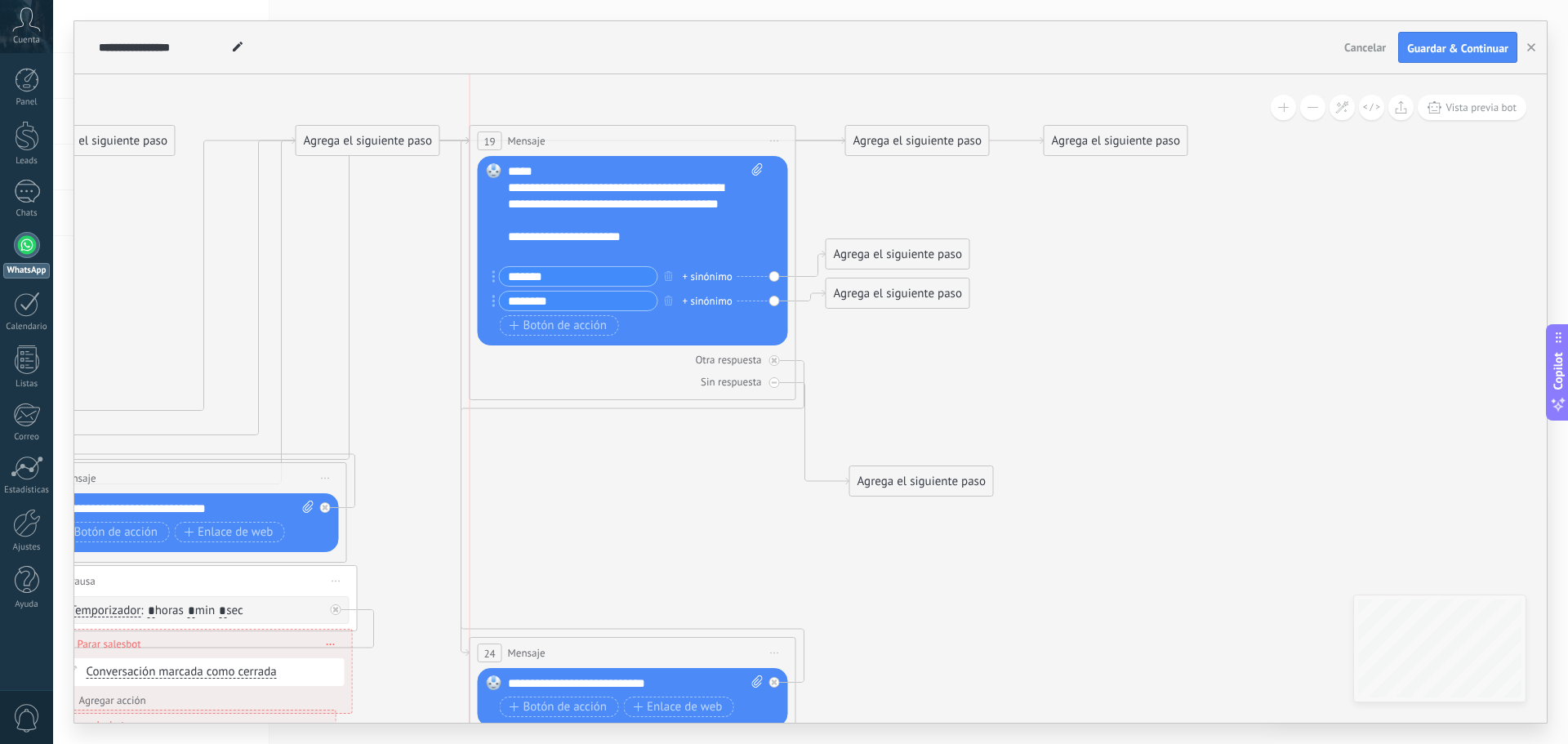
drag, startPoint x: 592, startPoint y: 424, endPoint x: 590, endPoint y: 644, distance: 220.0
click at [590, 644] on div "24 Mensaje ******* (a): Todos los contactos - canales seleccionados Todos los c…" at bounding box center [633, 653] width 325 height 30
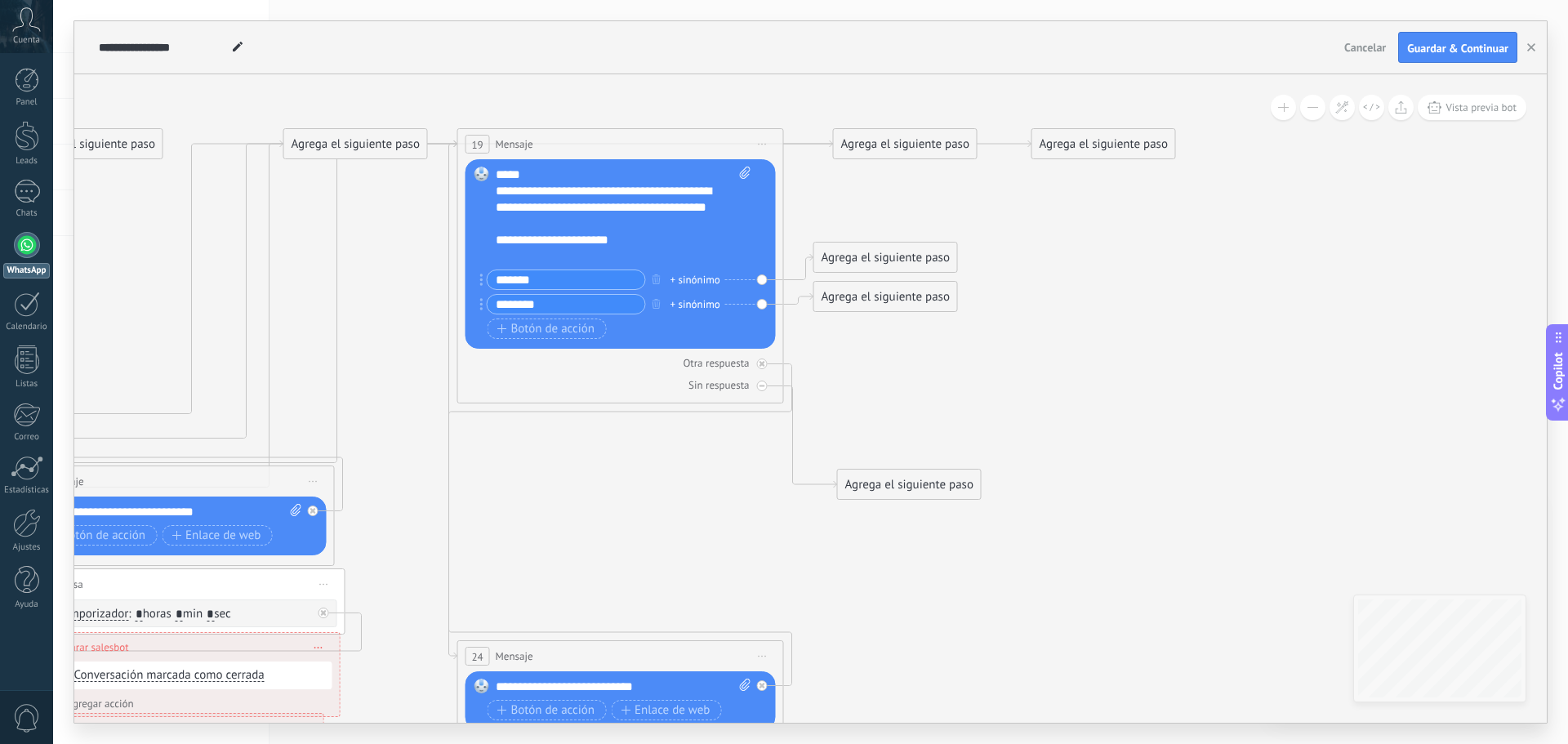
drag, startPoint x: 652, startPoint y: 545, endPoint x: 639, endPoint y: 549, distance: 13.6
click at [639, 549] on icon at bounding box center [48, 670] width 2963 height 1900
drag, startPoint x: 884, startPoint y: 256, endPoint x: 544, endPoint y: 449, distance: 391.0
click at [544, 449] on div "Agrega el siguiente paso" at bounding box center [545, 452] width 143 height 27
drag, startPoint x: 903, startPoint y: 295, endPoint x: 563, endPoint y: 486, distance: 390.0
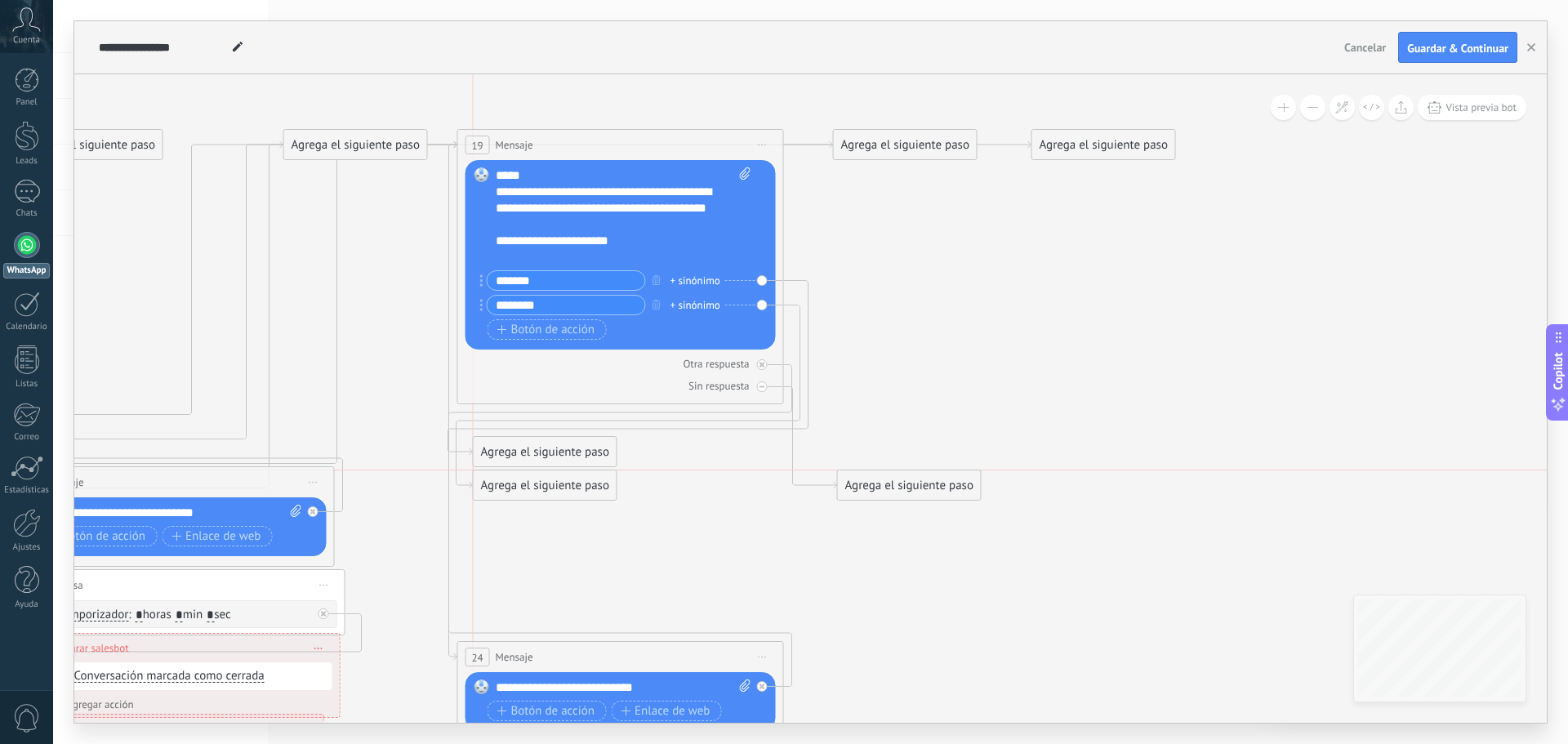
click at [563, 486] on div "Agrega el siguiente paso" at bounding box center [545, 484] width 143 height 27
drag, startPoint x: 0, startPoint y: 0, endPoint x: 563, endPoint y: 509, distance: 759.0
click at [563, 509] on div "Agrega el siguiente paso" at bounding box center [545, 512] width 143 height 27
drag, startPoint x: 889, startPoint y: 489, endPoint x: 517, endPoint y: 585, distance: 384.2
click at [517, 585] on div "Agrega el siguiente paso" at bounding box center [545, 585] width 143 height 27
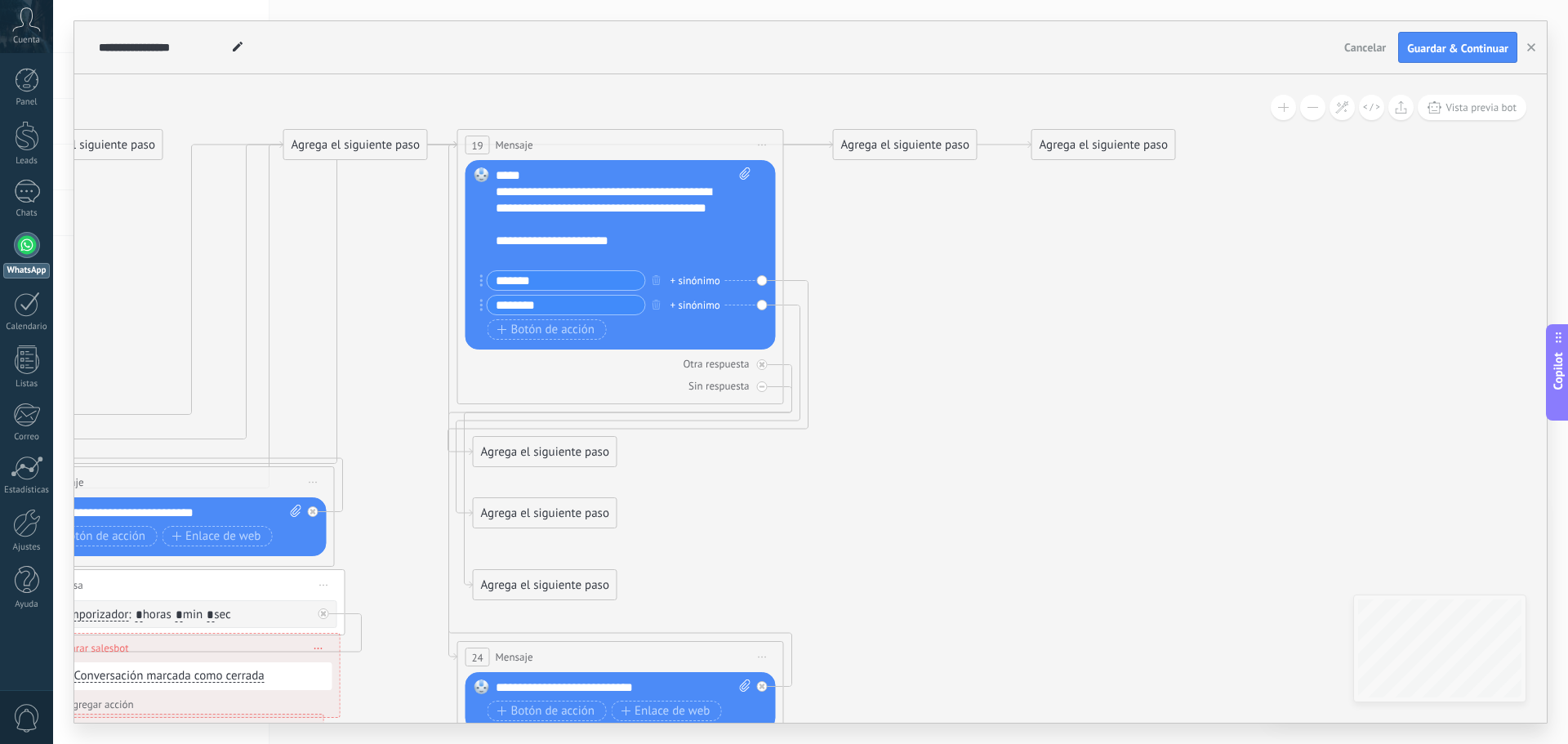
click at [536, 445] on div "Agrega el siguiente paso" at bounding box center [545, 452] width 143 height 27
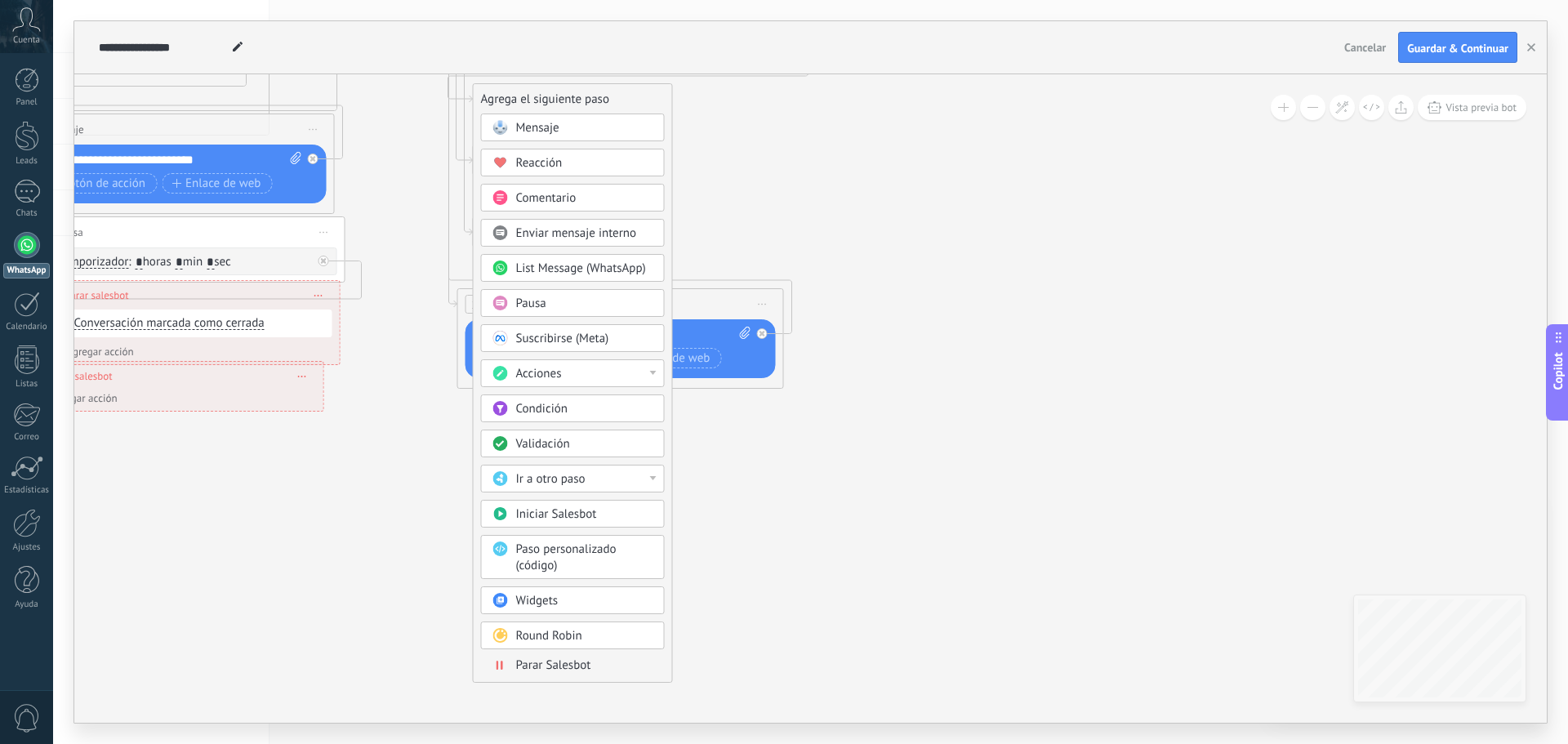
click at [550, 638] on span "Round Robin" at bounding box center [549, 636] width 66 height 16
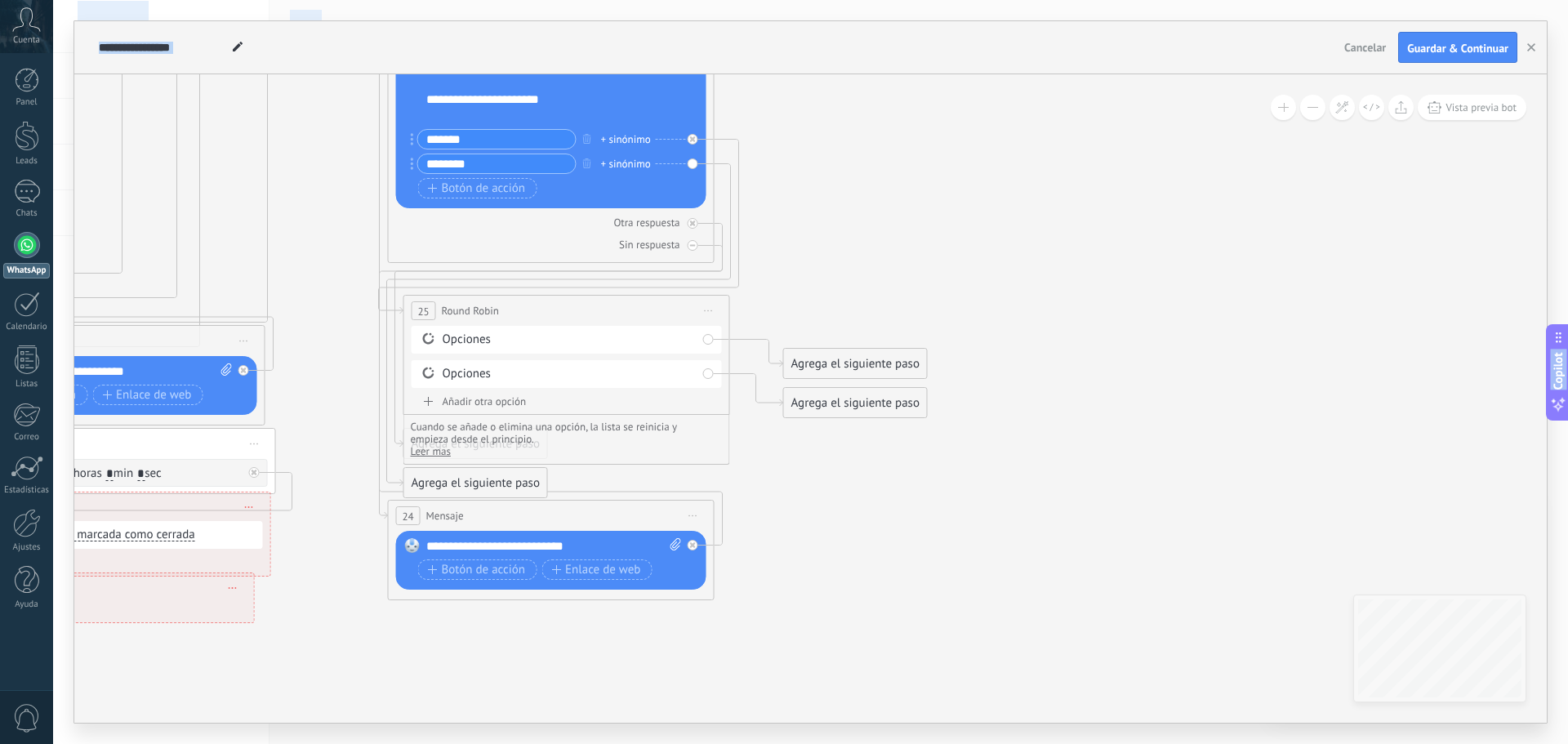
drag, startPoint x: 733, startPoint y: 538, endPoint x: 488, endPoint y: 759, distance: 329.9
click at [488, 743] on html ".abccls-1,.abccls-2{fill-rule:evenodd}.abccls-2{fill:#fff} .abfcls-1{fill:none}…" at bounding box center [784, 372] width 1568 height 744
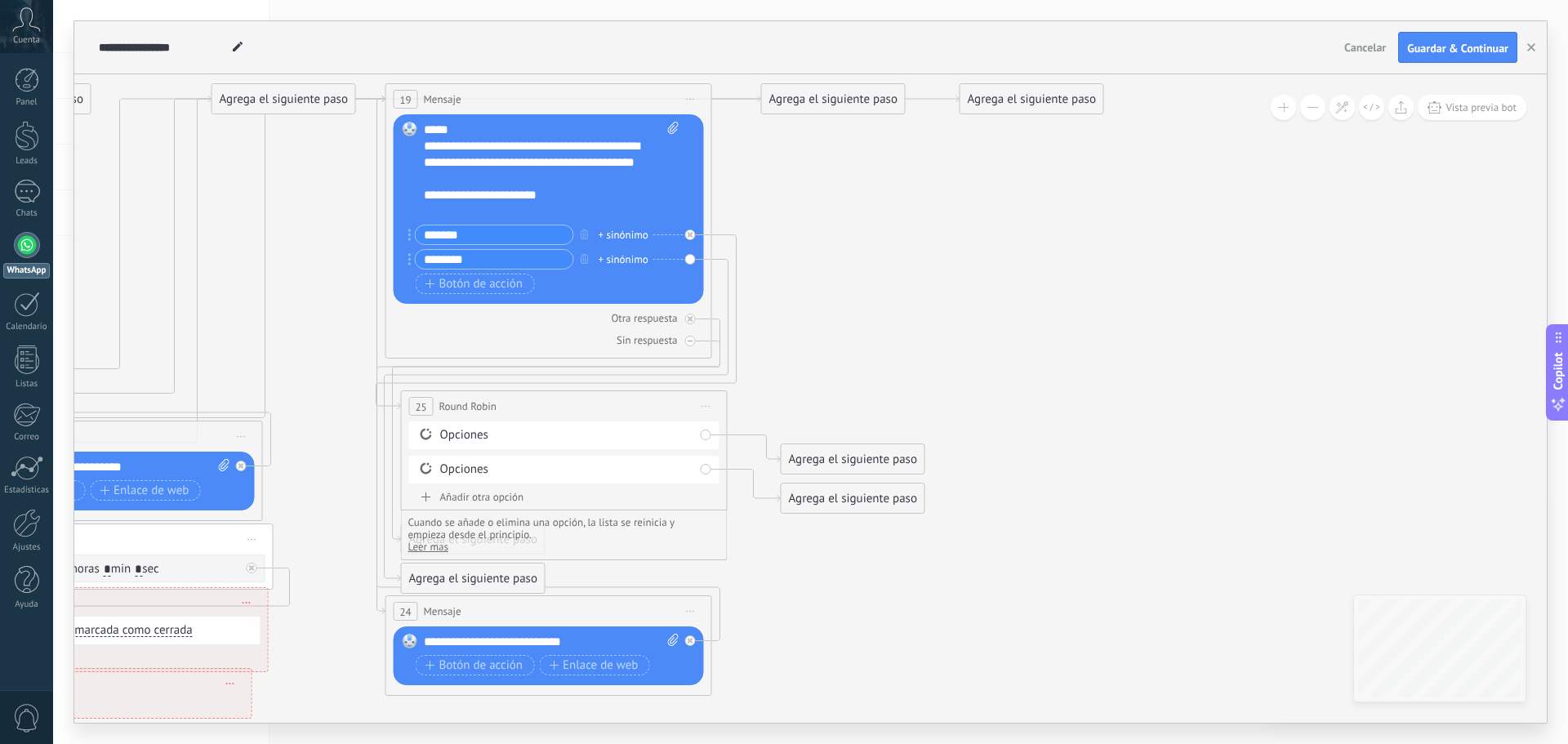
drag, startPoint x: 888, startPoint y: 253, endPoint x: 887, endPoint y: 340, distance: 87.0
click at [705, 407] on span "Iniciar vista previa aquí Cambiar nombre Duplicar [GEOGRAPHIC_DATA]" at bounding box center [707, 406] width 26 height 24
click at [769, 504] on div "Borrar" at bounding box center [780, 513] width 162 height 28
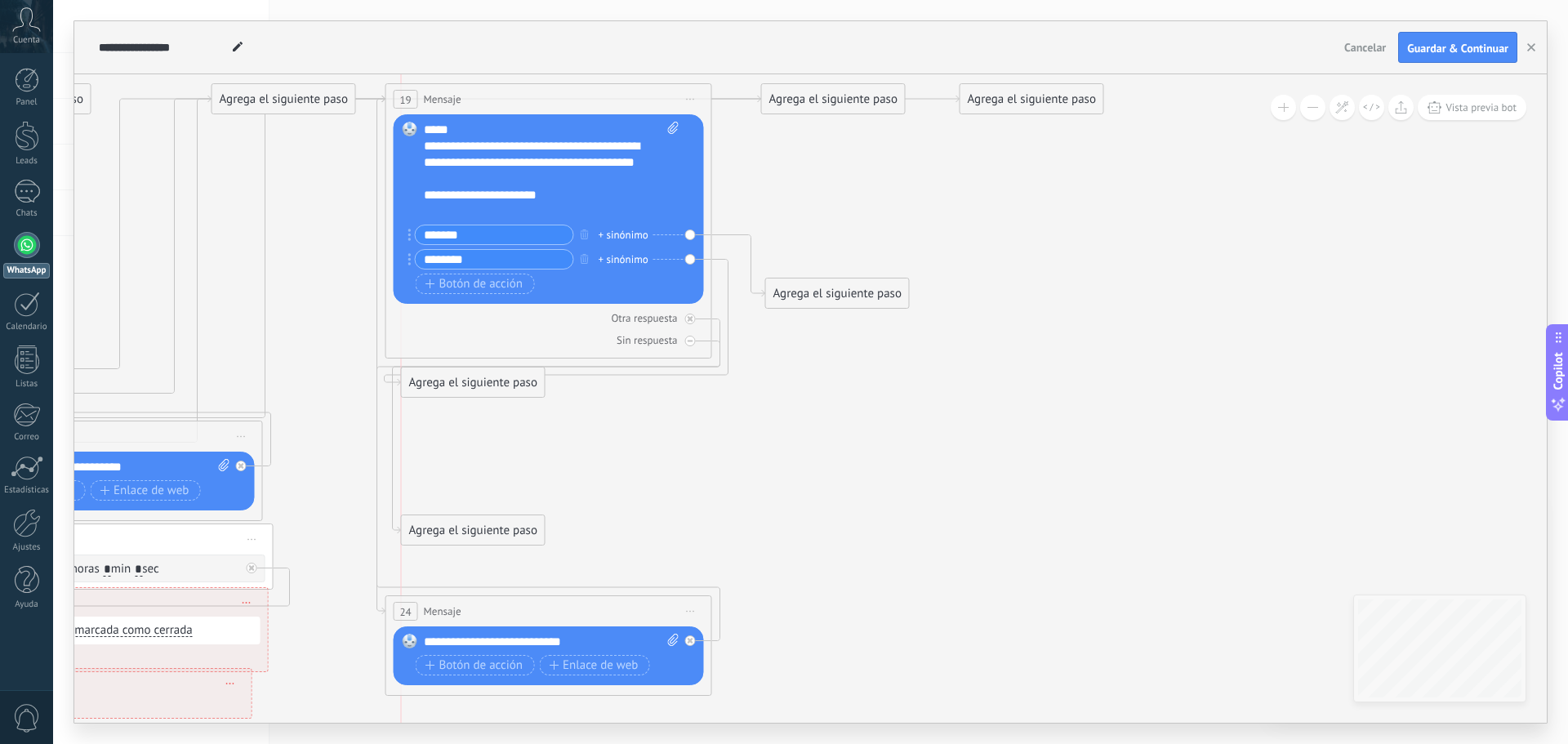
drag, startPoint x: 459, startPoint y: 422, endPoint x: 453, endPoint y: 531, distance: 109.2
click at [453, 531] on div "Agrega el siguiente paso" at bounding box center [473, 530] width 143 height 27
drag, startPoint x: 456, startPoint y: 393, endPoint x: 458, endPoint y: 419, distance: 26.1
click at [458, 419] on div "Agrega el siguiente paso" at bounding box center [473, 407] width 143 height 27
drag, startPoint x: 815, startPoint y: 297, endPoint x: 457, endPoint y: 462, distance: 394.2
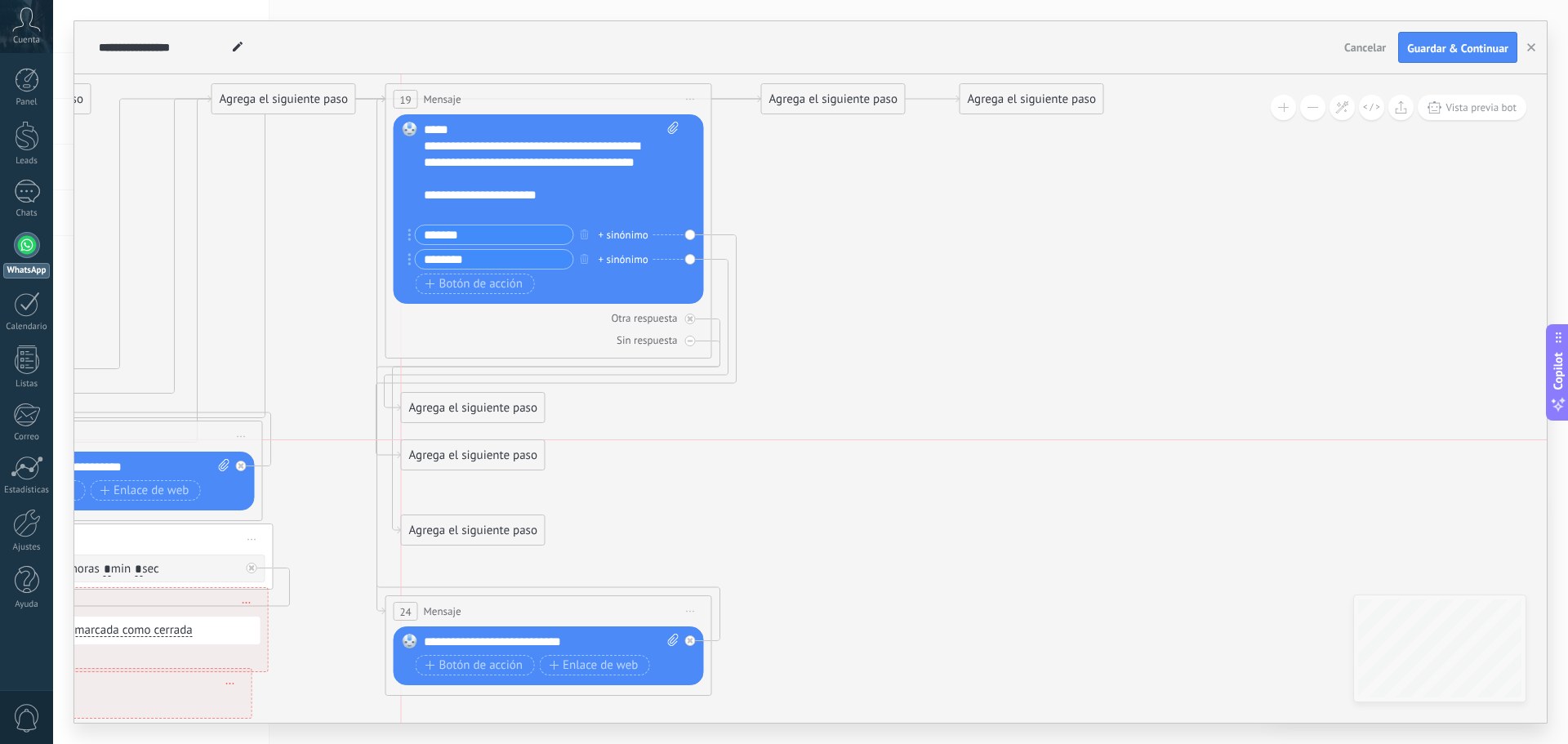
click at [457, 462] on div "Agrega el siguiente paso" at bounding box center [473, 455] width 143 height 27
click at [448, 527] on div "Agrega el siguiente paso" at bounding box center [473, 539] width 143 height 27
drag, startPoint x: 490, startPoint y: 462, endPoint x: 490, endPoint y: 473, distance: 11.0
click at [490, 473] on div "Agrega el siguiente paso" at bounding box center [473, 473] width 143 height 27
click at [462, 408] on div "Agrega el siguiente paso" at bounding box center [473, 407] width 143 height 27
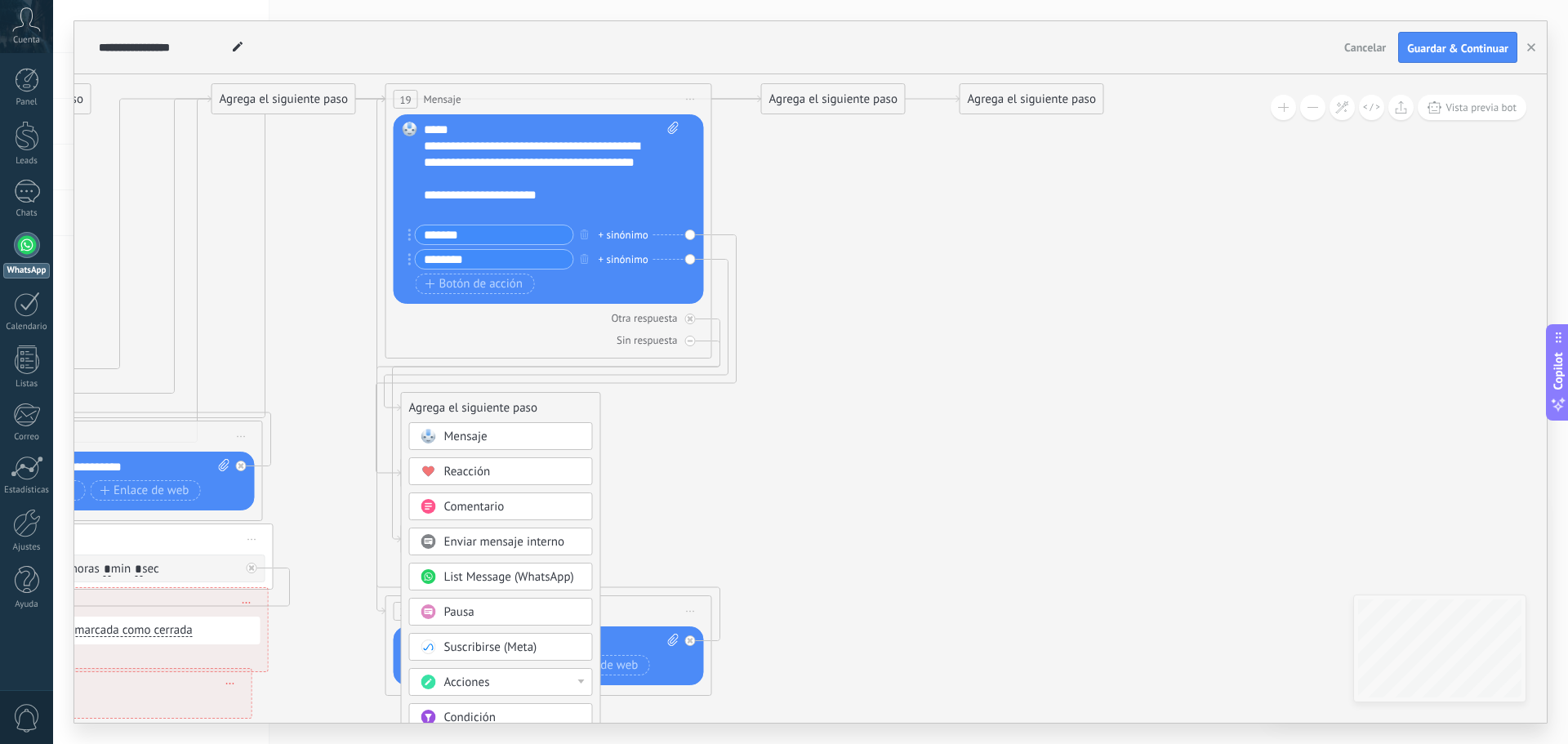
click at [466, 434] on span "Mensaje" at bounding box center [466, 437] width 44 height 16
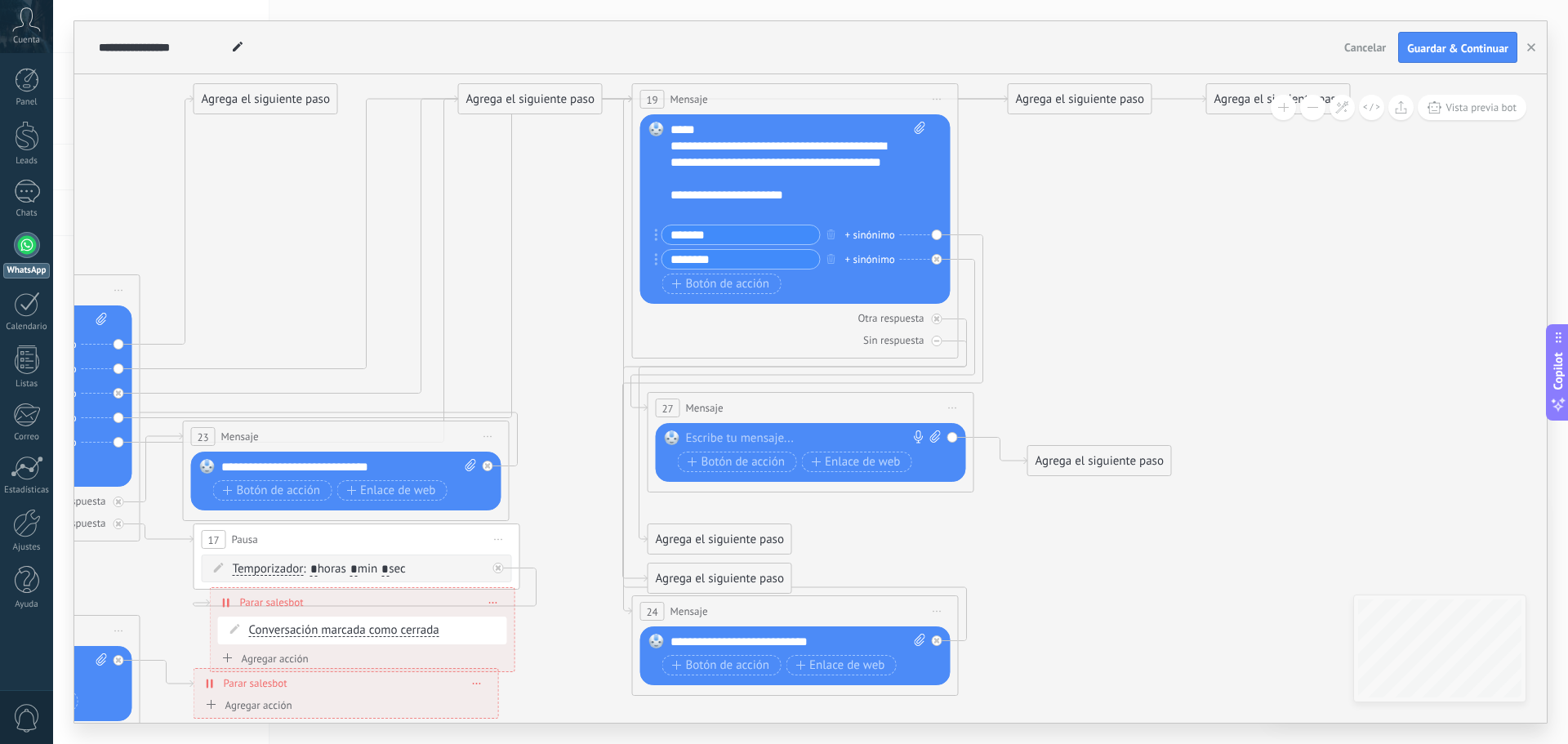
click at [764, 432] on div at bounding box center [807, 438] width 243 height 16
click at [861, 431] on div "Reemplazar Quitar Convertir a mensaje de voz Arrastre la imagen aquí para adjun…" at bounding box center [811, 452] width 310 height 58
drag, startPoint x: 860, startPoint y: 434, endPoint x: 745, endPoint y: 442, distance: 115.3
click at [745, 442] on div "**********" at bounding box center [814, 438] width 256 height 16
drag, startPoint x: 1086, startPoint y: 462, endPoint x: 1091, endPoint y: 441, distance: 21.6
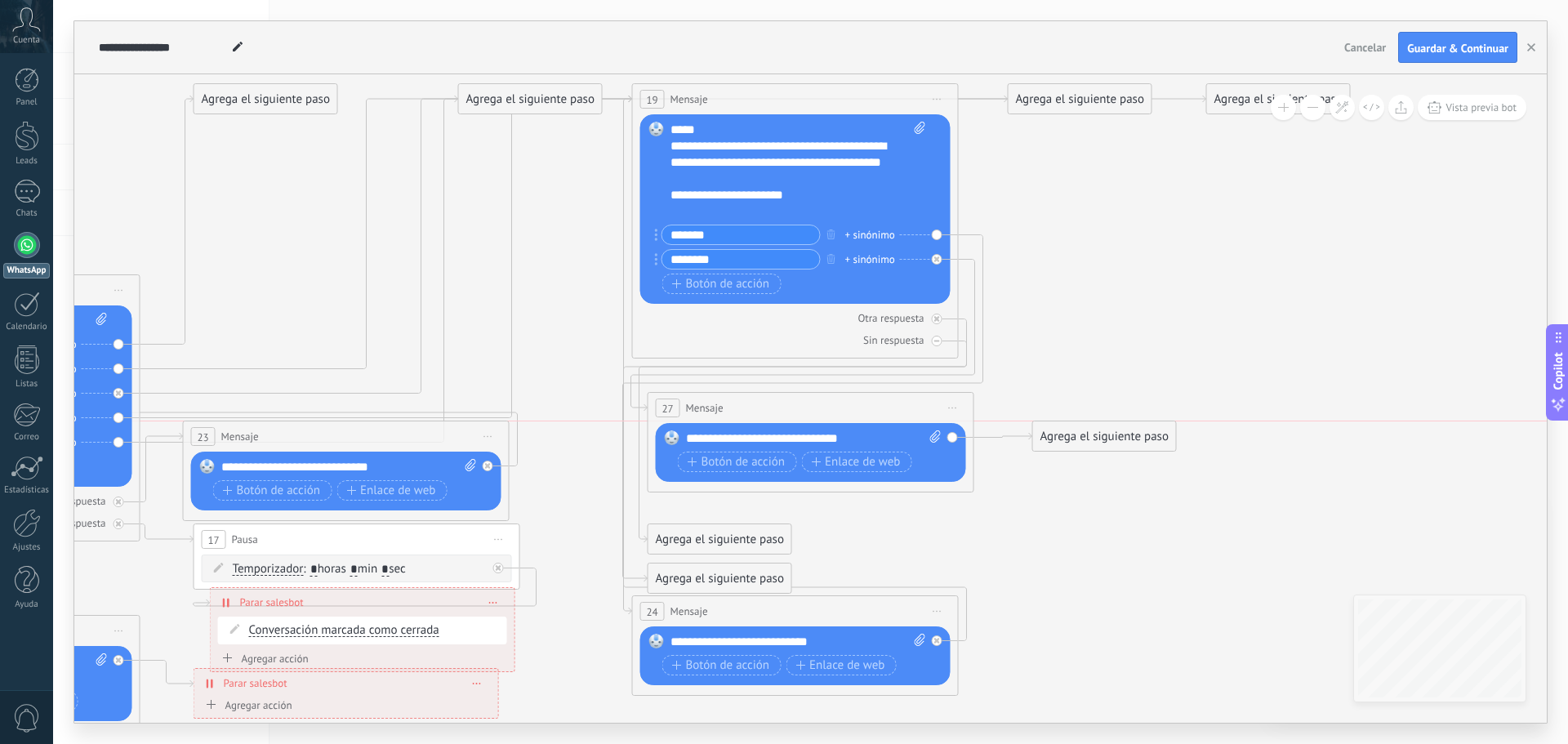
click at [1091, 441] on div "Agrega el siguiente paso" at bounding box center [1104, 436] width 143 height 27
click at [1026, 519] on icon at bounding box center [222, 625] width 2963 height 1900
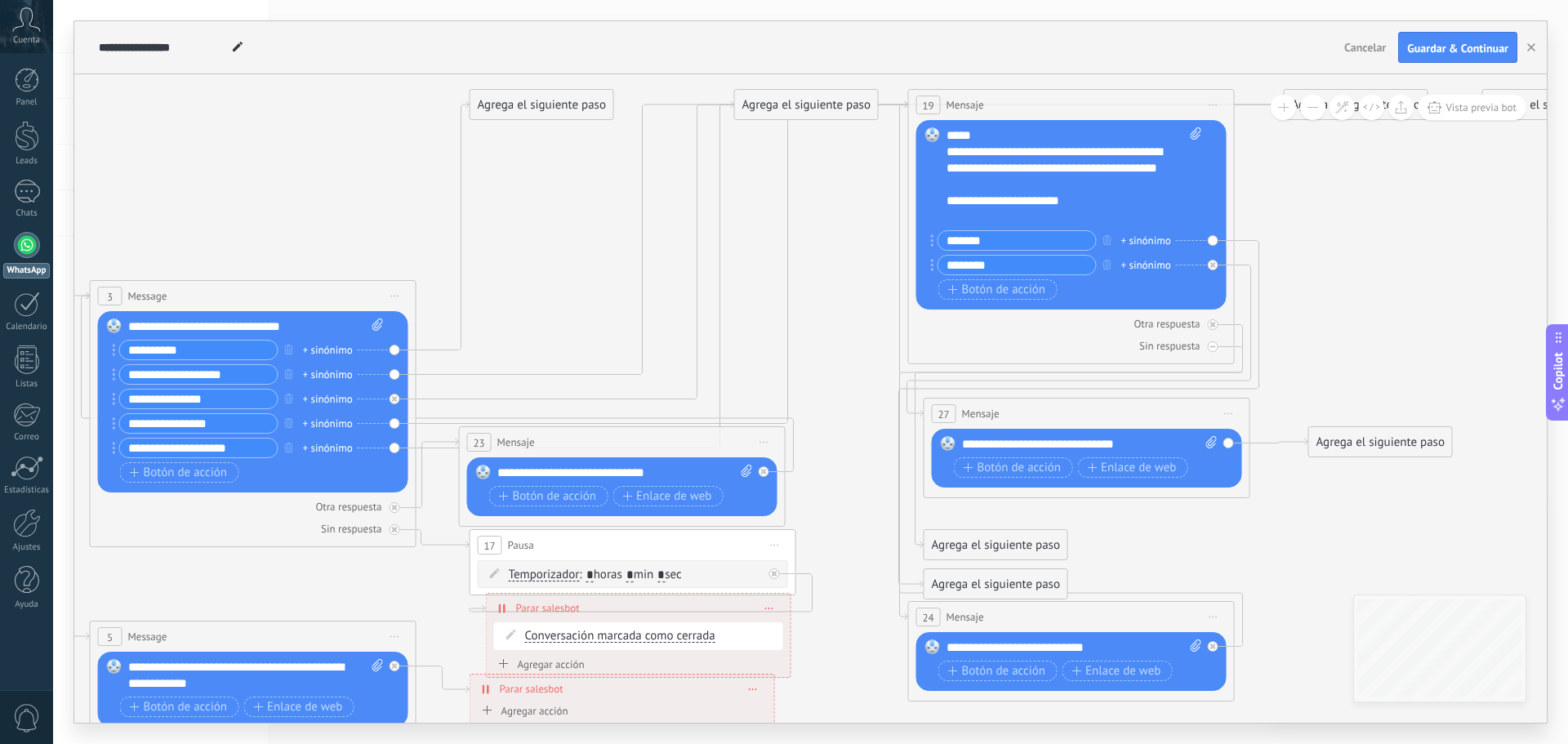
drag, startPoint x: 1150, startPoint y: 263, endPoint x: 1400, endPoint y: 258, distance: 250.0
click at [1400, 258] on icon at bounding box center [499, 631] width 2963 height 1900
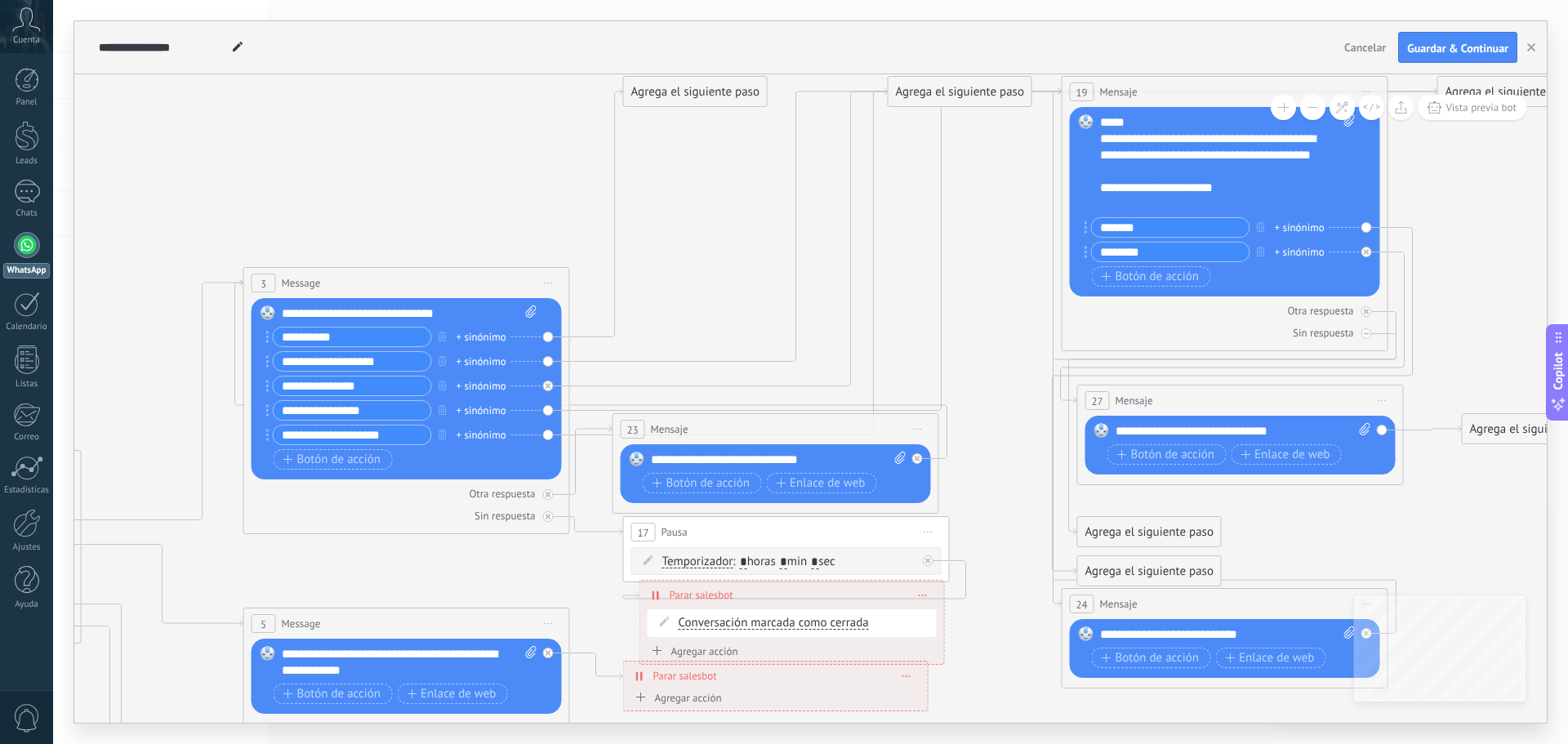
drag, startPoint x: 419, startPoint y: 196, endPoint x: 431, endPoint y: 192, distance: 12.6
click at [431, 192] on icon at bounding box center [652, 618] width 2963 height 1900
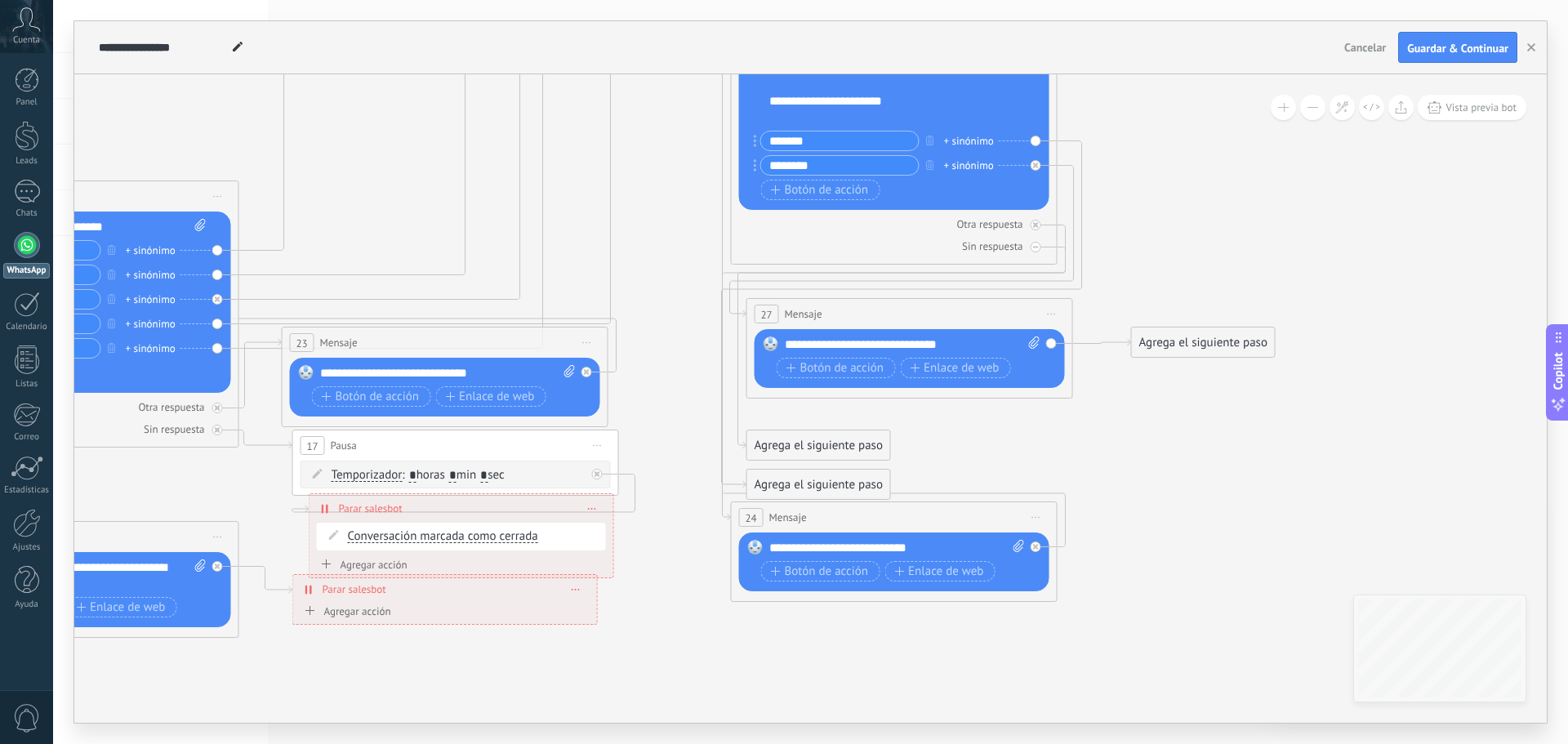
drag, startPoint x: 960, startPoint y: 356, endPoint x: 656, endPoint y: 258, distance: 319.4
click at [656, 258] on icon at bounding box center [321, 531] width 2963 height 1900
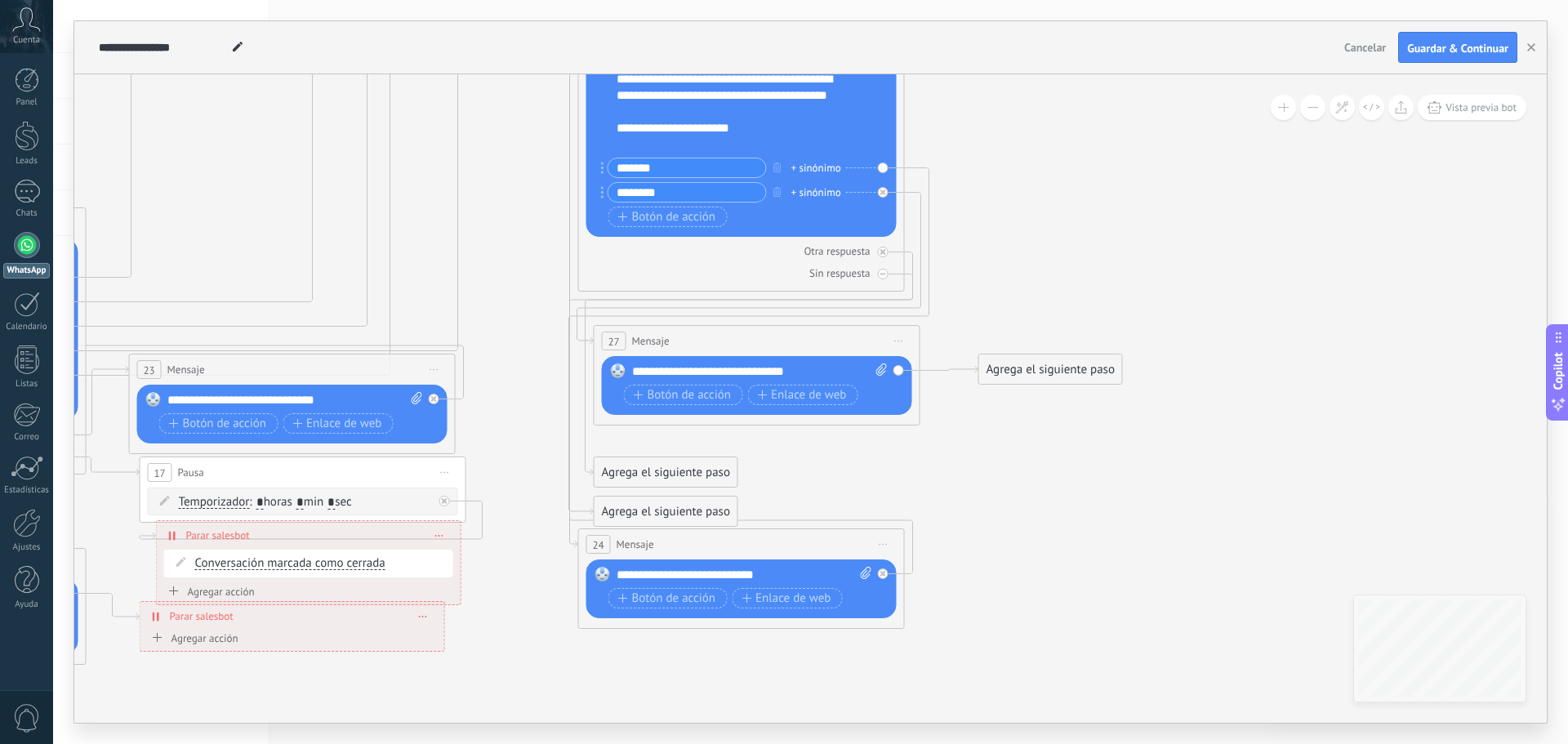
drag, startPoint x: 1286, startPoint y: 480, endPoint x: 1133, endPoint y: 507, distance: 155.4
click at [1133, 507] on icon at bounding box center [168, 558] width 2963 height 1900
drag, startPoint x: 675, startPoint y: 505, endPoint x: 694, endPoint y: 437, distance: 70.6
click at [694, 437] on div "Agrega el siguiente paso" at bounding box center [686, 443] width 143 height 27
drag, startPoint x: 657, startPoint y: 475, endPoint x: 636, endPoint y: 538, distance: 66.4
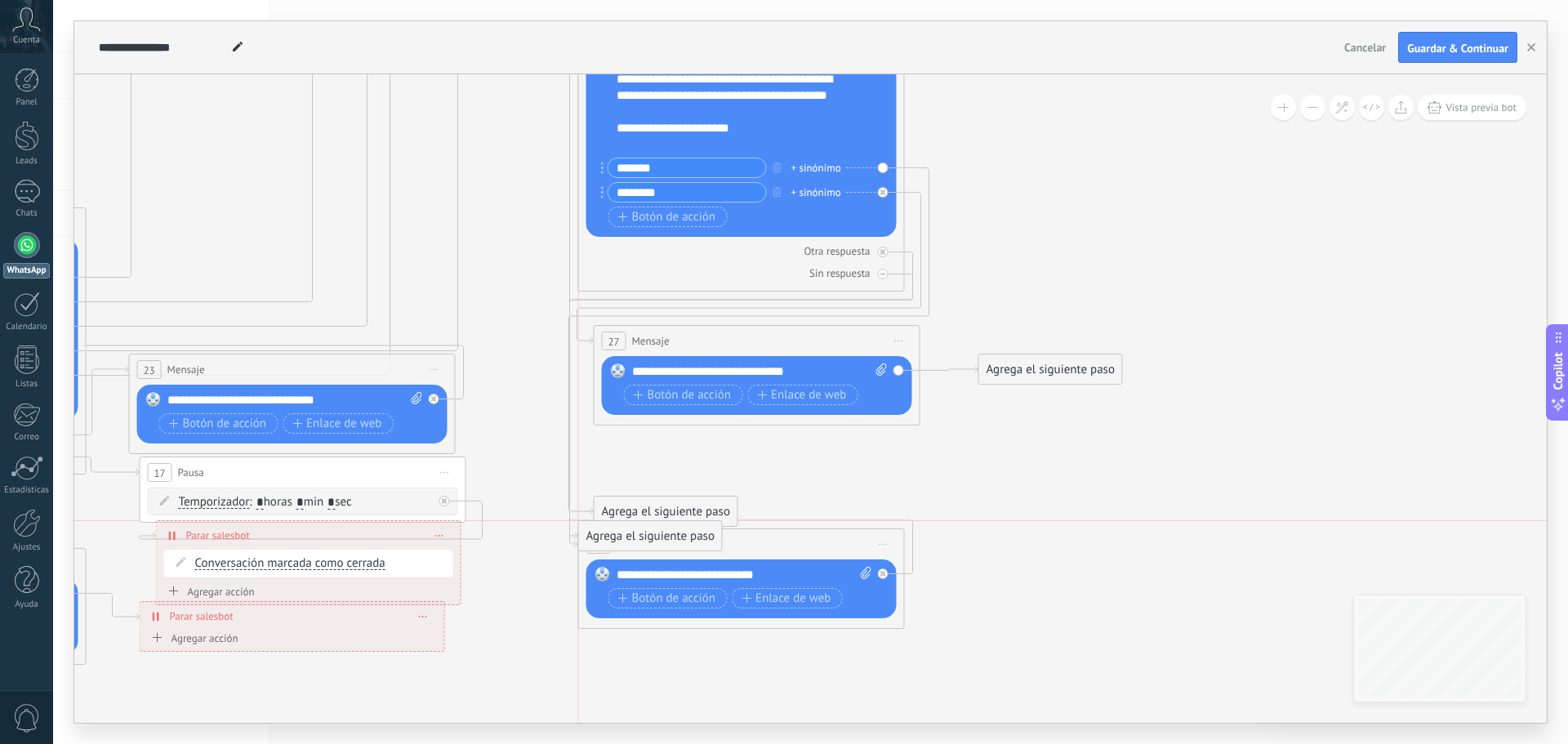
click at [636, 538] on div "Agrega el siguiente paso" at bounding box center [650, 535] width 143 height 27
drag, startPoint x: 655, startPoint y: 509, endPoint x: 662, endPoint y: 446, distance: 63.4
click at [662, 446] on div "Agrega el siguiente paso" at bounding box center [666, 448] width 143 height 27
drag, startPoint x: 648, startPoint y: 651, endPoint x: 660, endPoint y: 488, distance: 163.4
click at [660, 488] on div "Agrega el siguiente paso" at bounding box center [666, 494] width 143 height 27
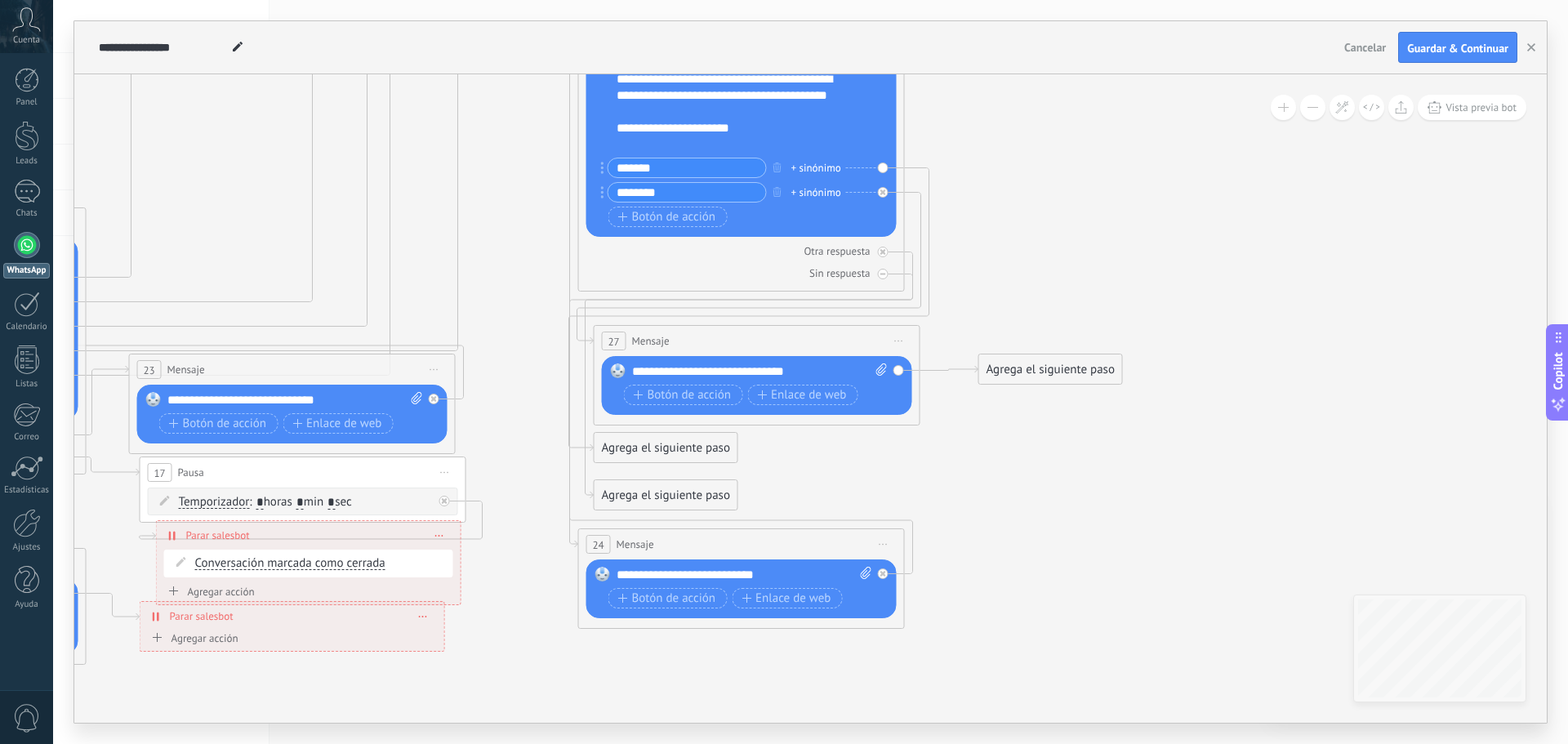
click at [650, 448] on div "Agrega el siguiente paso" at bounding box center [666, 447] width 143 height 27
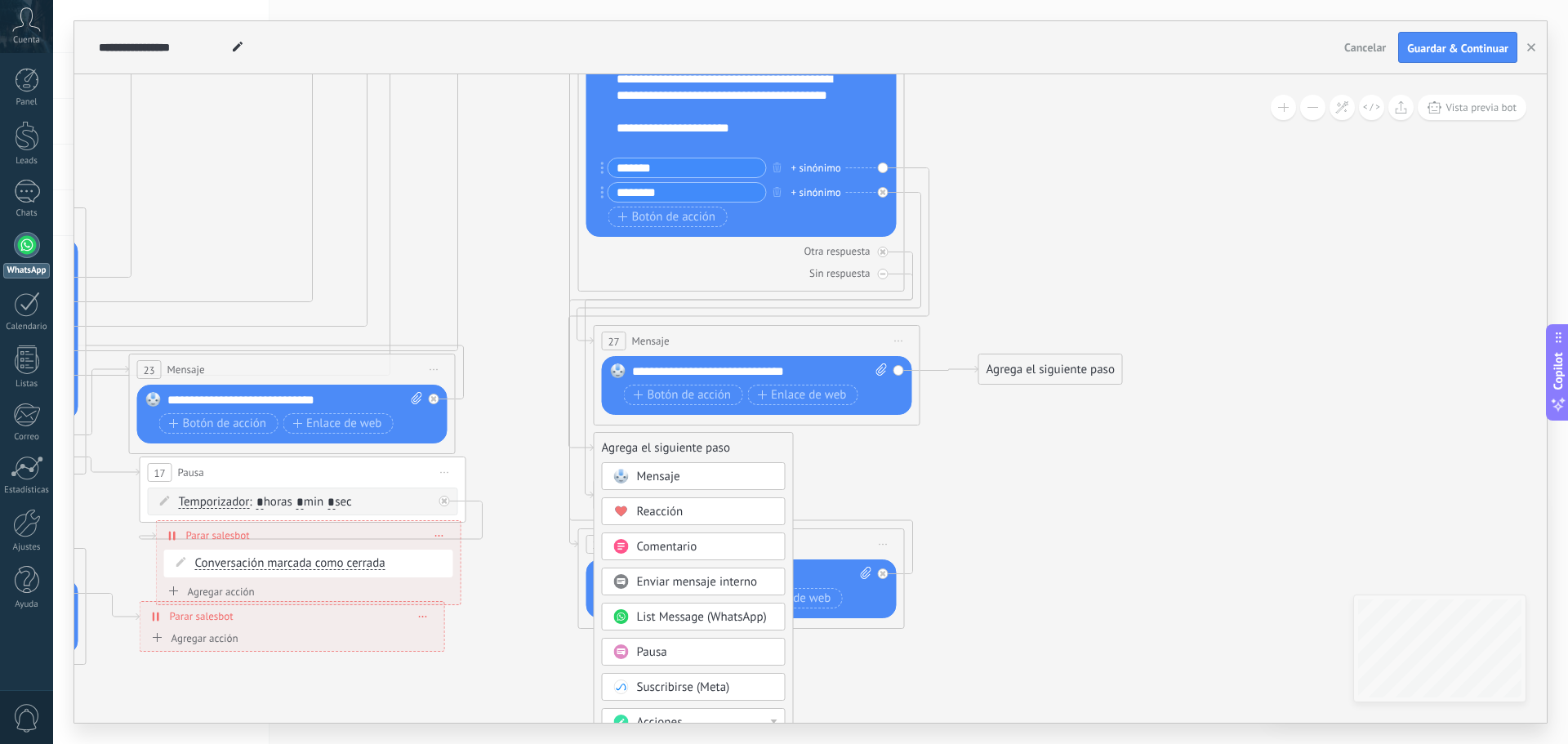
click at [676, 472] on span "Mensaje" at bounding box center [659, 477] width 44 height 16
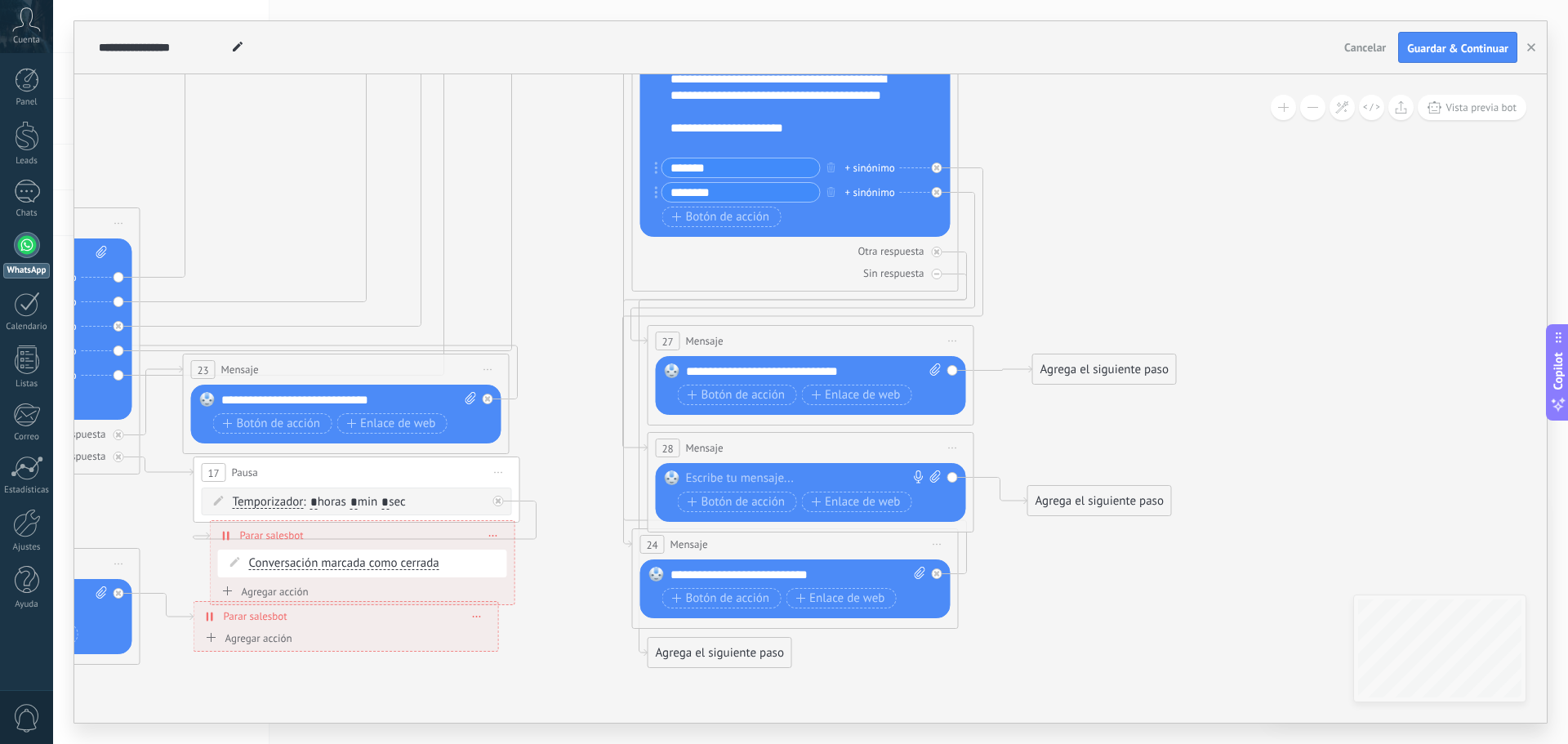
click at [741, 477] on div at bounding box center [807, 478] width 243 height 16
click at [1247, 431] on icon at bounding box center [223, 558] width 2963 height 1900
click at [1435, 49] on span "Guardar & Continuar" at bounding box center [1458, 49] width 101 height 12
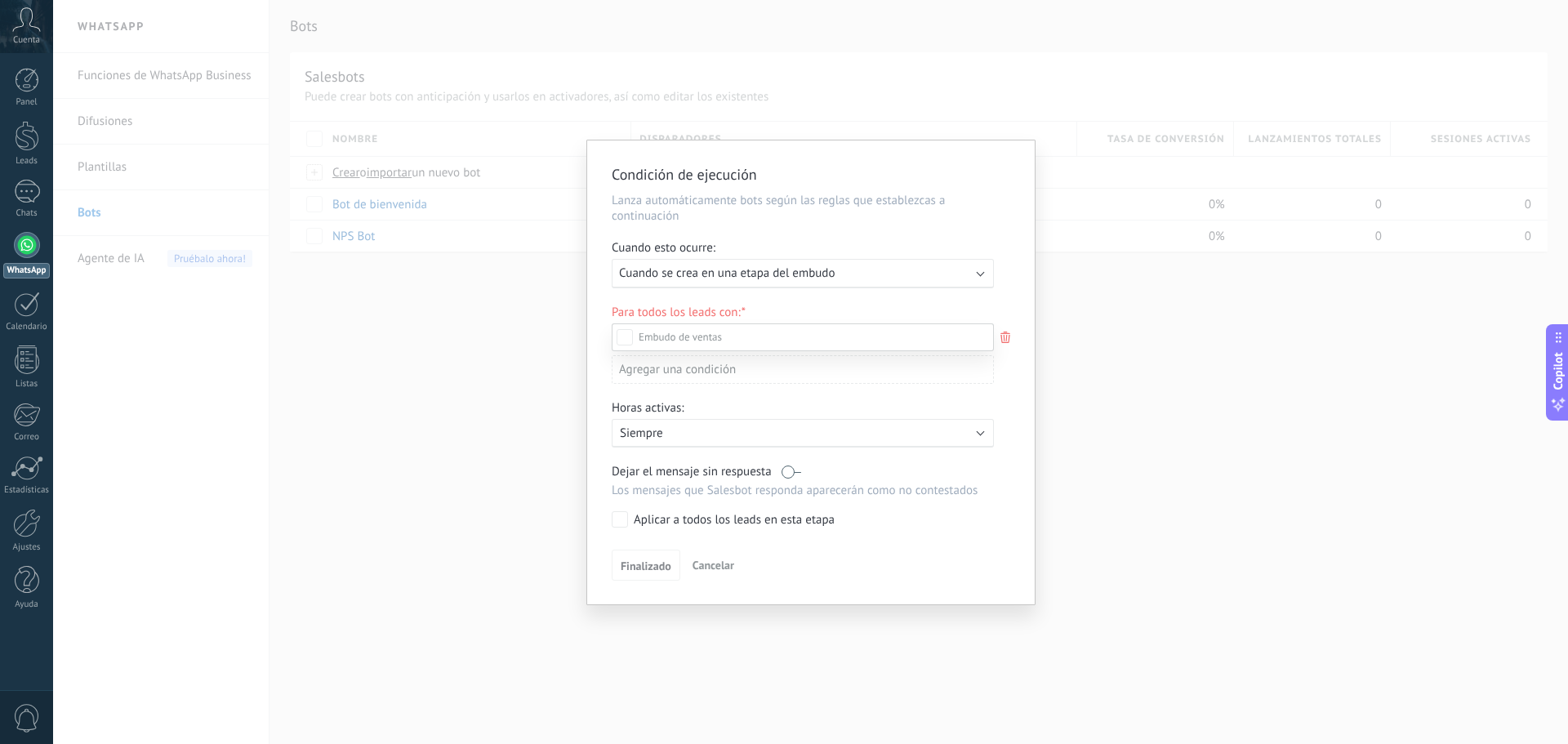
click at [792, 271] on div at bounding box center [811, 372] width 1515 height 744
click at [0, 0] on div "Leads Entrantes Nueva consulta Cualificado Especialista asignado Cita confirmad…" at bounding box center [0, 0] width 0 height 0
click at [875, 288] on div at bounding box center [811, 372] width 1515 height 744
click at [716, 369] on div "Agregar una condición" at bounding box center [803, 372] width 383 height 29
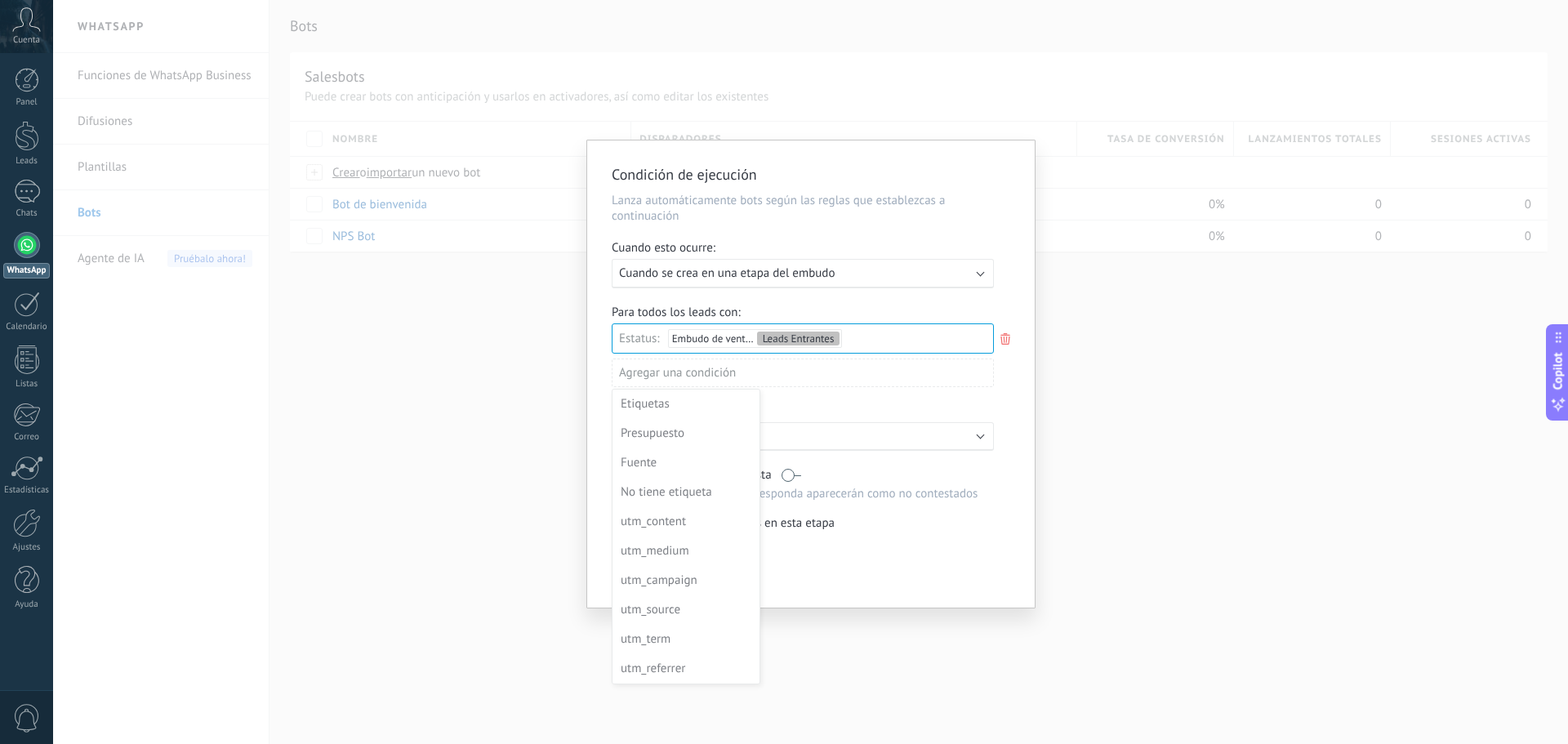
click at [833, 410] on div at bounding box center [812, 373] width 448 height 467
click at [738, 442] on p "Siempre" at bounding box center [762, 437] width 285 height 16
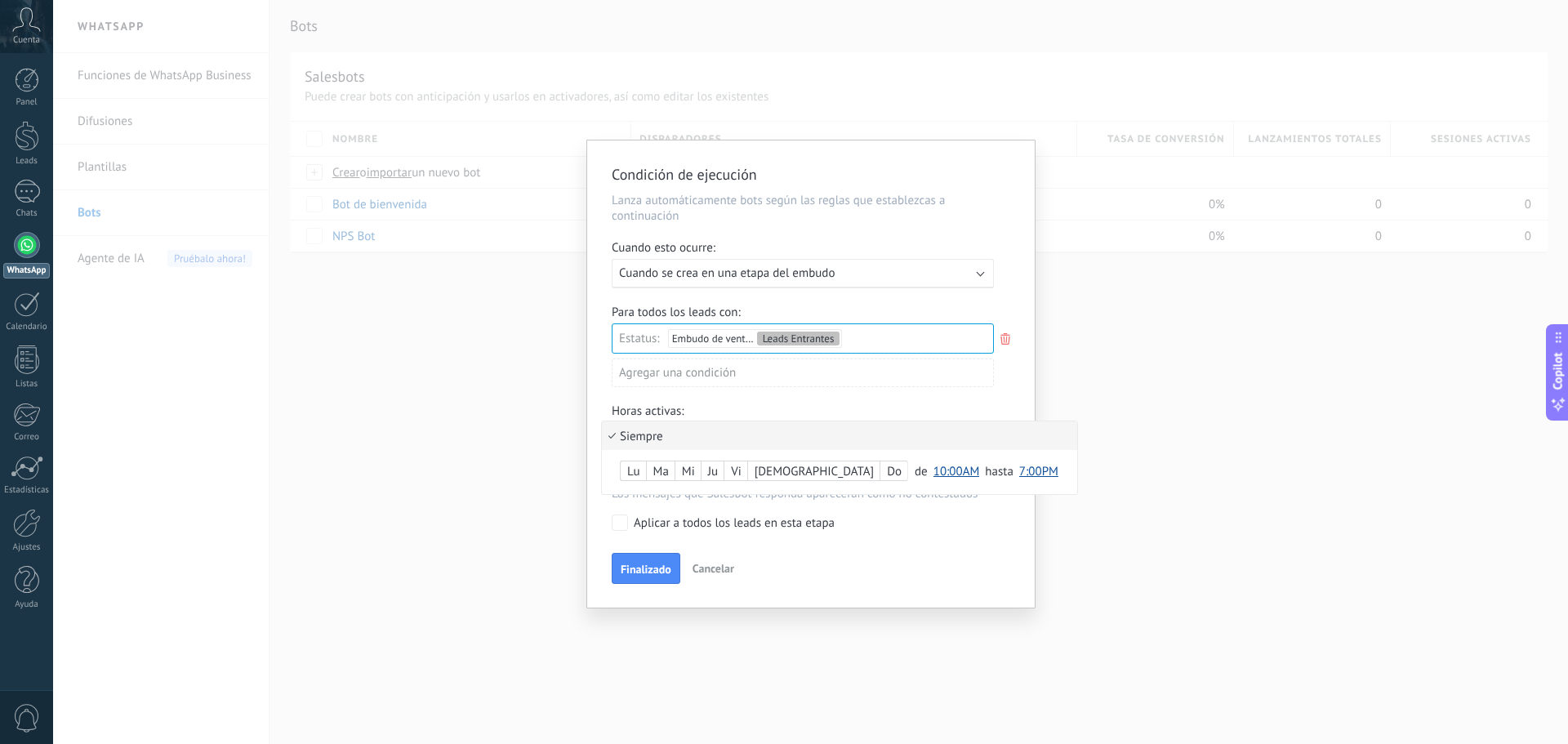
click at [738, 442] on li "Siempre" at bounding box center [840, 435] width 476 height 29
click at [645, 567] on span "Finalizado" at bounding box center [645, 570] width 51 height 12
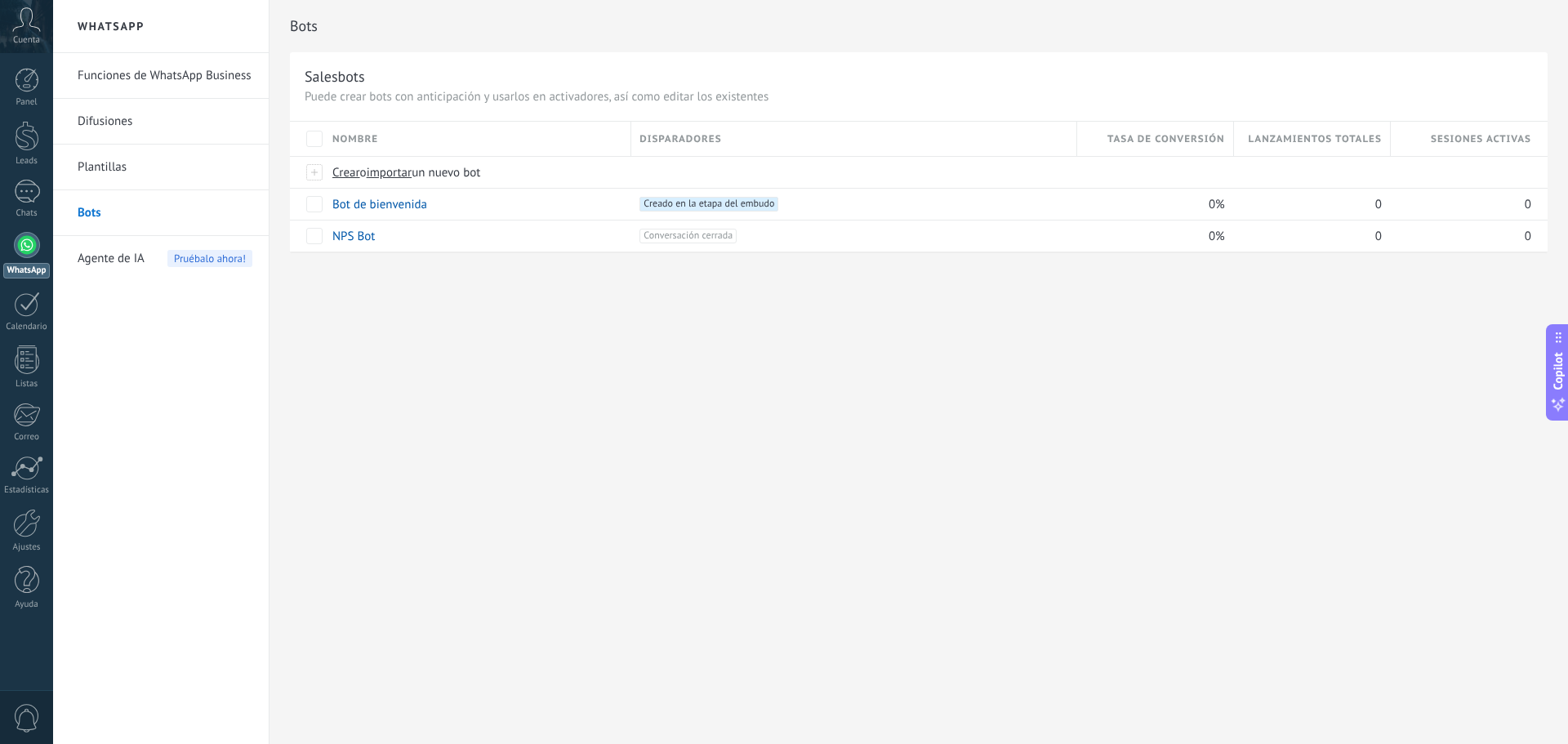
click at [29, 246] on div at bounding box center [27, 245] width 26 height 26
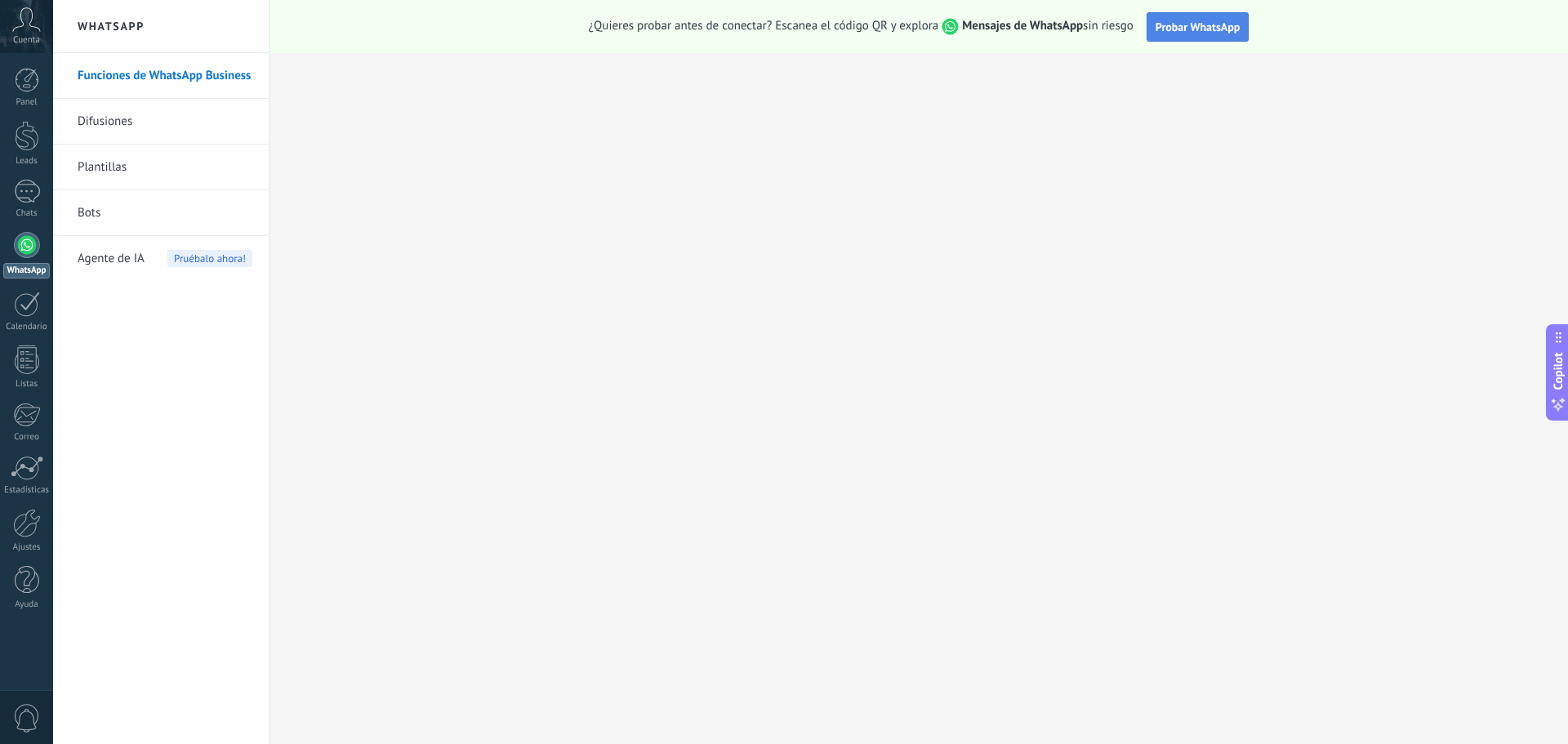
click at [1192, 32] on span "Probar WhatsApp" at bounding box center [1198, 27] width 85 height 15
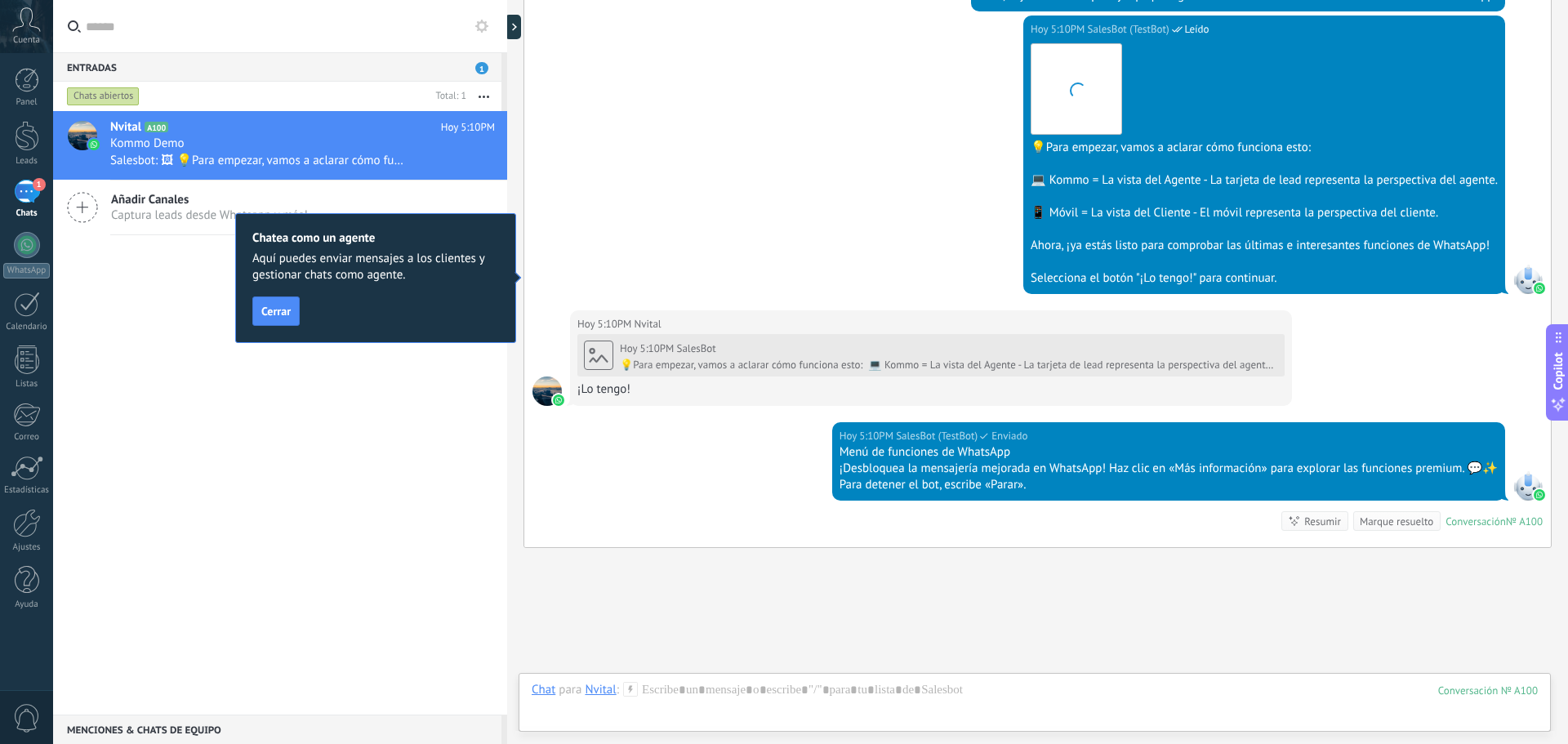
scroll to position [594, 0]
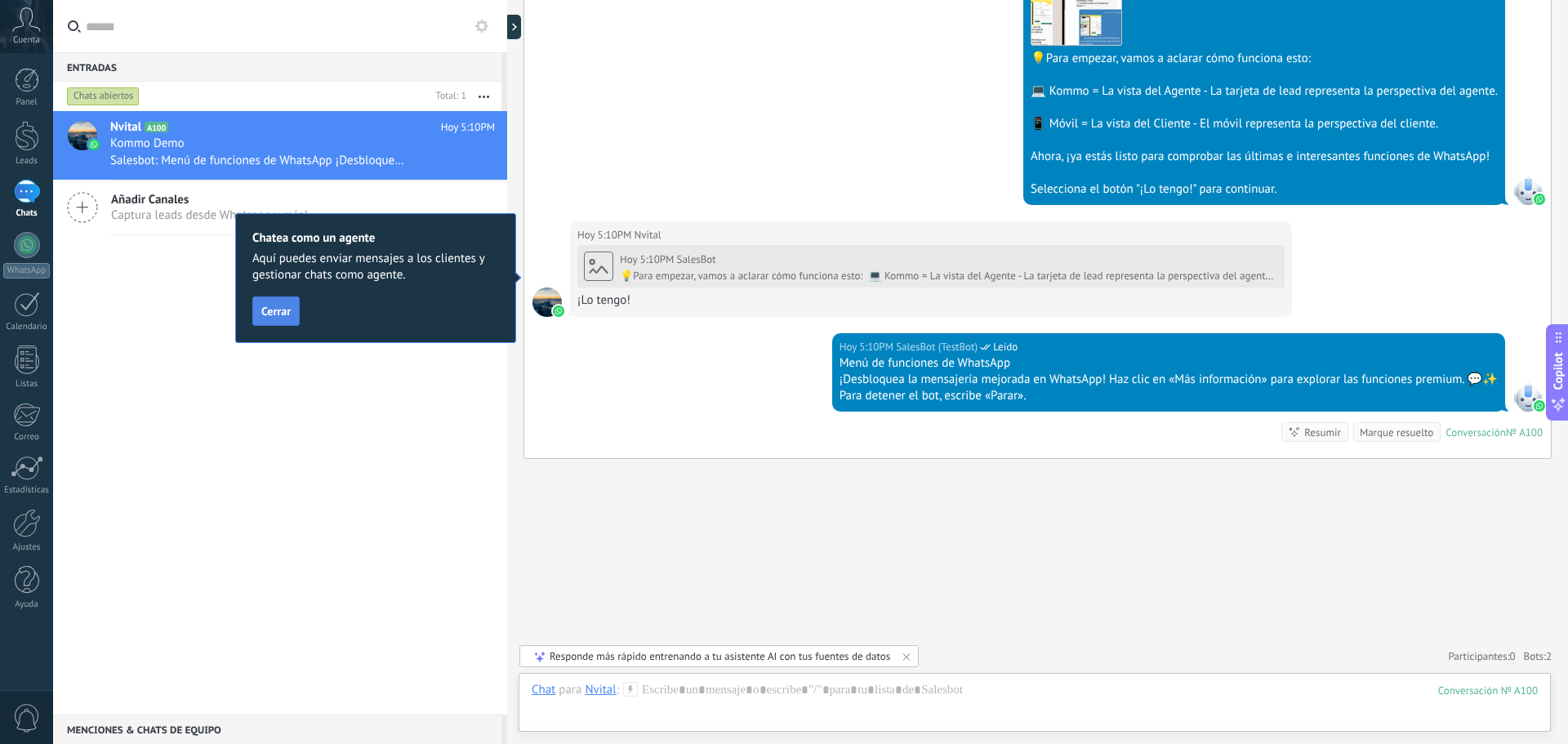
click at [268, 318] on button "Cerrar" at bounding box center [277, 311] width 48 height 30
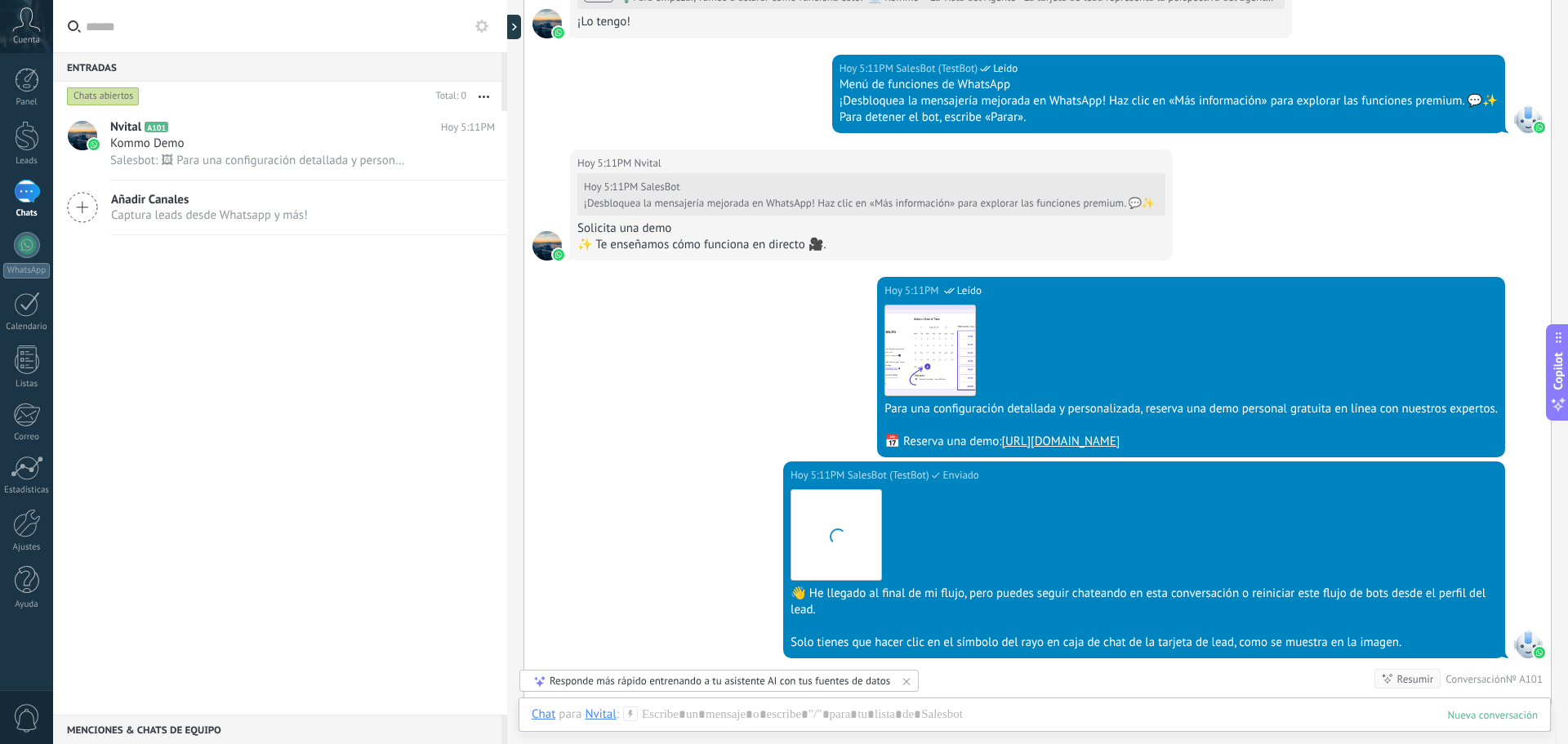
scroll to position [2370, 0]
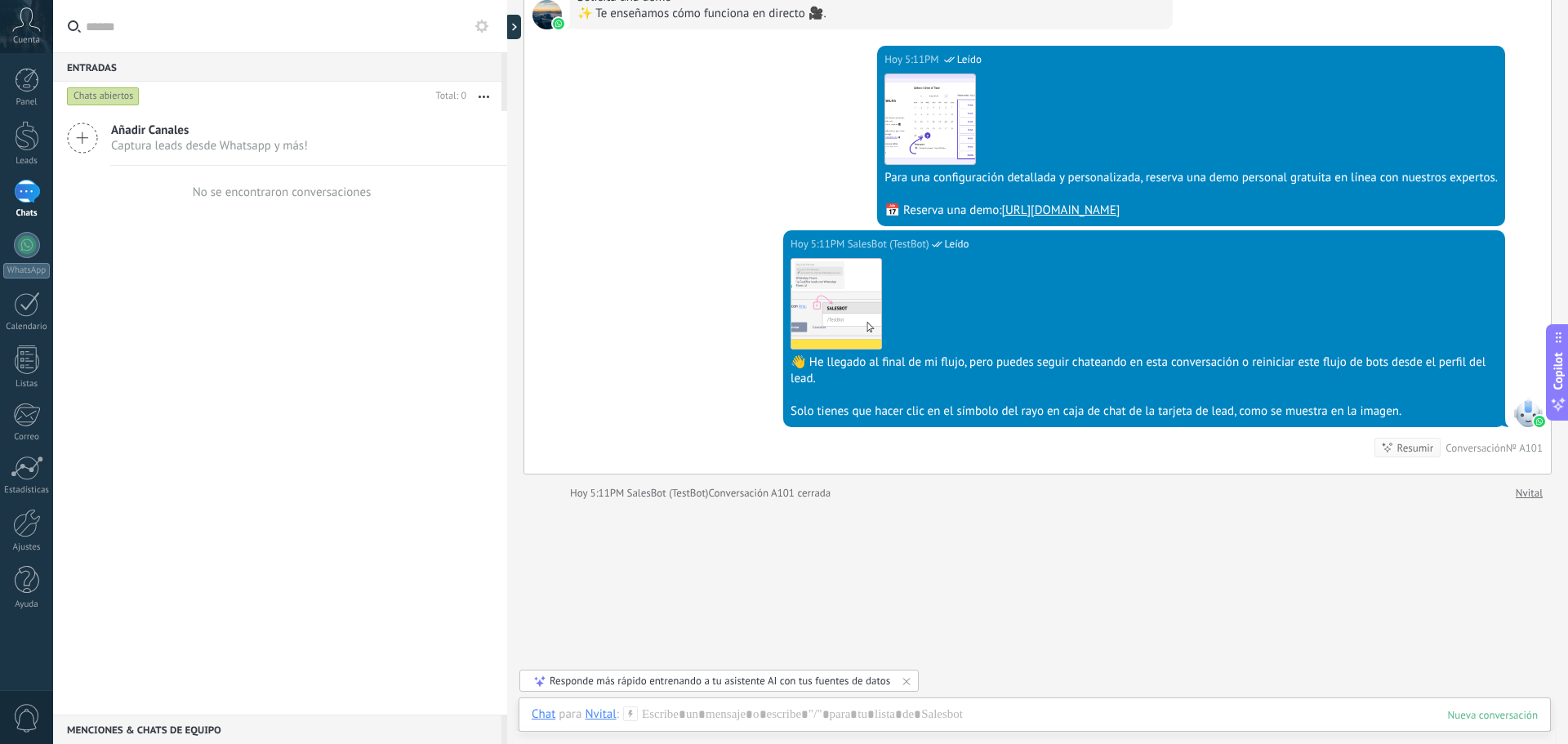
click at [1511, 714] on div at bounding box center [1493, 714] width 90 height 14
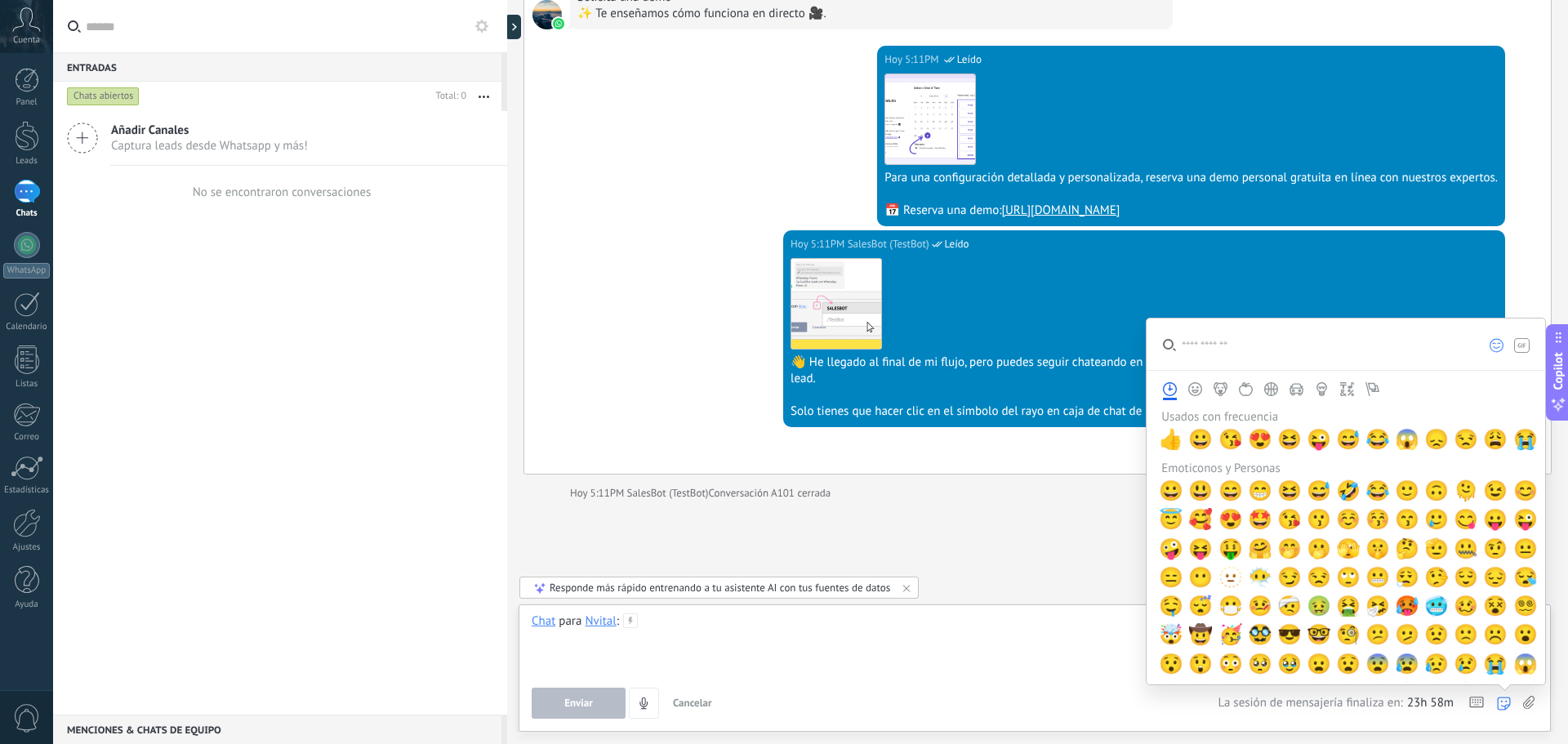
click at [1001, 633] on div at bounding box center [1034, 644] width 1006 height 62
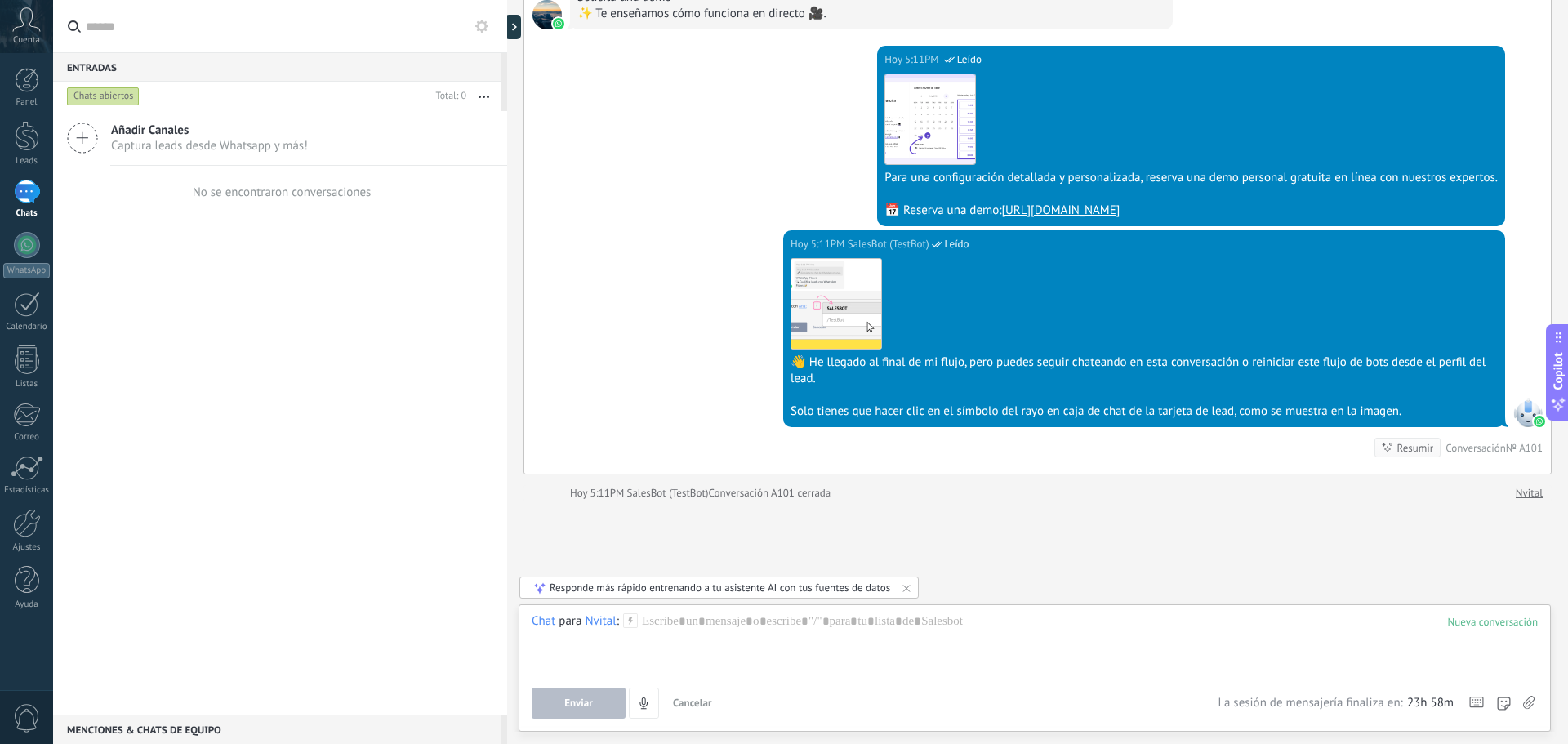
click at [1462, 624] on div at bounding box center [1493, 622] width 90 height 14
click at [1024, 628] on div at bounding box center [1034, 644] width 1006 height 62
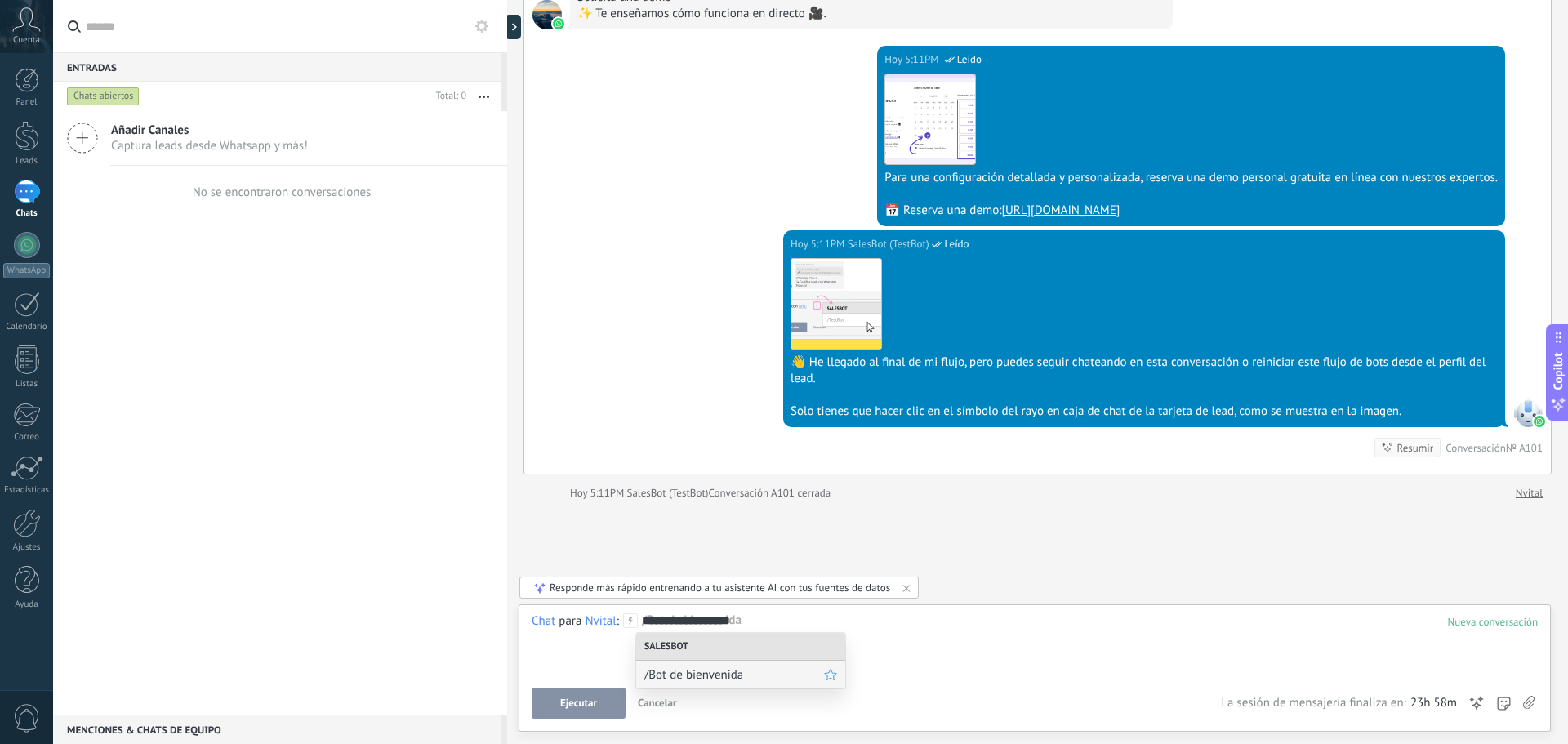
click at [773, 674] on span "/Bot de bienvenida" at bounding box center [733, 675] width 179 height 16
click at [603, 700] on button "Ejecutar" at bounding box center [578, 702] width 94 height 31
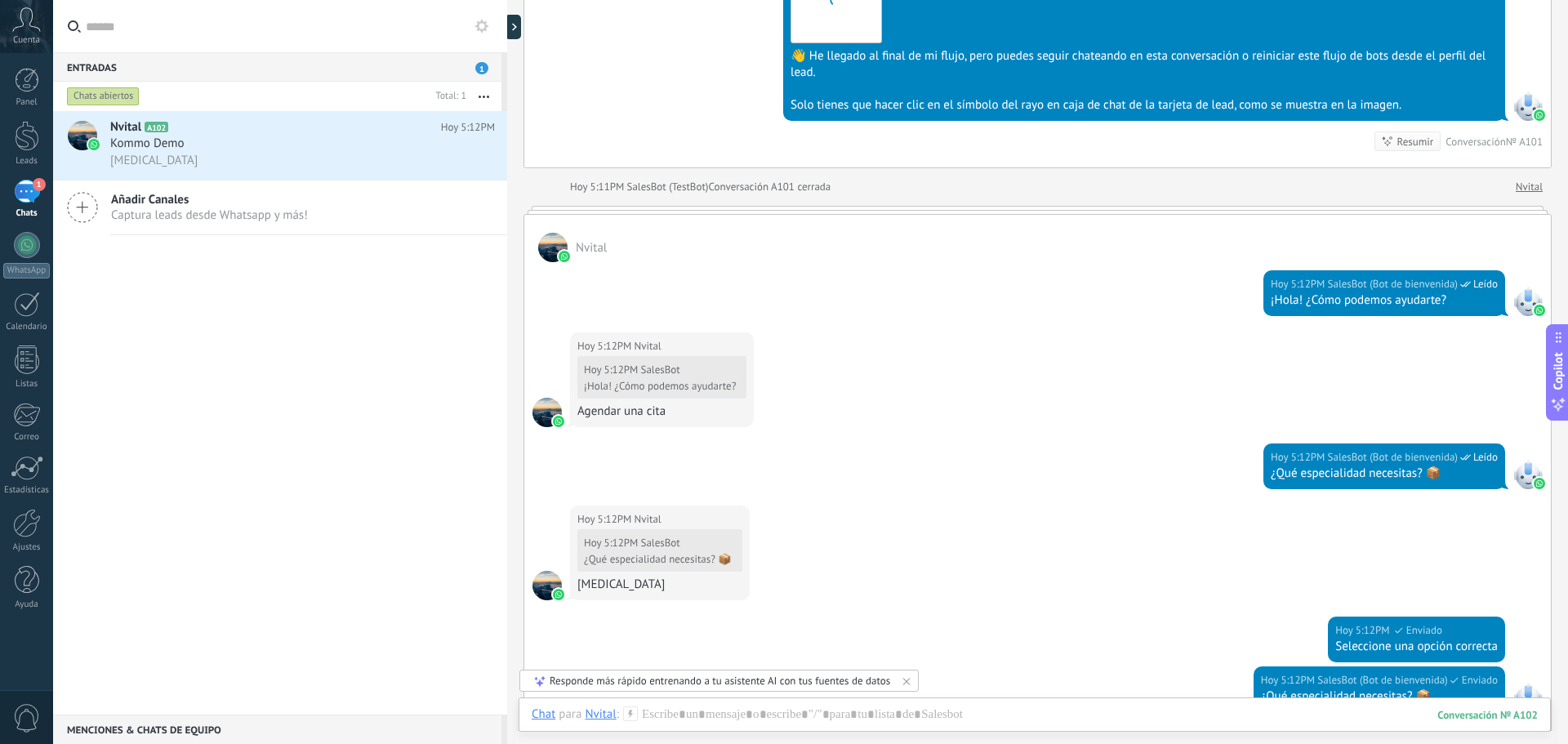
scroll to position [2824, 0]
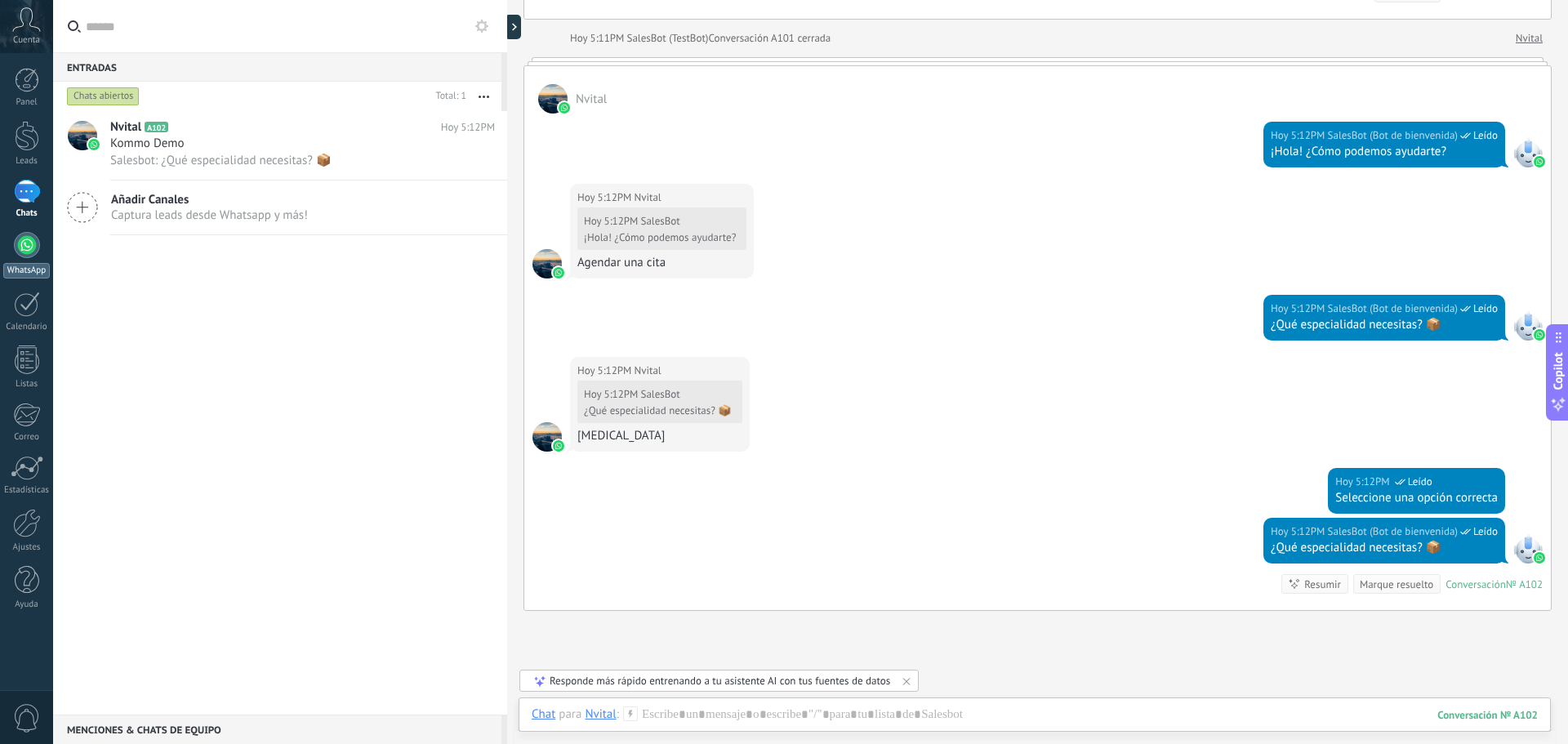
click at [30, 252] on div at bounding box center [27, 245] width 26 height 26
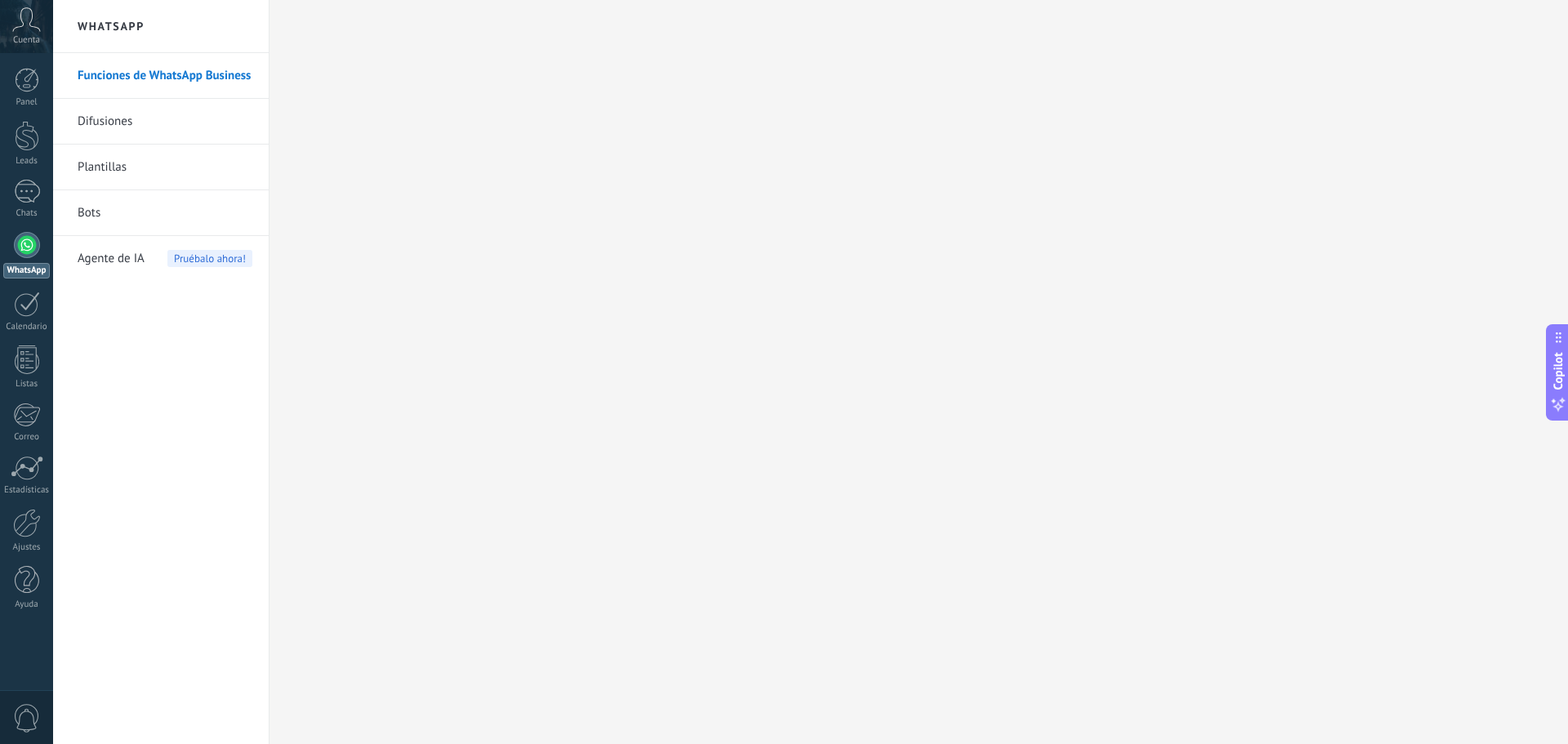
click at [114, 213] on link "Bots" at bounding box center [165, 213] width 174 height 46
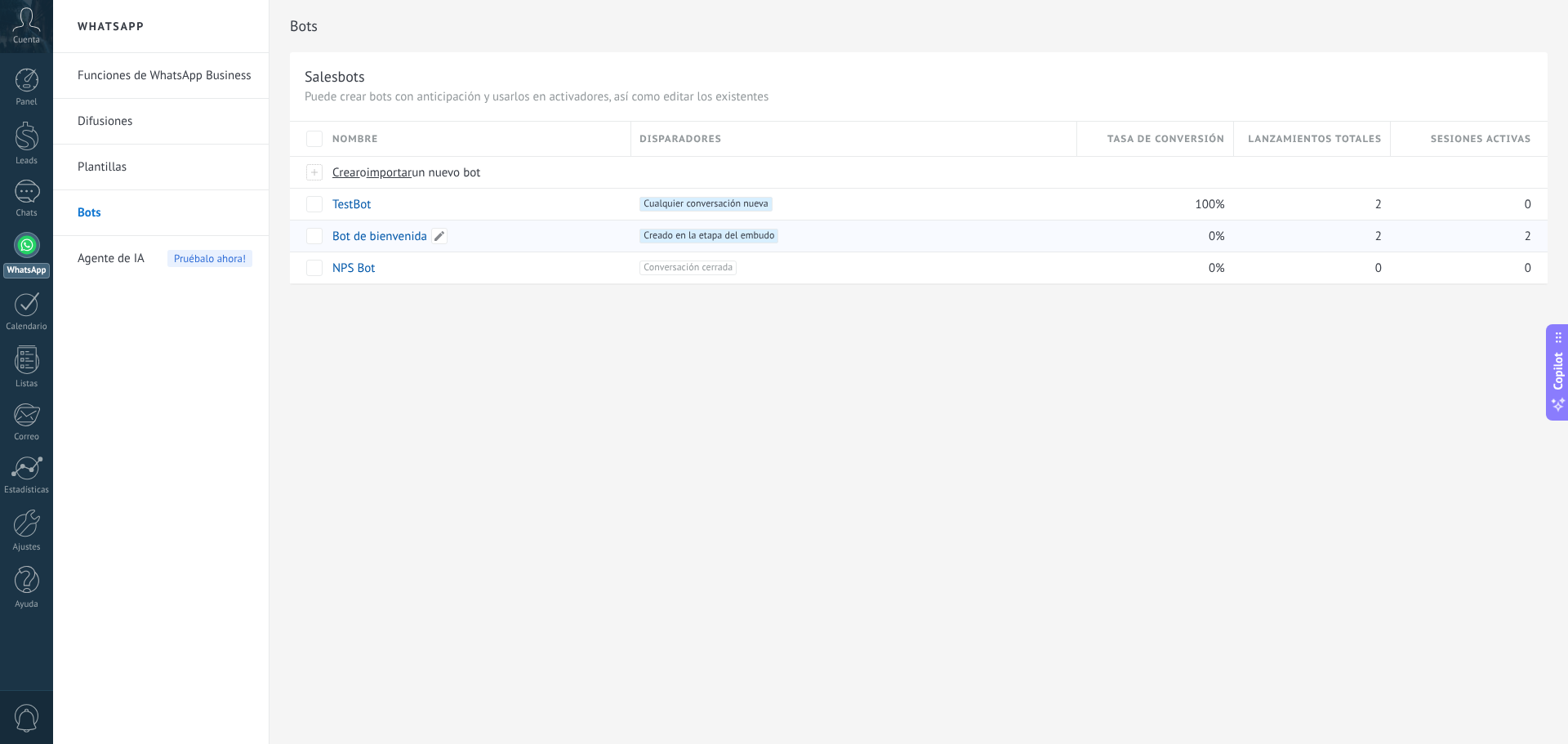
click at [368, 240] on link "Bot de bienvenida" at bounding box center [380, 237] width 95 height 16
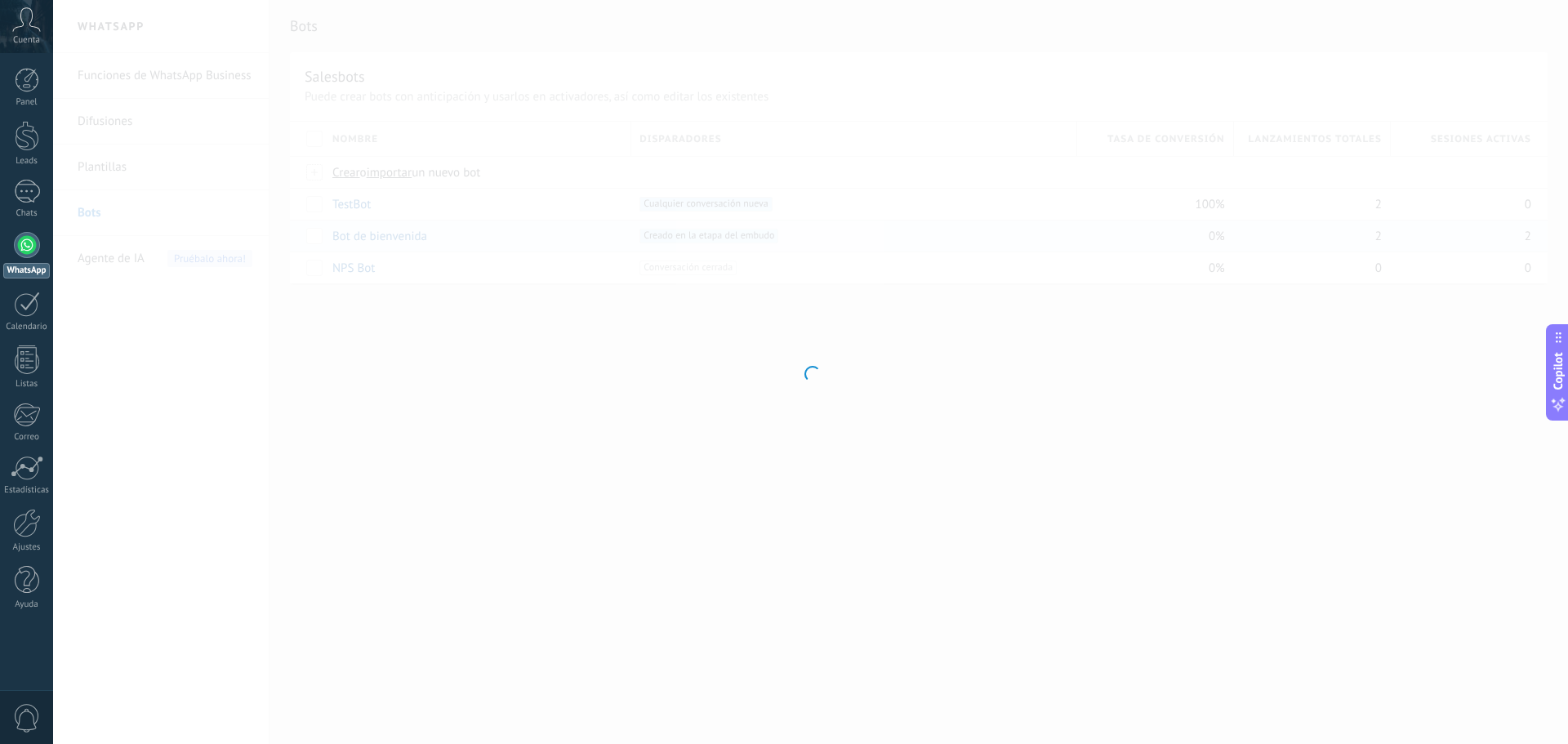
type input "**********"
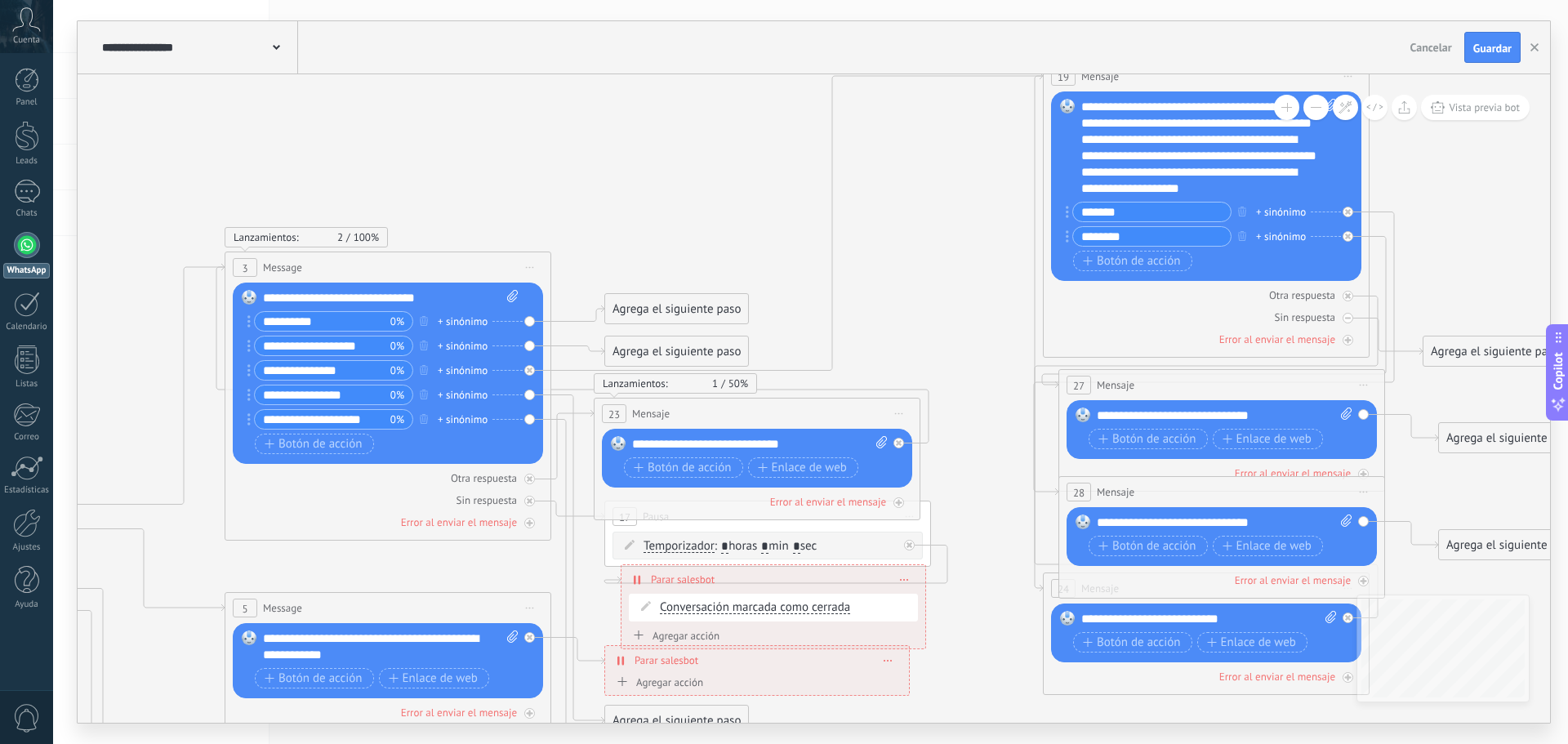
drag, startPoint x: 974, startPoint y: 217, endPoint x: 110, endPoint y: 401, distance: 883.4
click at [110, 401] on icon at bounding box center [544, 637] width 2783 height 1970
drag, startPoint x: 1075, startPoint y: 226, endPoint x: 1010, endPoint y: 282, distance: 85.8
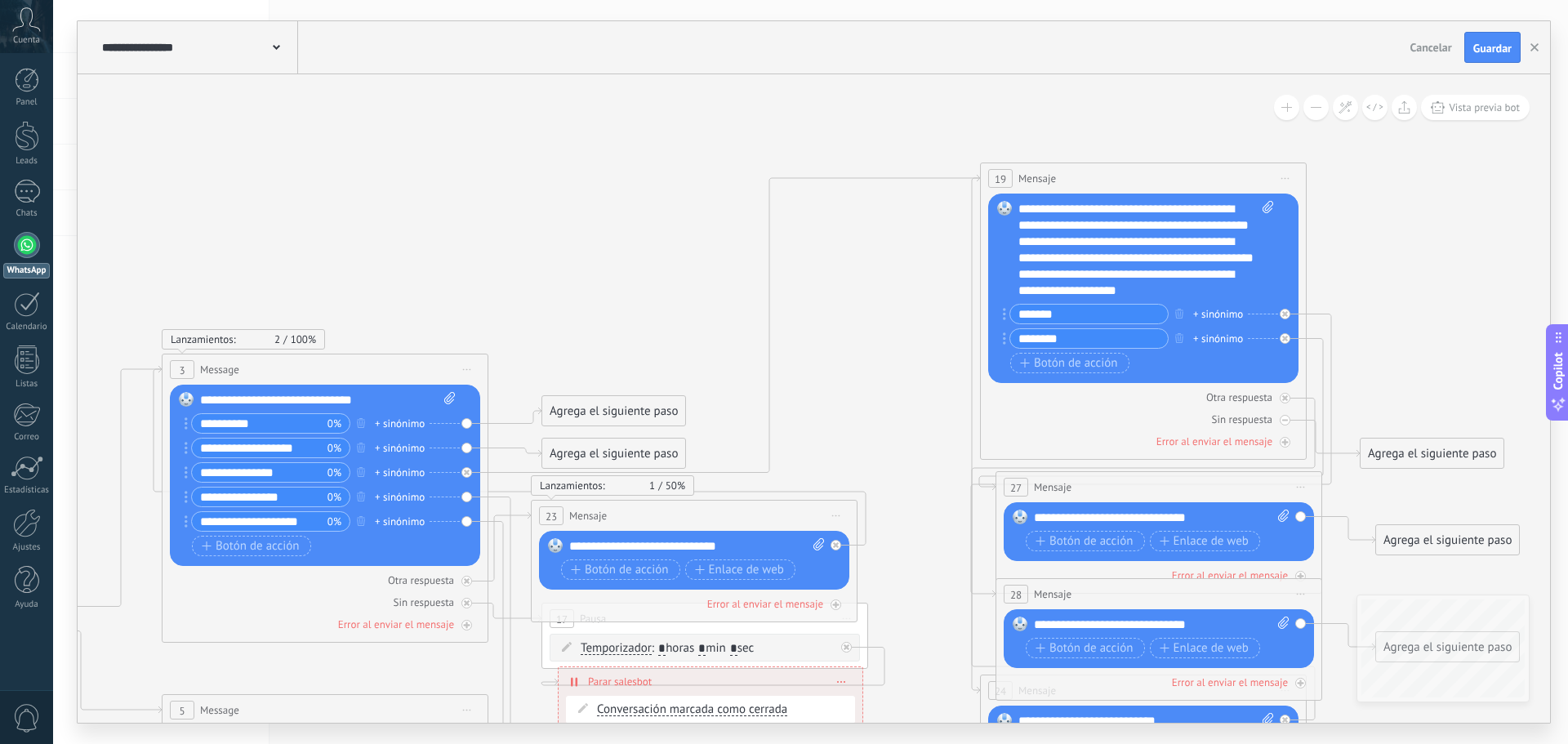
drag, startPoint x: 961, startPoint y: 260, endPoint x: 918, endPoint y: 330, distance: 82.2
click at [918, 330] on icon at bounding box center [481, 739] width 2783 height 1970
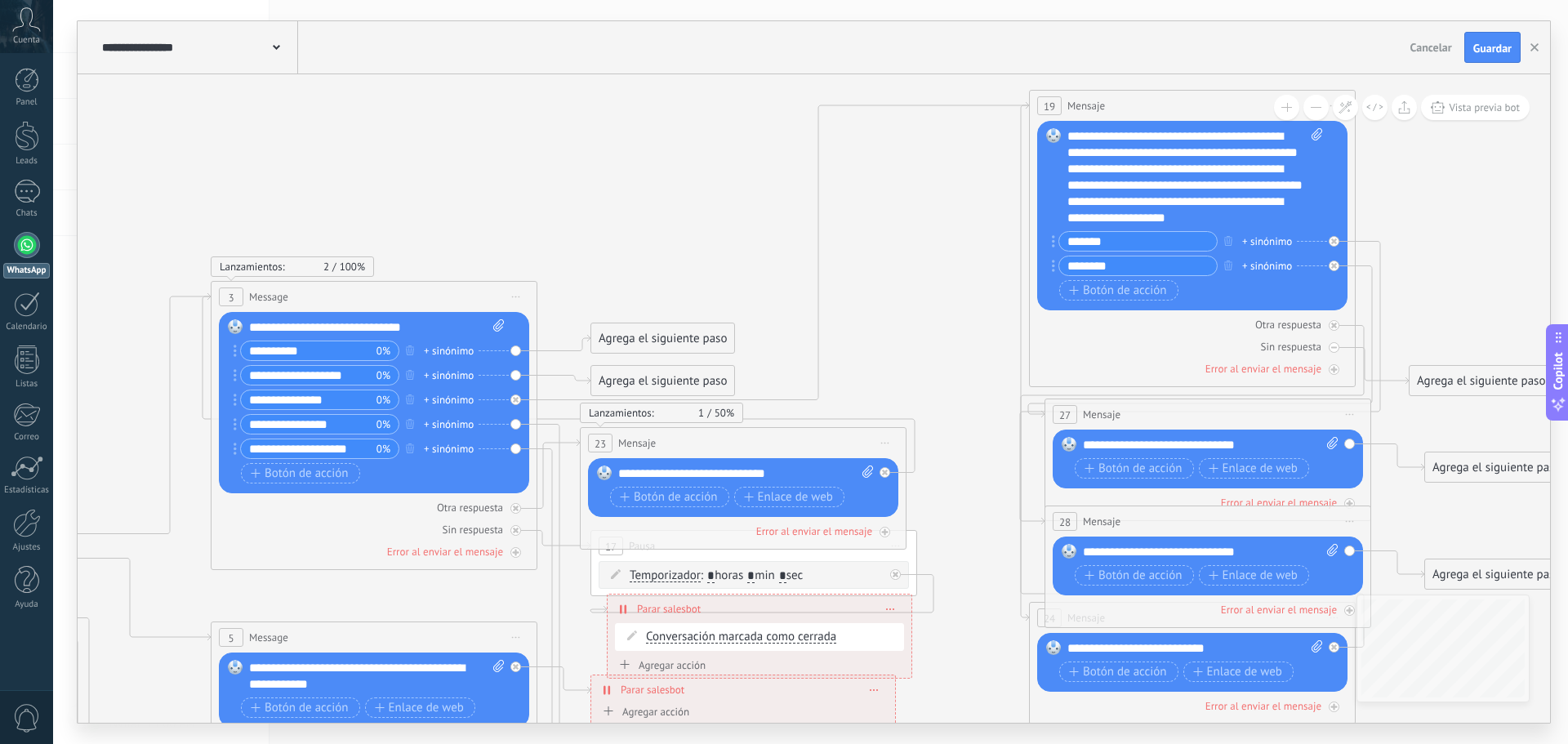
drag, startPoint x: 873, startPoint y: 360, endPoint x: 923, endPoint y: 286, distance: 89.3
click at [923, 286] on icon at bounding box center [530, 667] width 2783 height 1970
click at [30, 204] on link "1 Chats" at bounding box center [27, 199] width 54 height 40
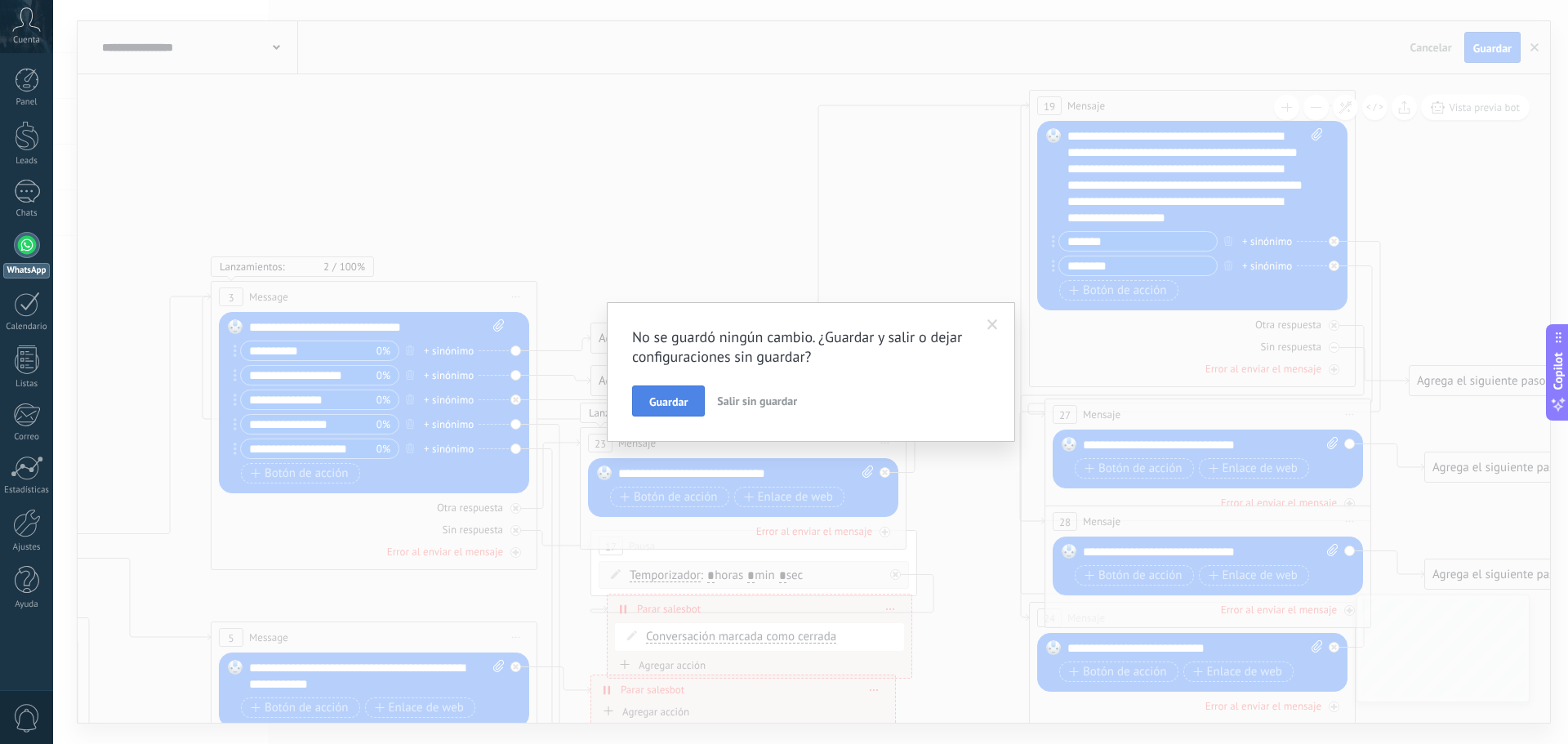
click at [681, 404] on span "Guardar" at bounding box center [668, 402] width 39 height 12
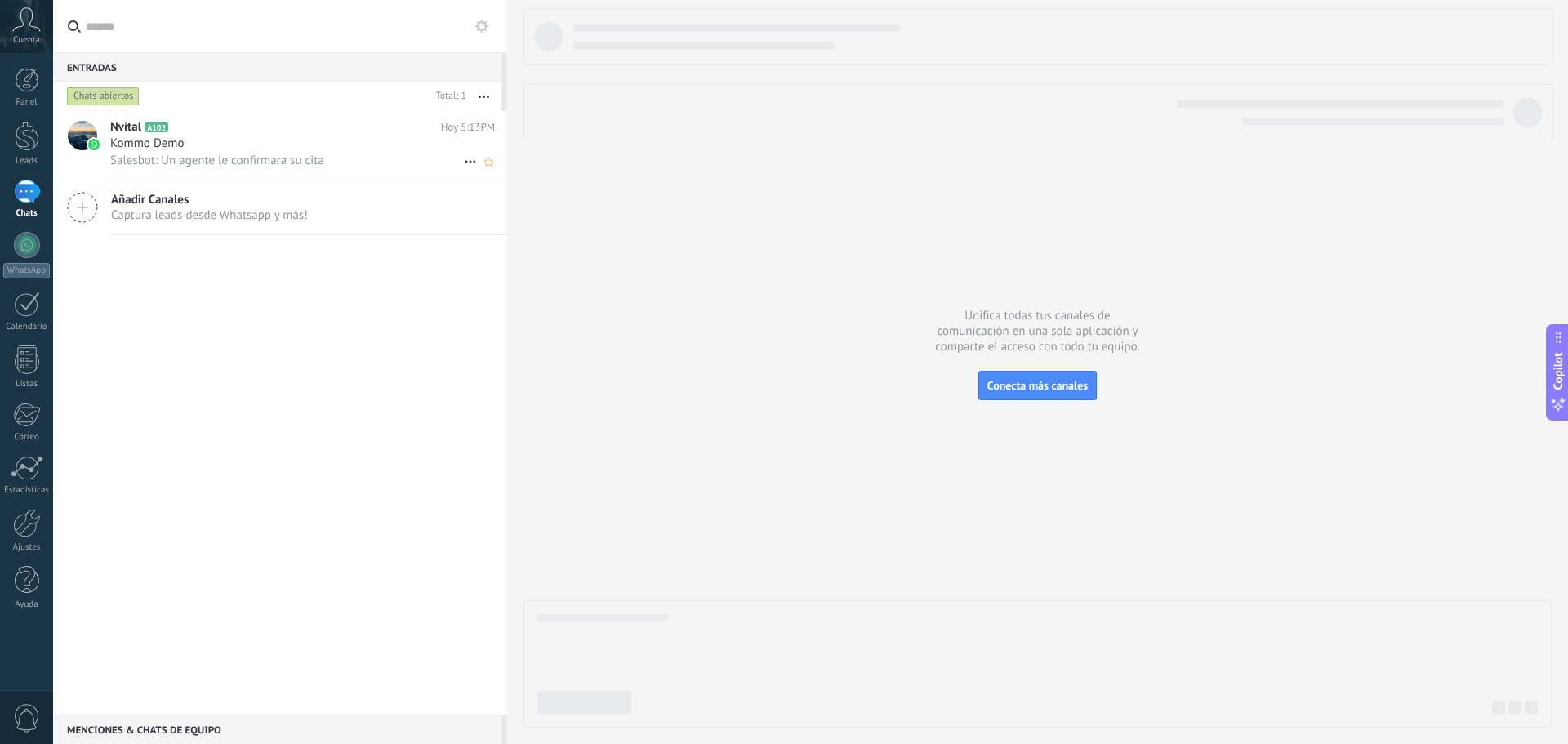
click at [306, 155] on span "Salesbot: Un agente le confirmara su cita" at bounding box center [217, 160] width 214 height 16
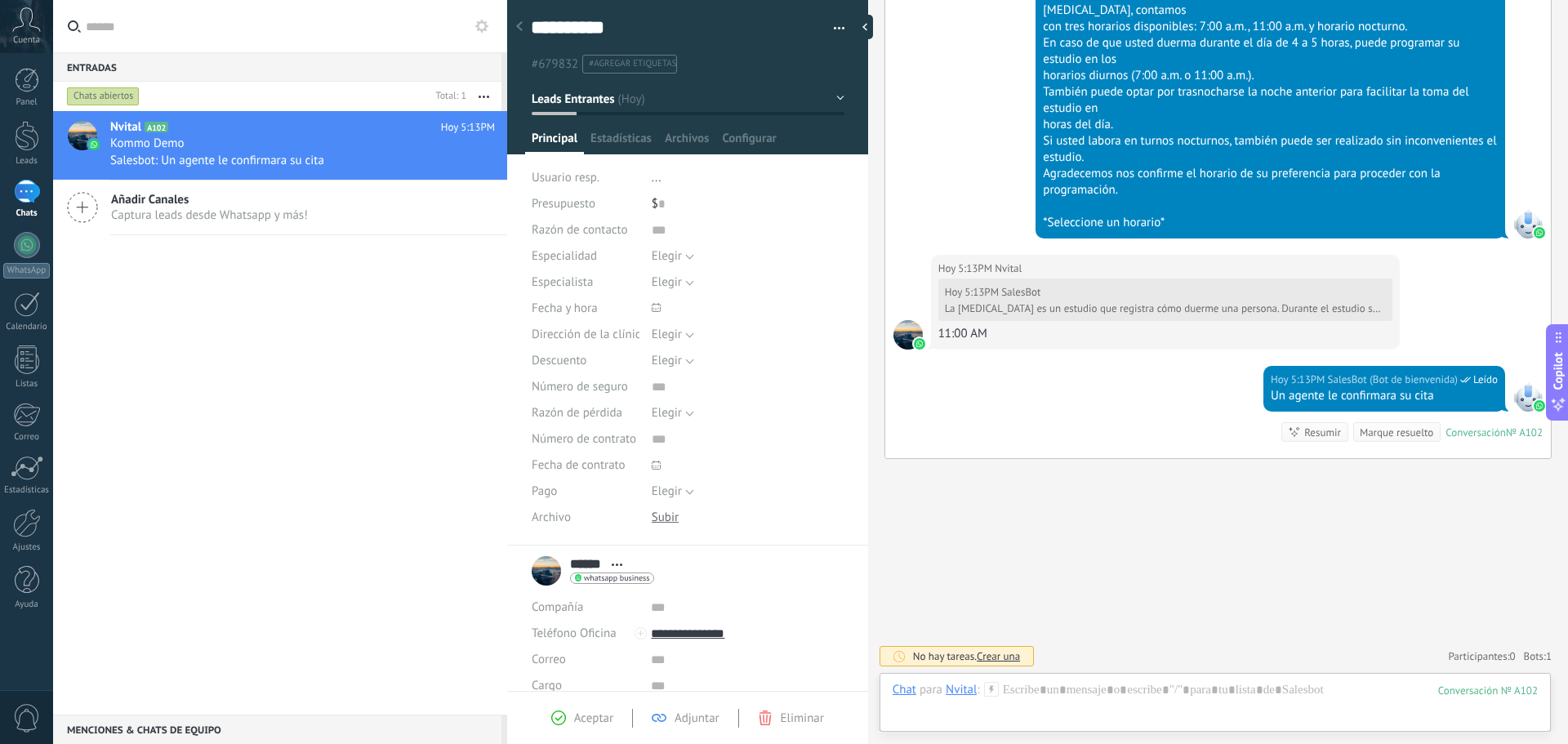
drag, startPoint x: 1075, startPoint y: 583, endPoint x: 953, endPoint y: 560, distance: 124.1
click at [864, 30] on div at bounding box center [868, 27] width 25 height 25
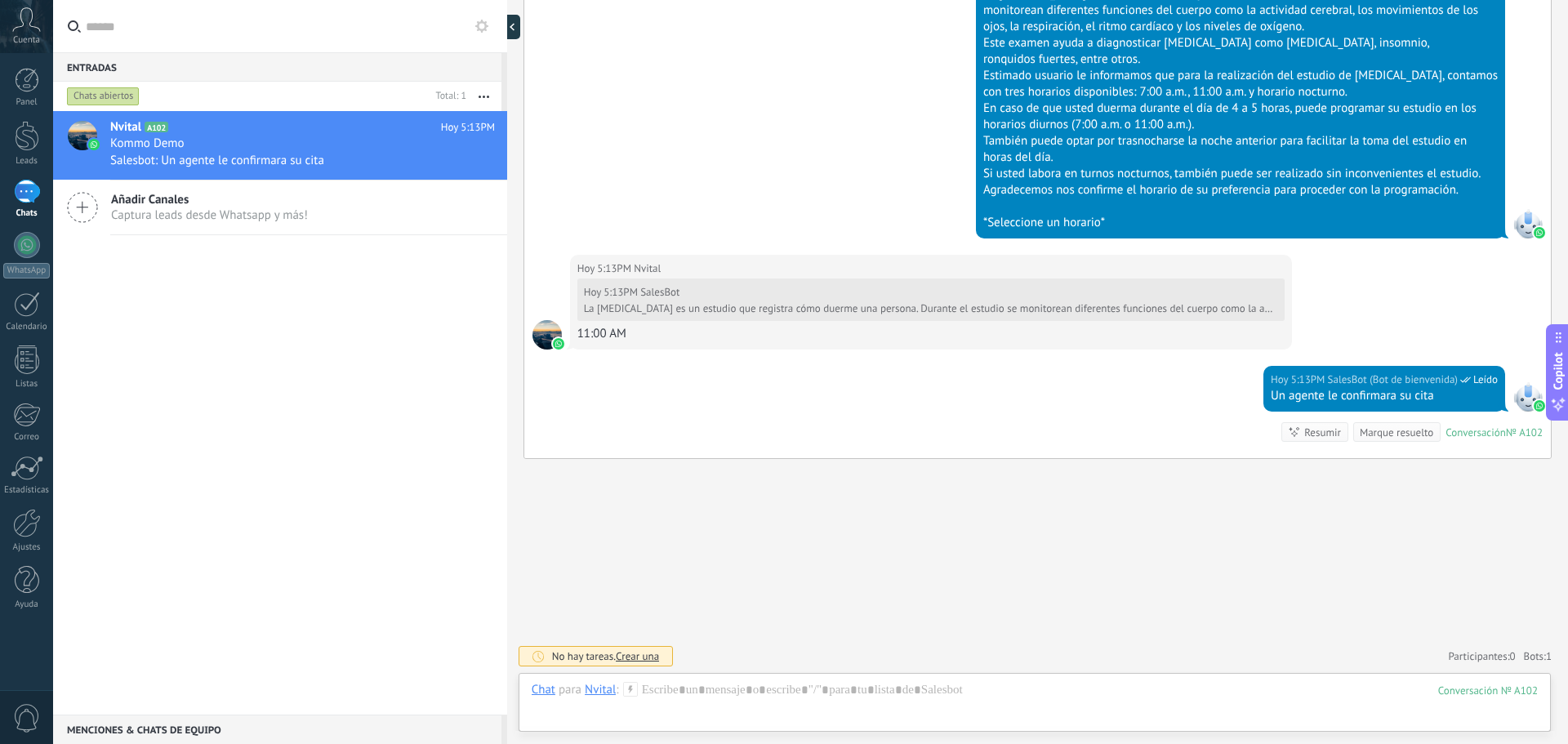
type textarea "**********"
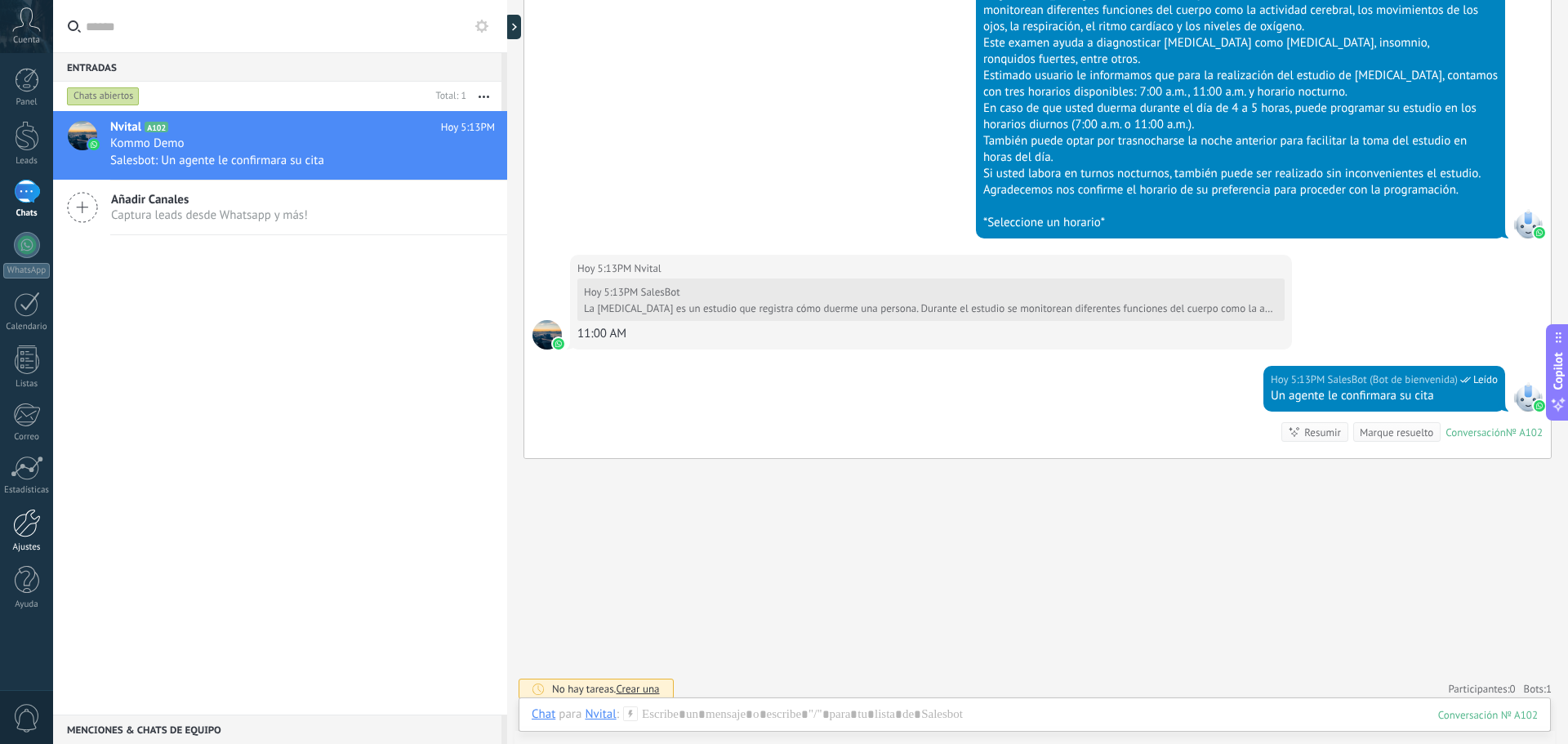
click at [35, 540] on link "Ajustes" at bounding box center [27, 530] width 54 height 45
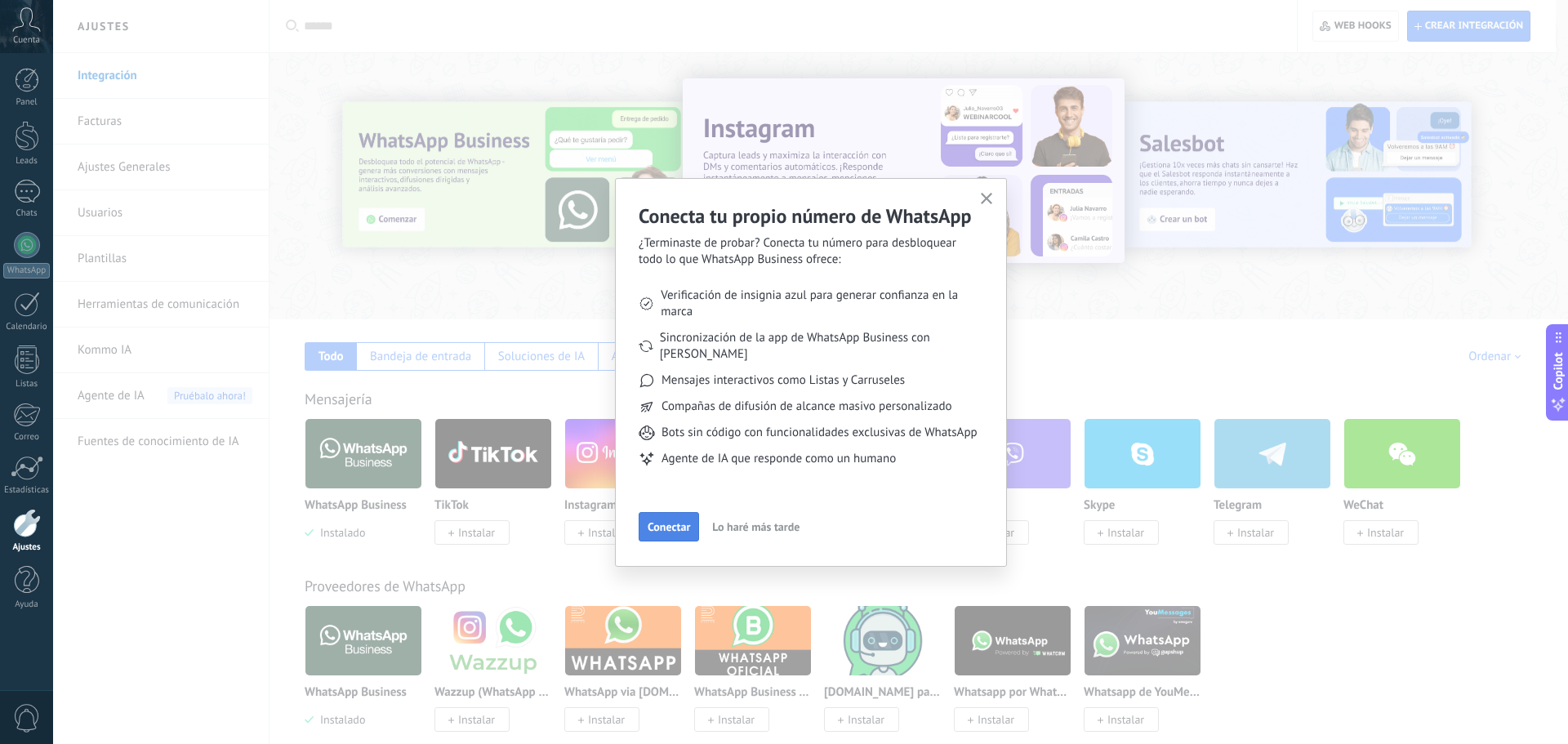
click at [660, 524] on span "Conectar" at bounding box center [669, 527] width 43 height 12
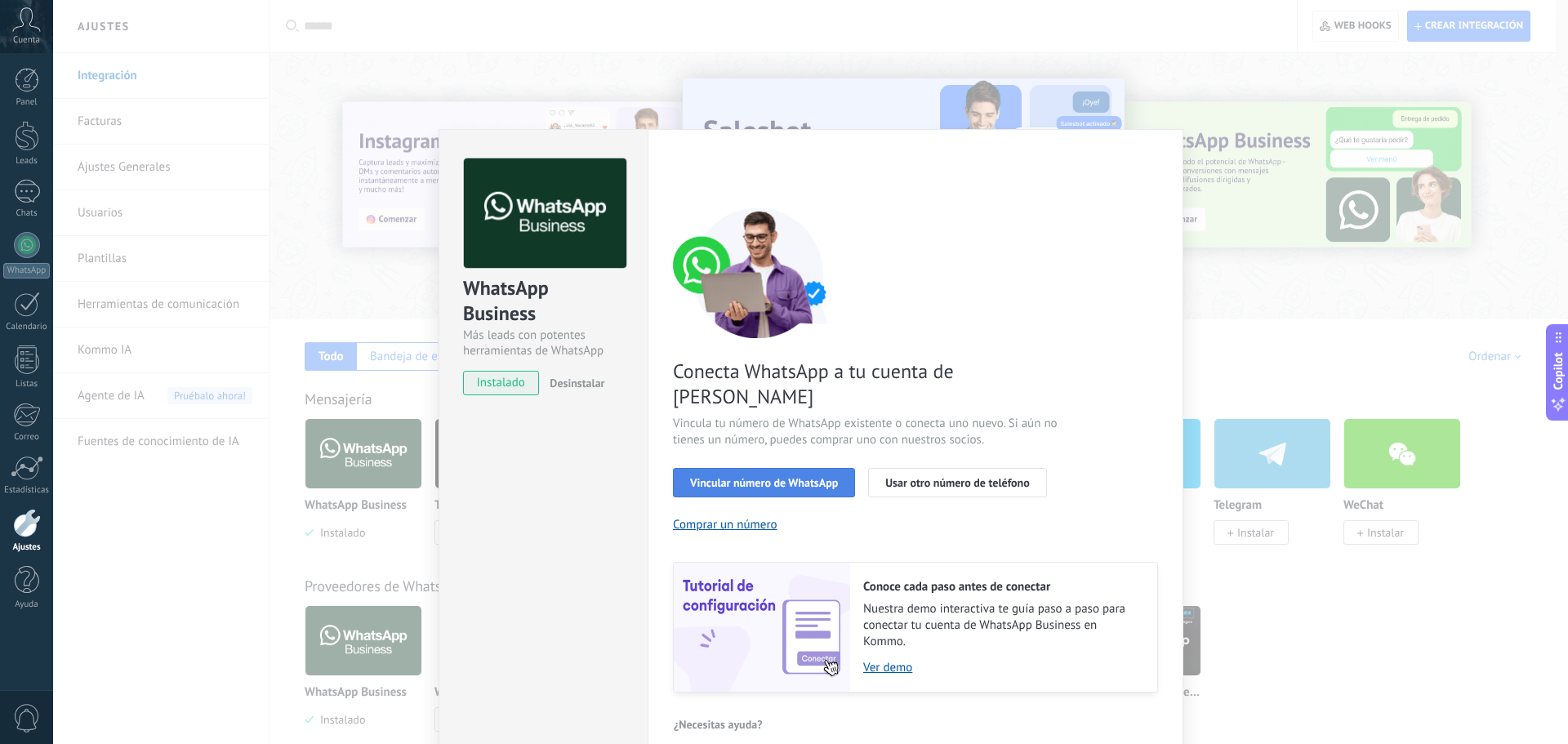
click at [789, 477] on span "Vincular número de WhatsApp" at bounding box center [763, 482] width 148 height 12
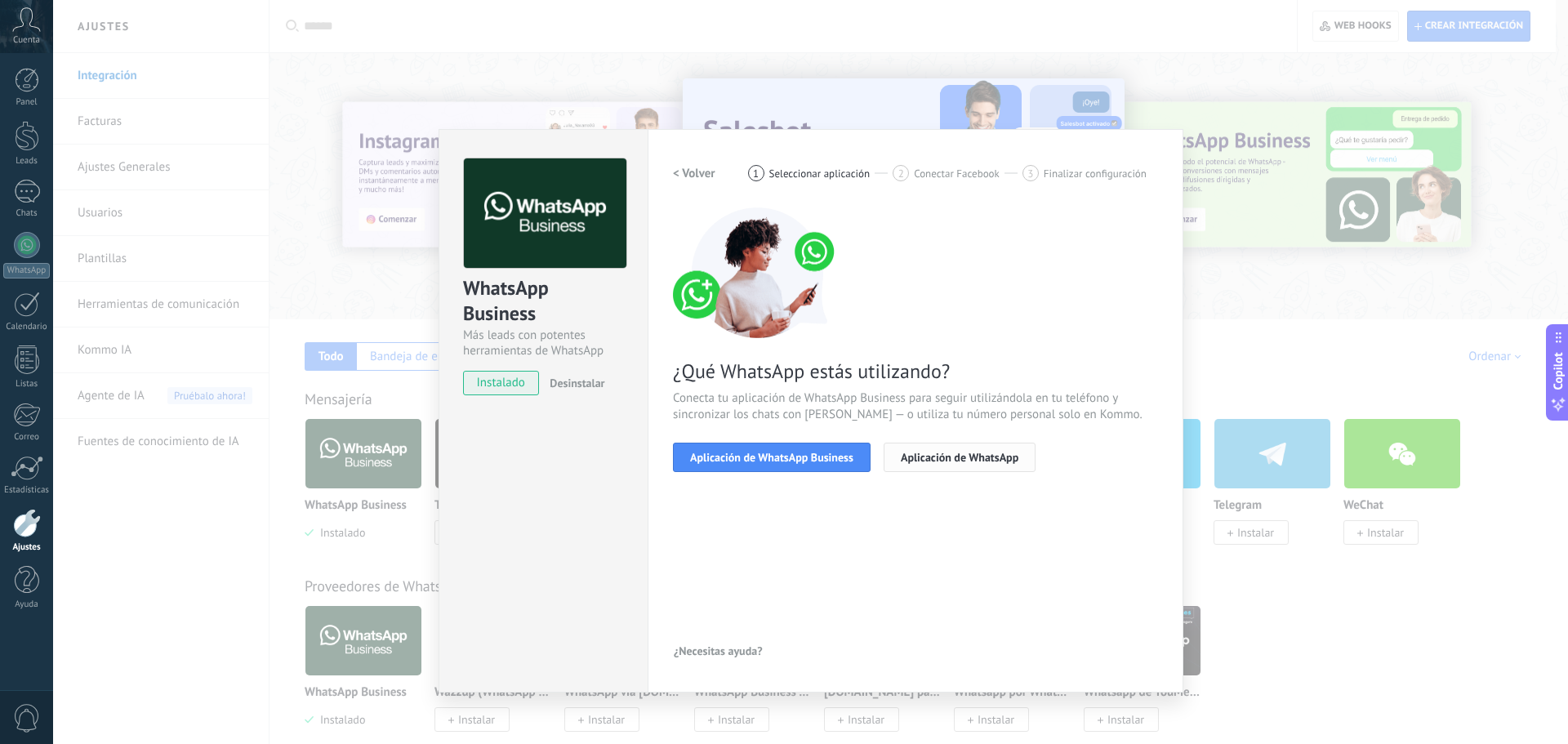
click at [944, 462] on span "Aplicación de WhatsApp" at bounding box center [959, 458] width 118 height 12
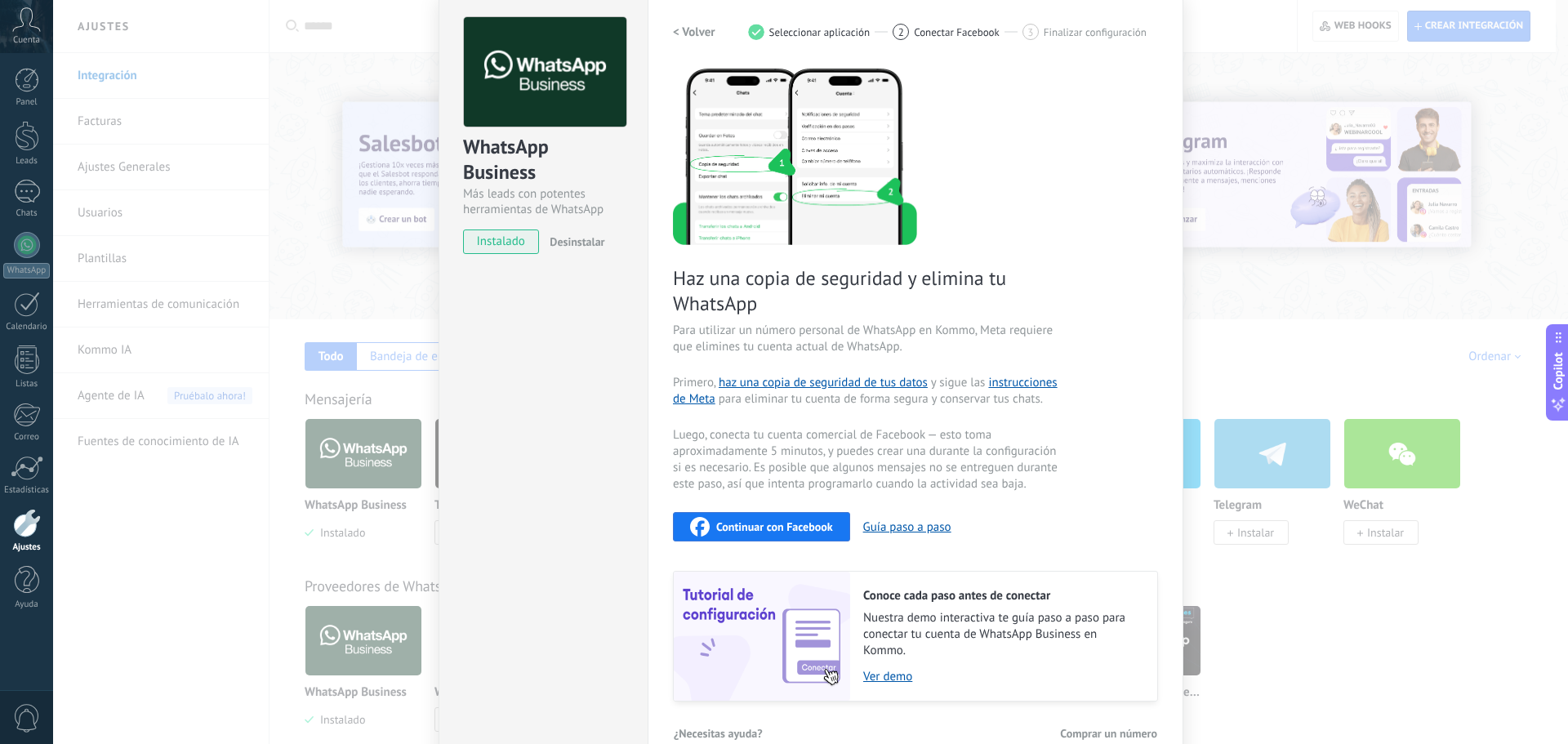
scroll to position [171, 0]
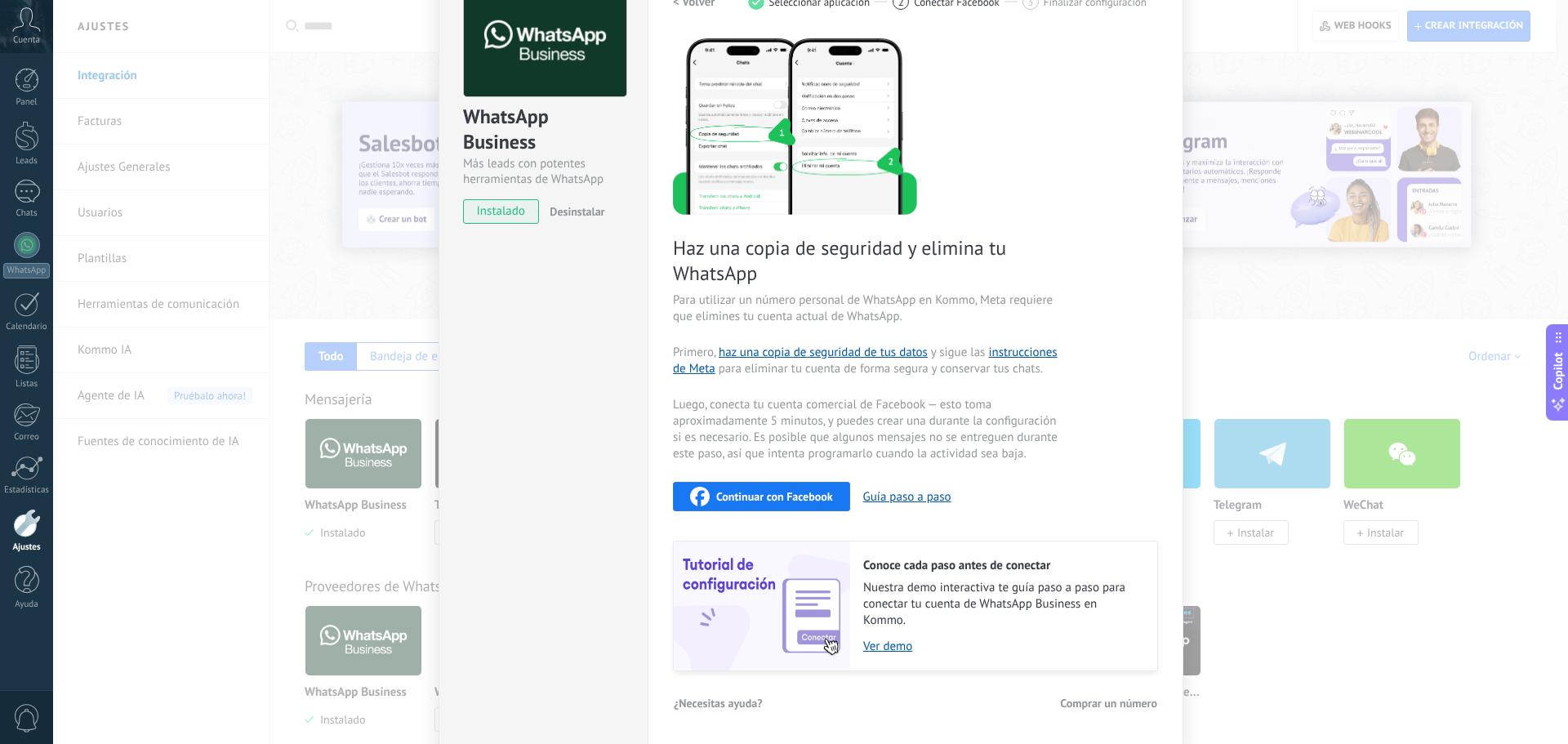
click at [1101, 699] on span "Comprar un número" at bounding box center [1109, 703] width 97 height 12
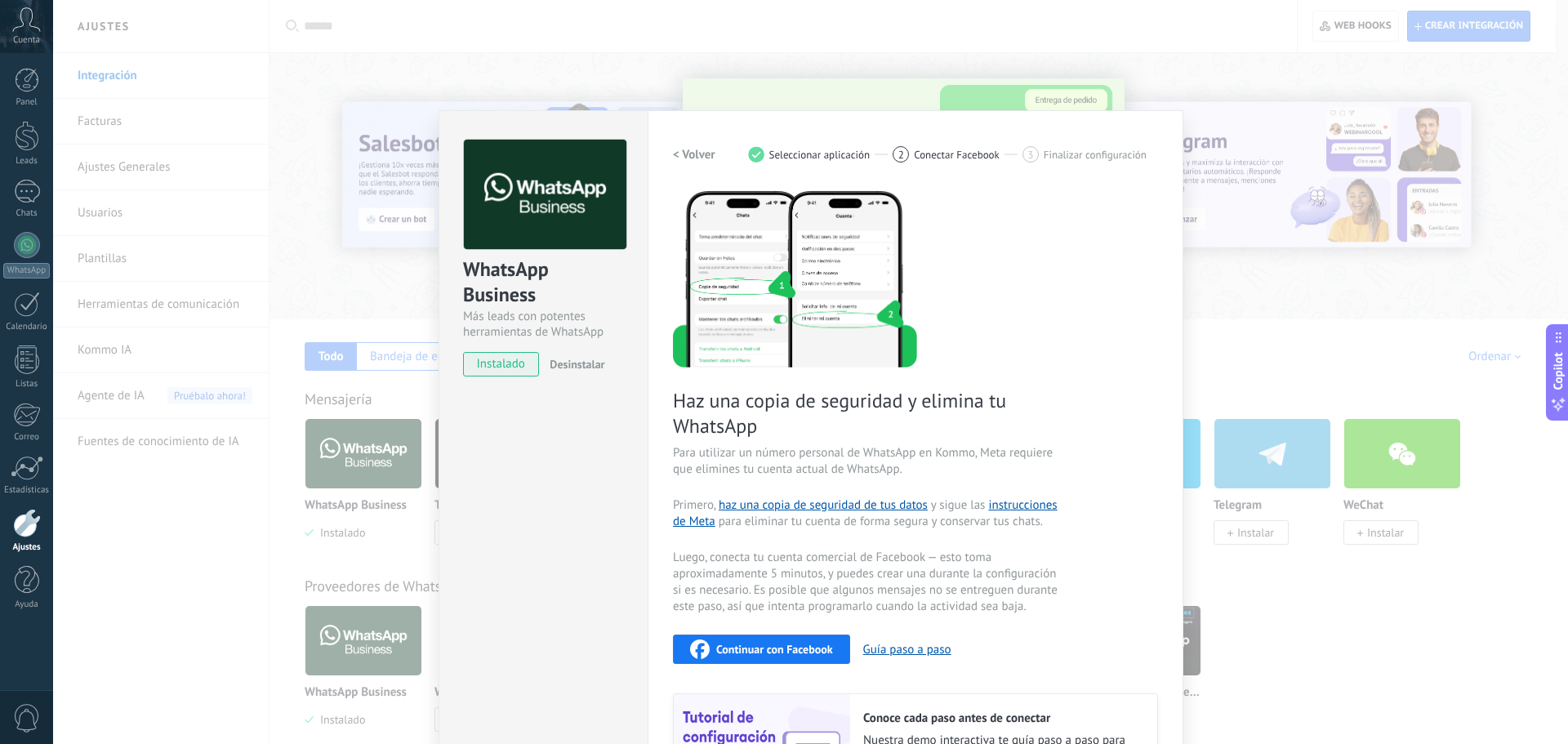
scroll to position [8, 0]
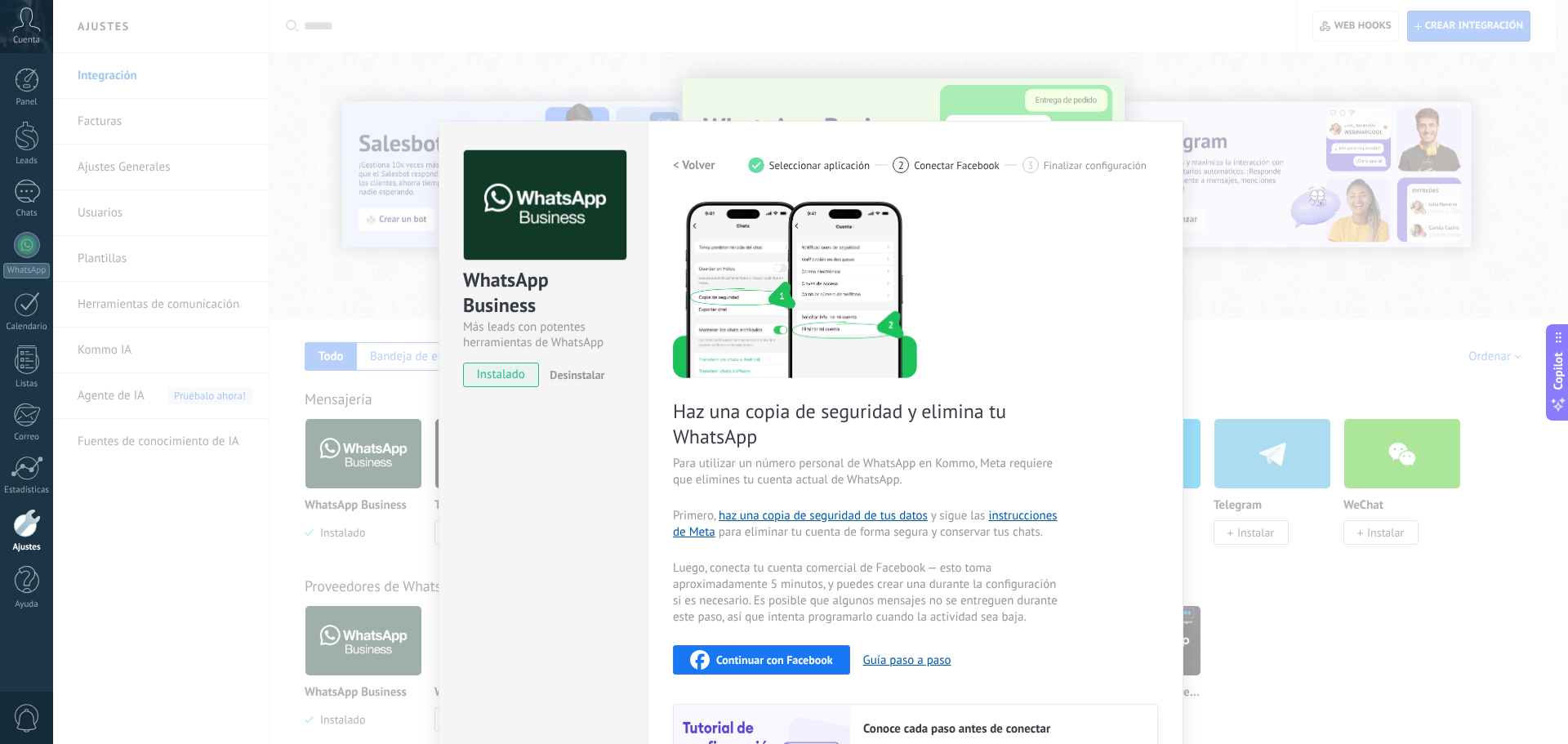
click at [691, 166] on h2 "< Volver" at bounding box center [694, 165] width 43 height 16
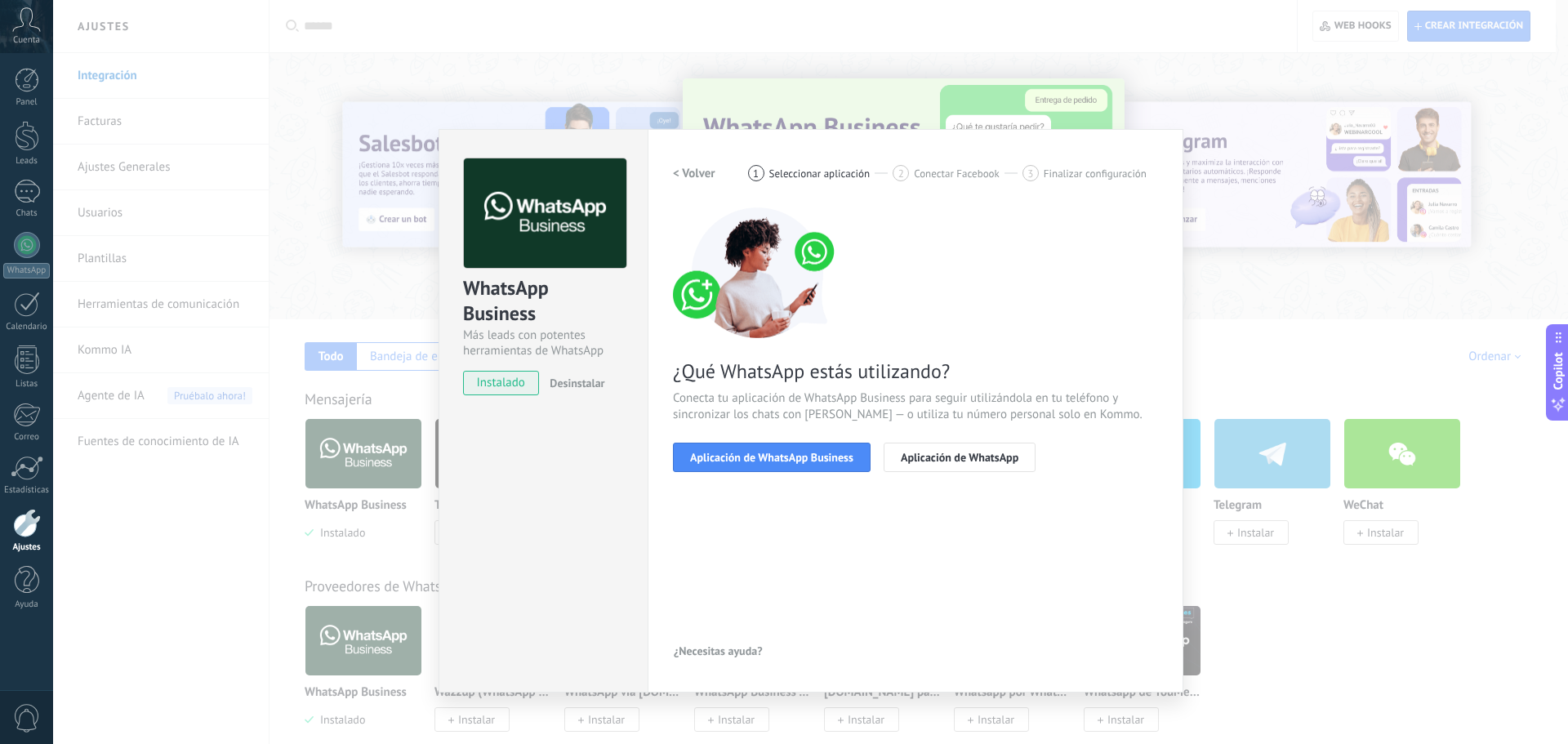
scroll to position [0, 0]
click at [691, 166] on h2 "< Volver" at bounding box center [694, 173] width 43 height 16
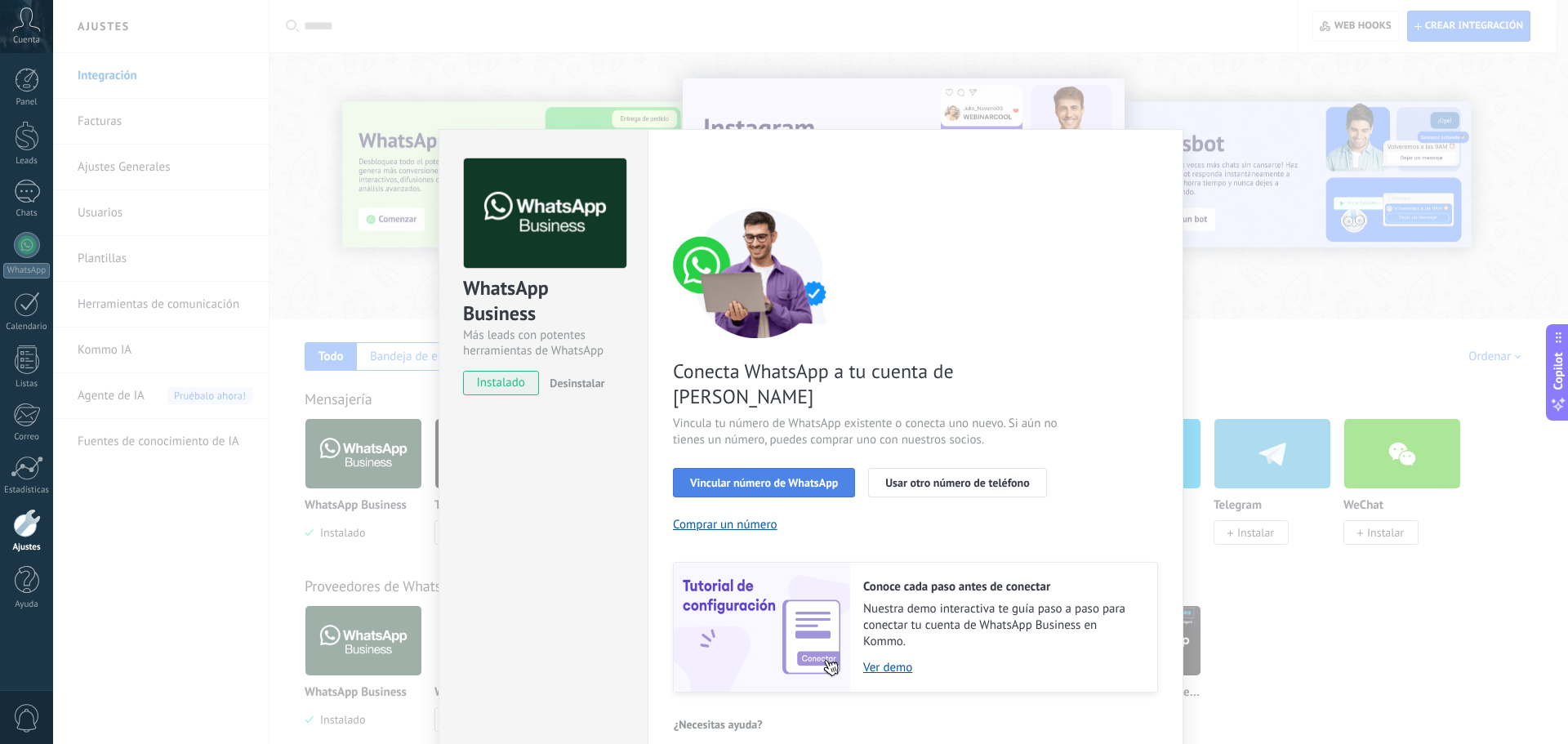
click at [815, 477] on span "Vincular número de WhatsApp" at bounding box center [763, 482] width 148 height 12
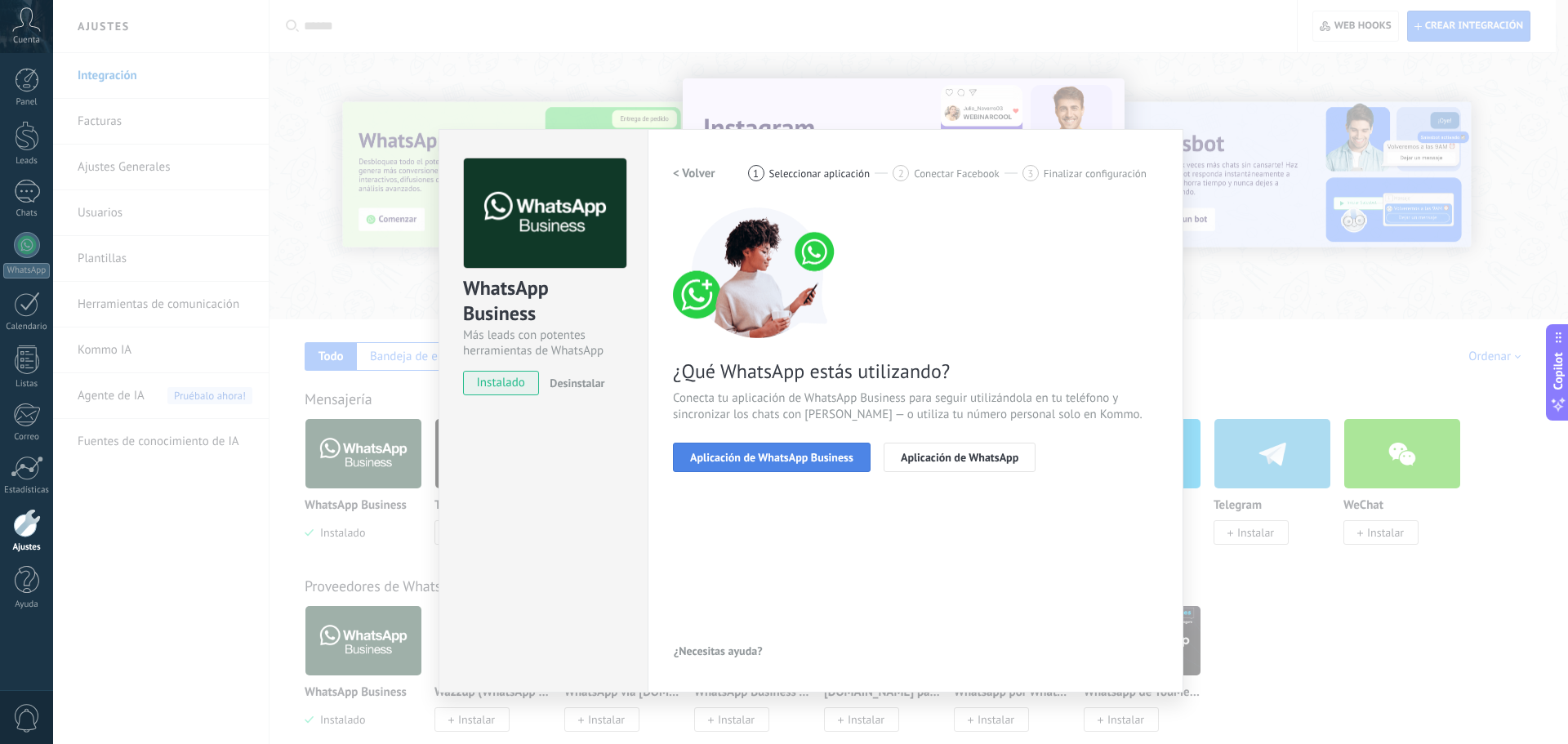
click at [795, 467] on button "Aplicación de WhatsApp Business" at bounding box center [771, 458] width 197 height 30
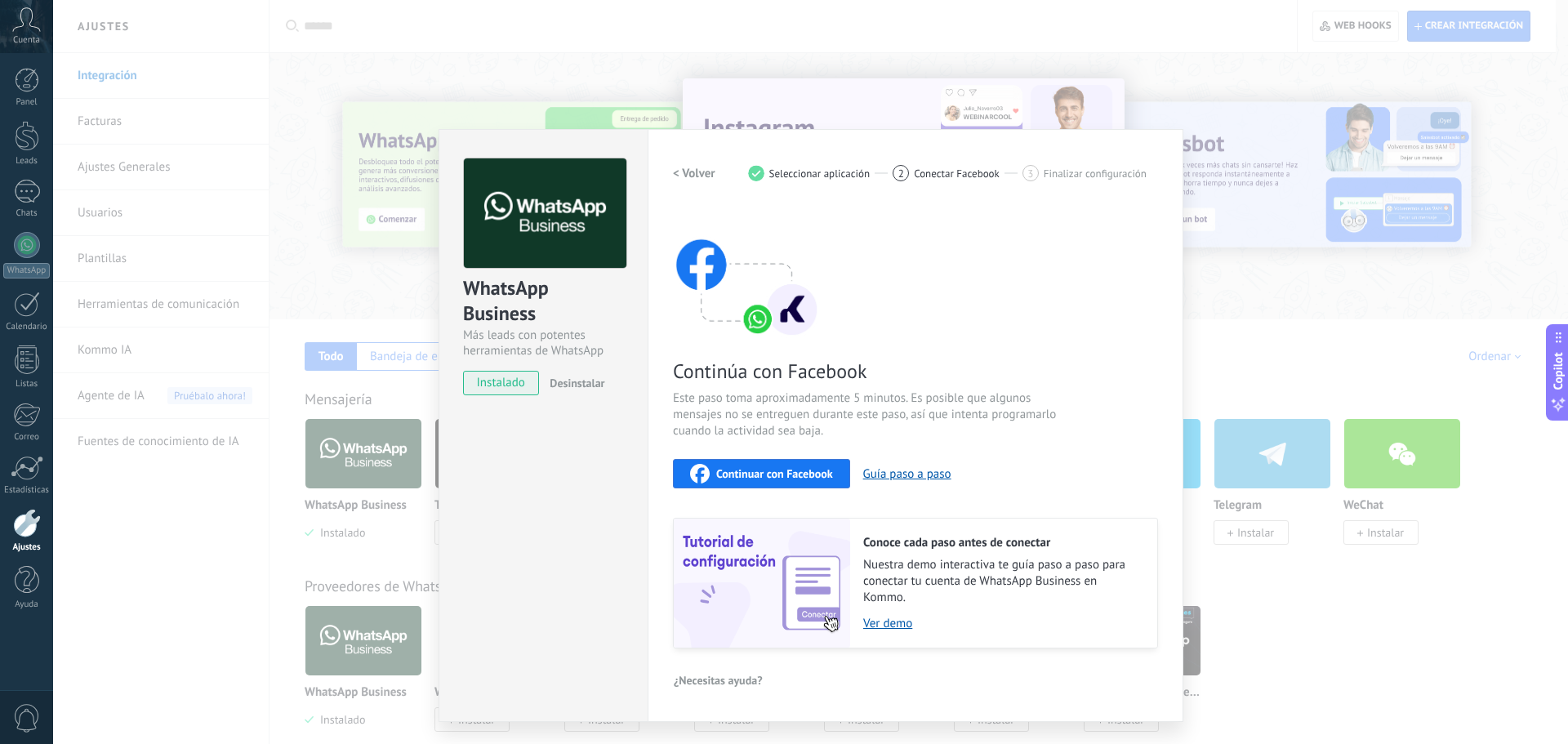
click at [754, 176] on div "1" at bounding box center [756, 172] width 16 height 16
click at [692, 172] on h2 "< Volver" at bounding box center [694, 173] width 43 height 16
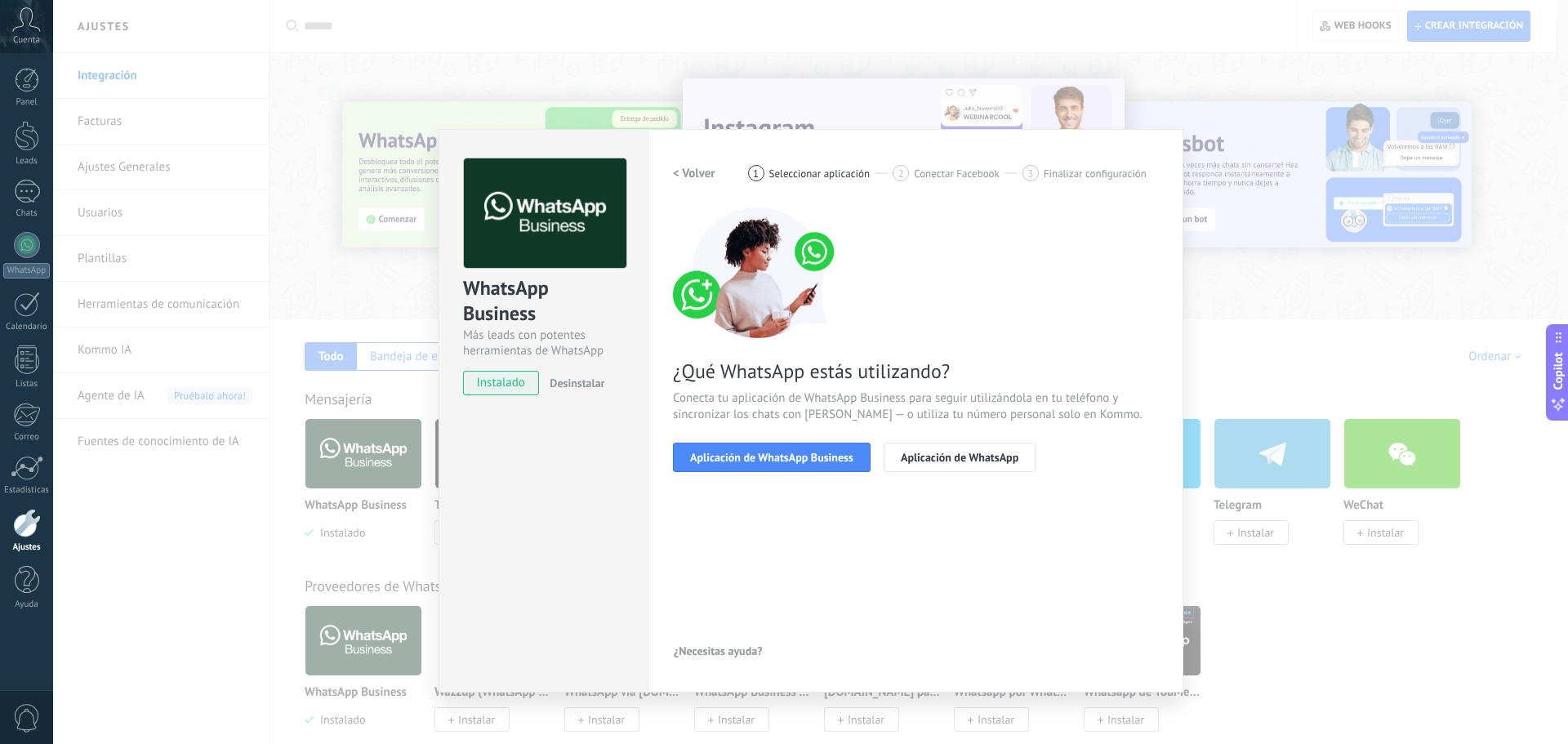
click at [692, 172] on h2 "< Volver" at bounding box center [694, 173] width 43 height 16
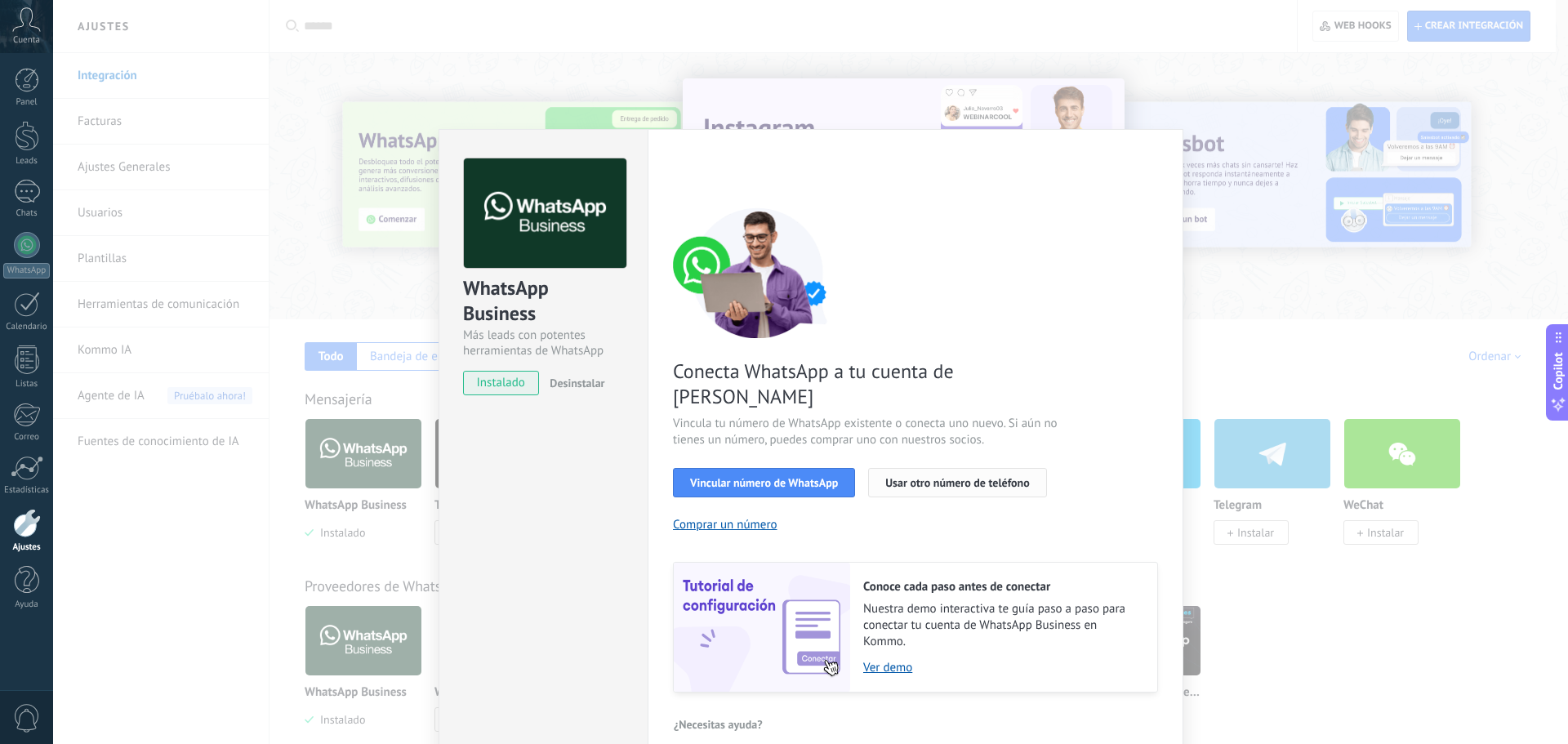
click at [927, 477] on span "Usar otro número de teléfono" at bounding box center [956, 482] width 144 height 12
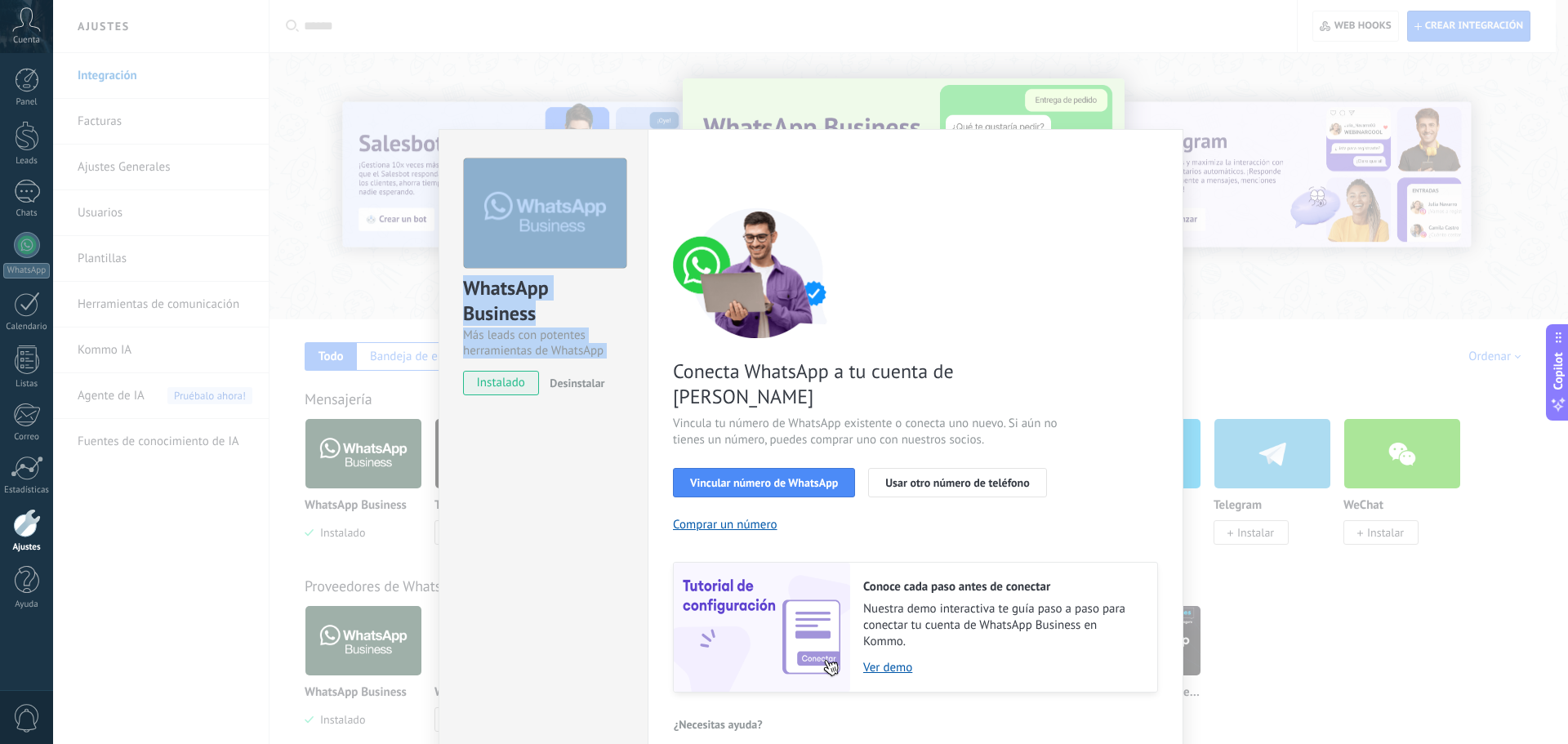
drag, startPoint x: 707, startPoint y: 147, endPoint x: 718, endPoint y: 114, distance: 34.8
click at [718, 114] on div "WhatsApp Business Más leads con potentes herramientas de WhatsApp instalado Des…" at bounding box center [811, 372] width 1515 height 744
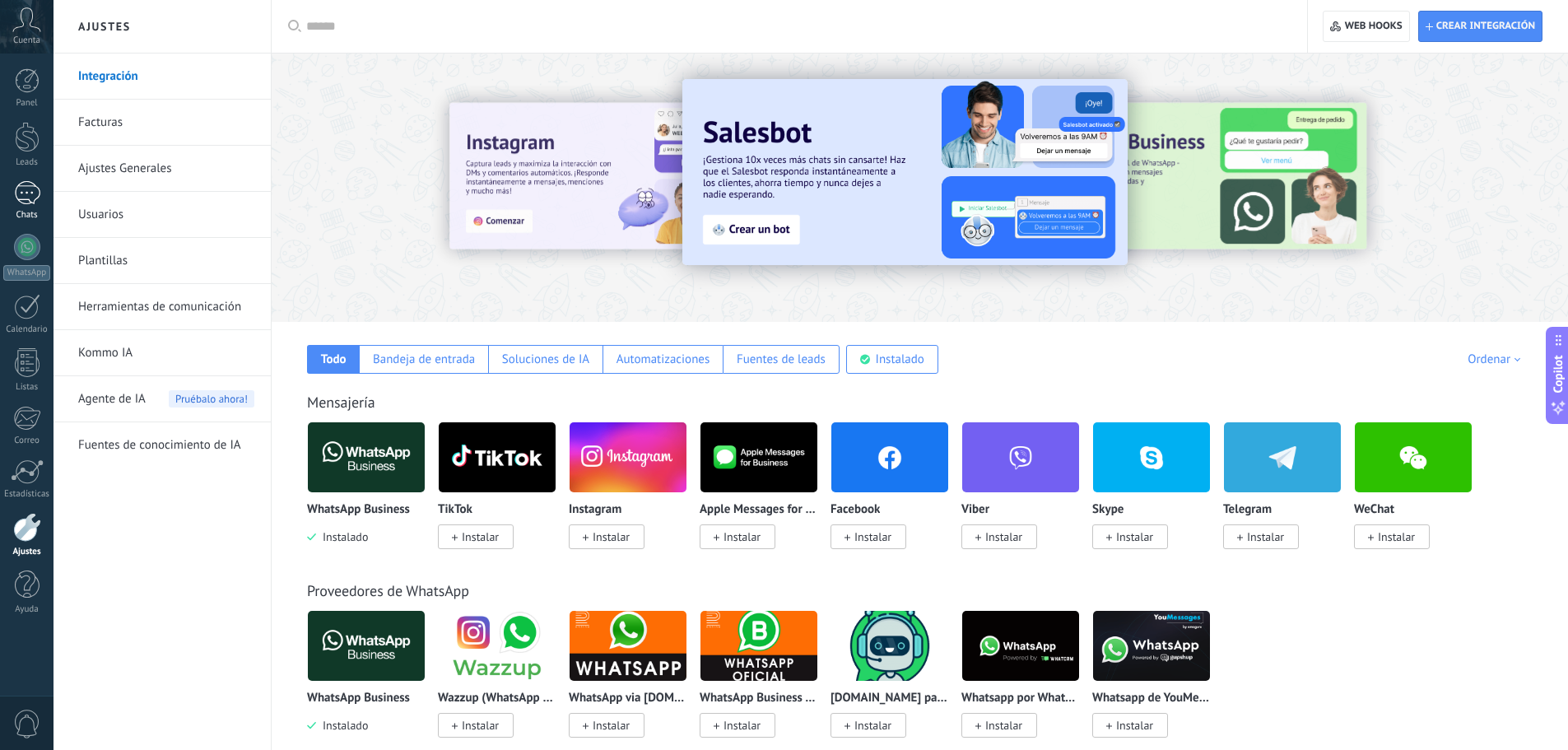
click at [24, 201] on div "1" at bounding box center [27, 193] width 26 height 24
